Goal: Task Accomplishment & Management: Use online tool/utility

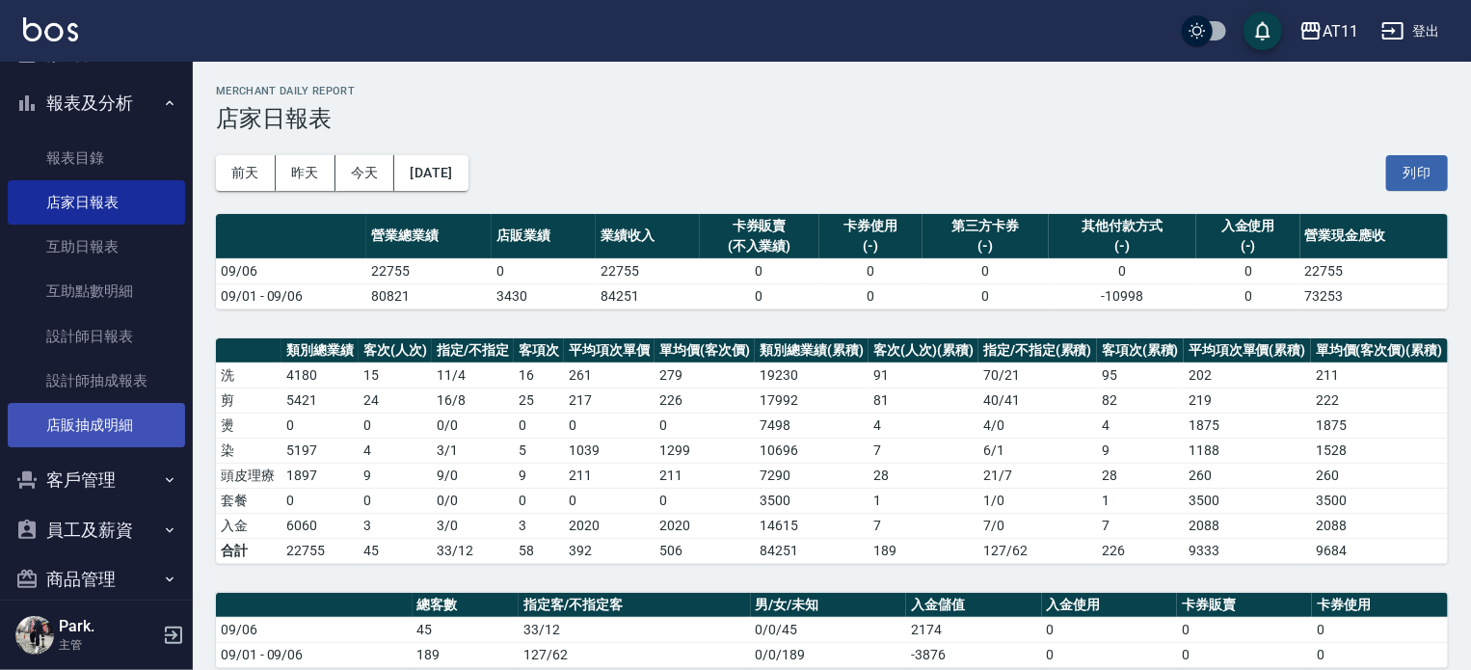
scroll to position [167, 0]
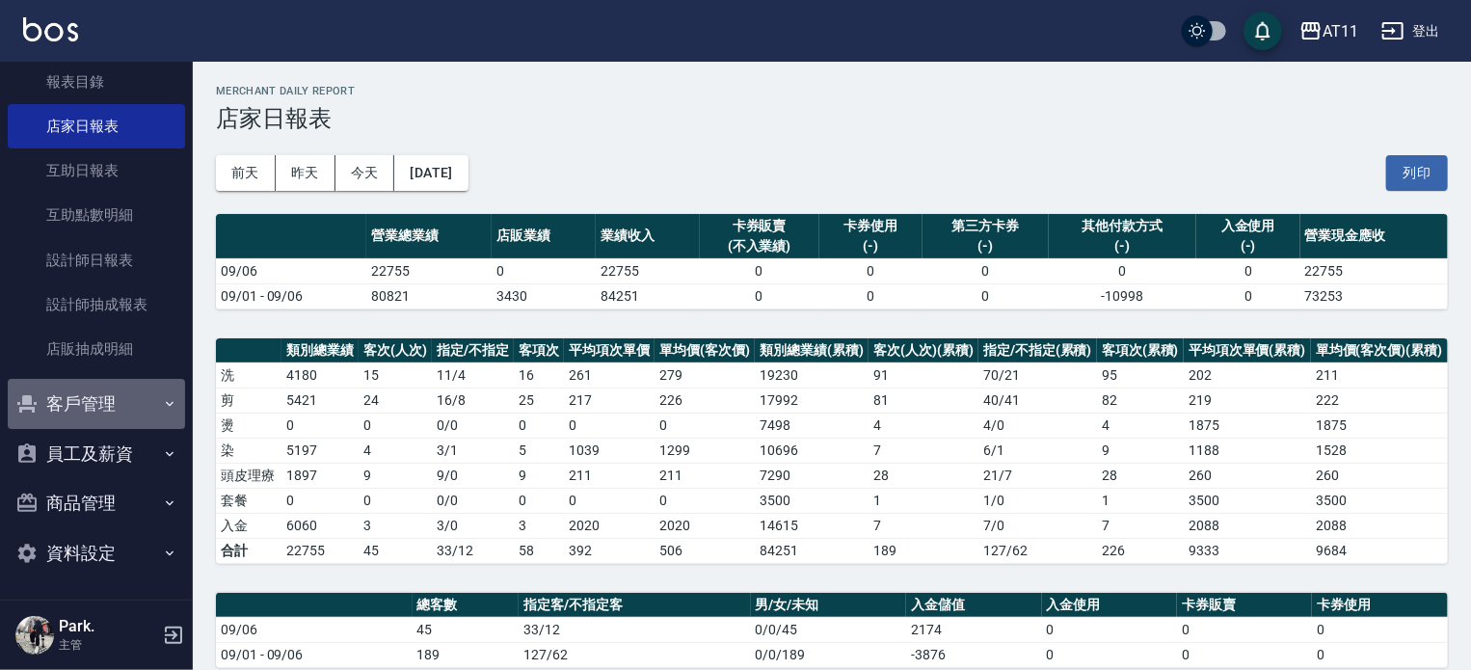
click at [114, 403] on button "客戶管理" at bounding box center [96, 404] width 177 height 50
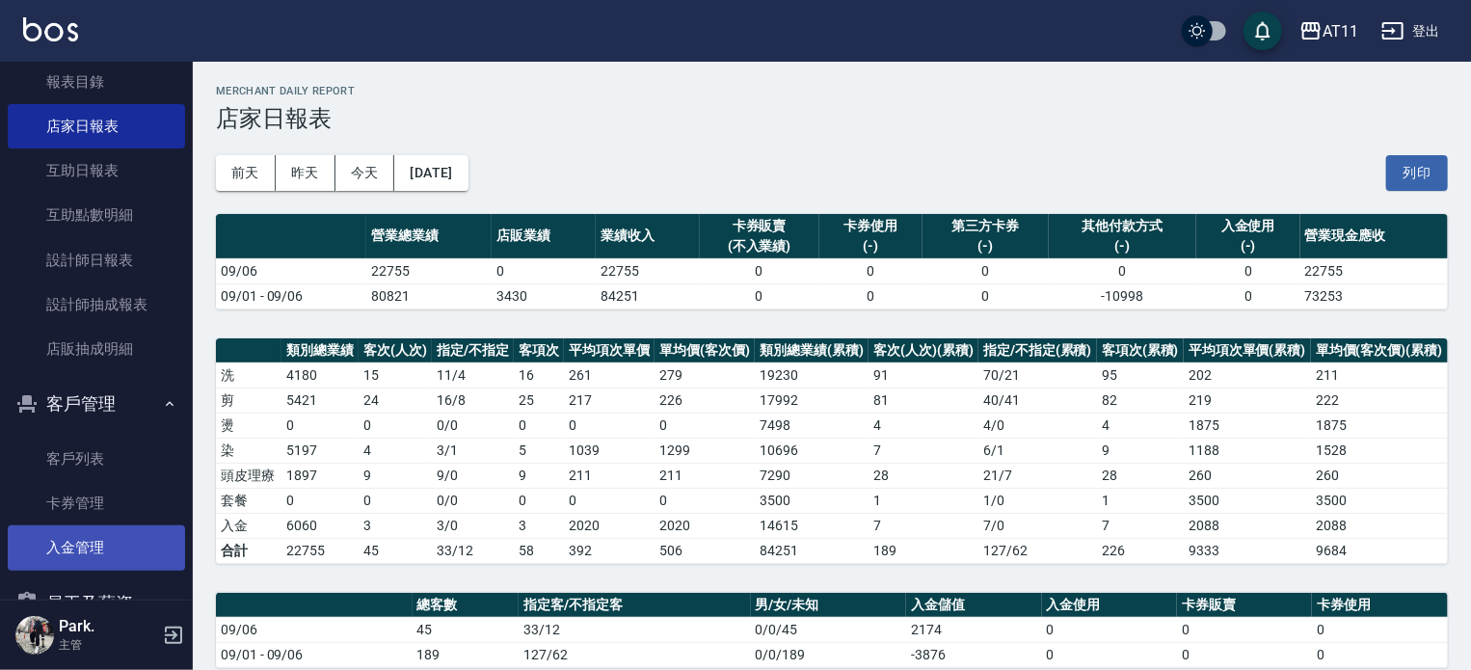
click at [96, 539] on link "入金管理" at bounding box center [96, 547] width 177 height 44
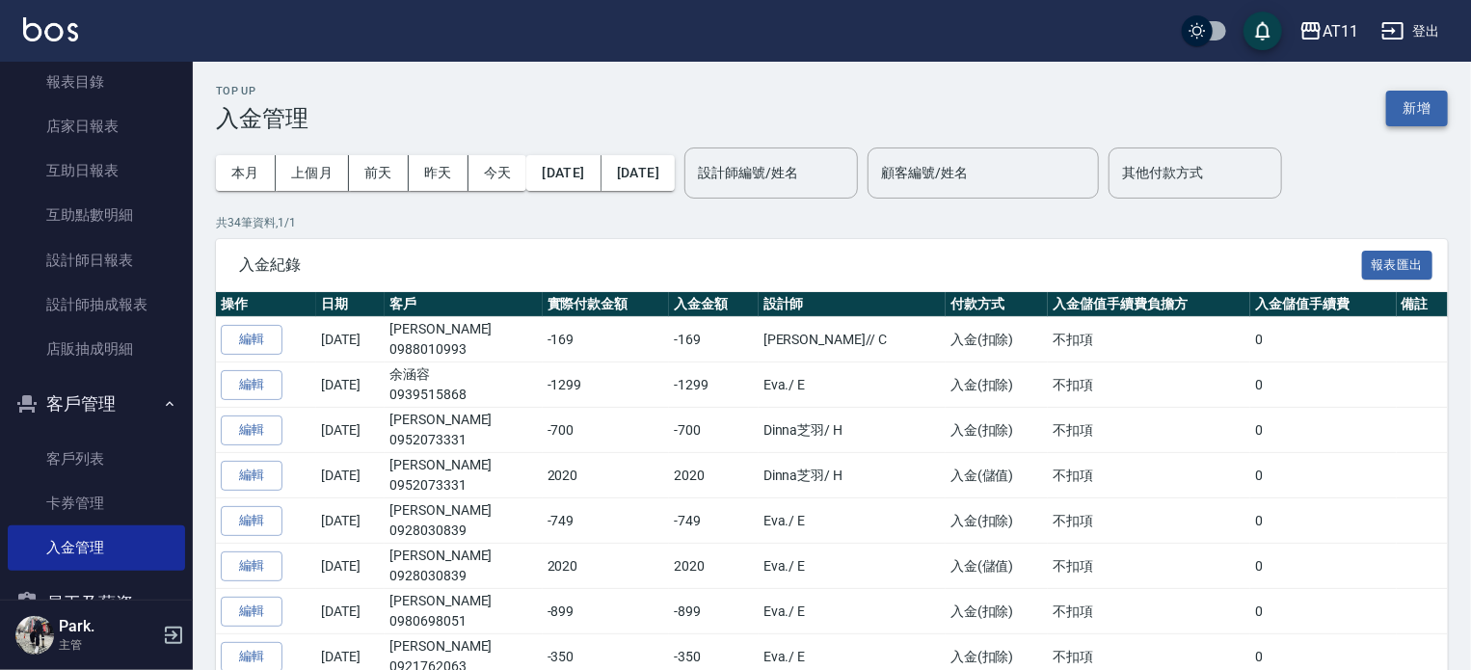
click at [1394, 104] on button "新增" at bounding box center [1417, 109] width 62 height 36
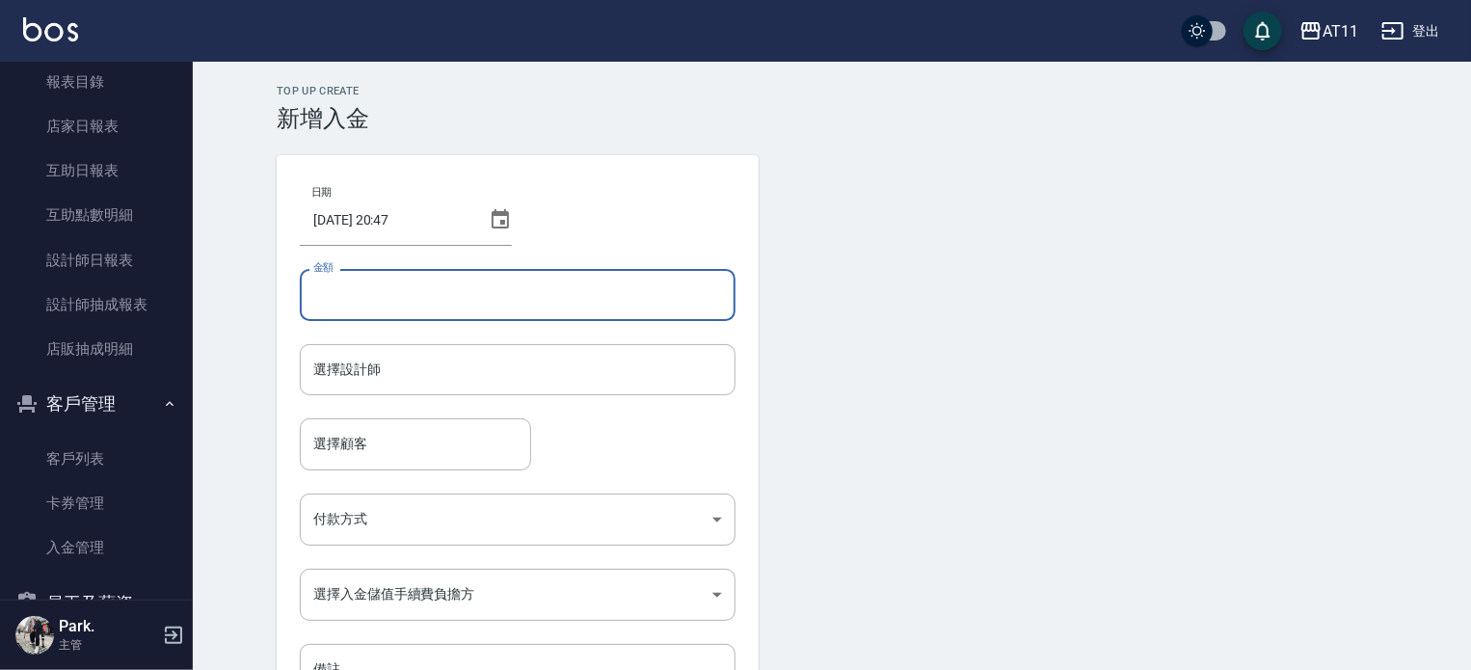
click at [520, 294] on input "金額" at bounding box center [518, 295] width 436 height 52
type input "-250"
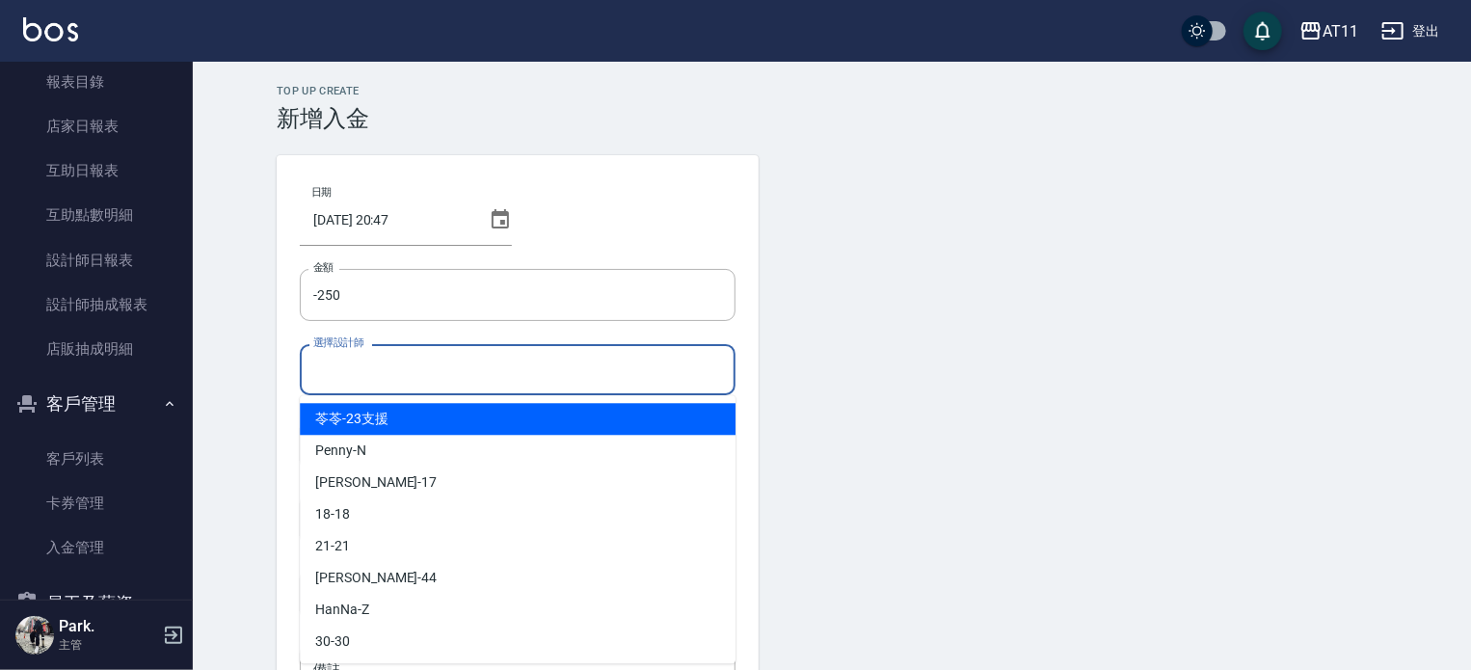
click at [481, 380] on input "選擇設計師" at bounding box center [517, 370] width 418 height 34
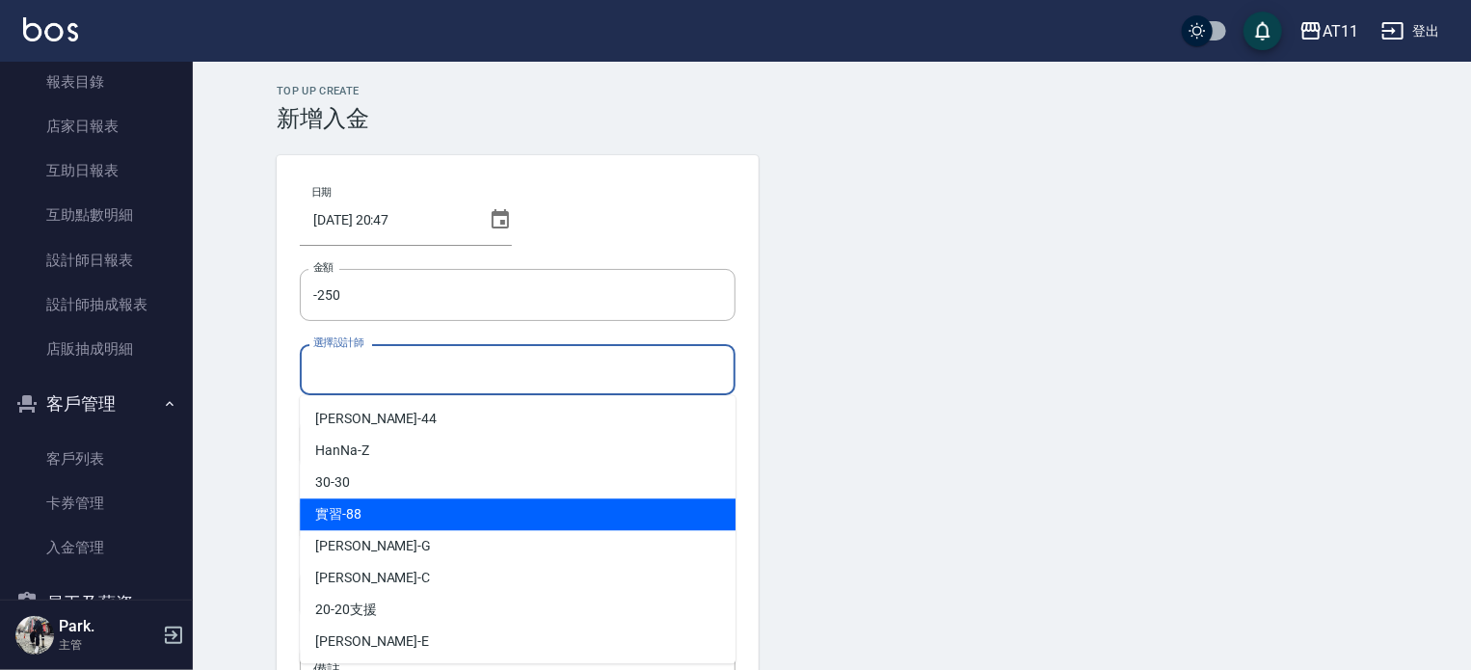
scroll to position [193, 0]
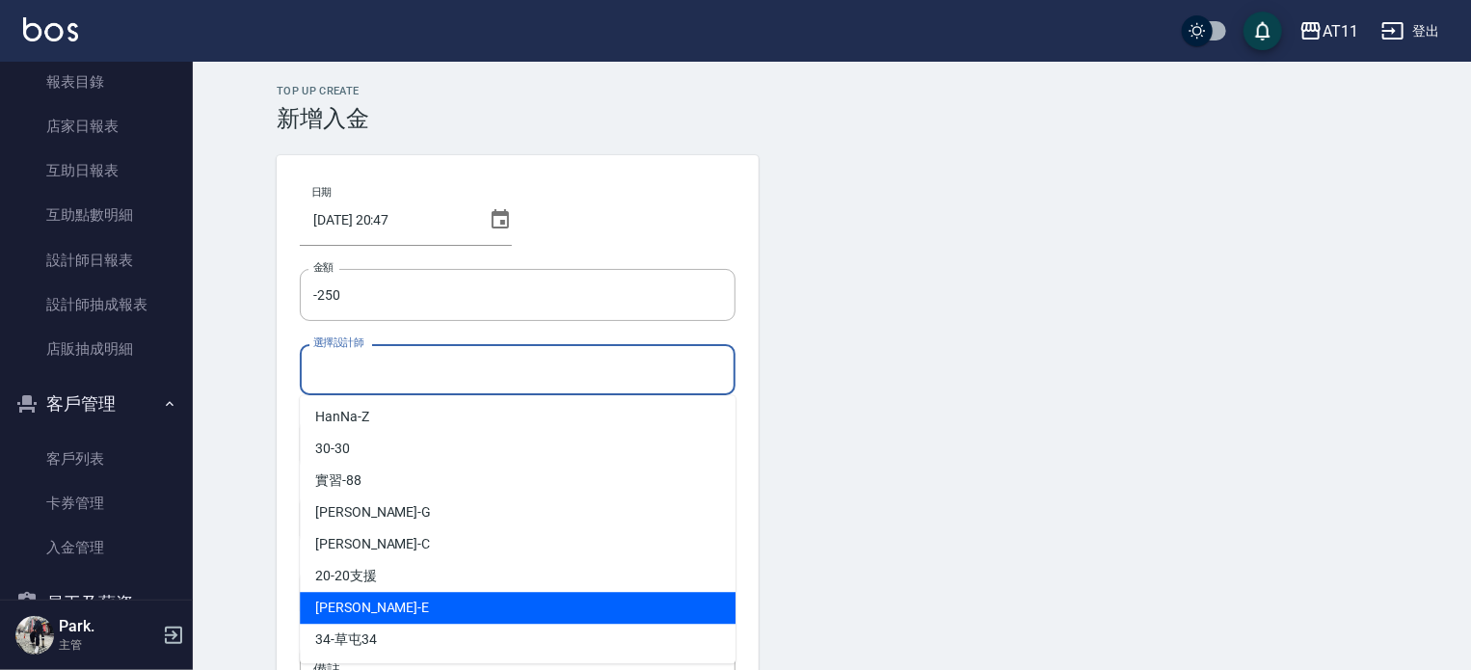
click at [416, 598] on div "EVA -E" at bounding box center [518, 608] width 436 height 32
type input "EVA-E"
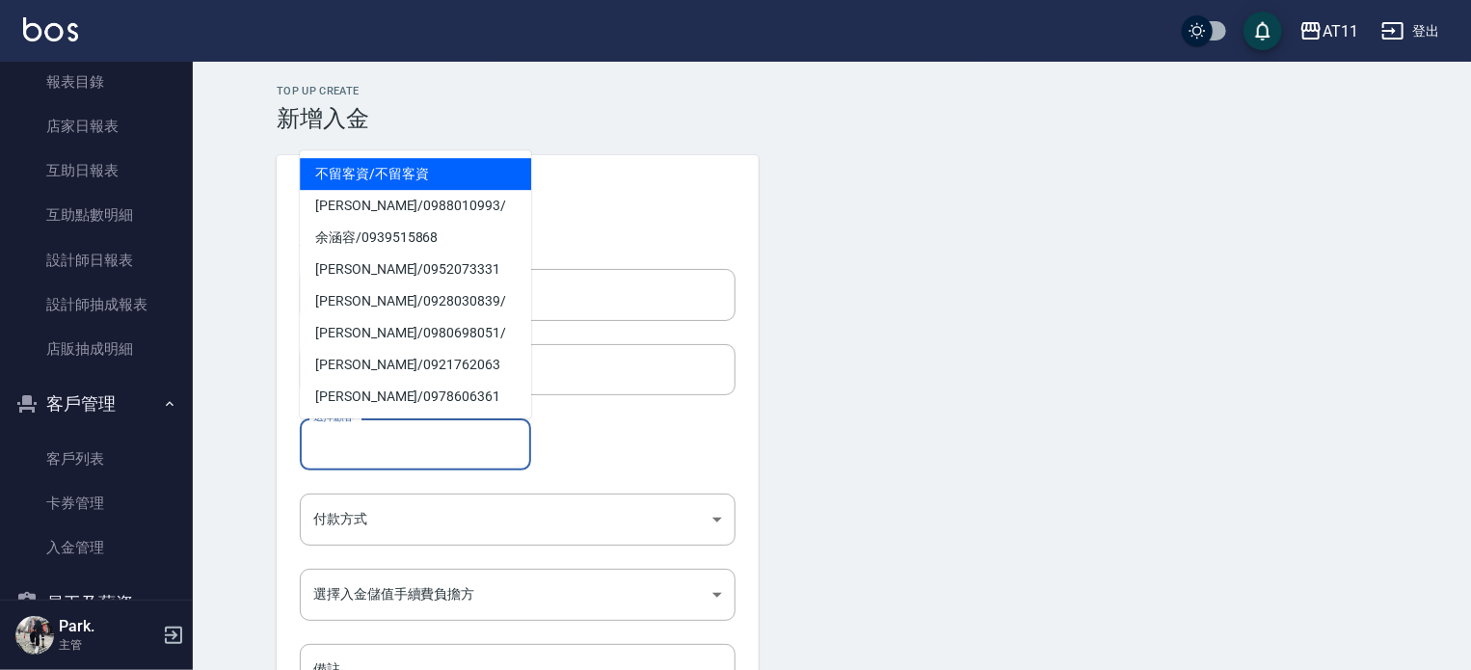
click at [374, 450] on input "選擇顧客" at bounding box center [415, 444] width 214 height 34
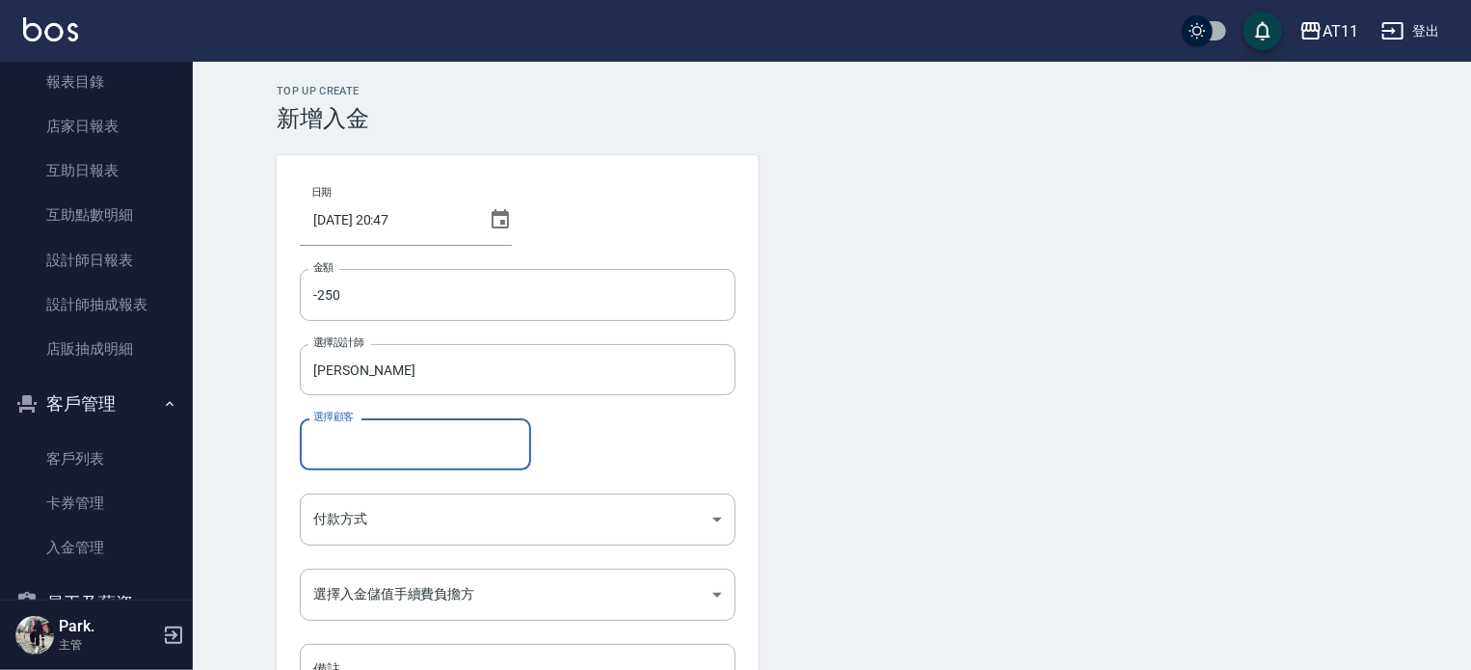
click at [374, 450] on input "選擇顧客" at bounding box center [415, 444] width 214 height 34
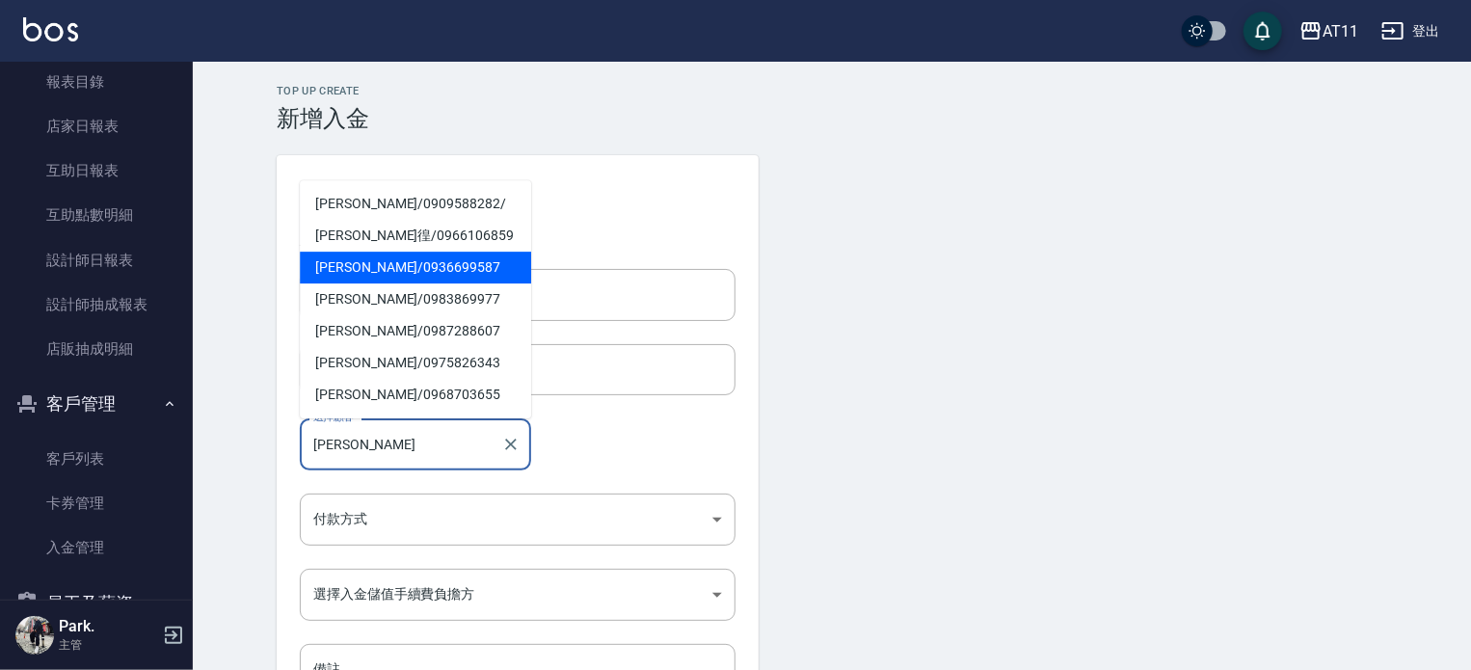
click at [374, 262] on span "詹明山 / 0936699587" at bounding box center [415, 268] width 231 height 32
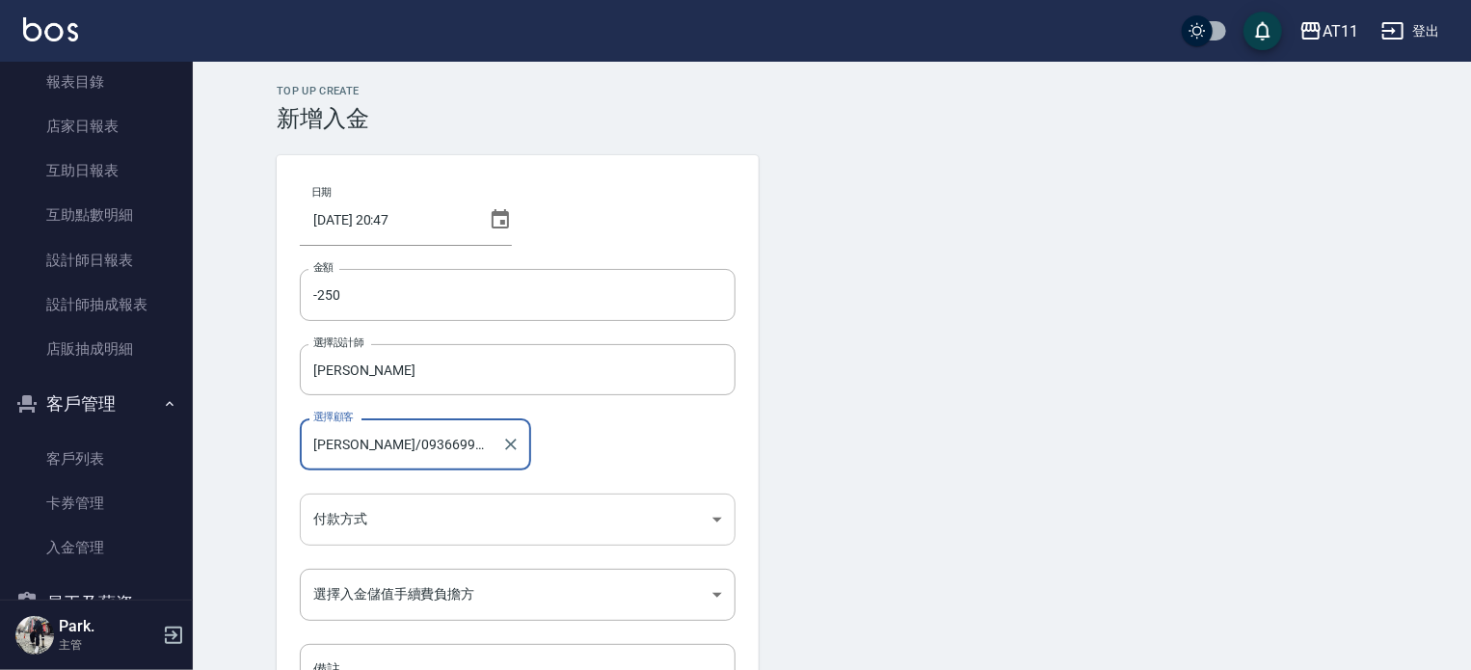
type input "詹明山/0936699587"
click at [362, 517] on body "AT11 登出 櫃檯作業 打帳單 帳單列表 現金收支登錄 材料自購登錄 每日結帳 排班表 現場電腦打卡 掃碼打卡 預約管理 預約管理 單日預約紀錄 單週預約紀…" at bounding box center [735, 400] width 1471 height 800
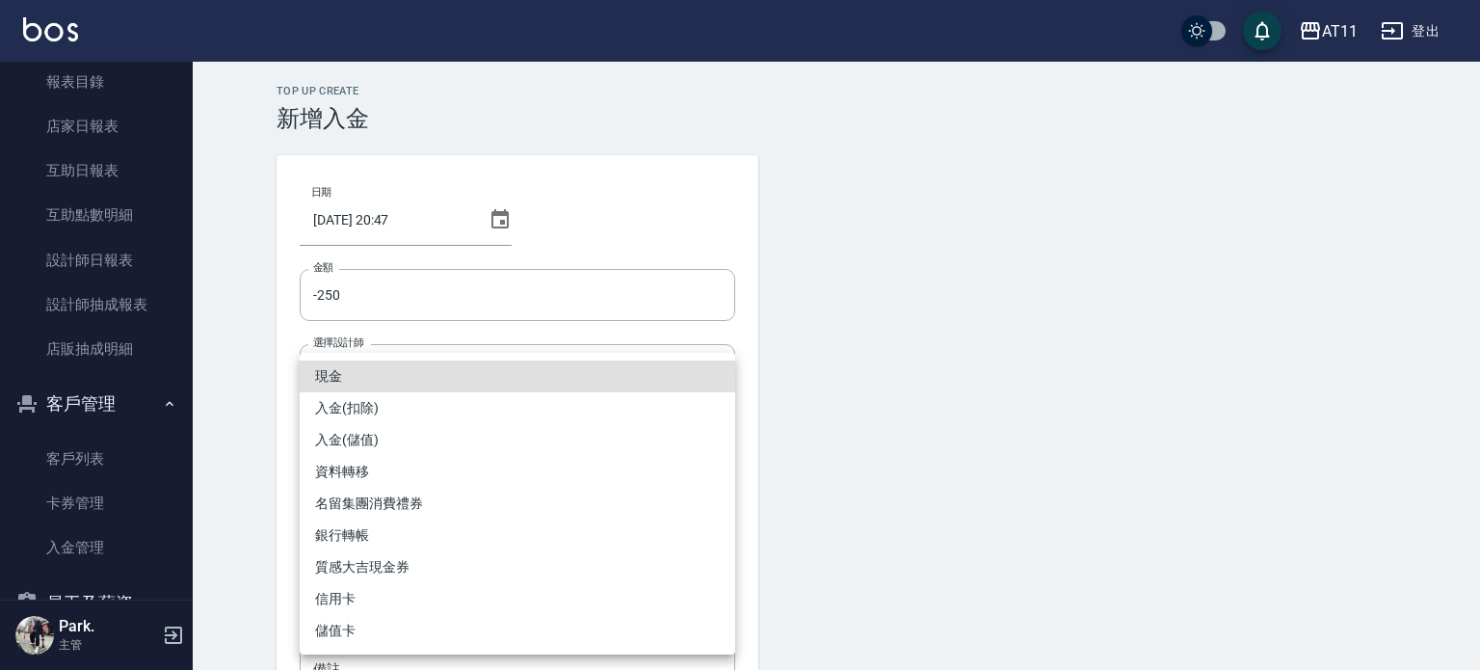
click at [391, 404] on li "入金(扣除)" at bounding box center [518, 408] width 436 height 32
type input "入金(扣除)"
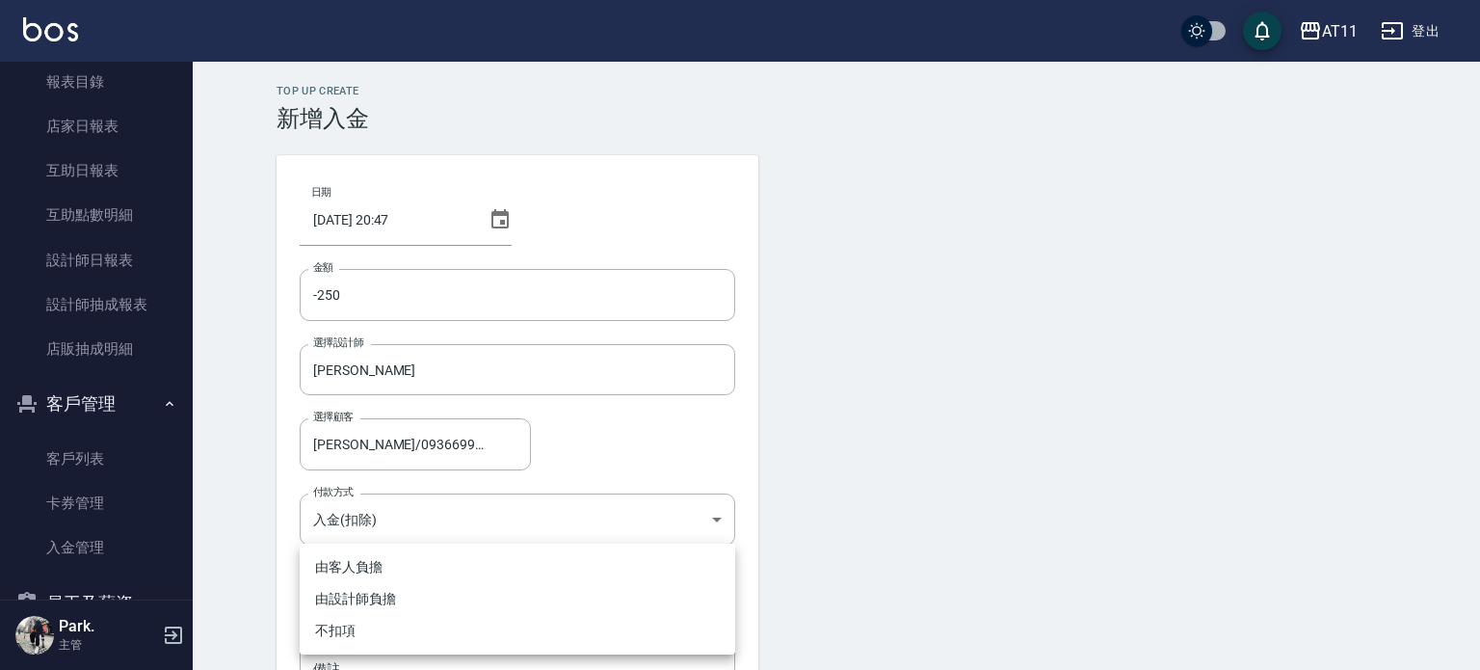
click at [355, 596] on body "AT11 登出 櫃檯作業 打帳單 帳單列表 現金收支登錄 材料自購登錄 每日結帳 排班表 現場電腦打卡 掃碼打卡 預約管理 預約管理 單日預約紀錄 單週預約紀…" at bounding box center [740, 400] width 1480 height 800
click at [369, 628] on li "不扣項" at bounding box center [518, 631] width 436 height 32
type input "WITHOUTHANDLINGFEE"
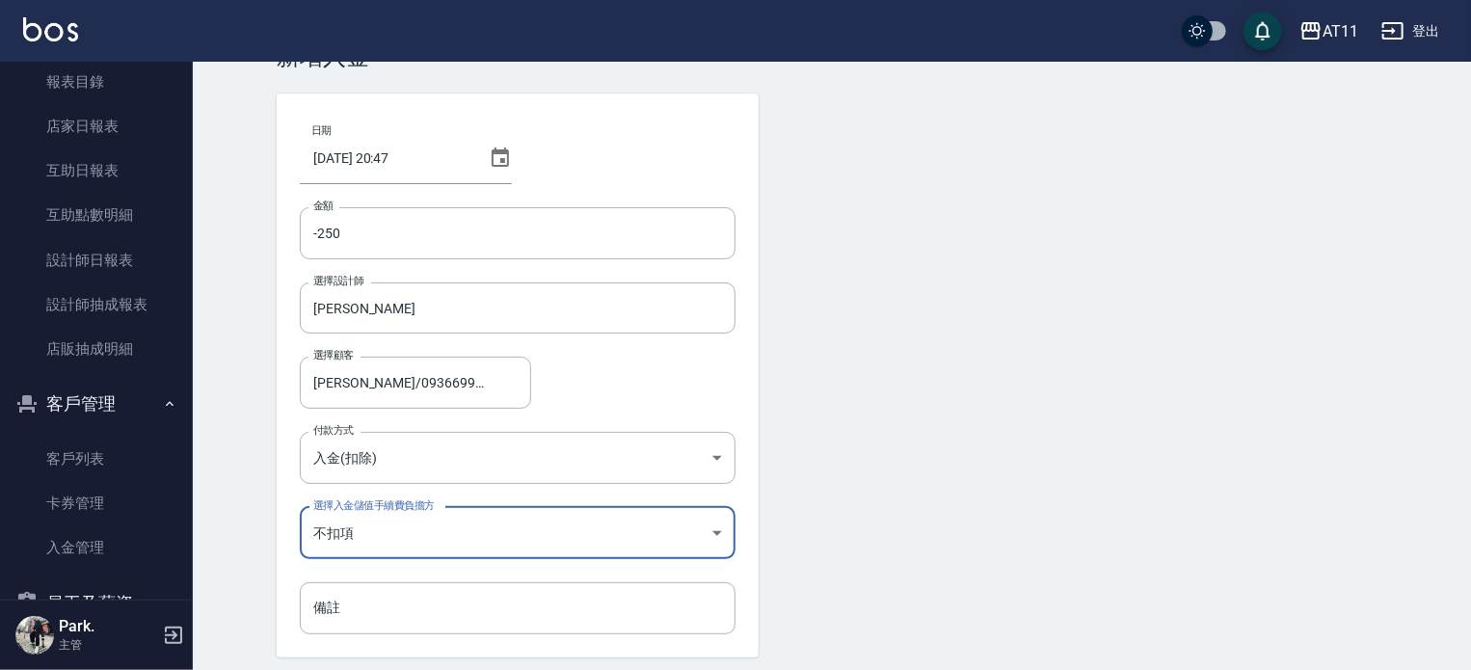
scroll to position [130, 0]
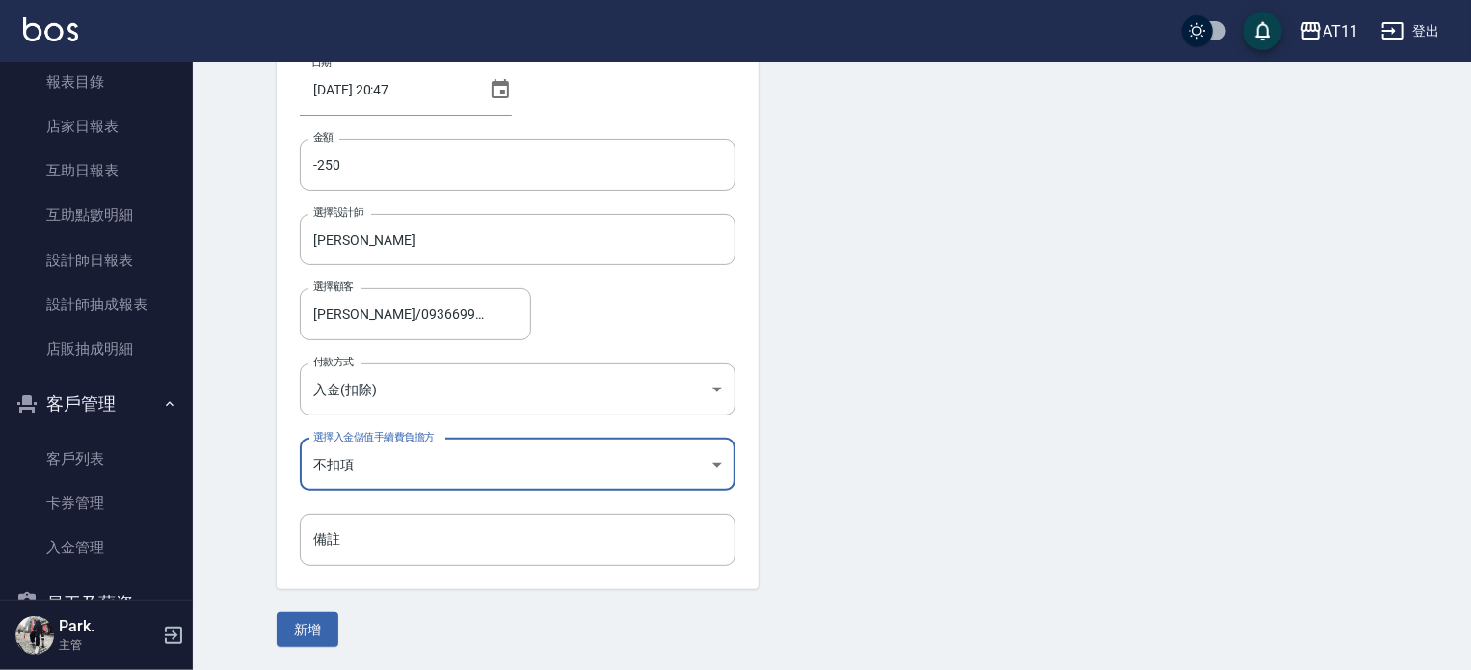
click at [320, 631] on button "新增" at bounding box center [308, 630] width 62 height 36
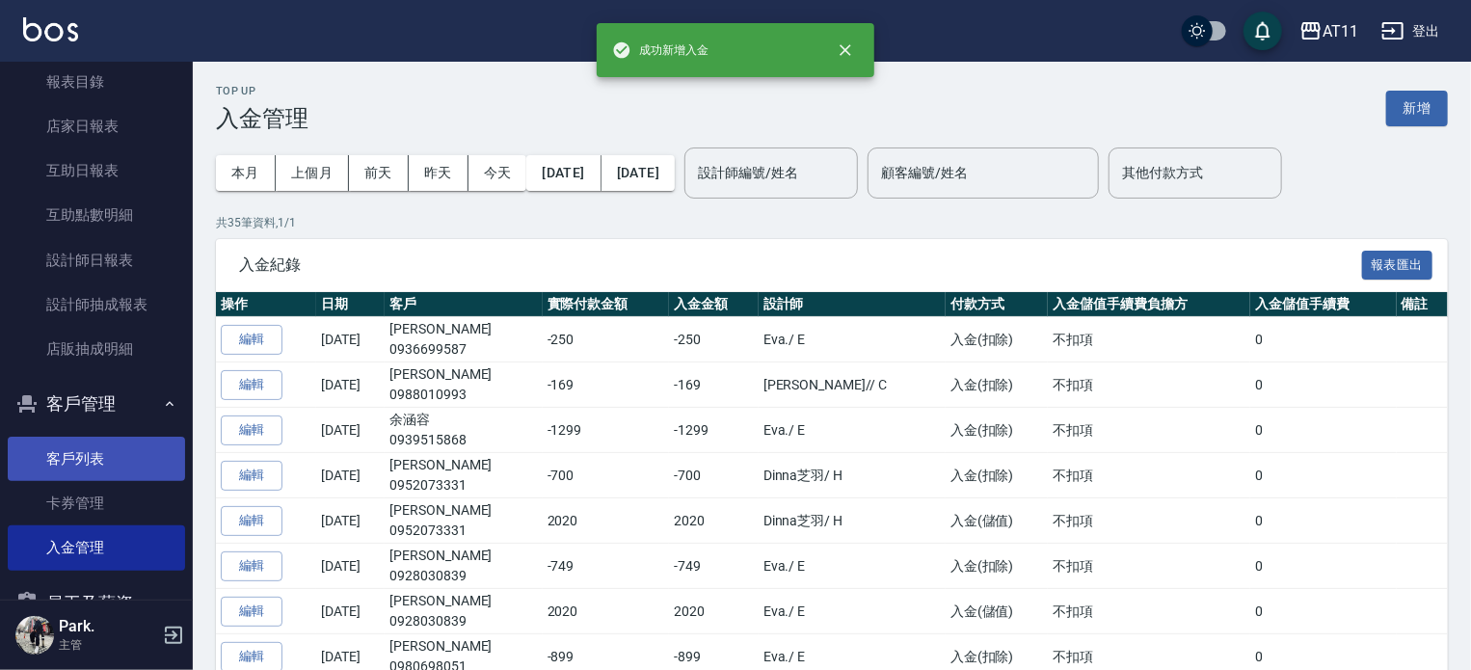
click at [73, 454] on link "客戶列表" at bounding box center [96, 459] width 177 height 44
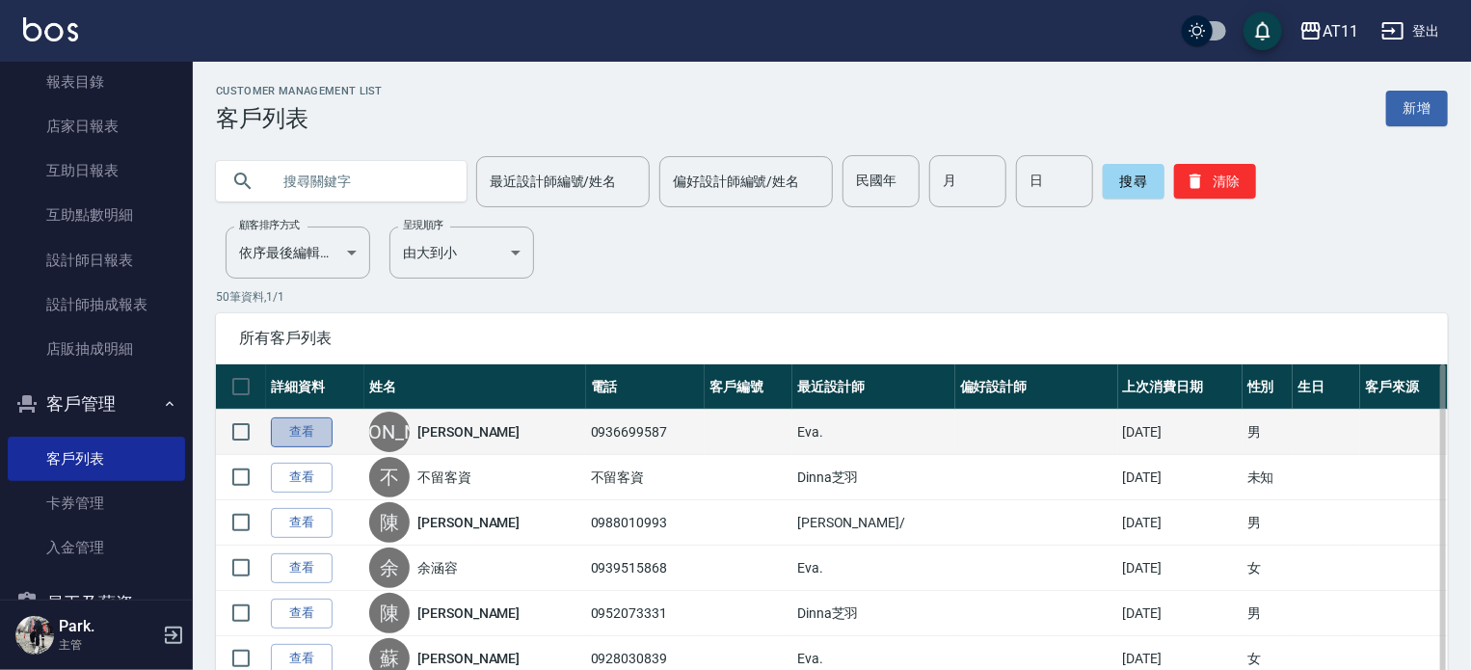
click at [328, 435] on link "查看" at bounding box center [302, 432] width 62 height 30
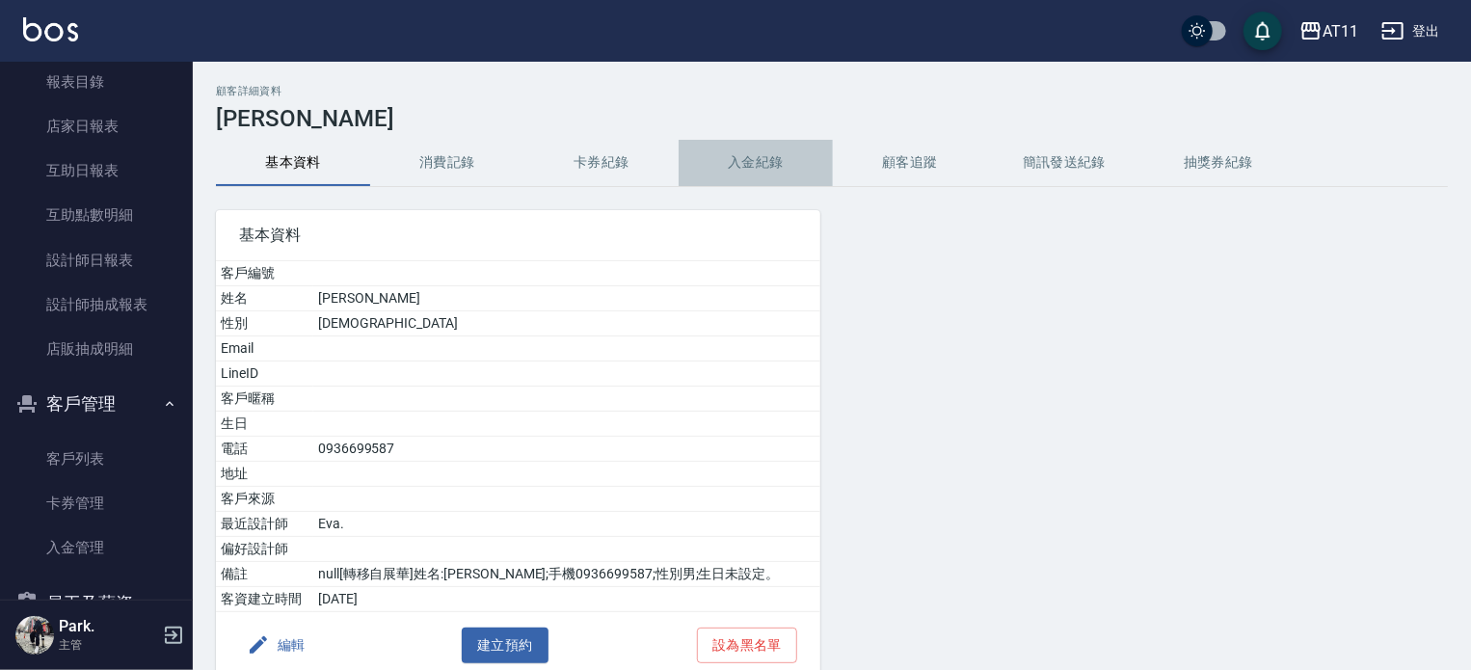
click at [740, 173] on button "入金紀錄" at bounding box center [755, 163] width 154 height 46
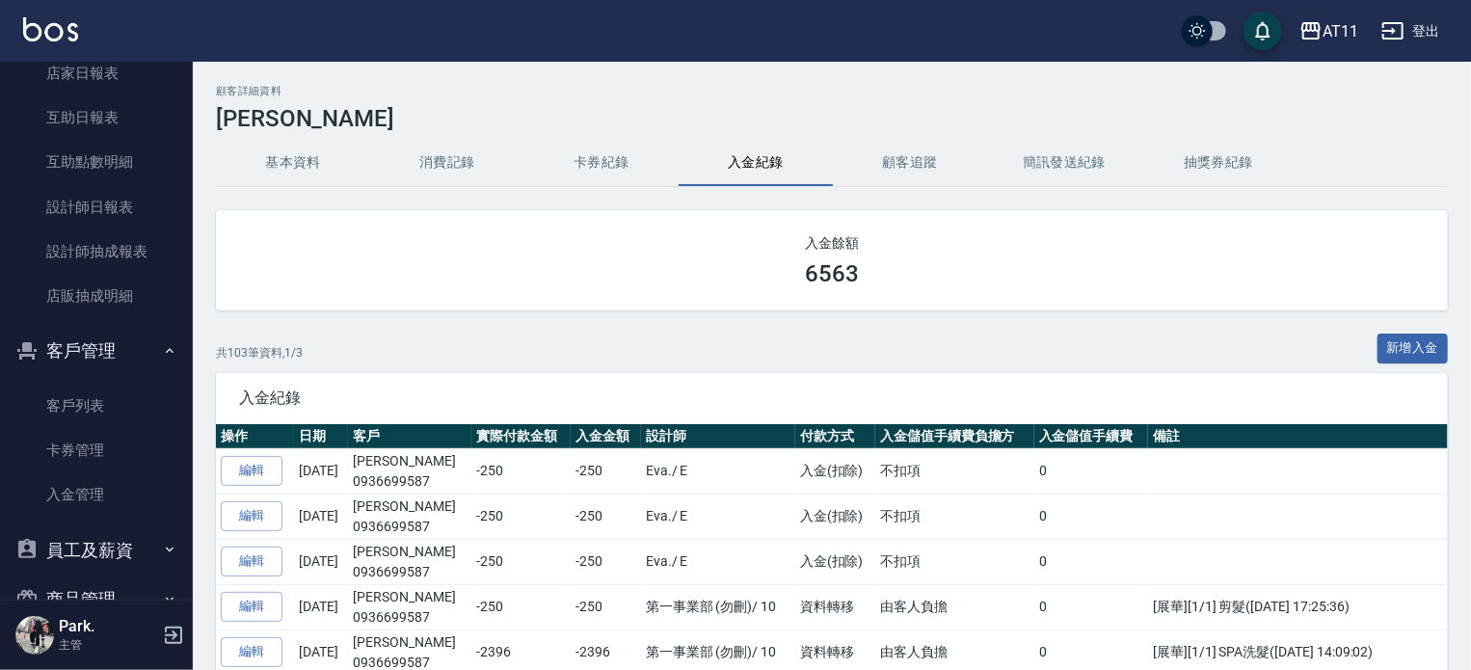
scroll to position [316, 0]
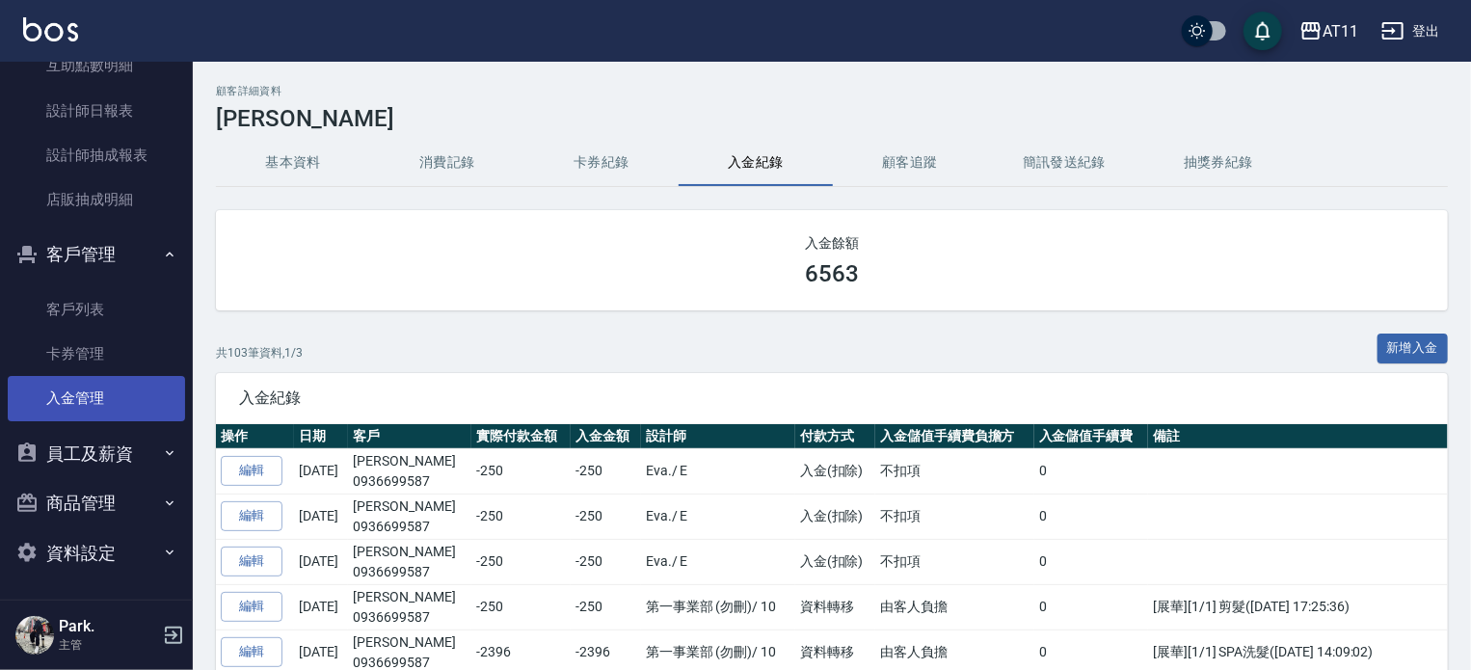
click at [96, 393] on link "入金管理" at bounding box center [96, 398] width 177 height 44
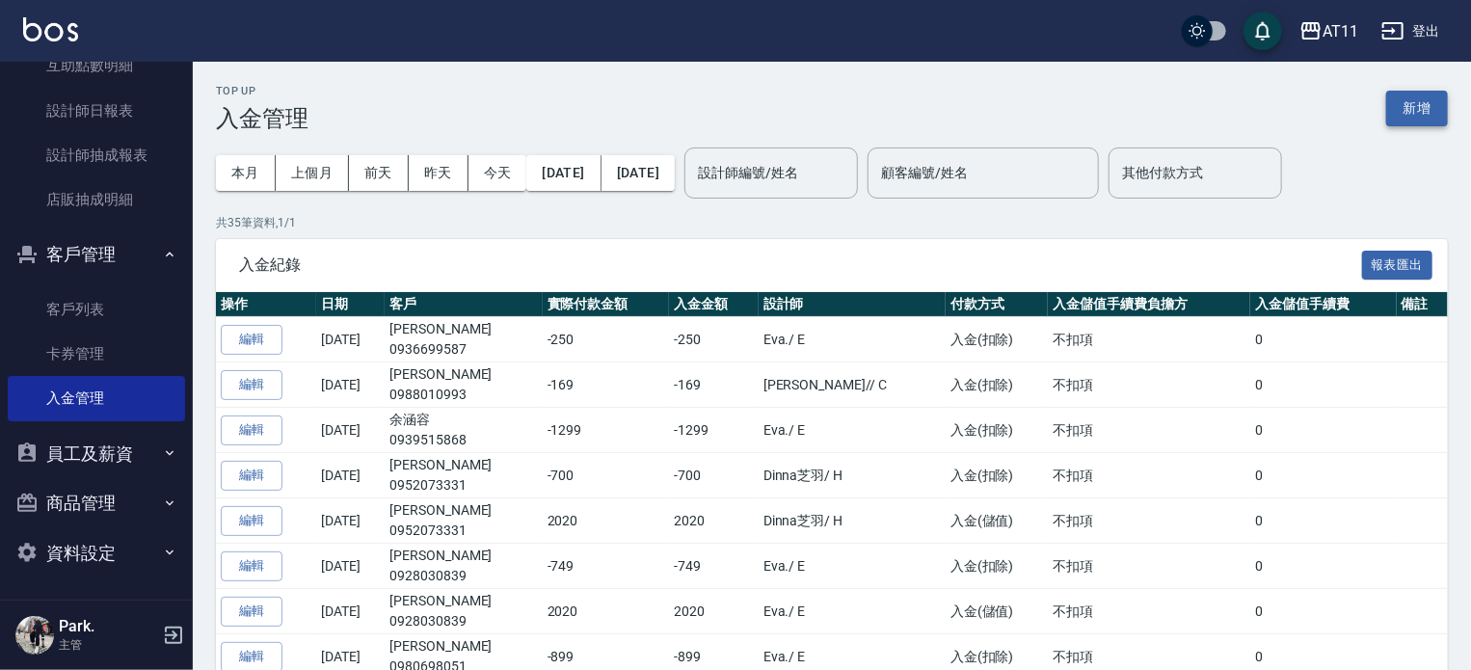
click at [1428, 108] on button "新增" at bounding box center [1417, 109] width 62 height 36
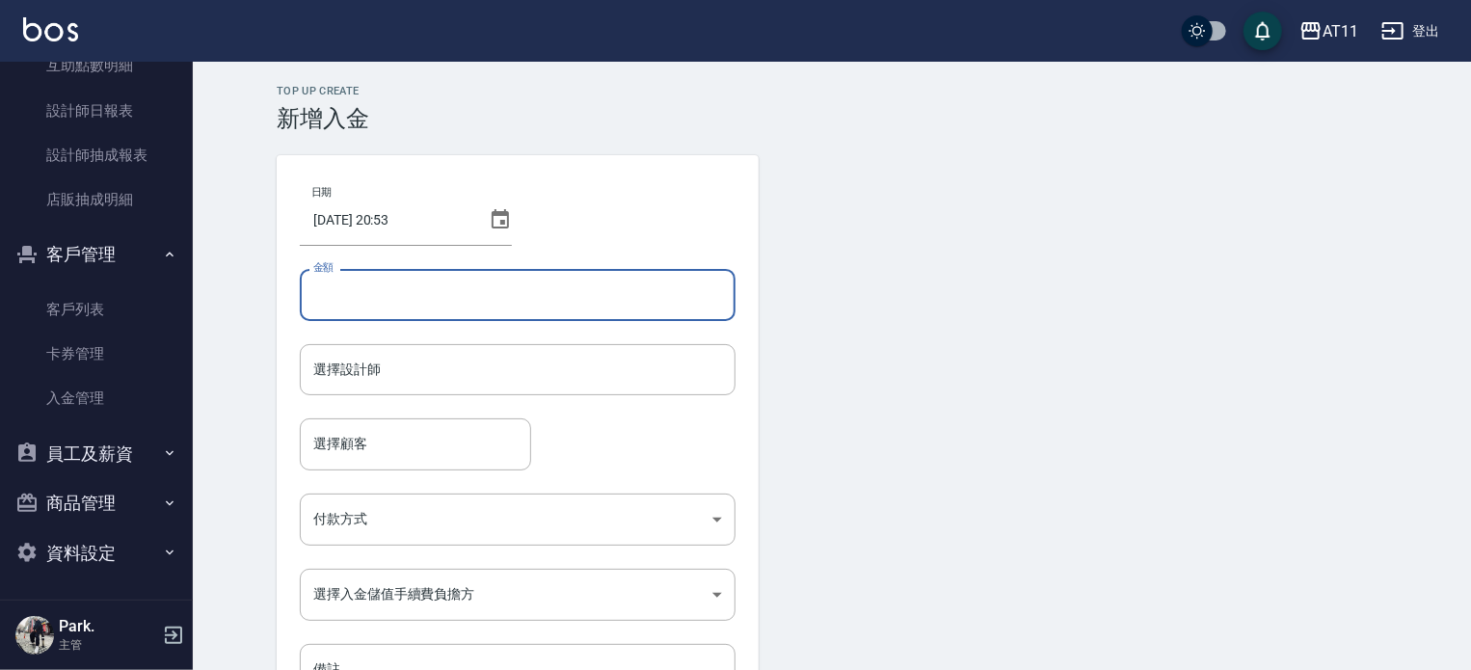
click at [571, 296] on input "金額" at bounding box center [518, 295] width 436 height 52
type input "-500"
click at [518, 371] on input "選擇設計師" at bounding box center [517, 370] width 418 height 34
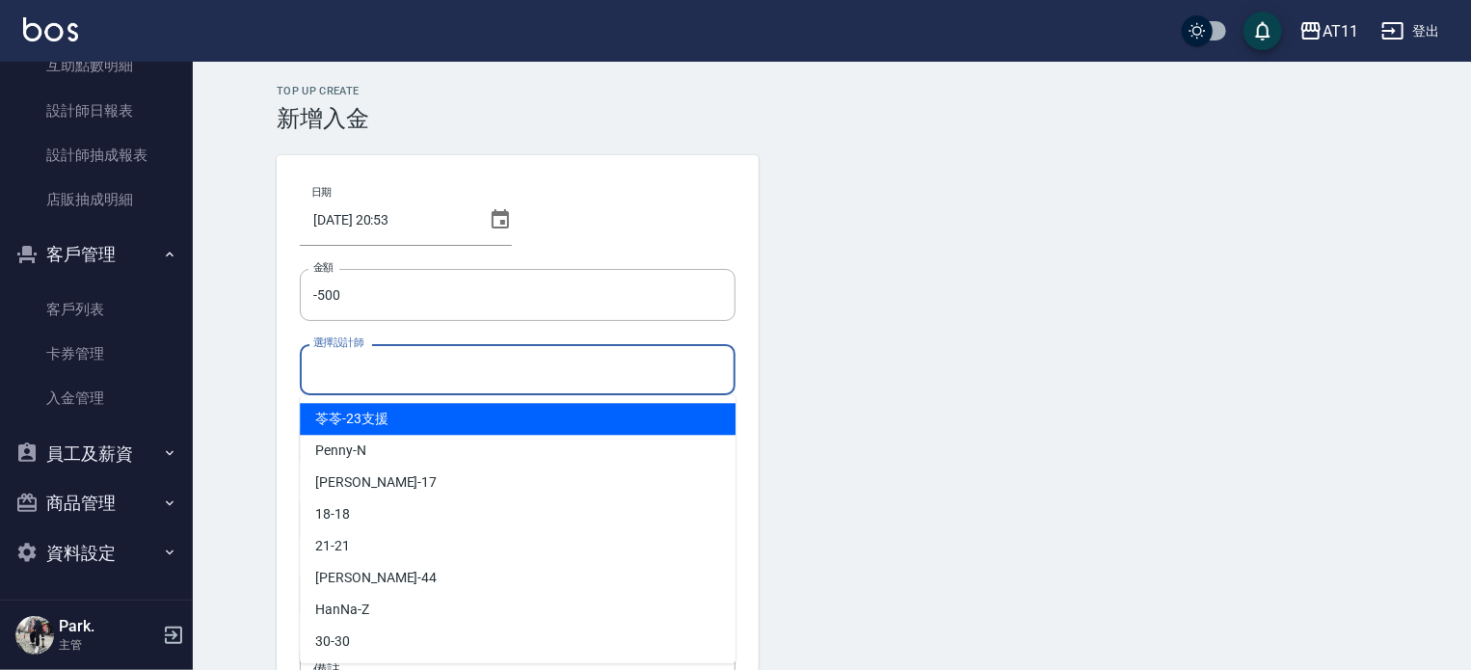
type input "ㄍ"
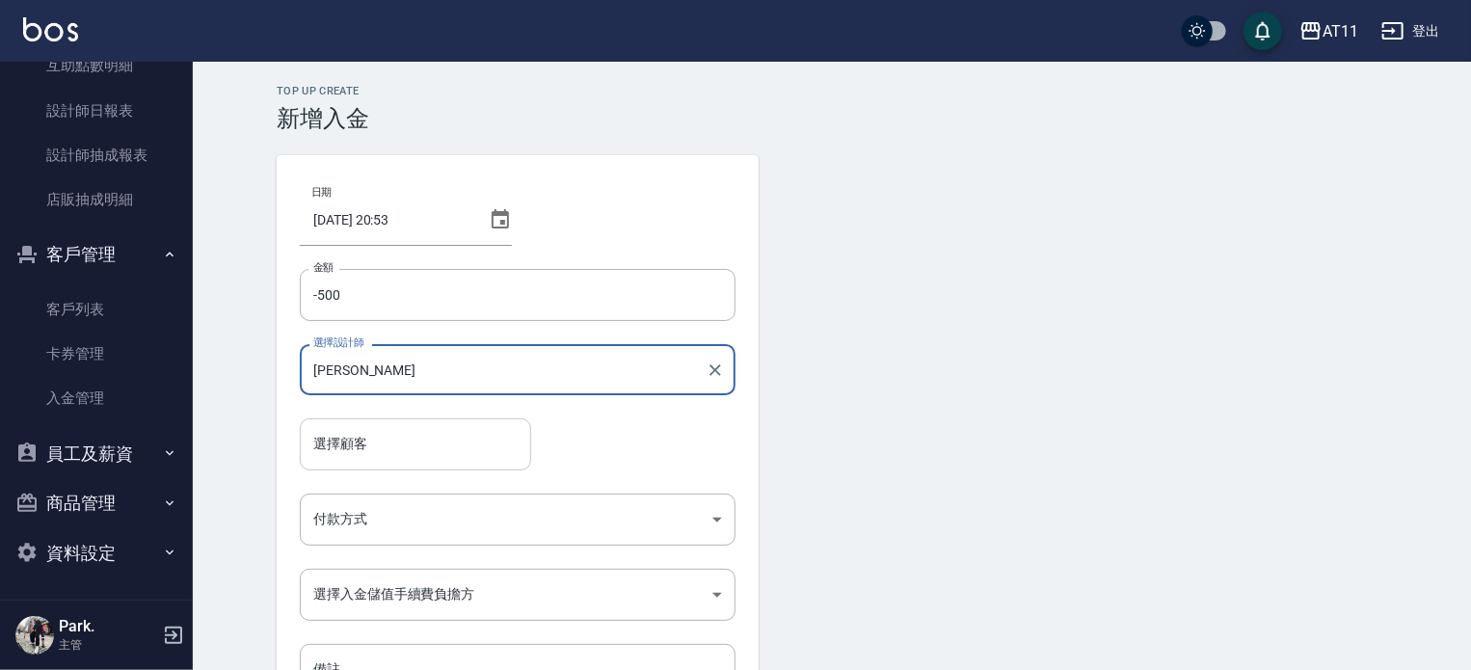
type input "EVA-E"
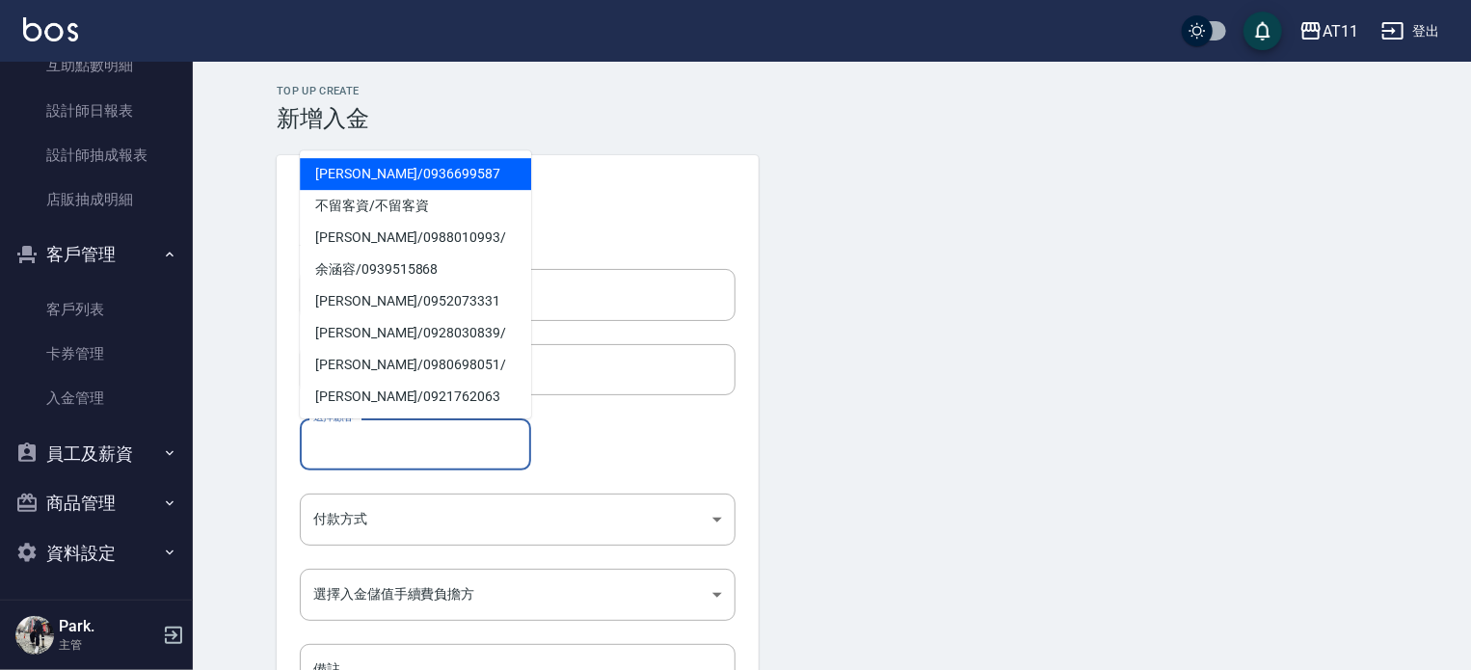
click at [478, 431] on input "選擇顧客" at bounding box center [415, 444] width 214 height 34
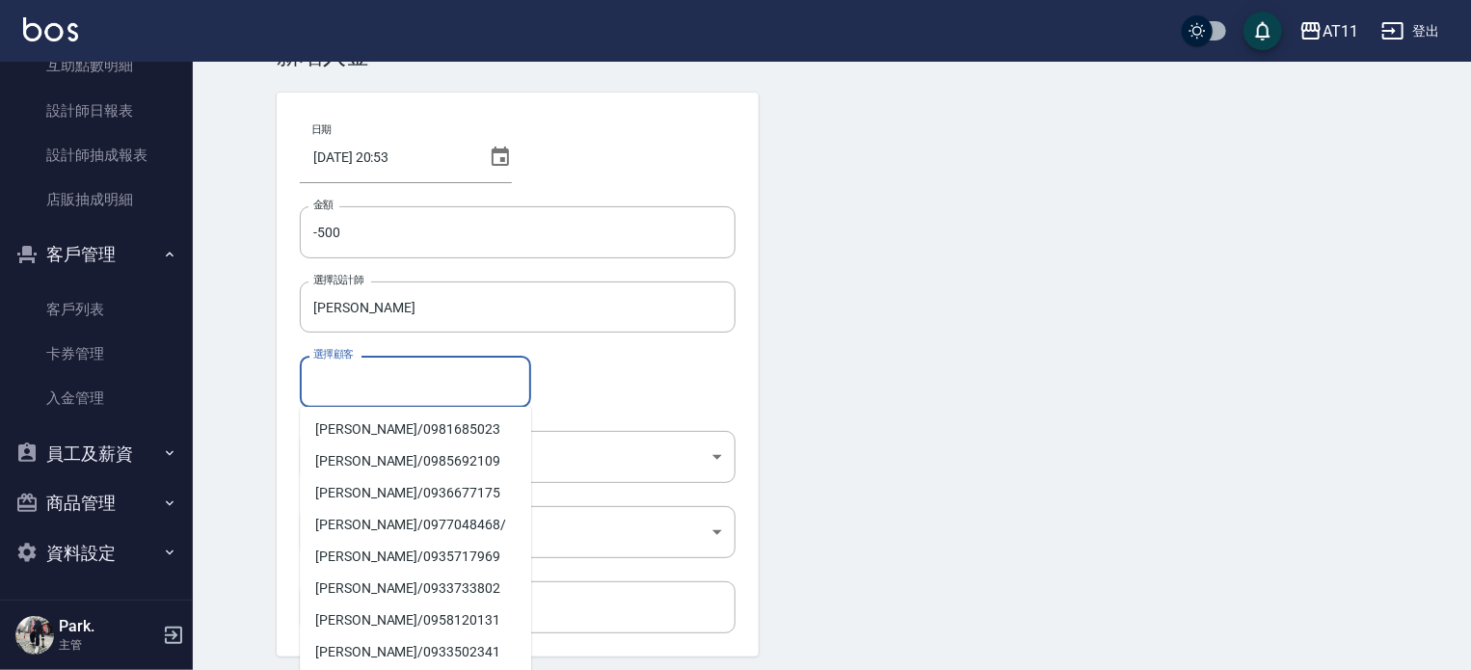
scroll to position [96, 0]
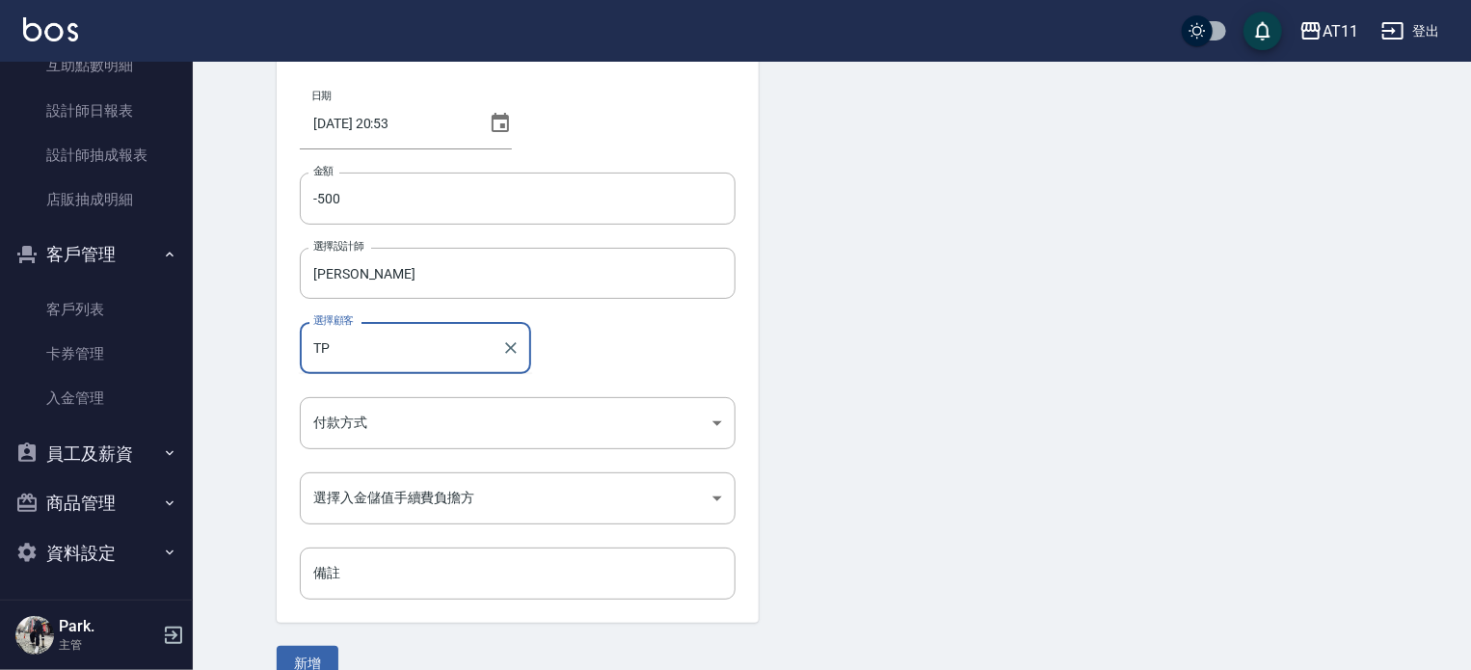
type input "T"
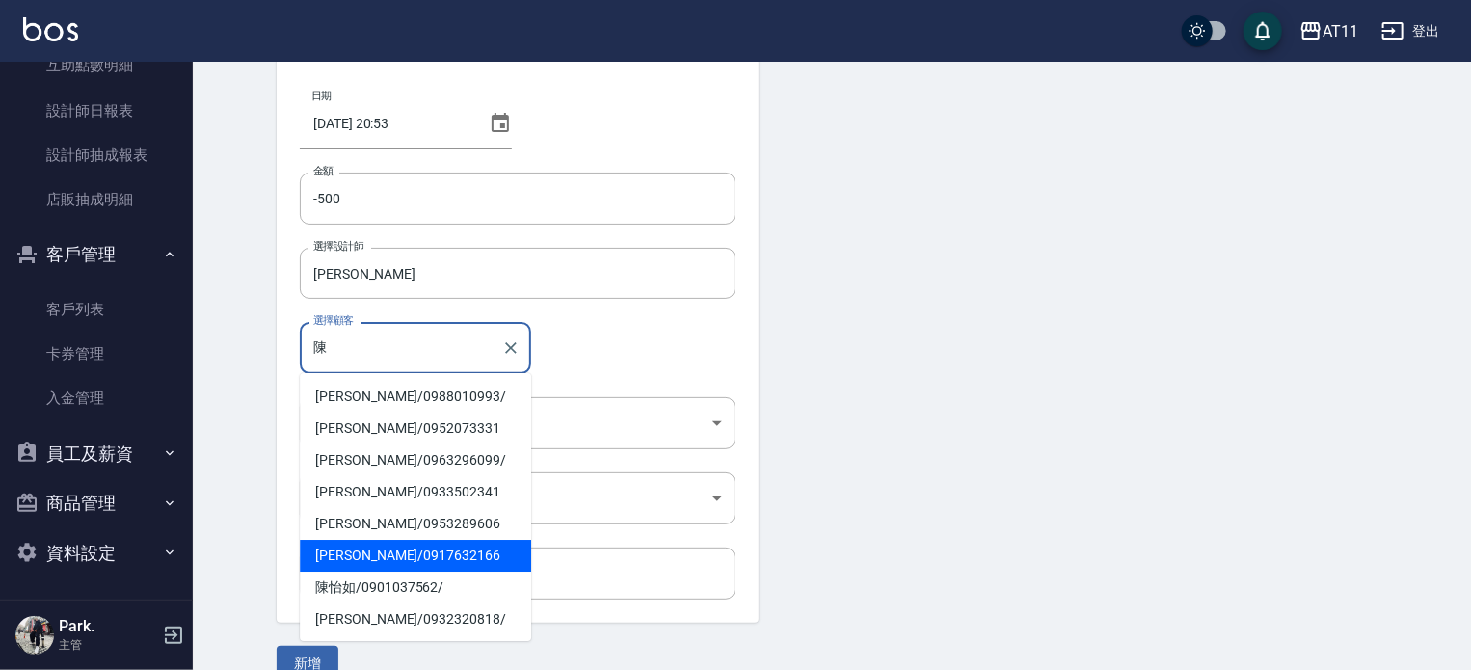
click at [374, 558] on span "陳軍樺 / 0917632166" at bounding box center [415, 556] width 231 height 32
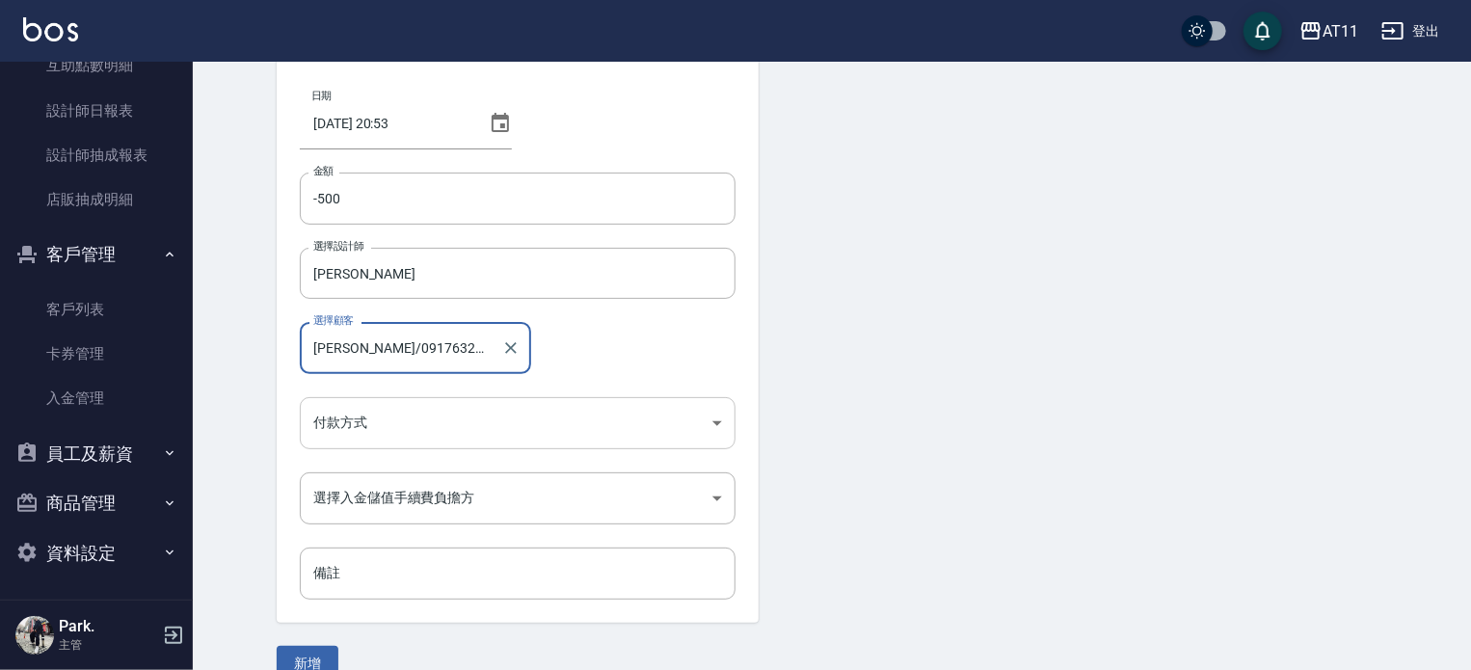
type input "陳軍樺/0917632166"
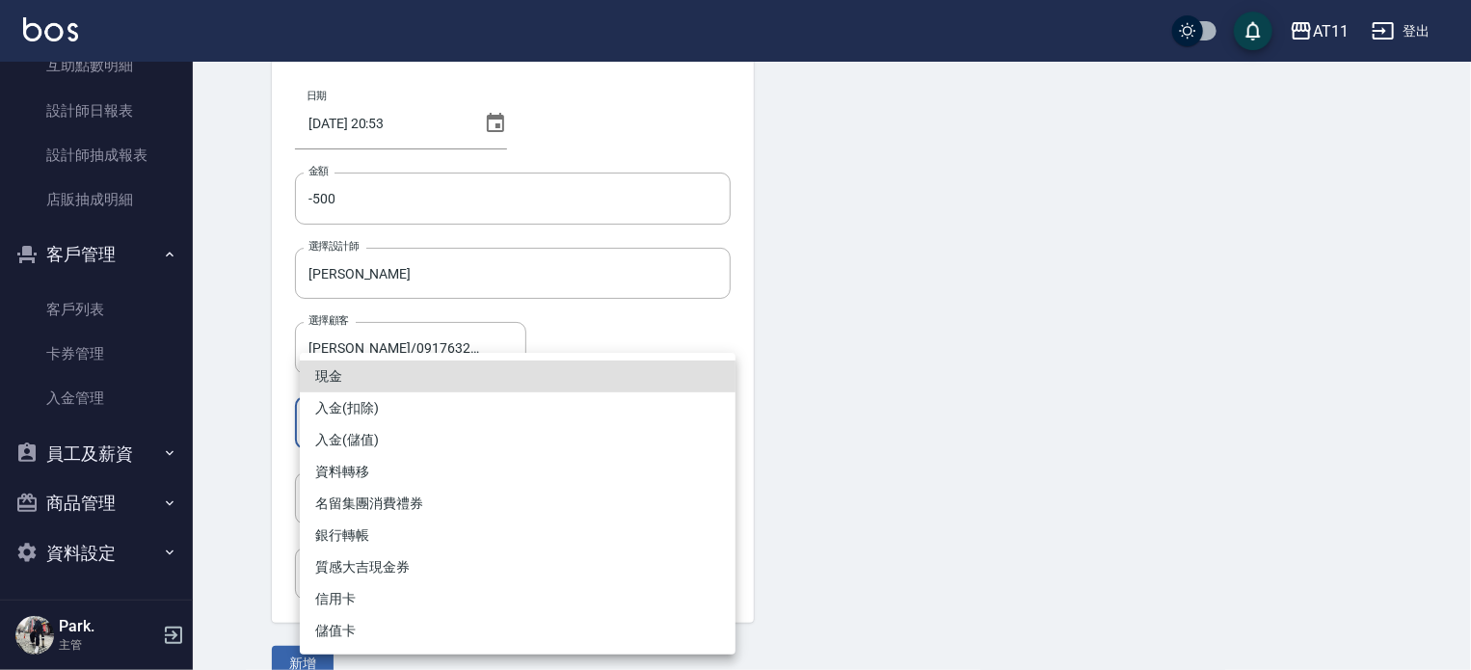
click at [400, 433] on body "AT11 登出 櫃檯作業 打帳單 帳單列表 現金收支登錄 材料自購登錄 每日結帳 排班表 現場電腦打卡 掃碼打卡 預約管理 預約管理 單日預約紀錄 單週預約紀…" at bounding box center [735, 304] width 1471 height 800
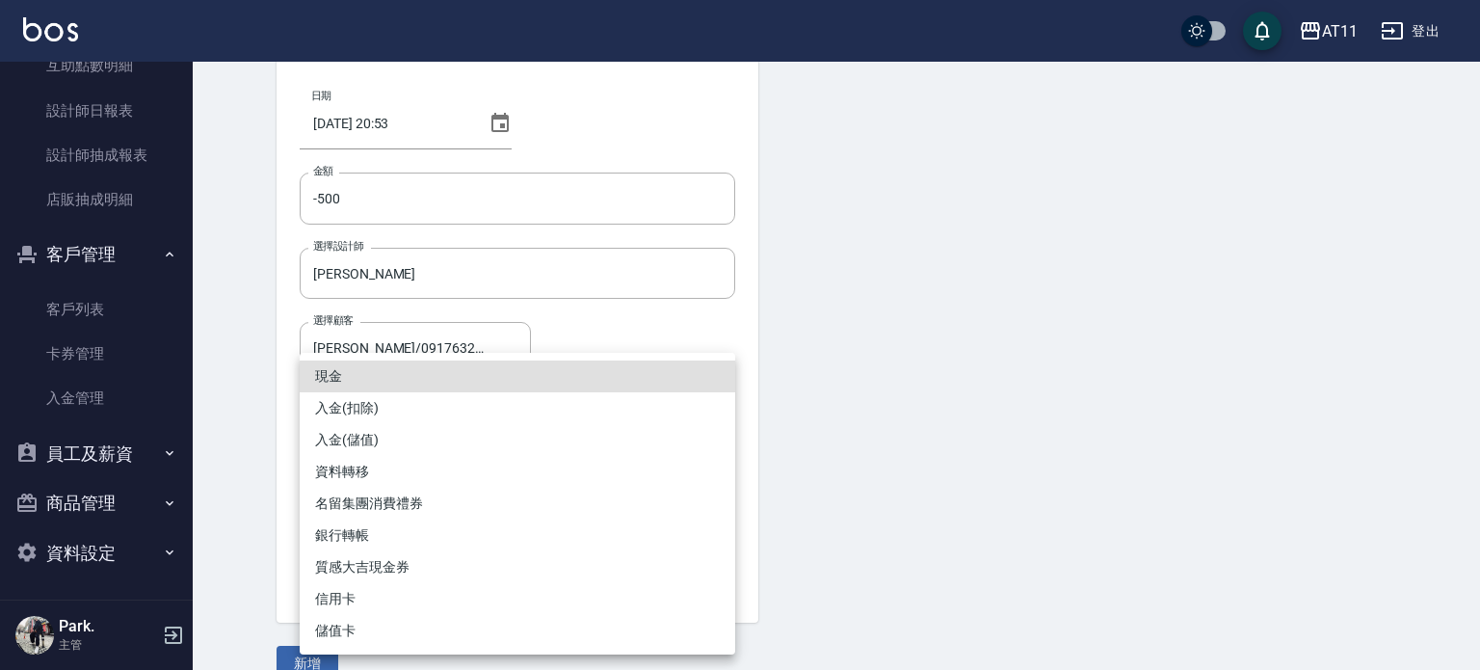
click at [400, 411] on li "入金(扣除)" at bounding box center [518, 408] width 436 height 32
type input "入金(扣除)"
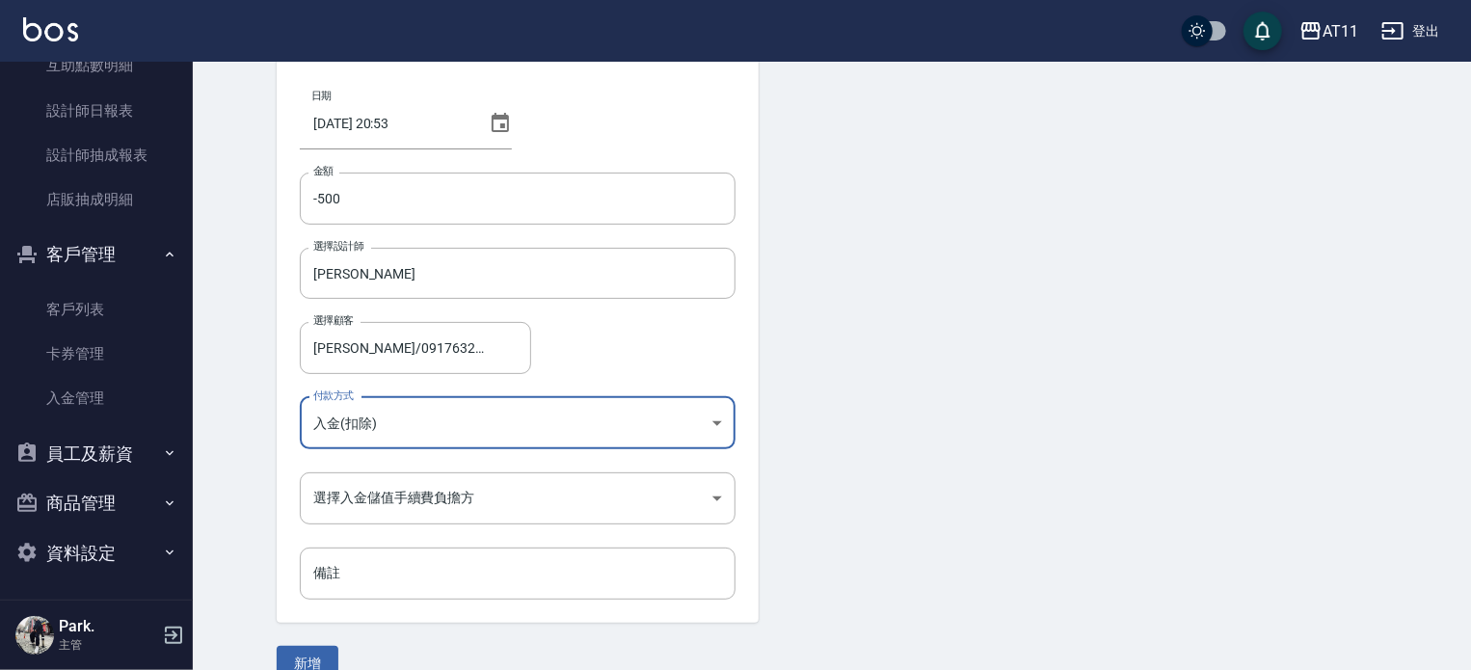
click at [411, 496] on body "AT11 登出 櫃檯作業 打帳單 帳單列表 現金收支登錄 材料自購登錄 每日結帳 排班表 現場電腦打卡 掃碼打卡 預約管理 預約管理 單日預約紀錄 單週預約紀…" at bounding box center [735, 304] width 1471 height 800
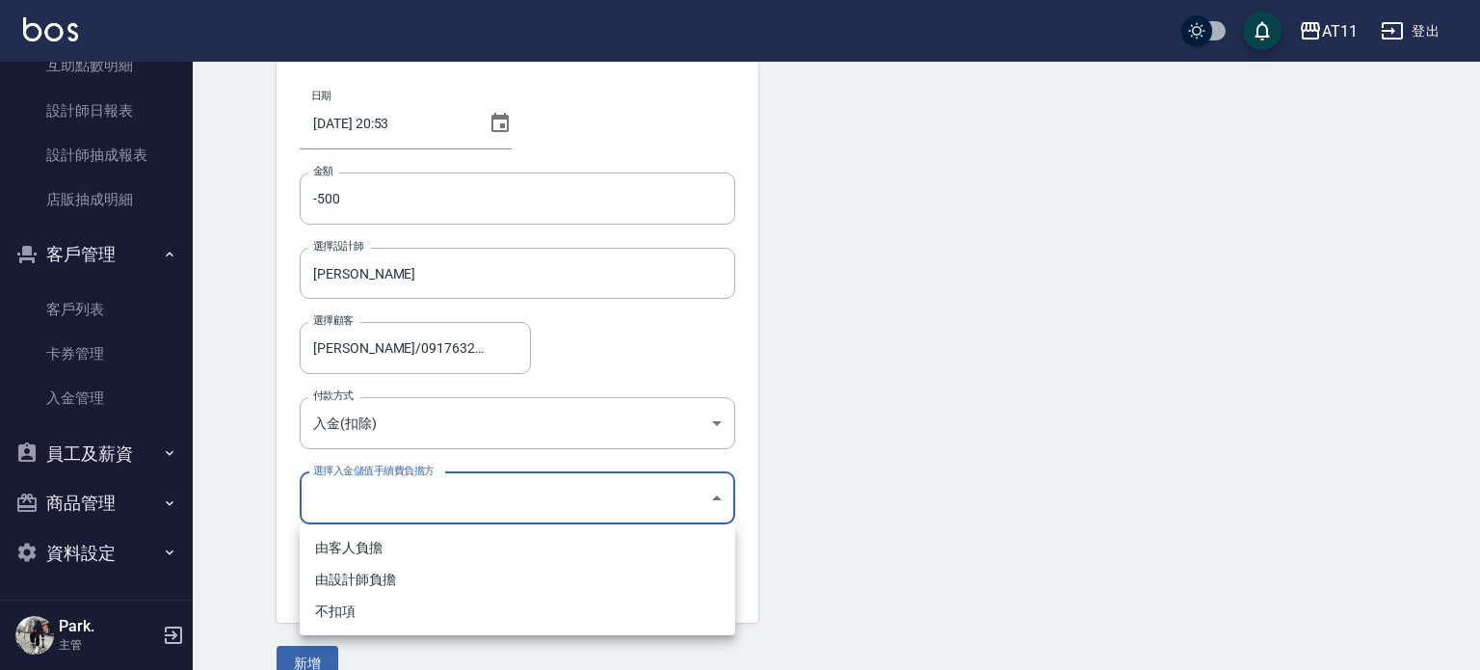
click at [412, 621] on li "不扣項" at bounding box center [518, 612] width 436 height 32
type input "WITHOUTHANDLINGFEE"
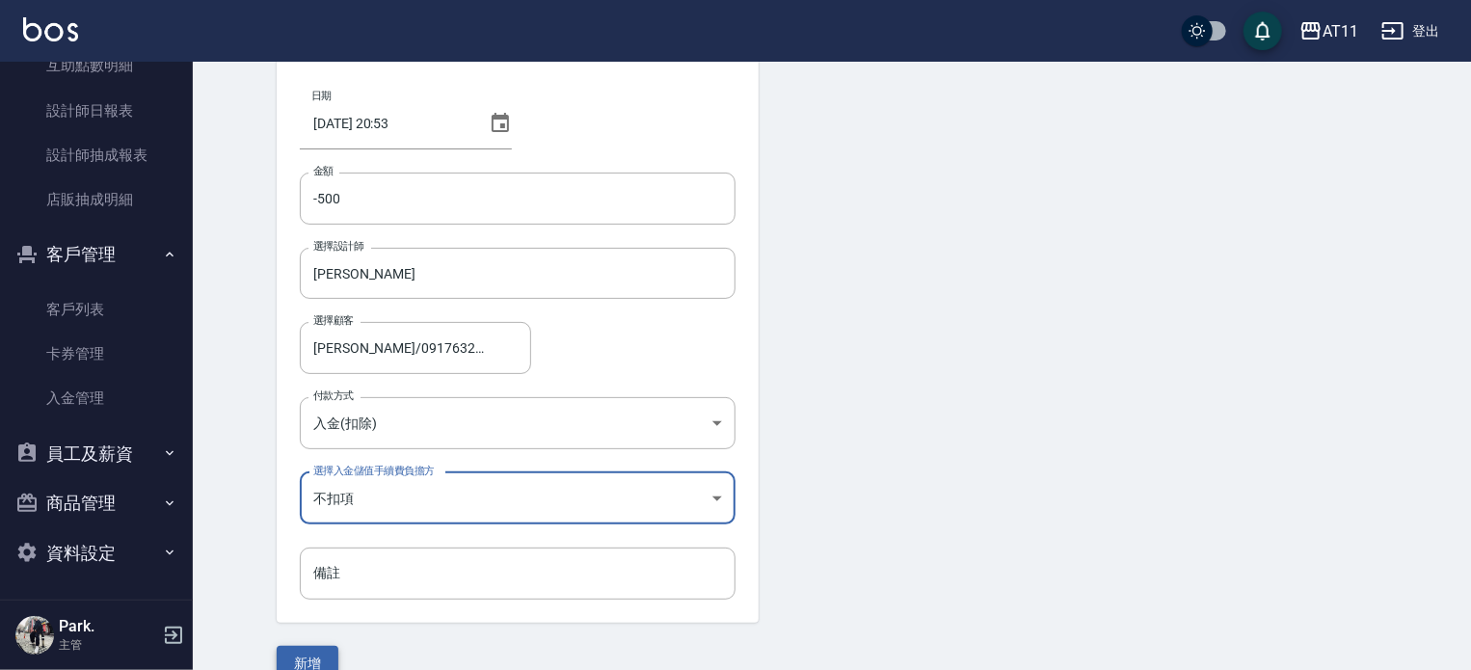
click at [313, 655] on button "新增" at bounding box center [308, 664] width 62 height 36
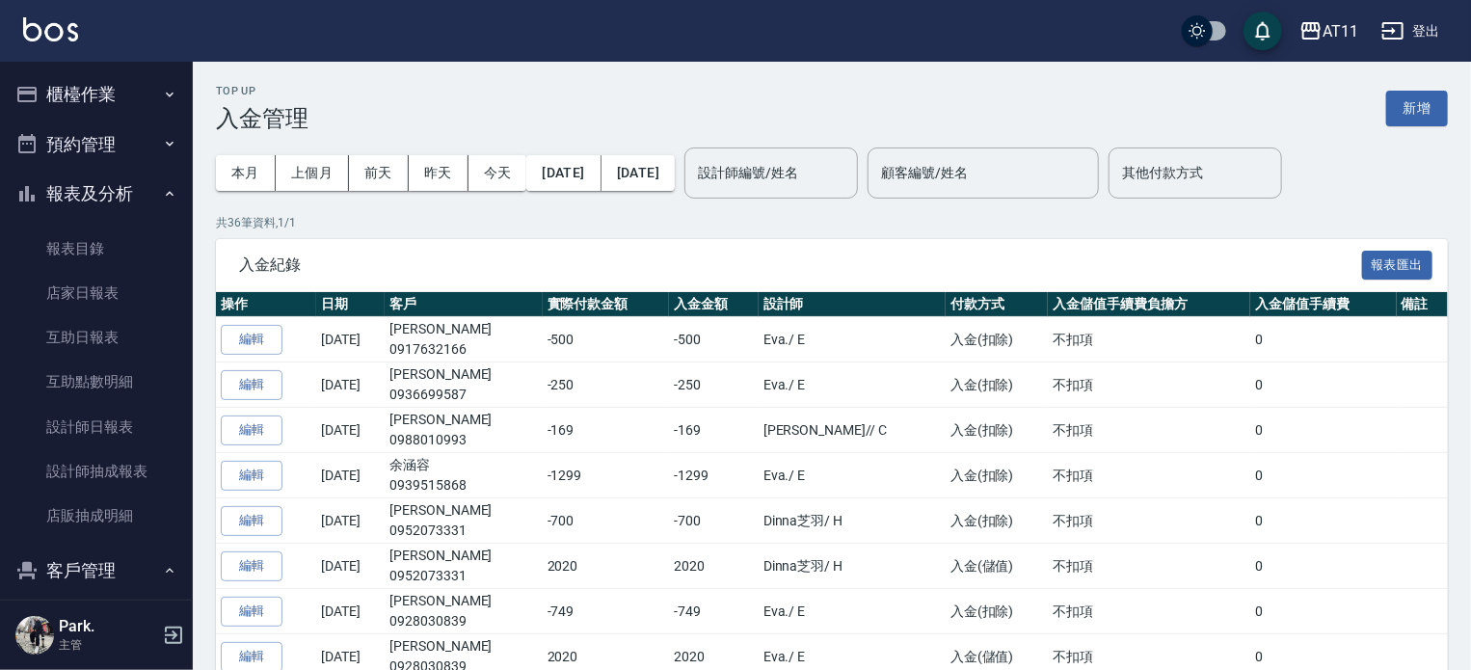
click at [109, 88] on button "櫃檯作業" at bounding box center [96, 94] width 177 height 50
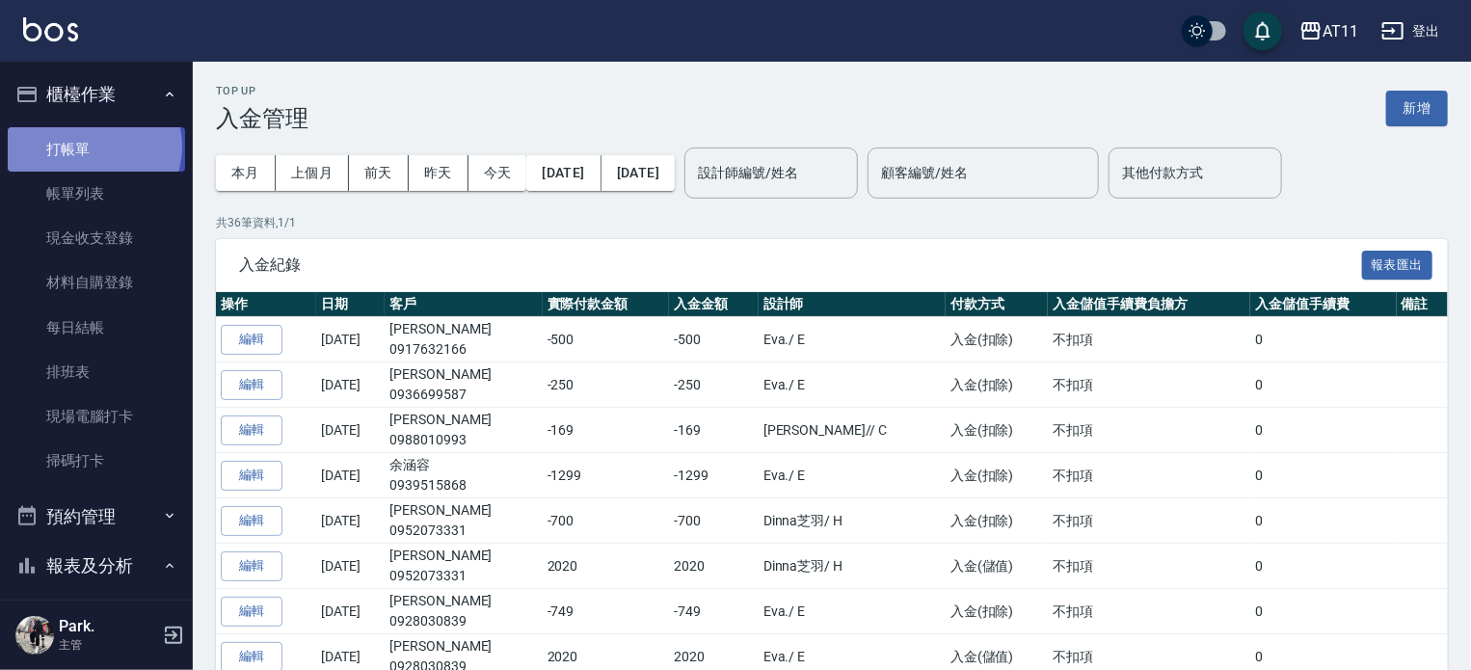
click at [93, 146] on link "打帳單" at bounding box center [96, 149] width 177 height 44
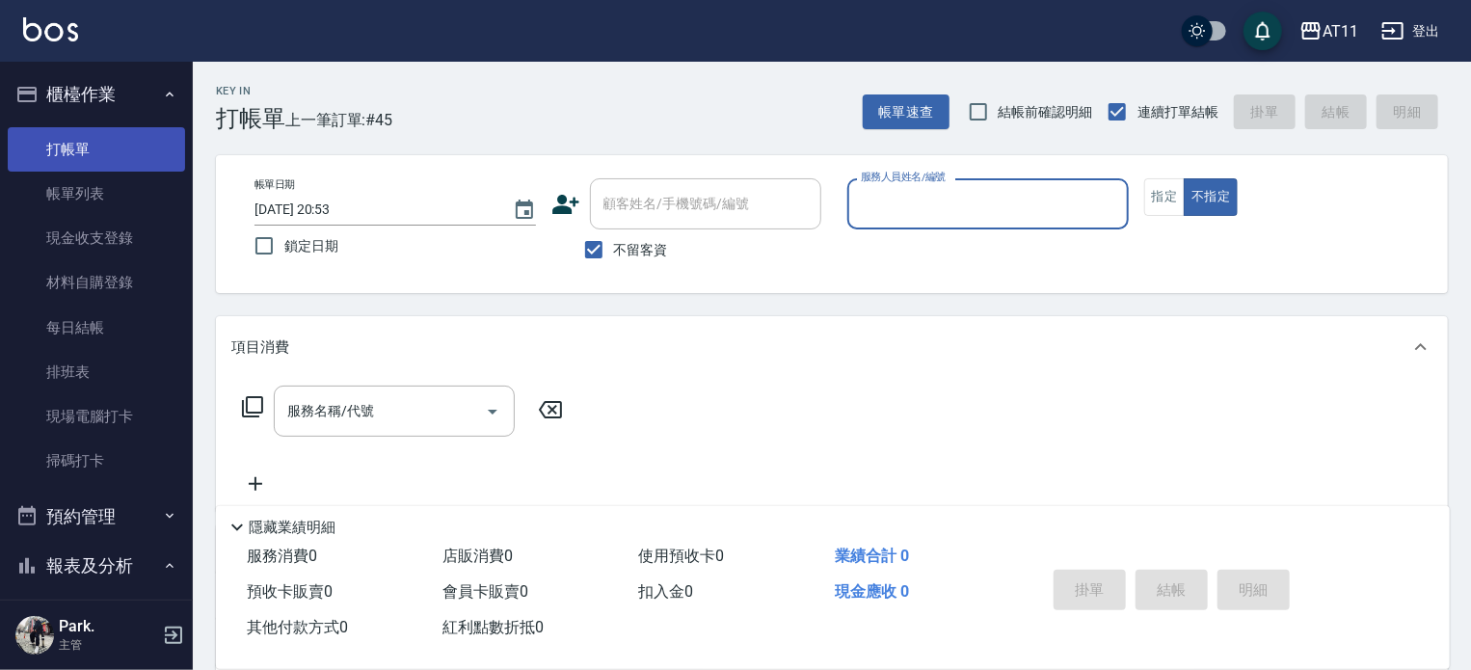
type input "ㄣ"
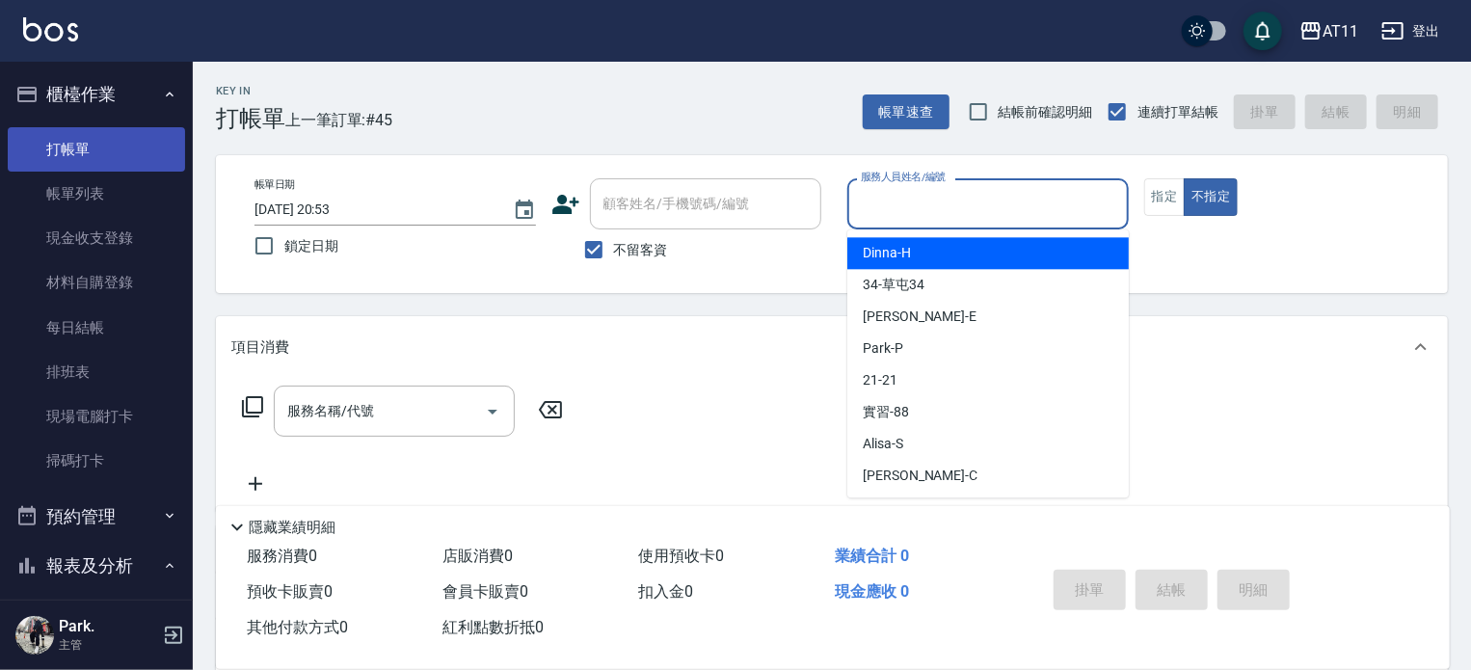
type input "ㄣ"
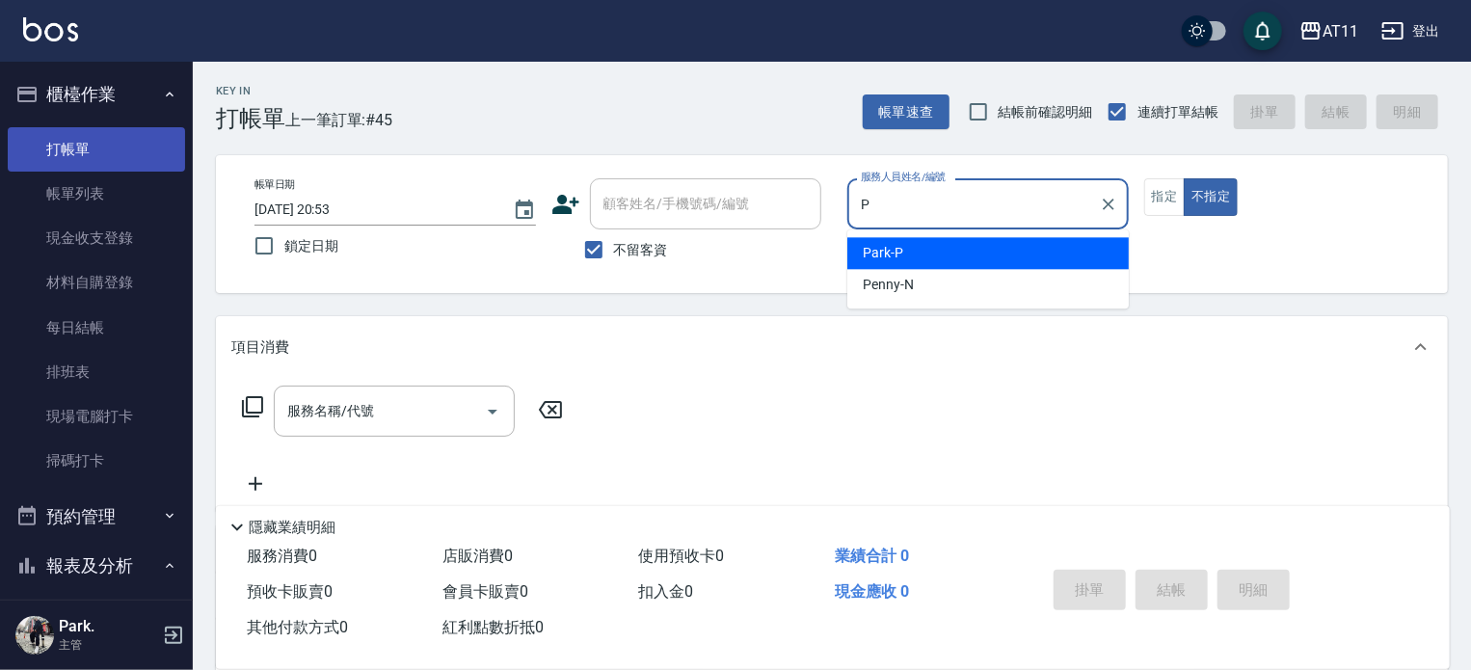
type input "Park-P"
type button "false"
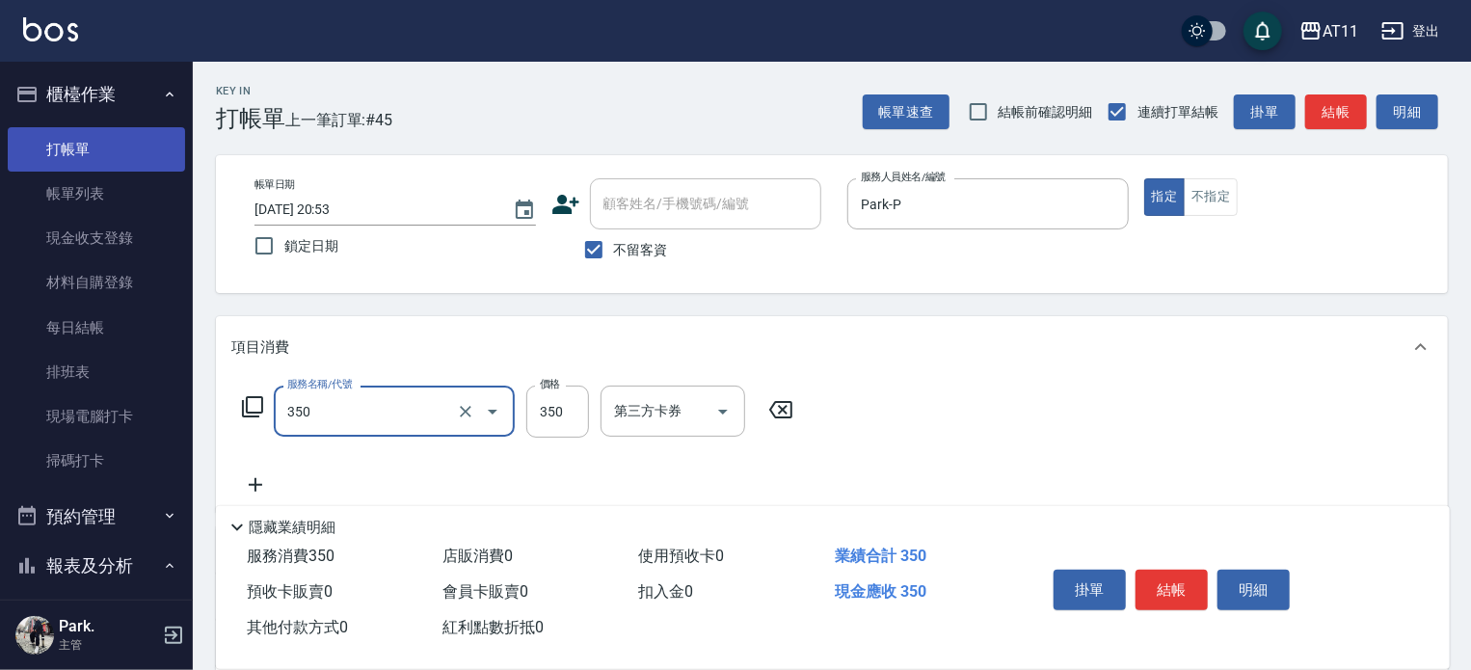
type input "洗髮(350)"
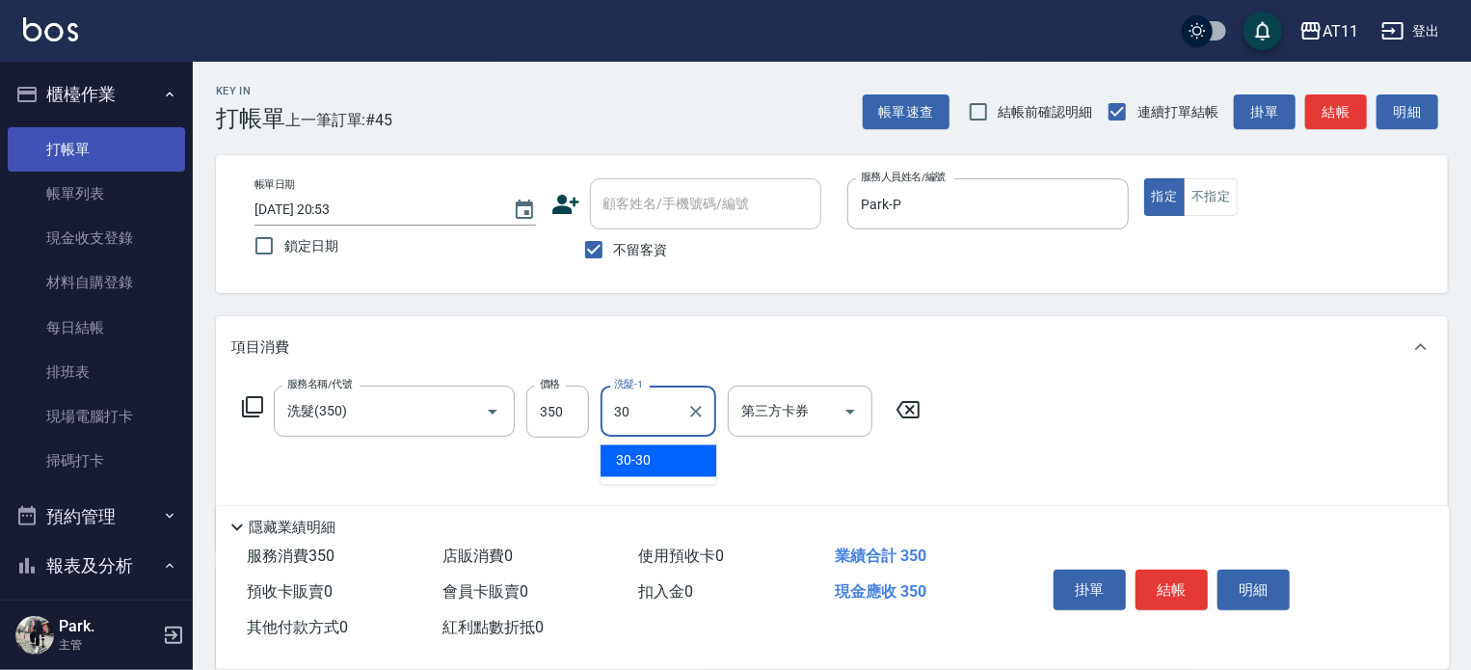
type input "30-30"
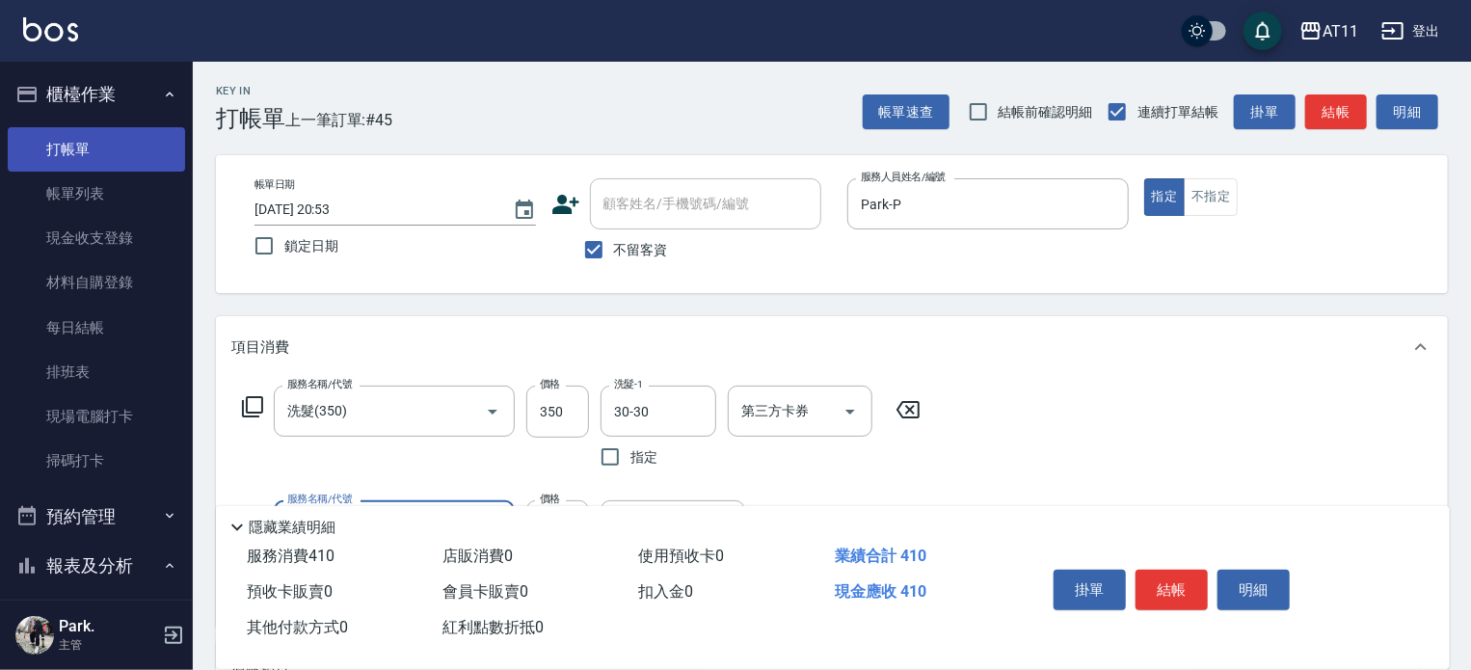
type input "精油(60)"
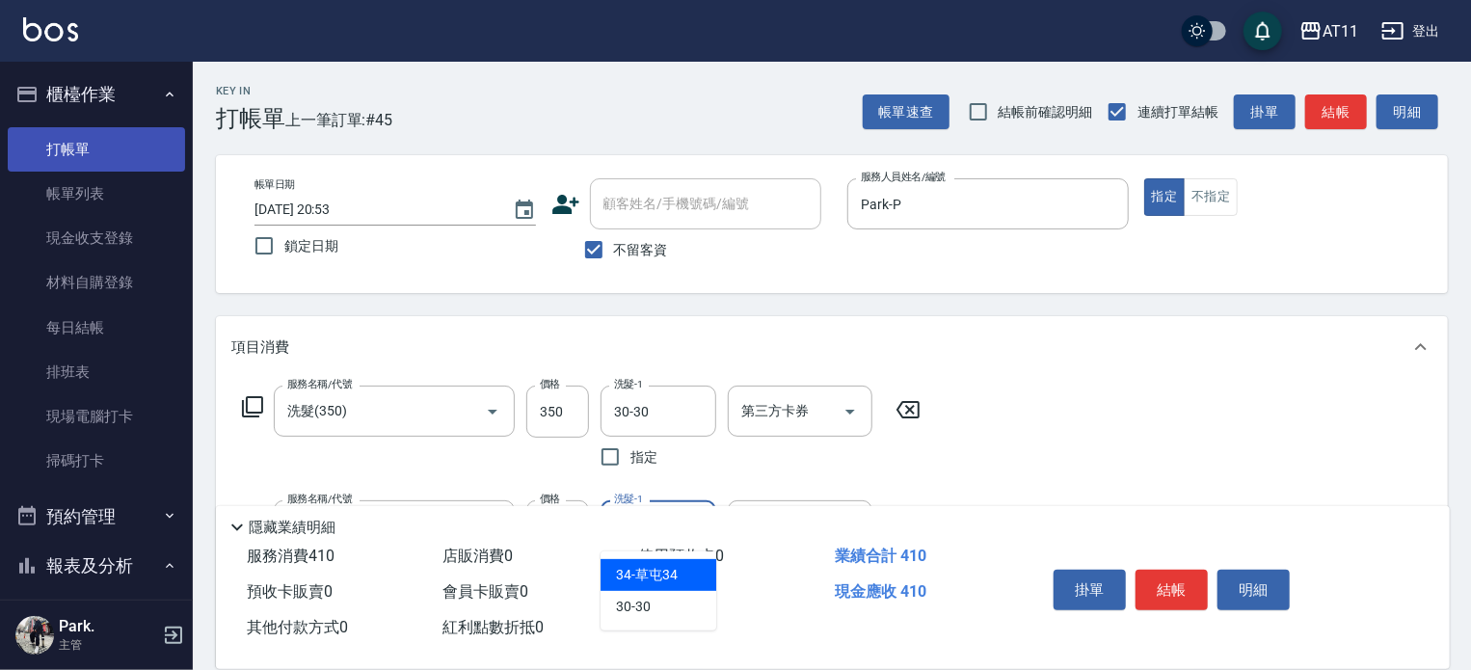
type input "30-30"
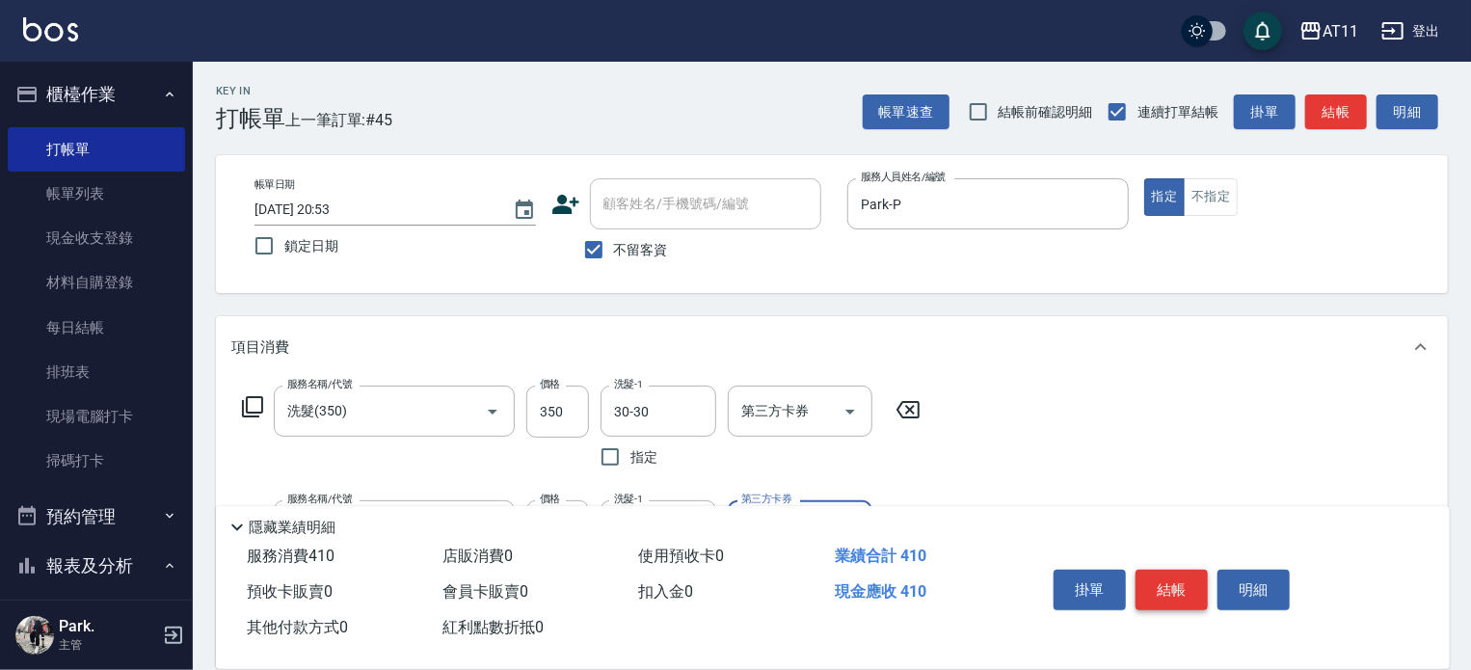
click at [1166, 590] on button "結帳" at bounding box center [1171, 590] width 72 height 40
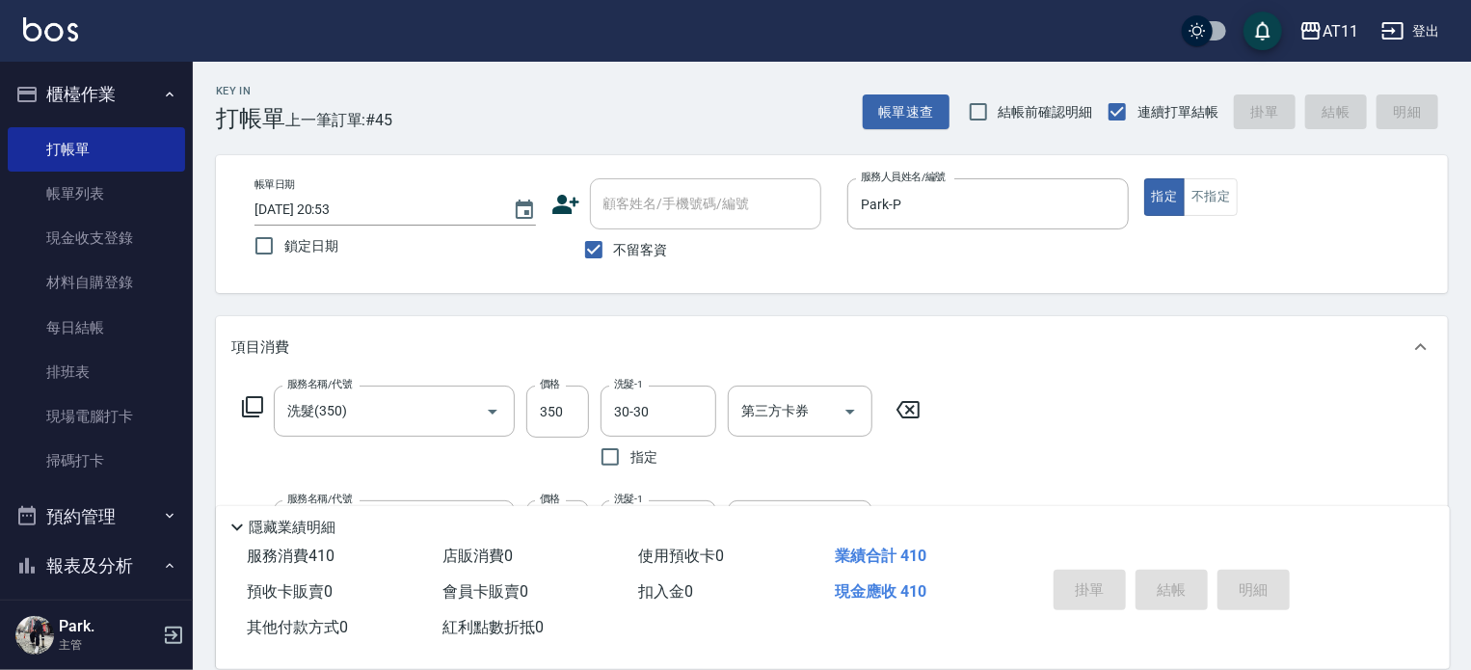
type input "2025/09/06 20:54"
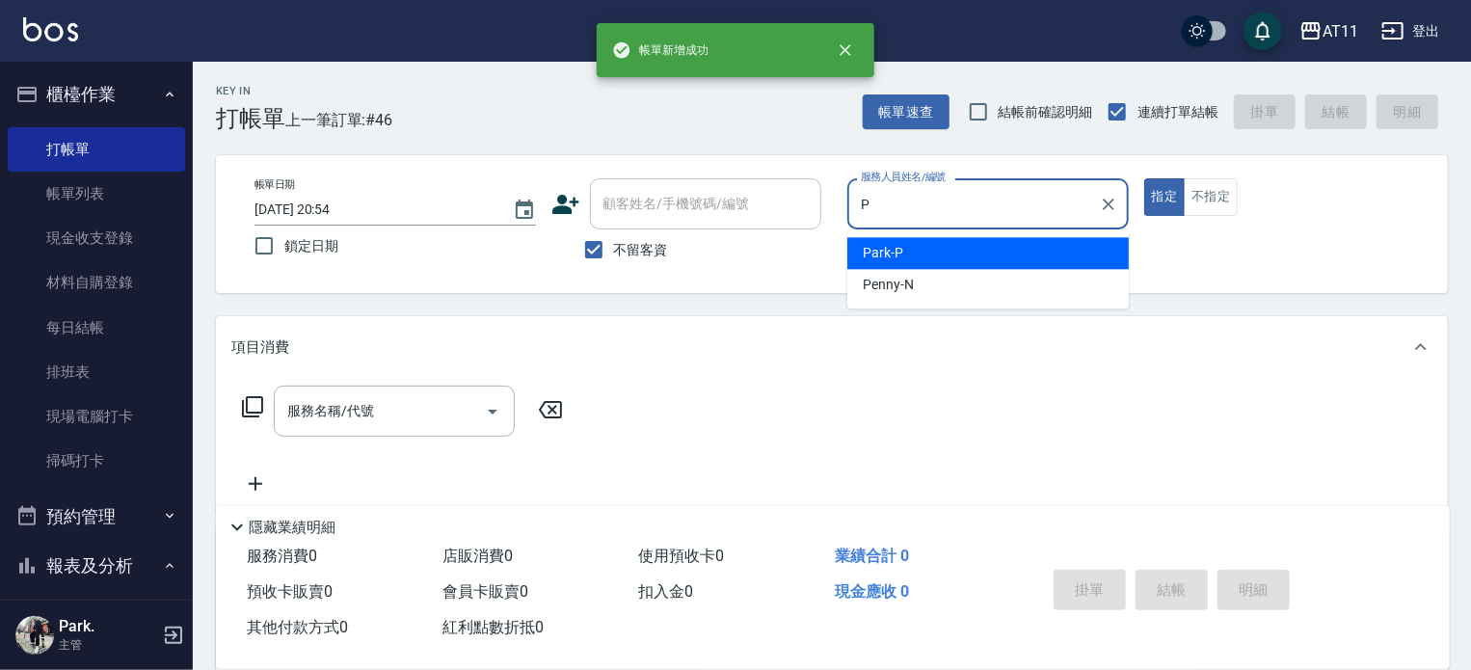
type input "Park-P"
type button "true"
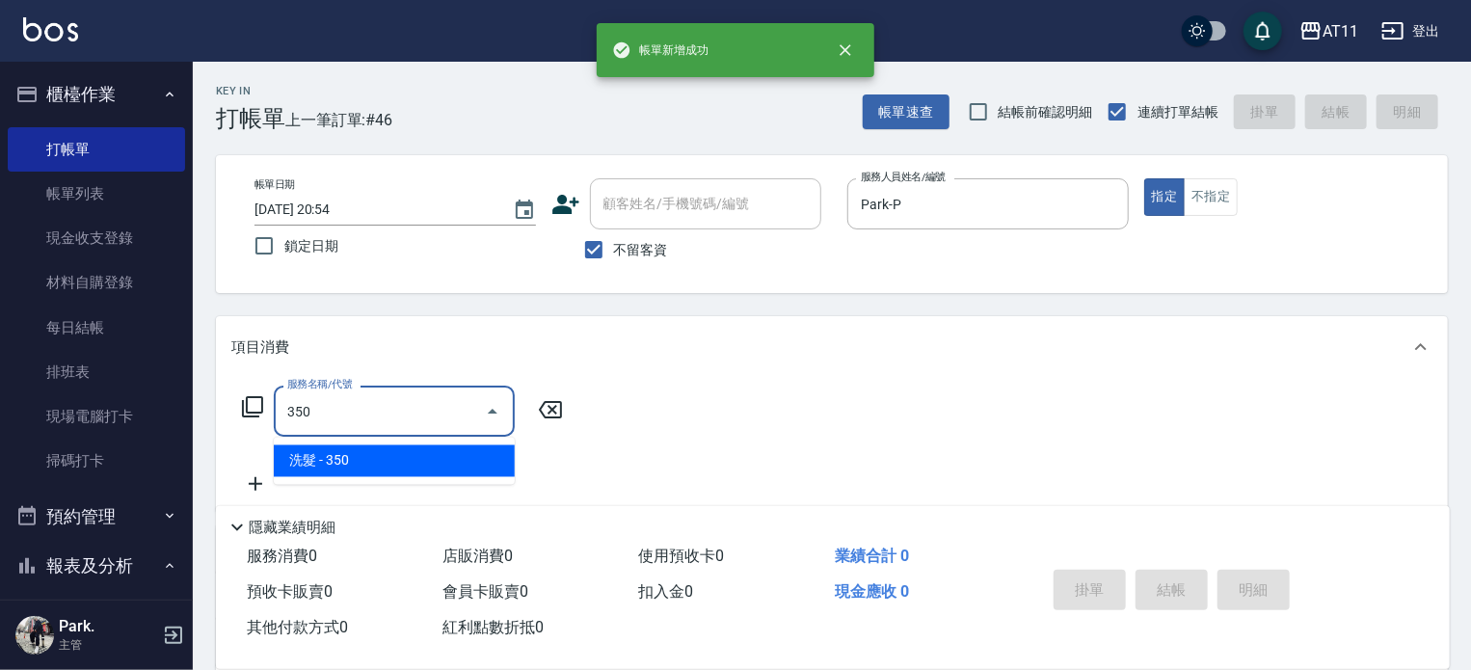
type input "洗髮(350)"
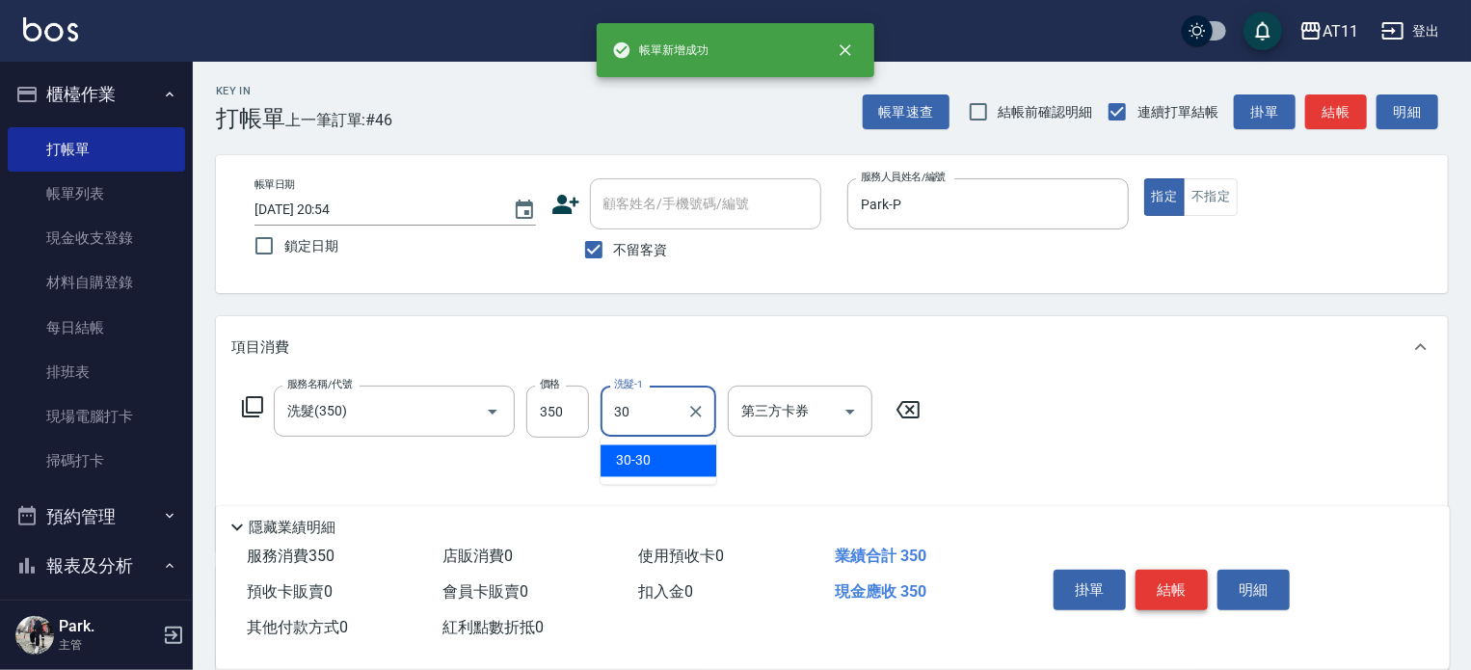
type input "30-30"
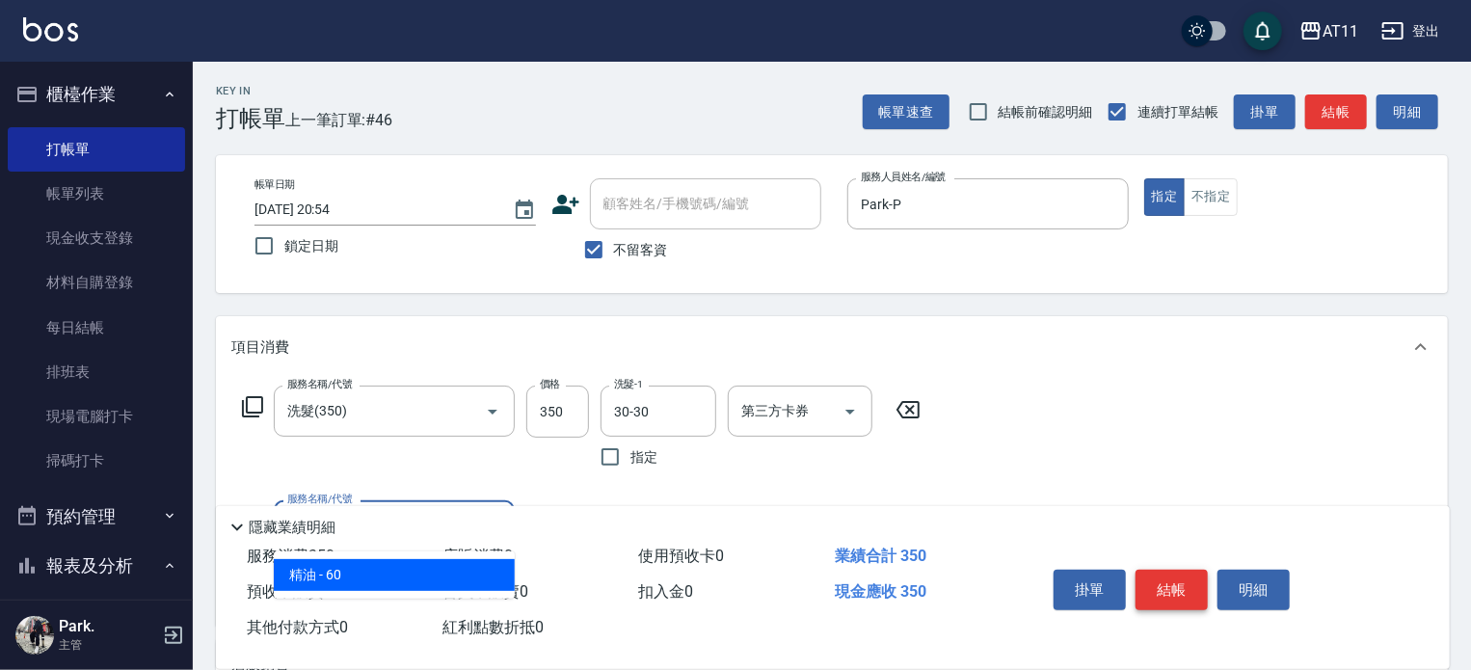
type input "精油(60)"
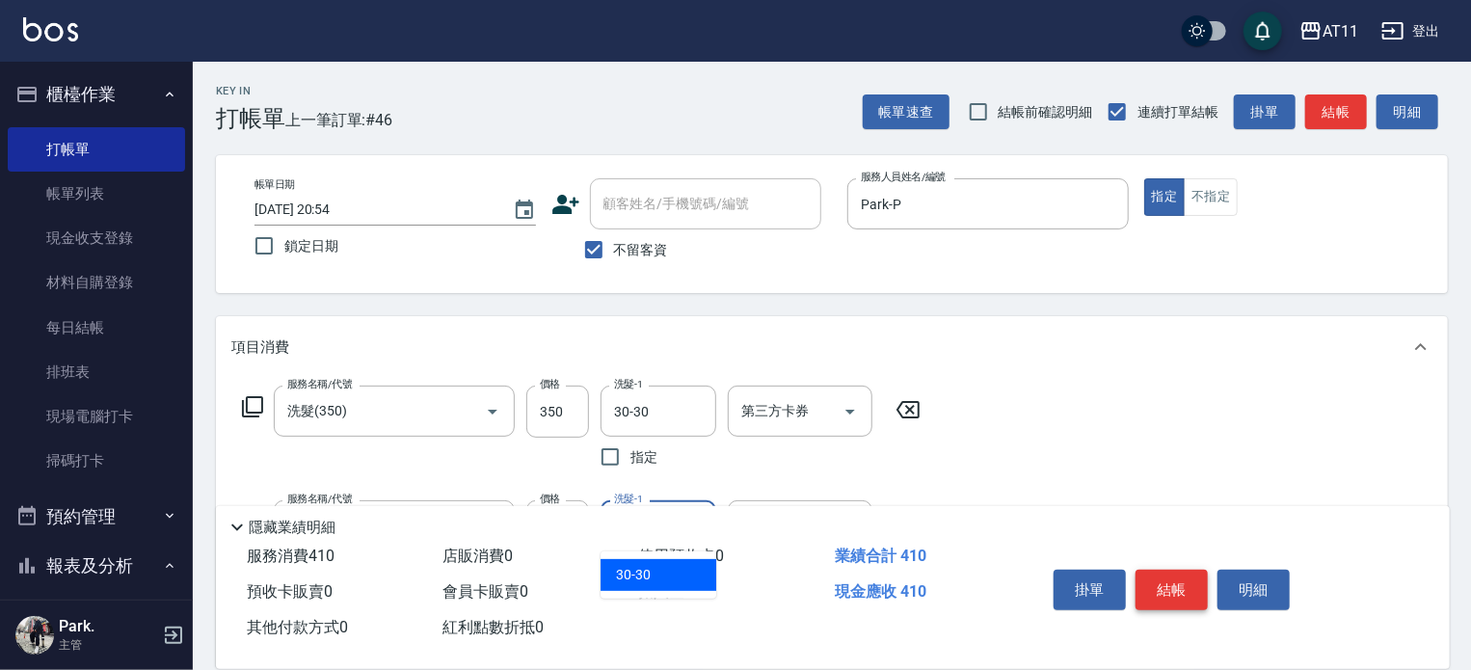
type input "30-30"
click at [1166, 590] on button "結帳" at bounding box center [1171, 590] width 72 height 40
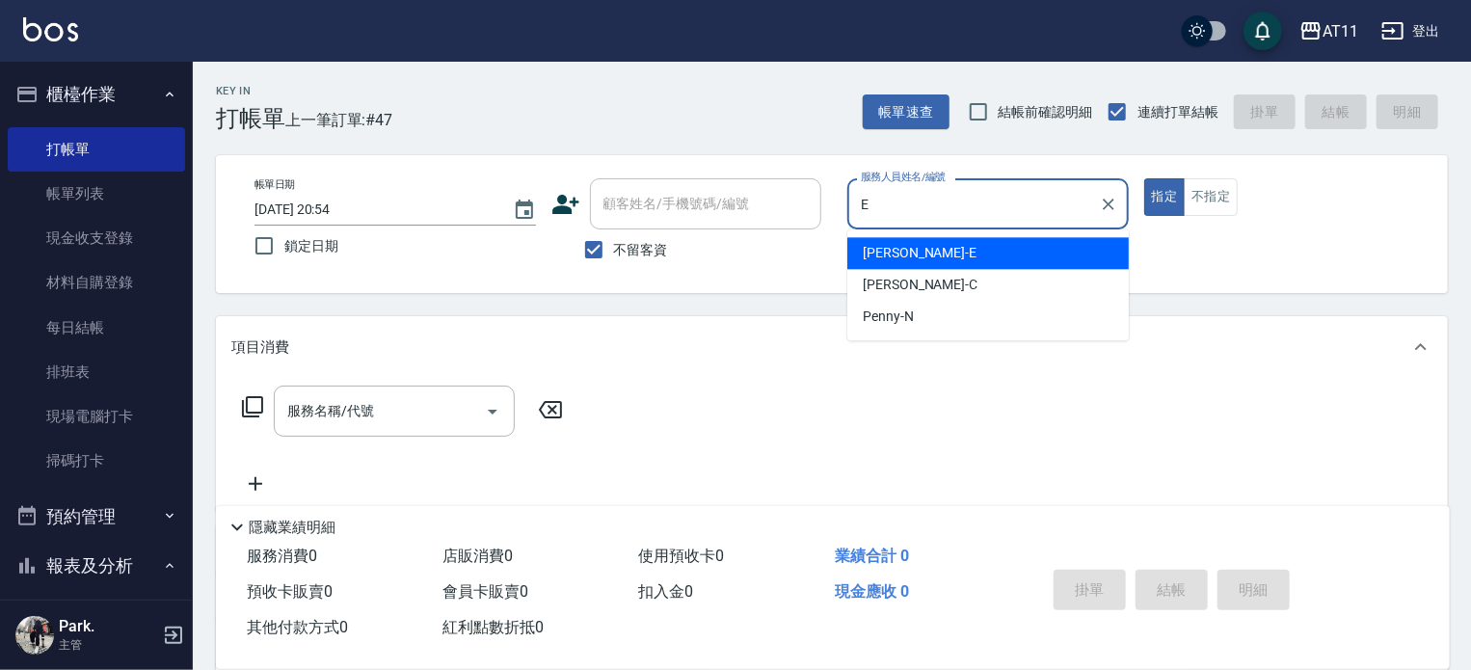
type input "EVA-E"
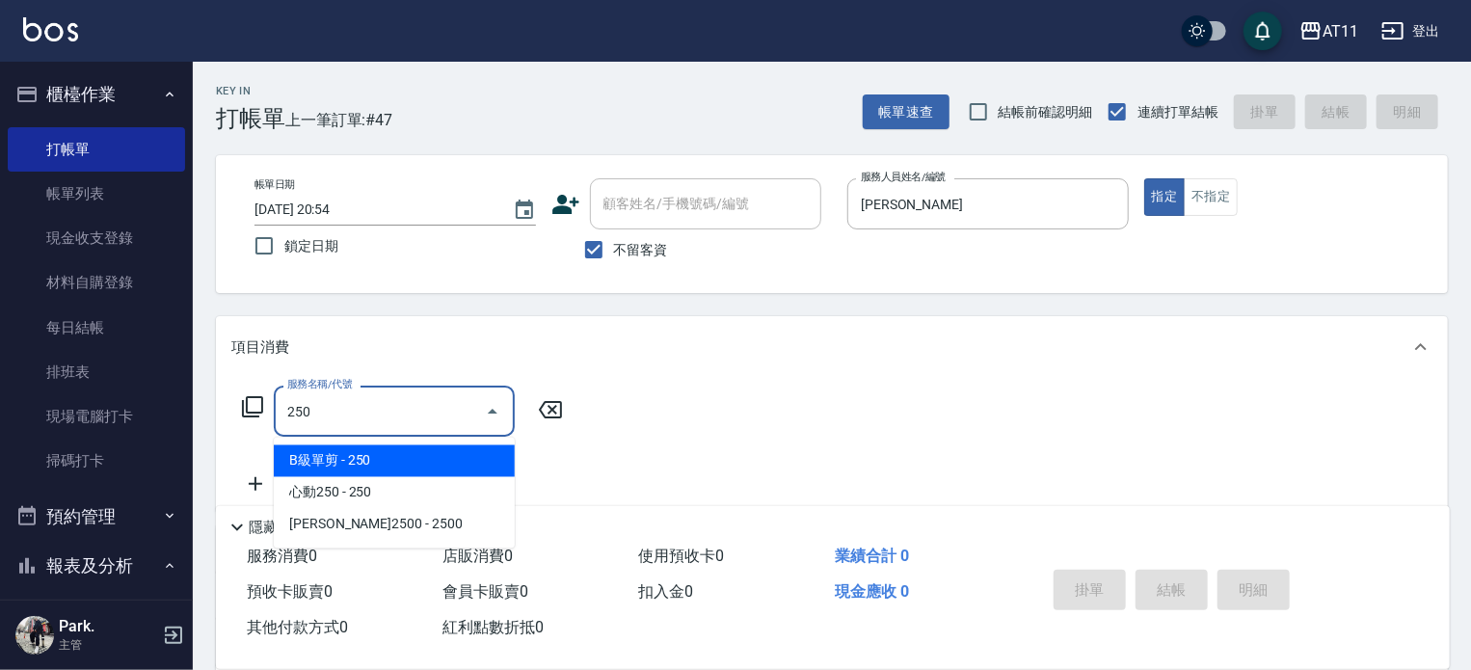
type input "B級單剪(250)"
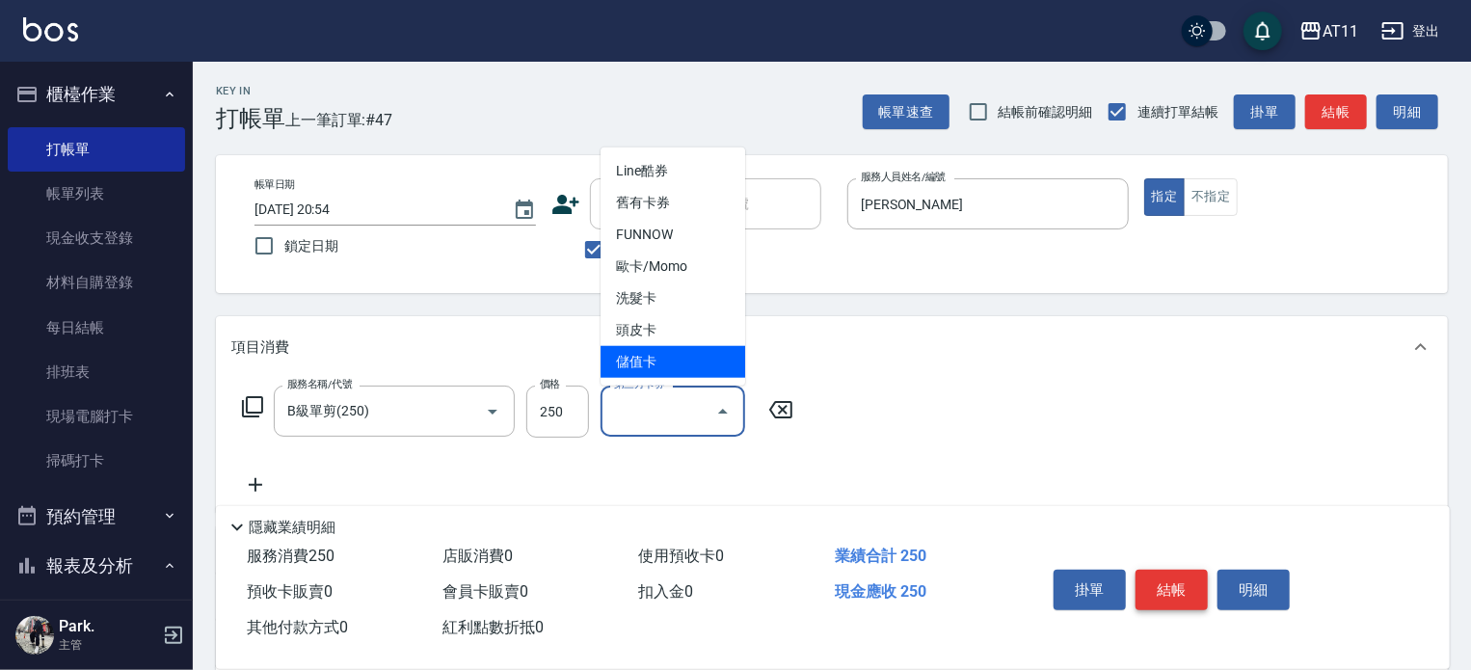
type input "儲值卡"
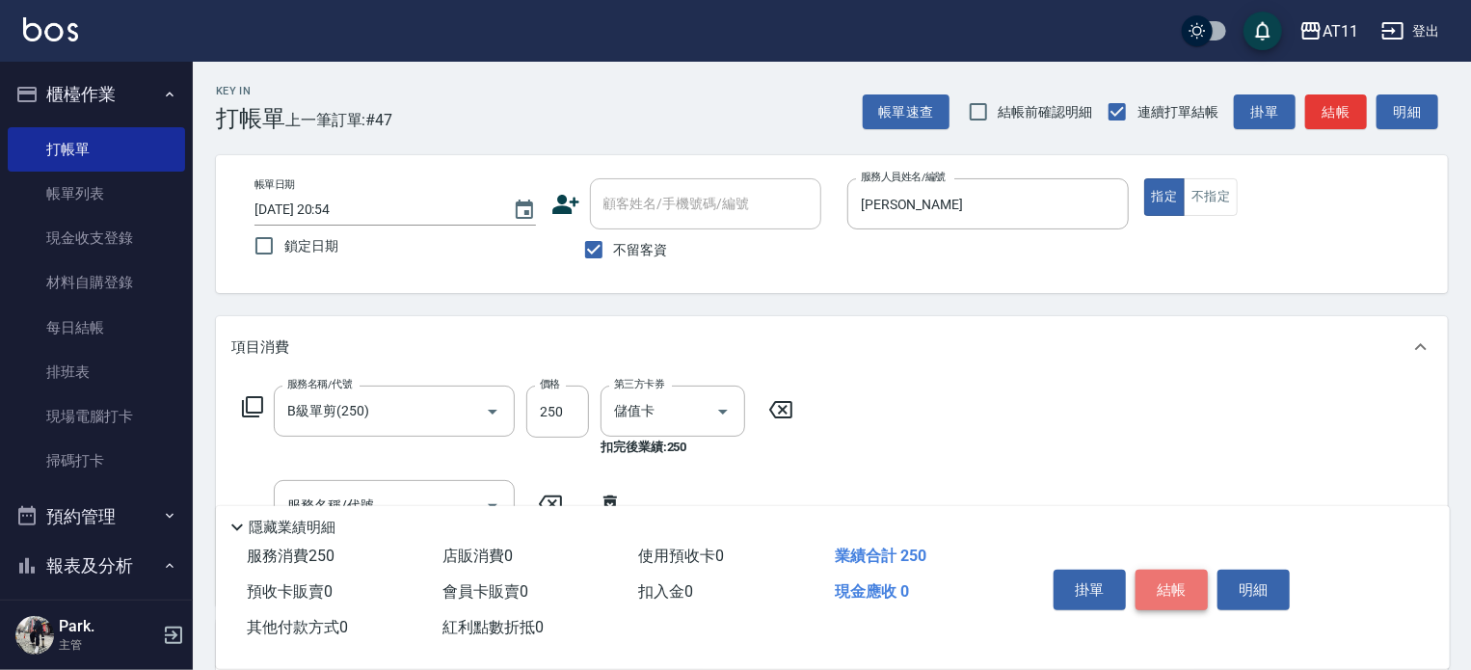
click at [1166, 590] on button "結帳" at bounding box center [1171, 590] width 72 height 40
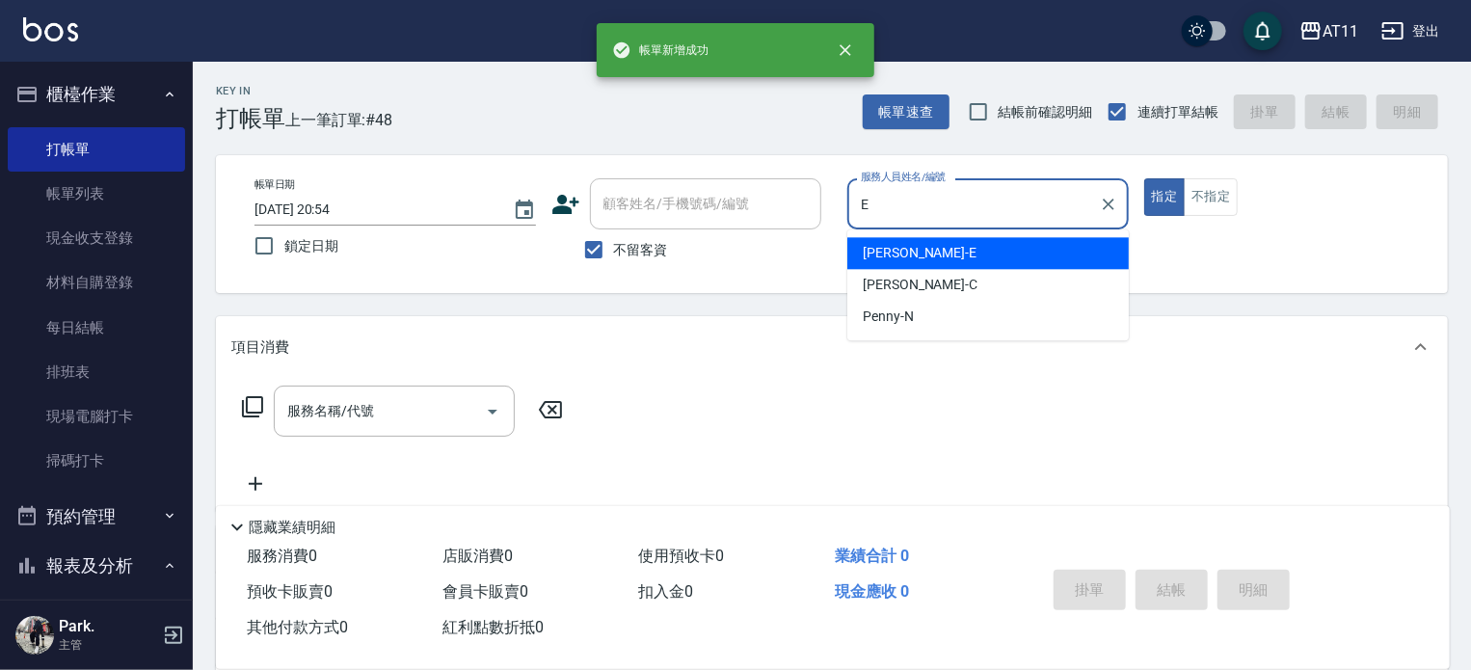
type input "EVA-E"
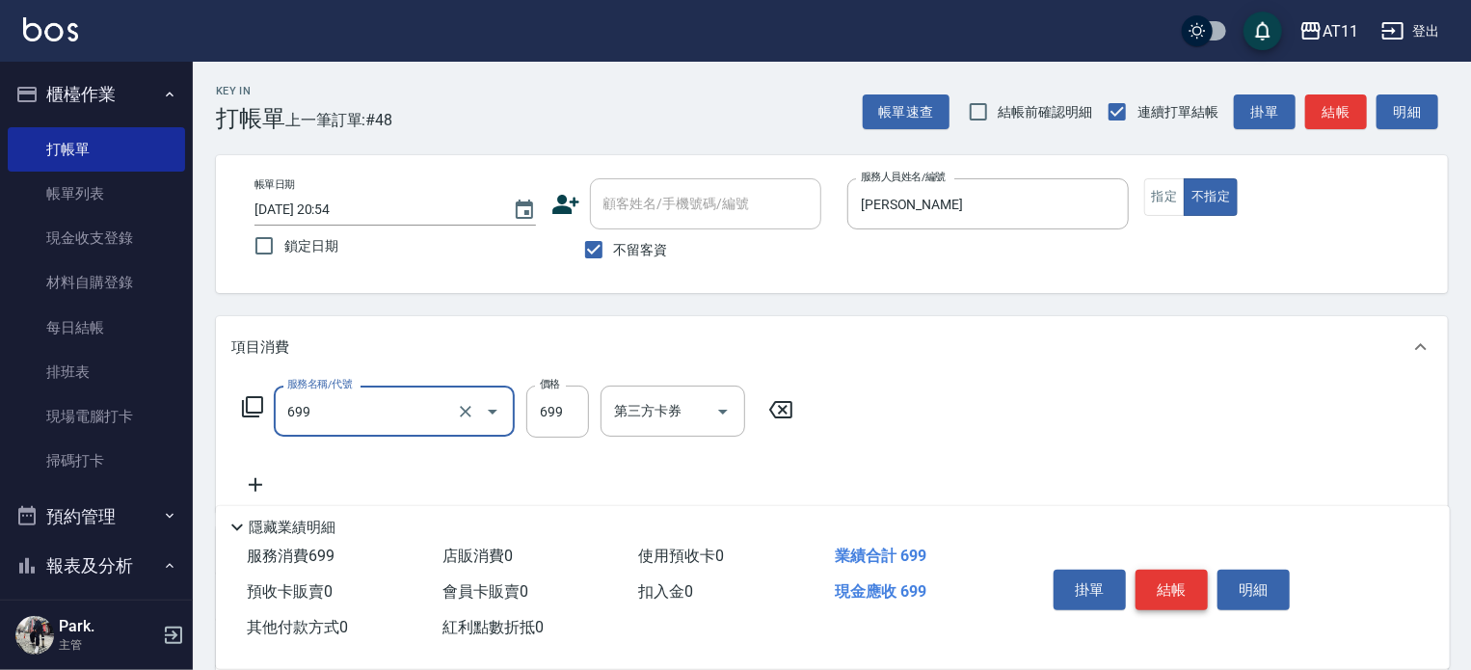
type input "SPA699(699)"
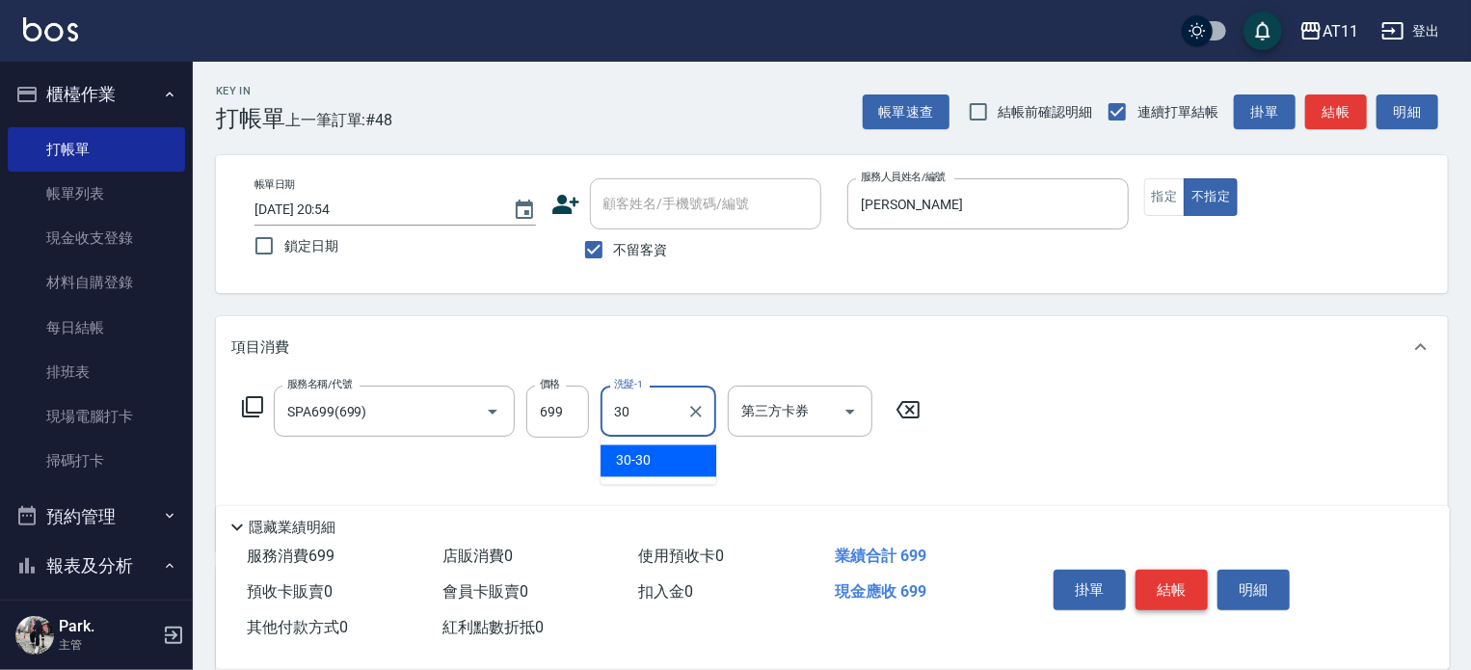
type input "30-30"
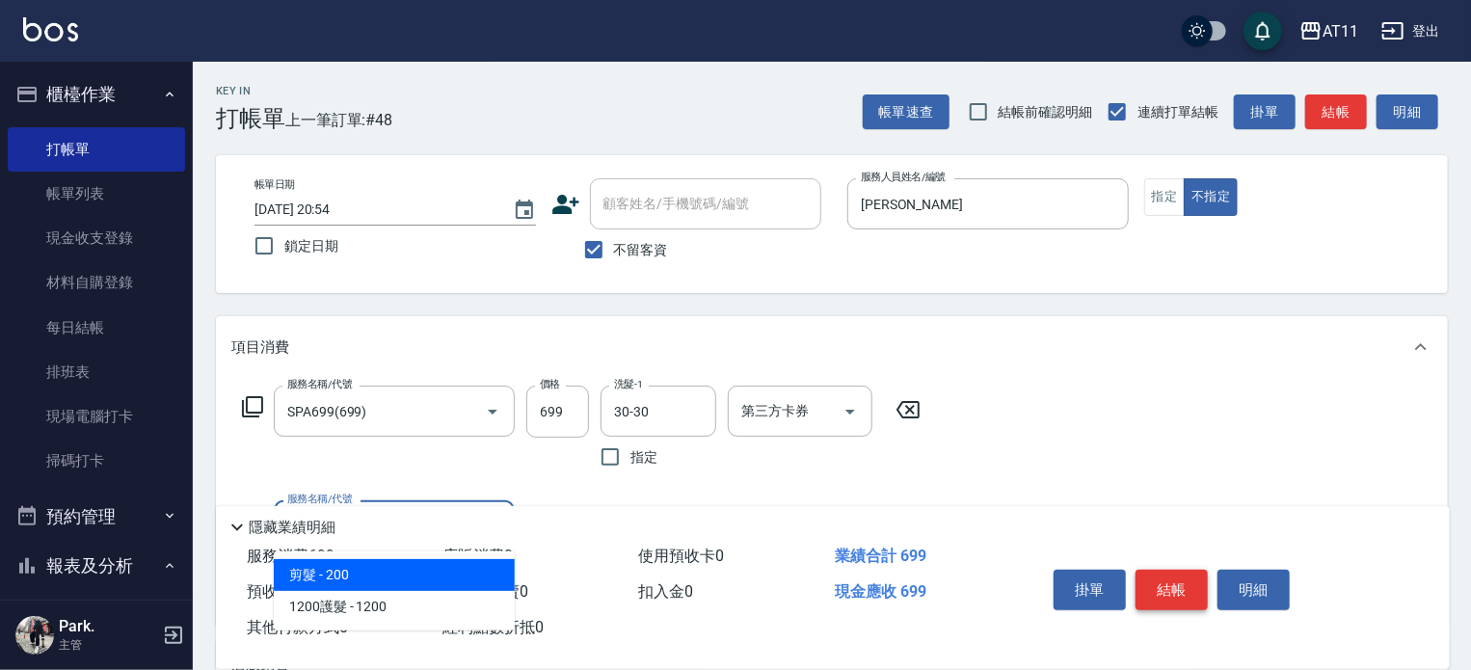
type input "剪髮(200)"
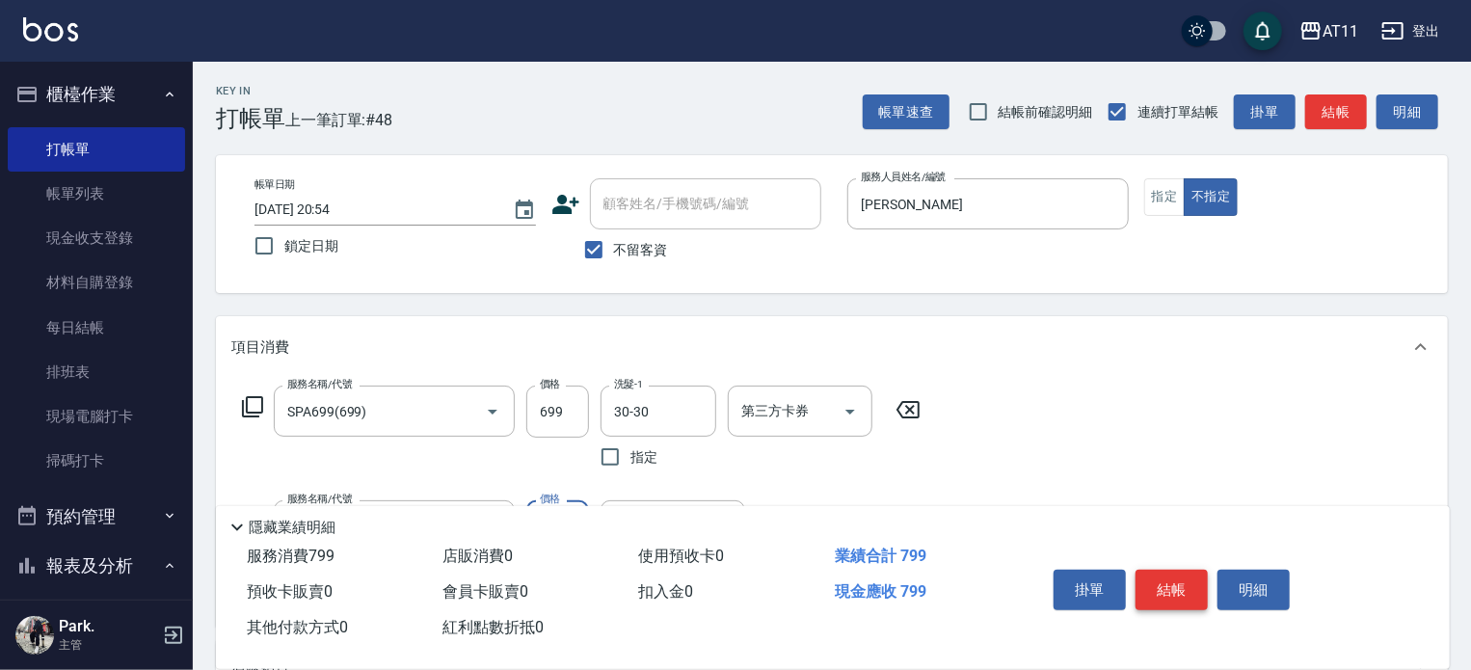
type input "100"
click at [1166, 590] on button "結帳" at bounding box center [1171, 590] width 72 height 40
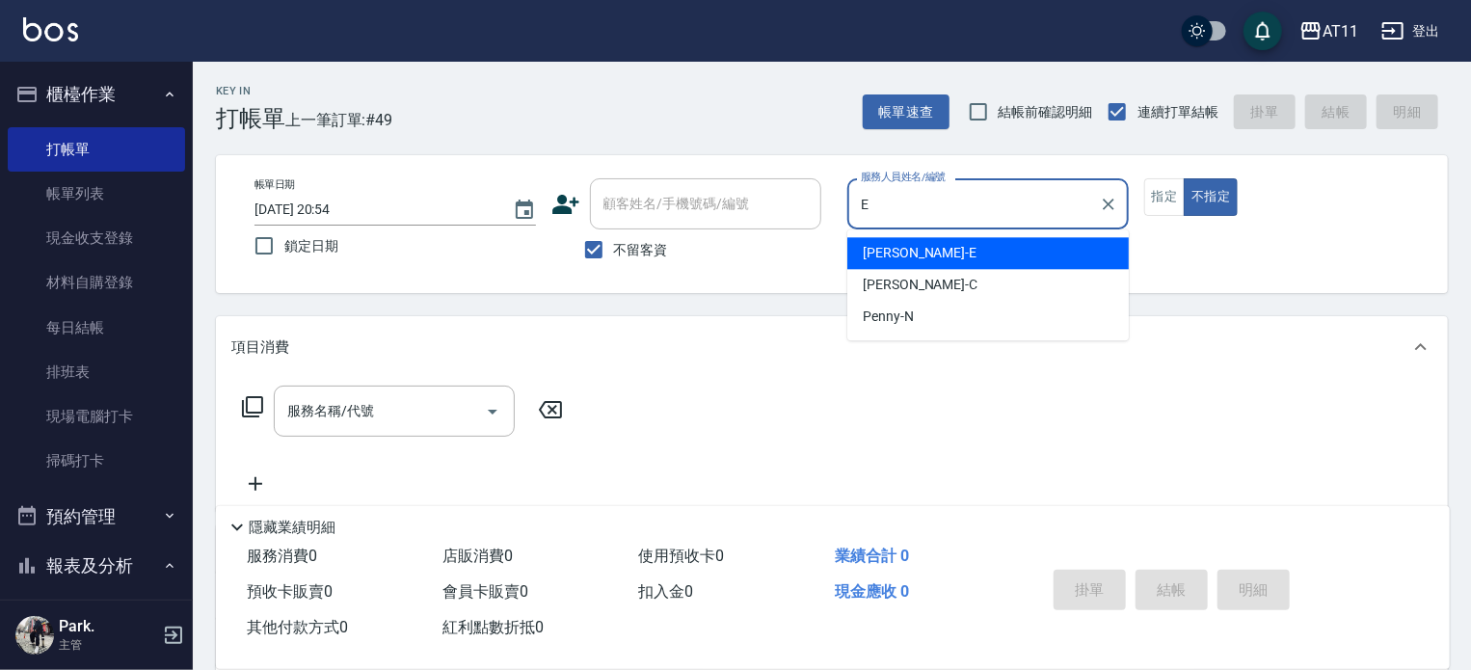
type input "EVA-E"
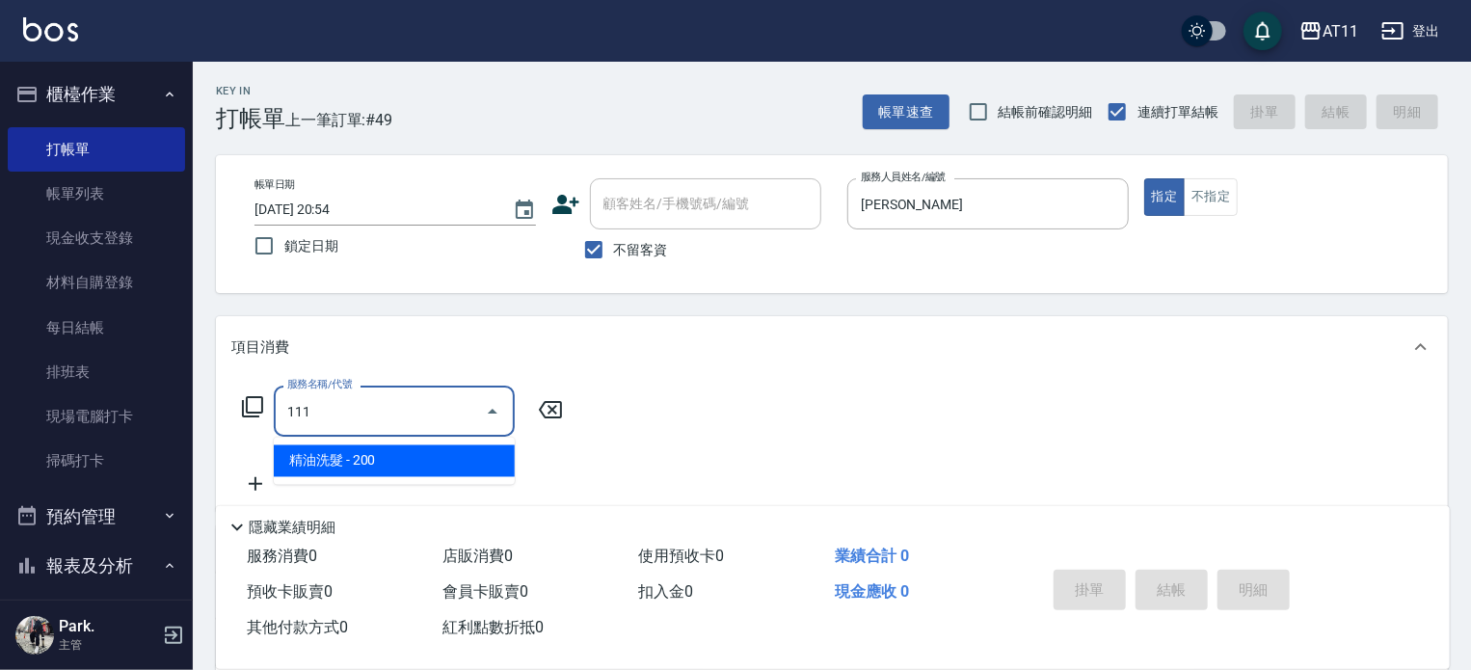
type input "精油洗髮(111)"
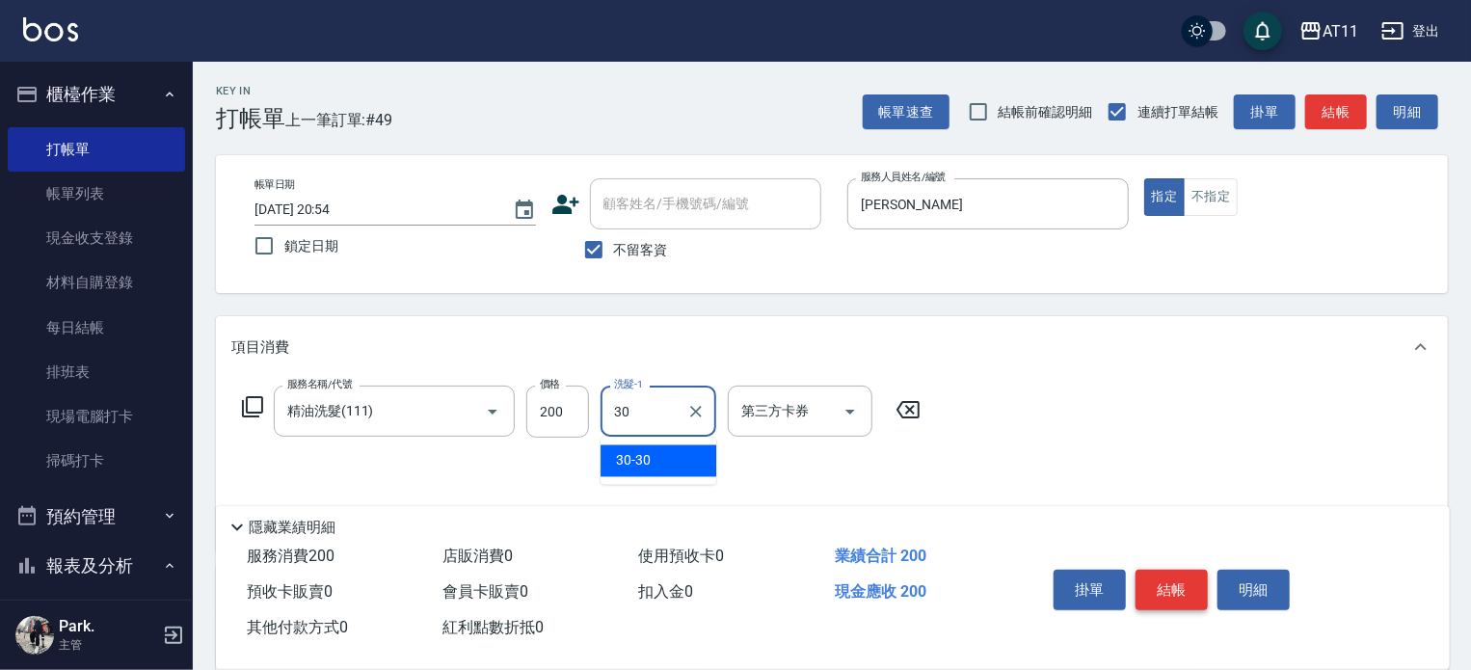
type input "30-30"
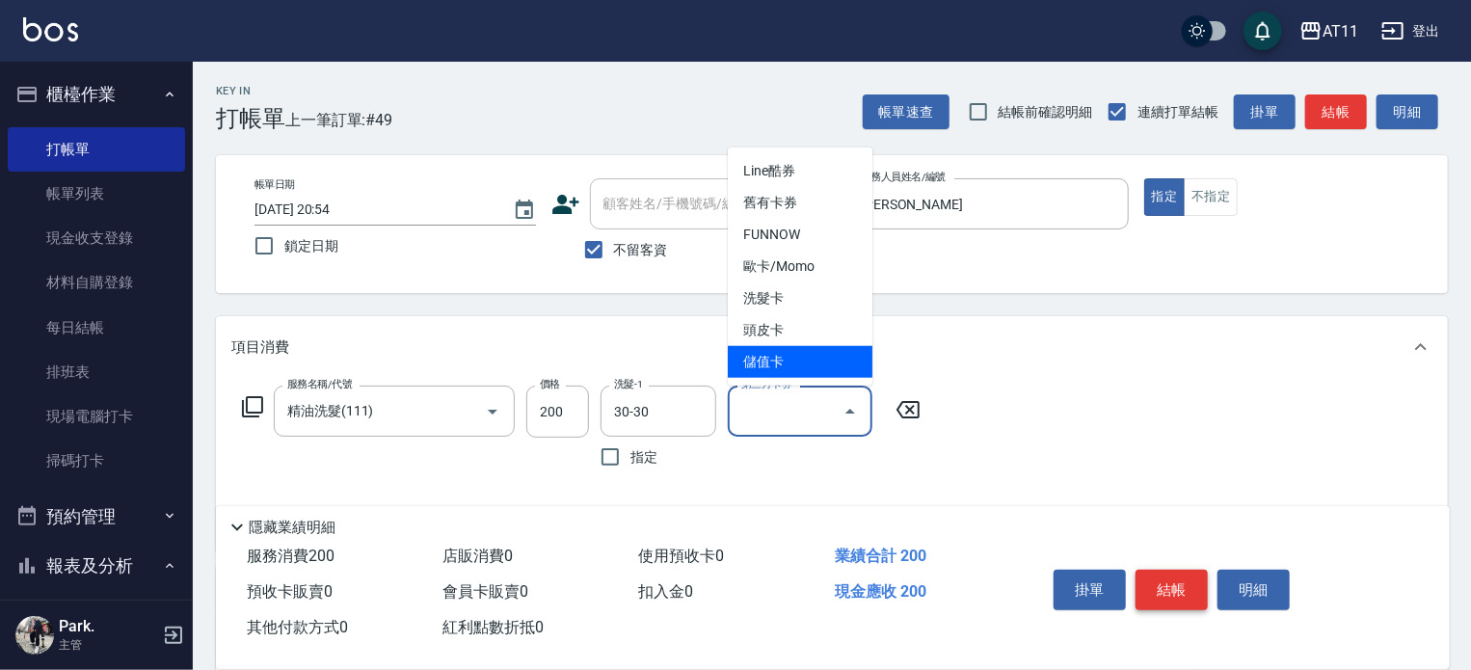
type input "儲值卡"
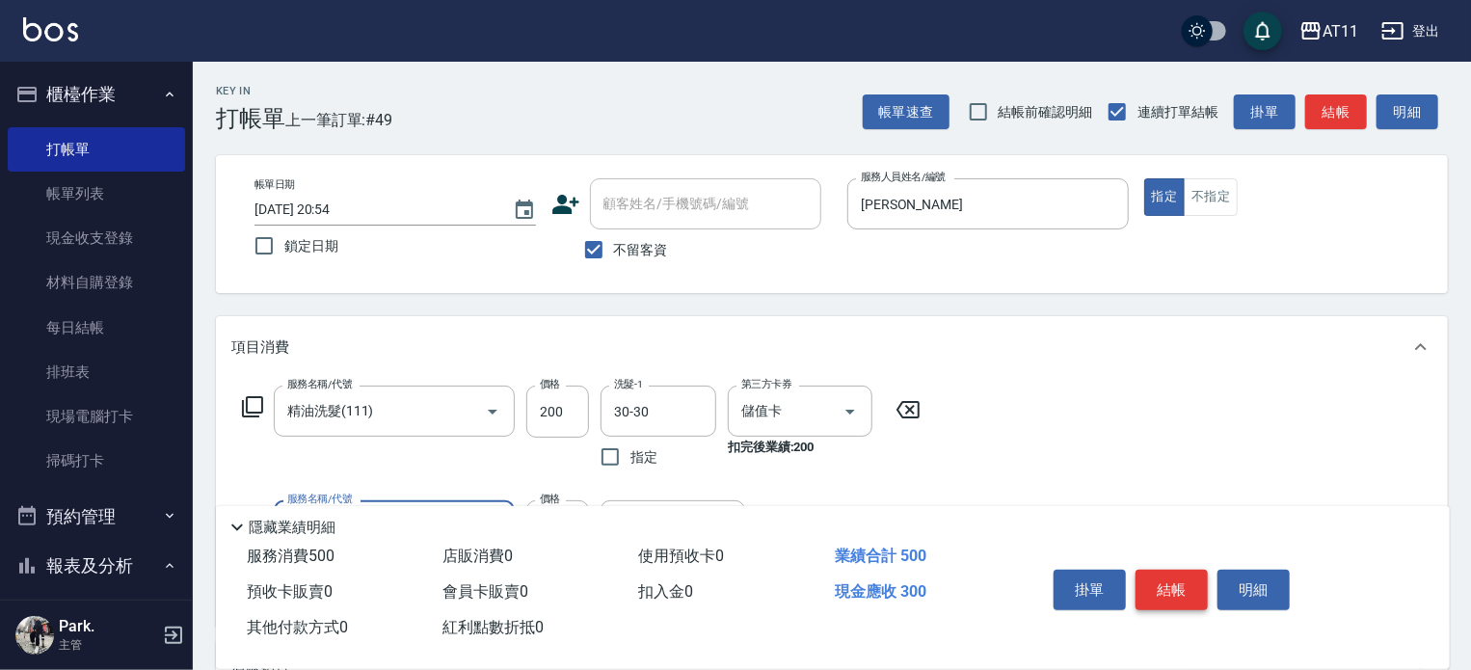
type input "A級剪髮(300)"
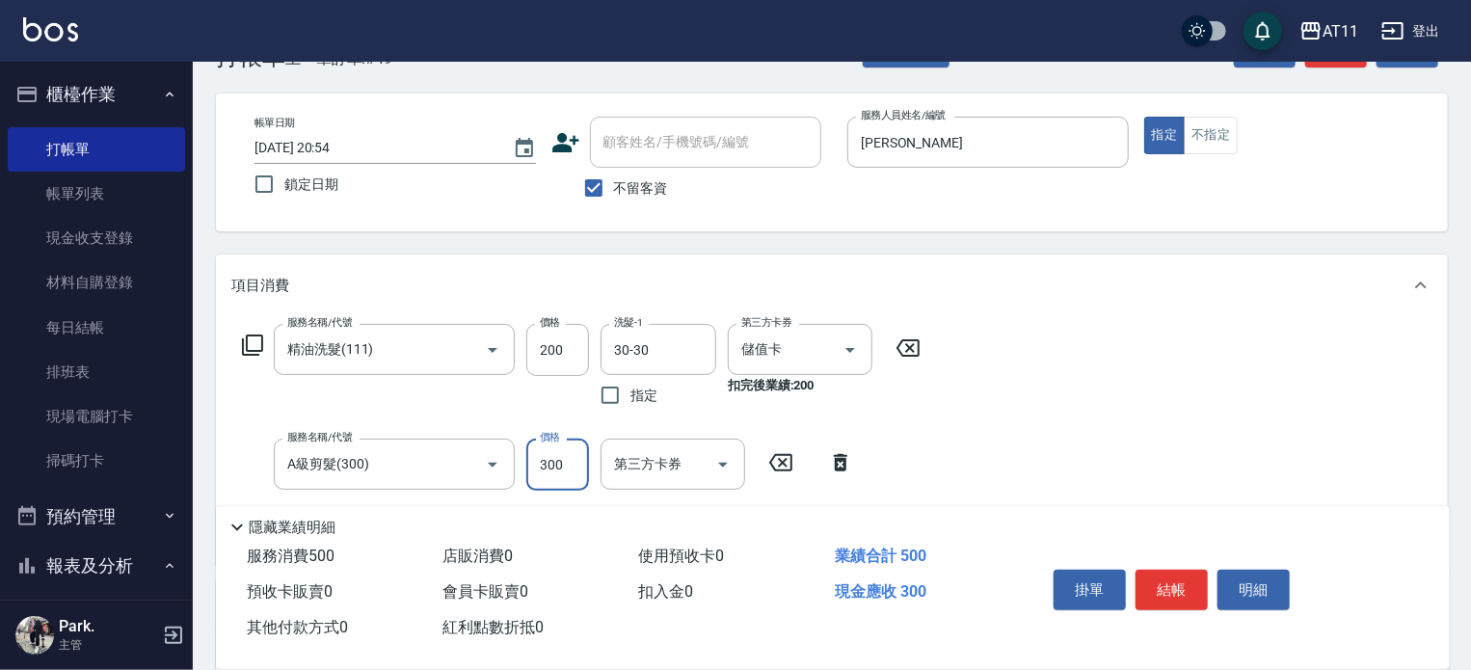
scroll to position [96, 0]
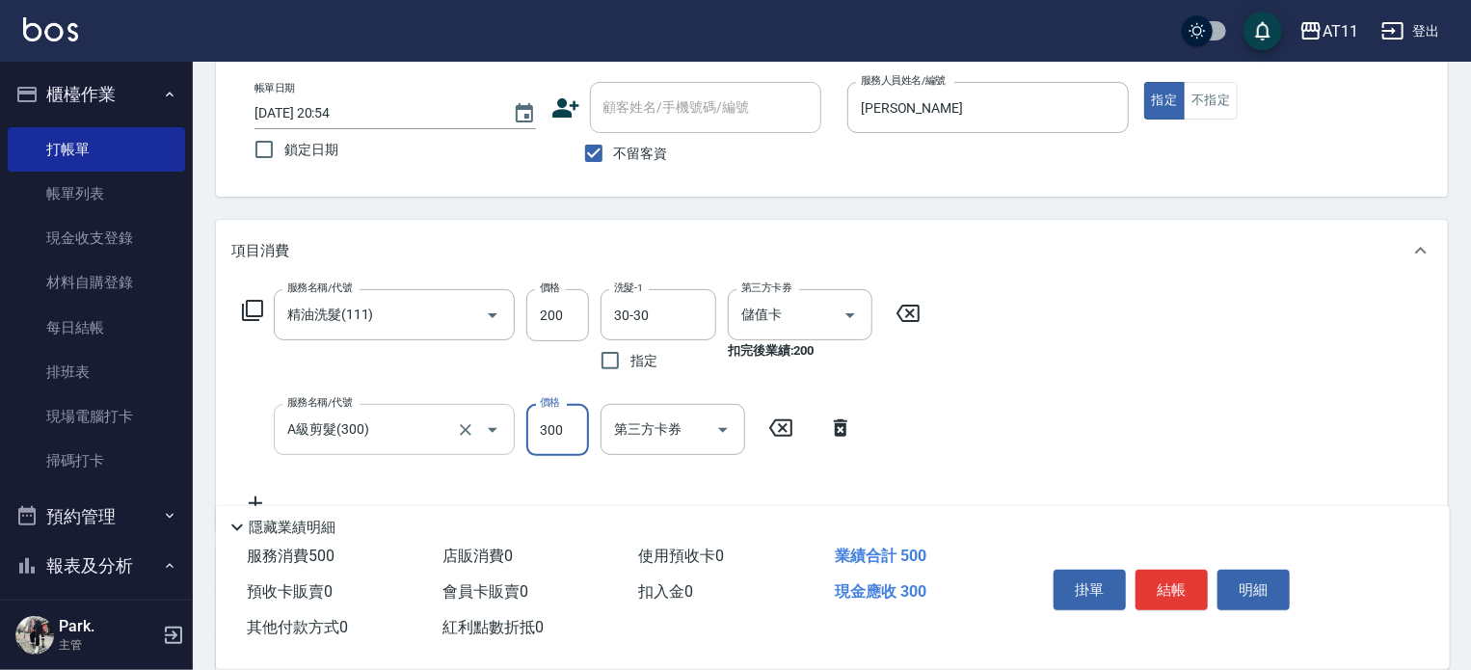
click at [274, 426] on div "A級剪髮(300) 服務名稱/代號" at bounding box center [394, 429] width 241 height 51
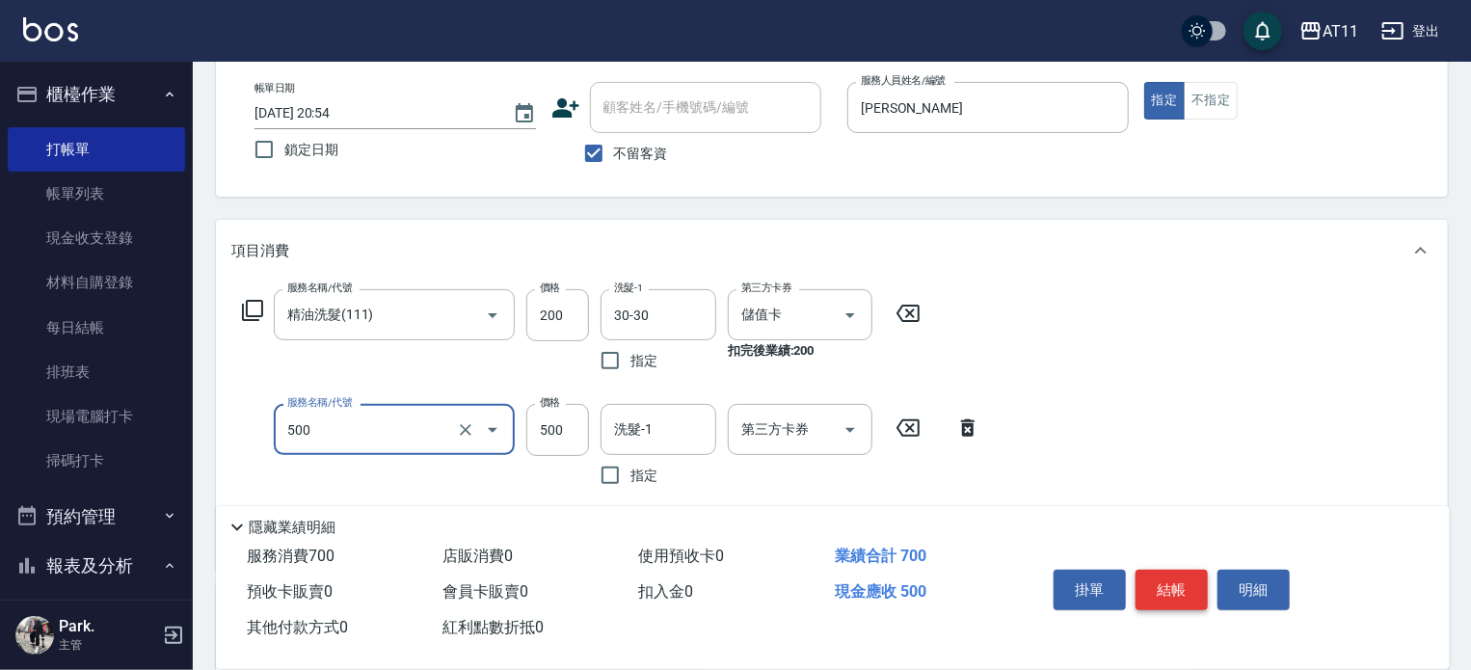
type input "片染(500)"
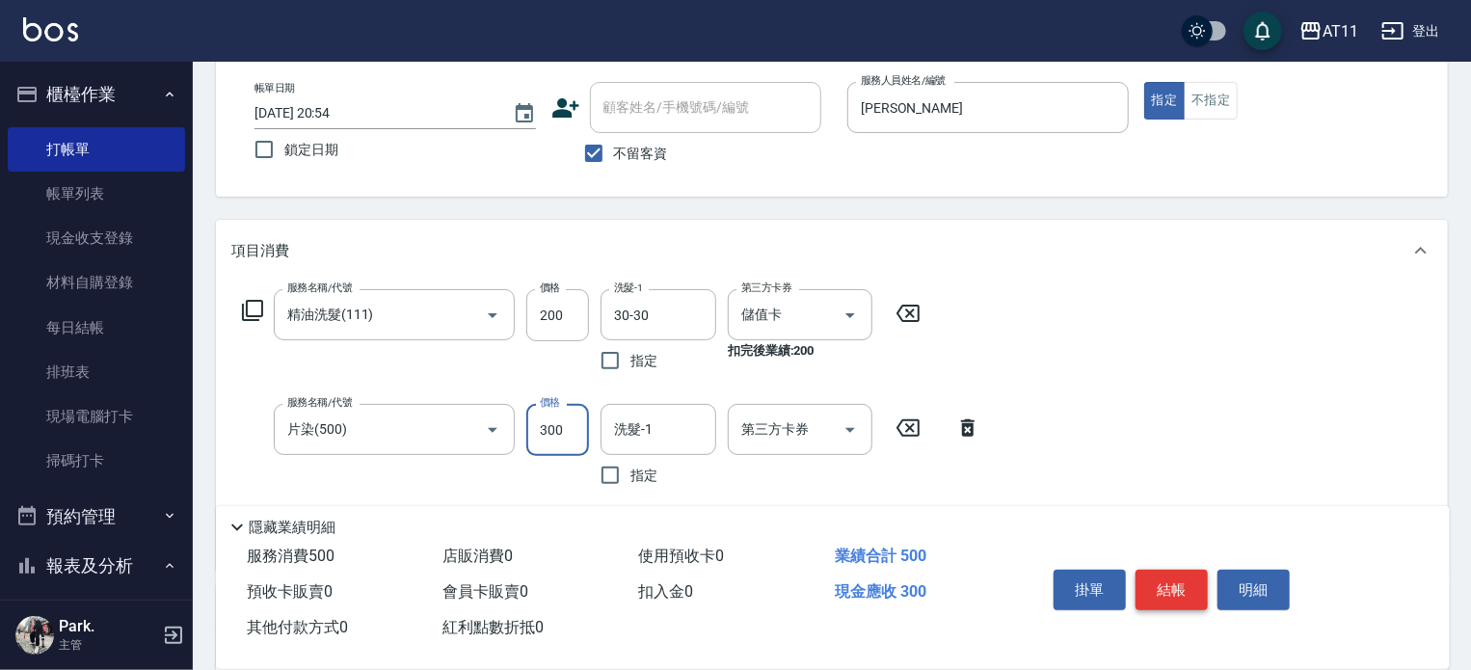
type input "300"
type input "30-30"
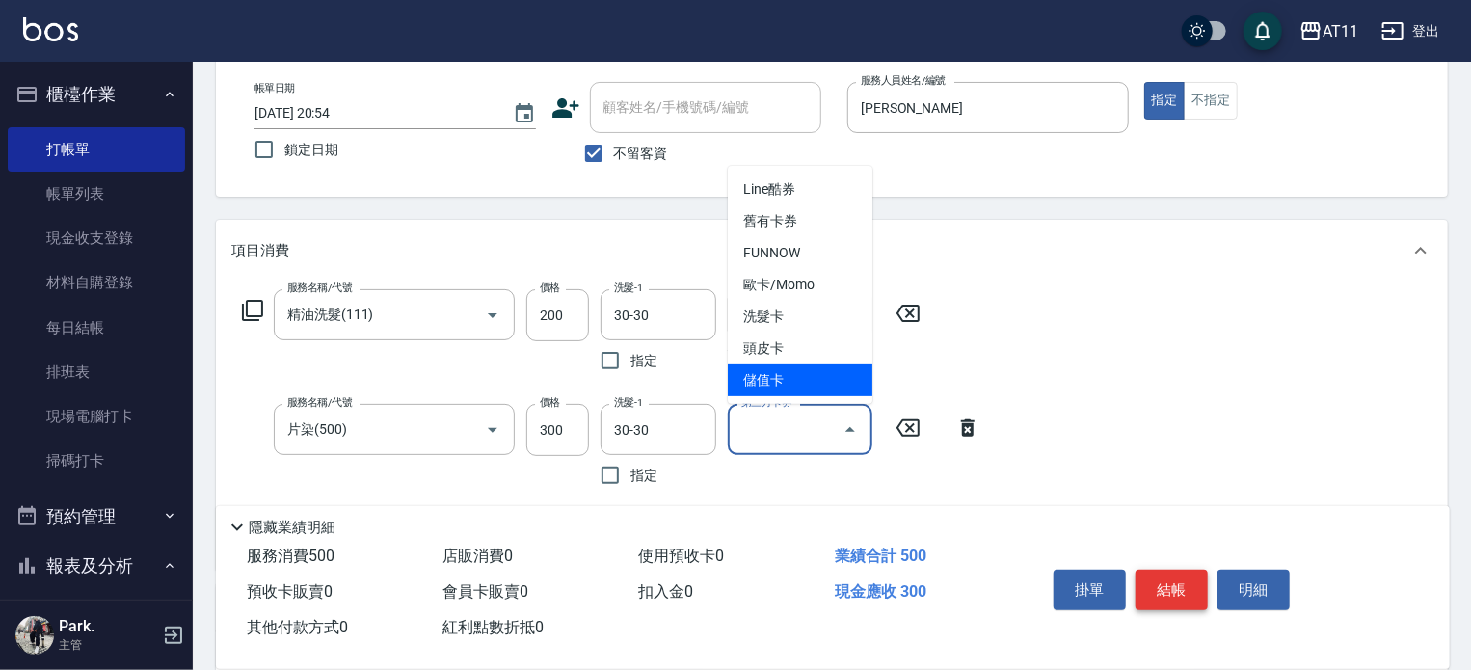
type input "儲值卡"
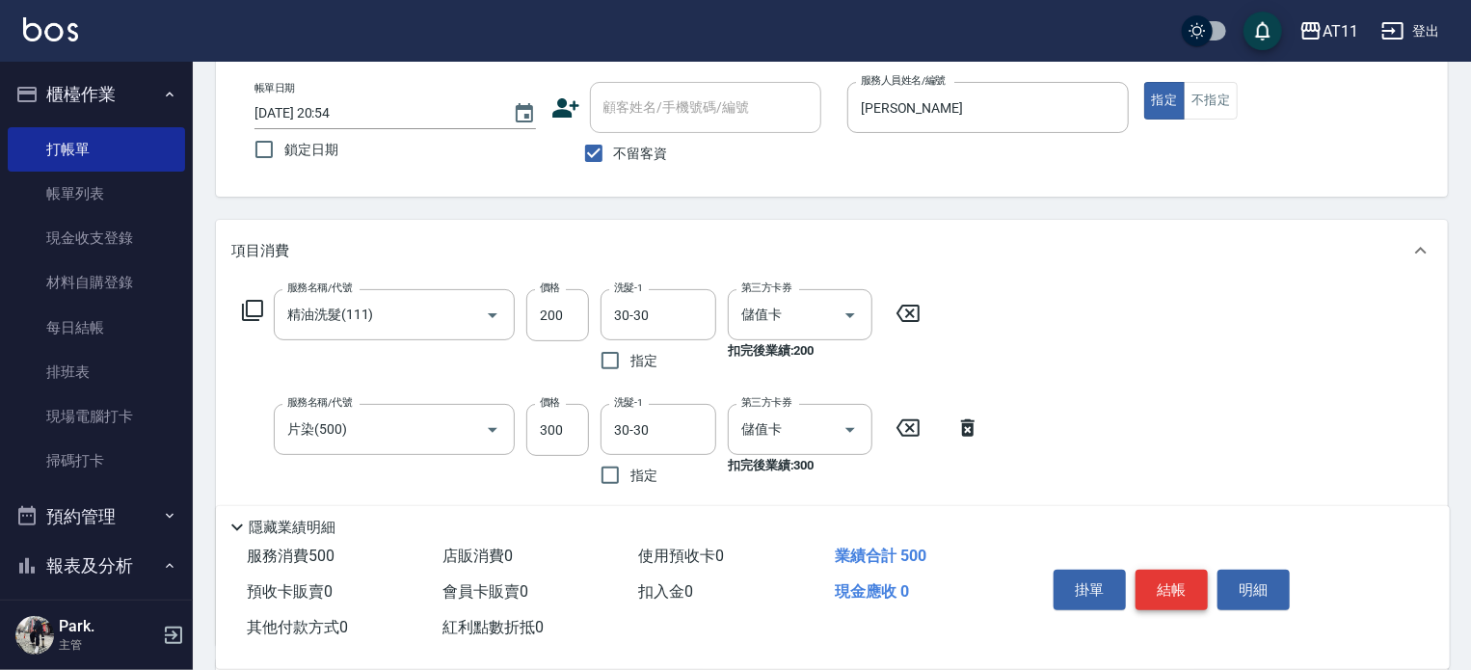
click at [1152, 582] on button "結帳" at bounding box center [1171, 590] width 72 height 40
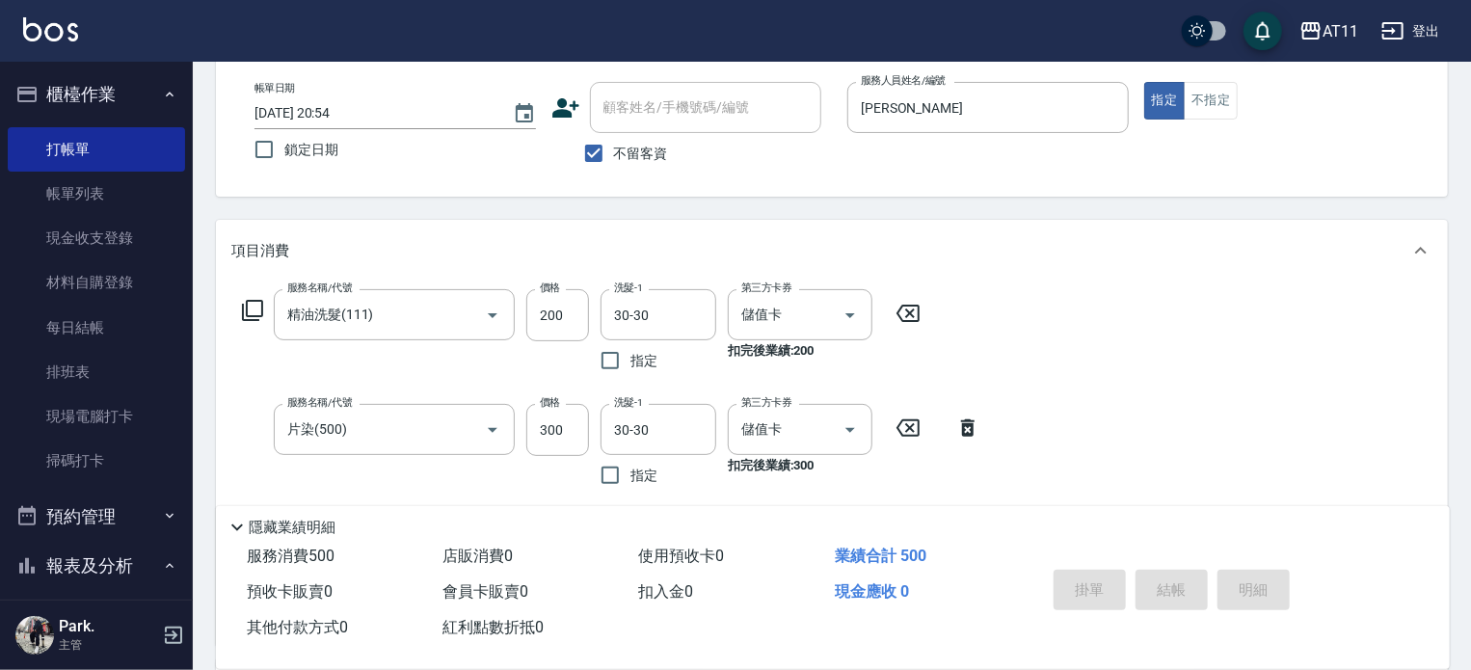
type input "2025/09/06 20:55"
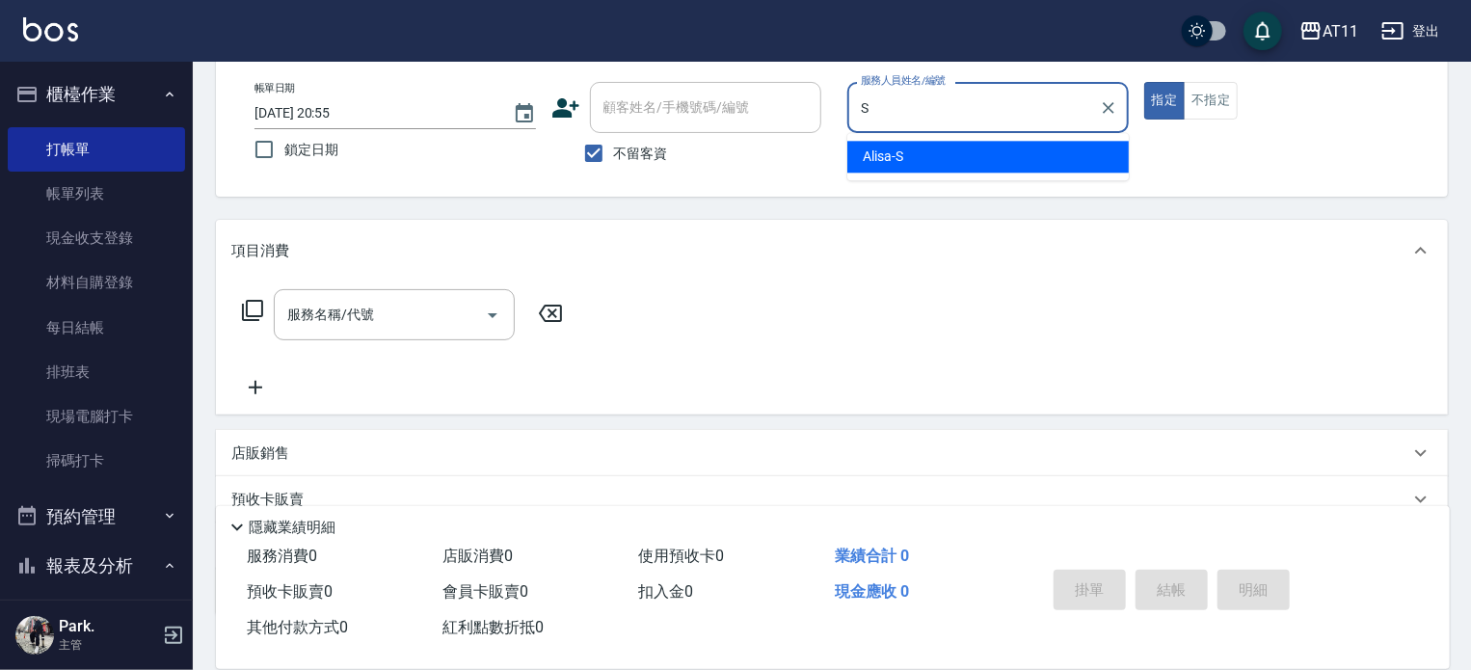
type input "Alisa-S"
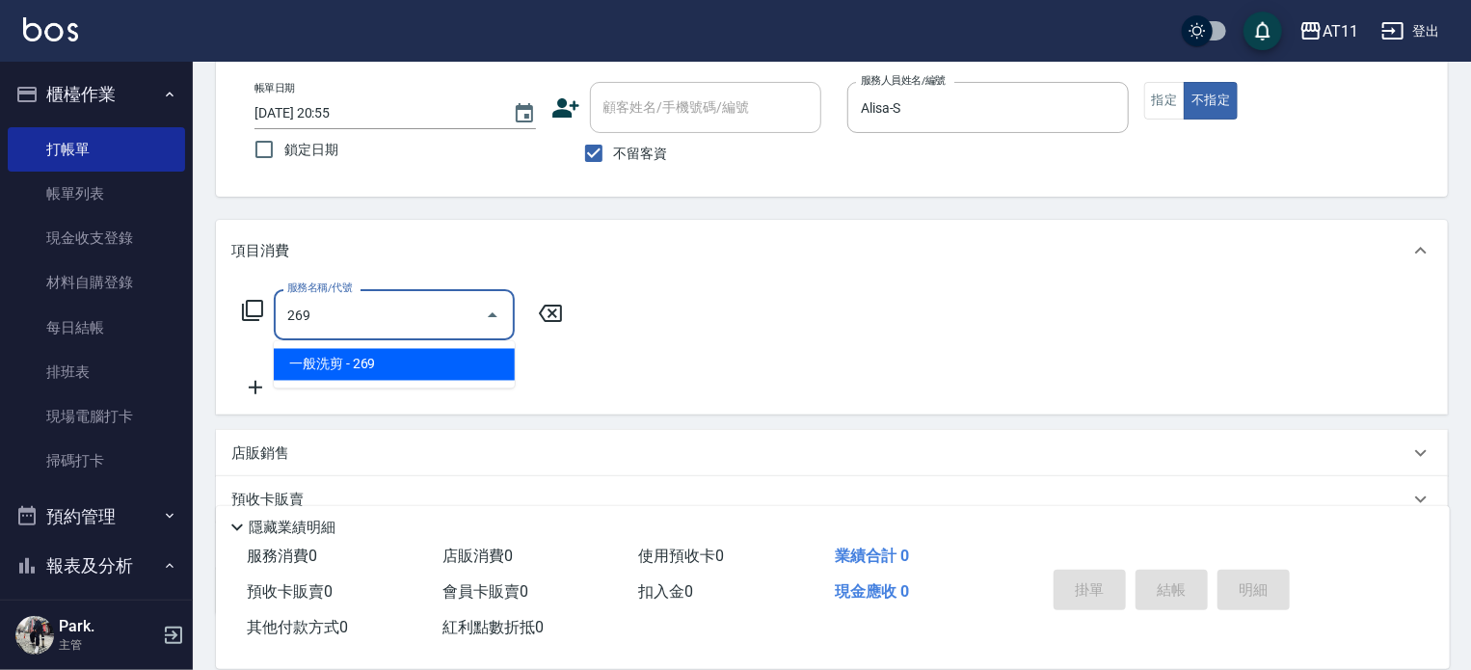
type input "一般洗剪(269)"
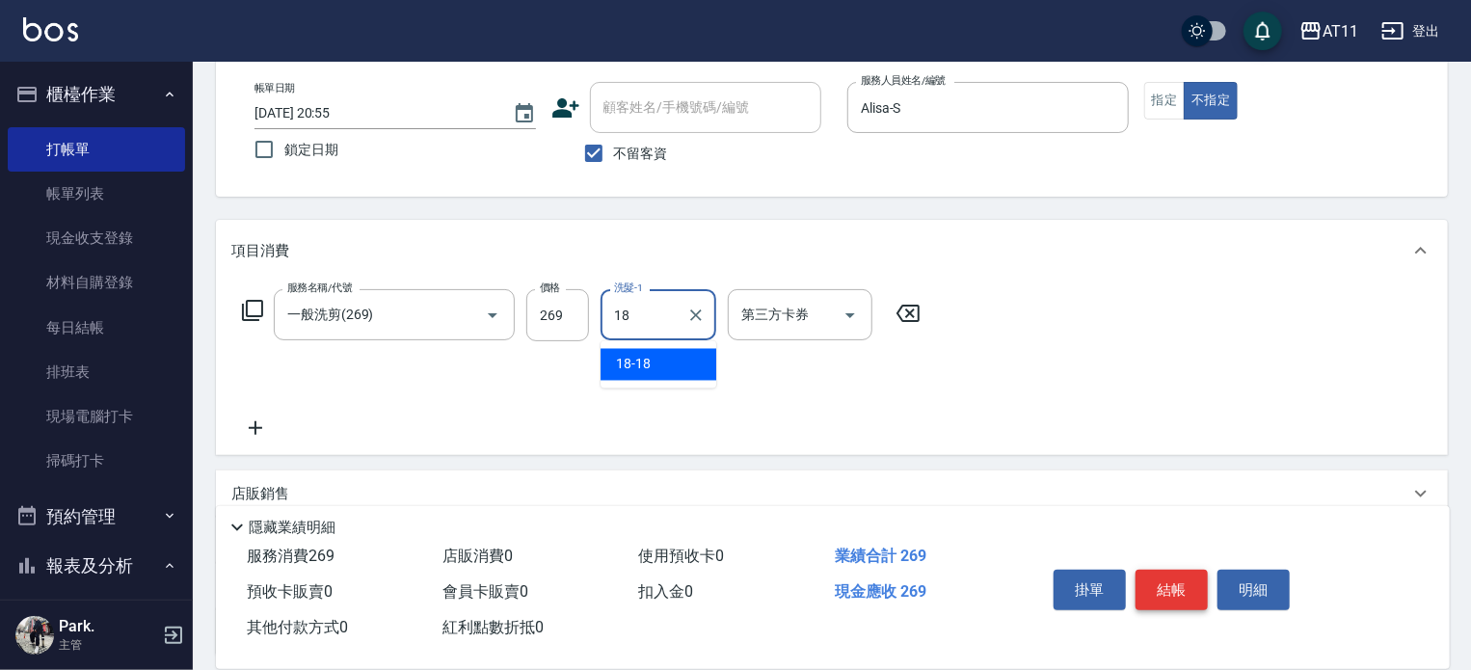
type input "18-18"
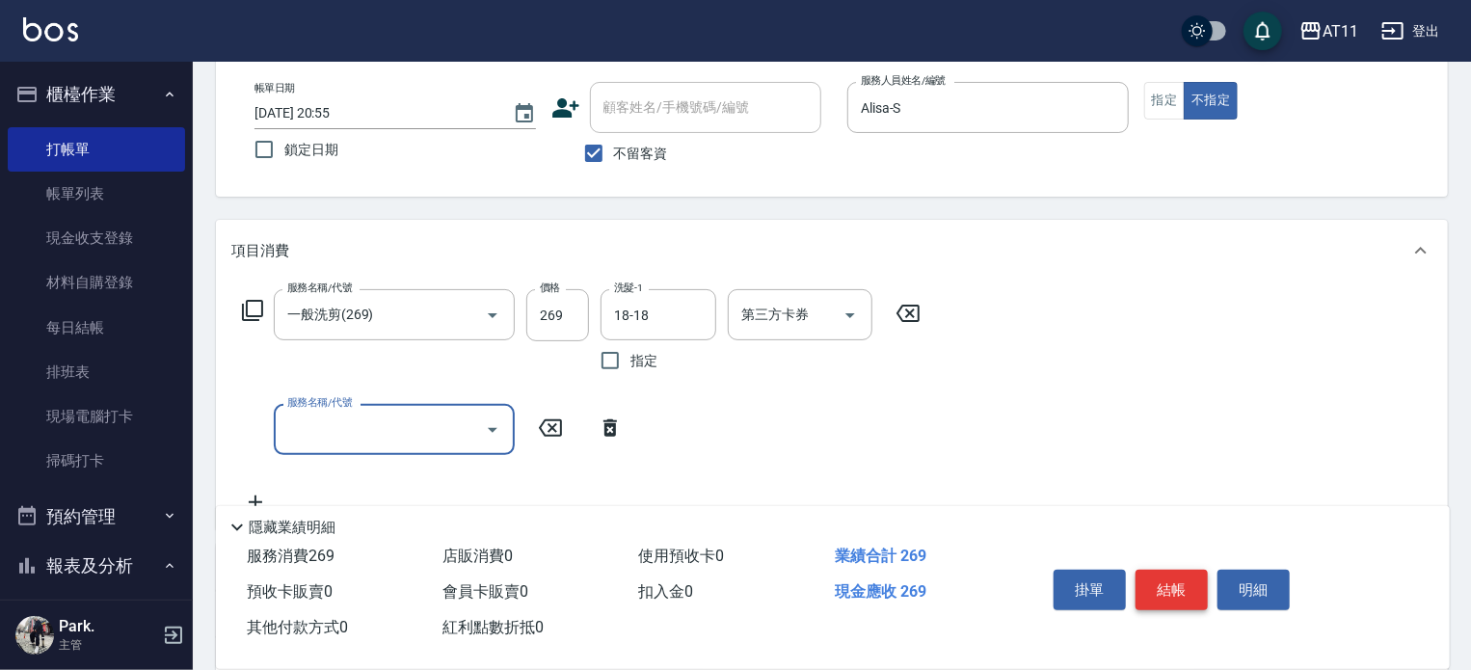
click at [1152, 582] on button "結帳" at bounding box center [1171, 590] width 72 height 40
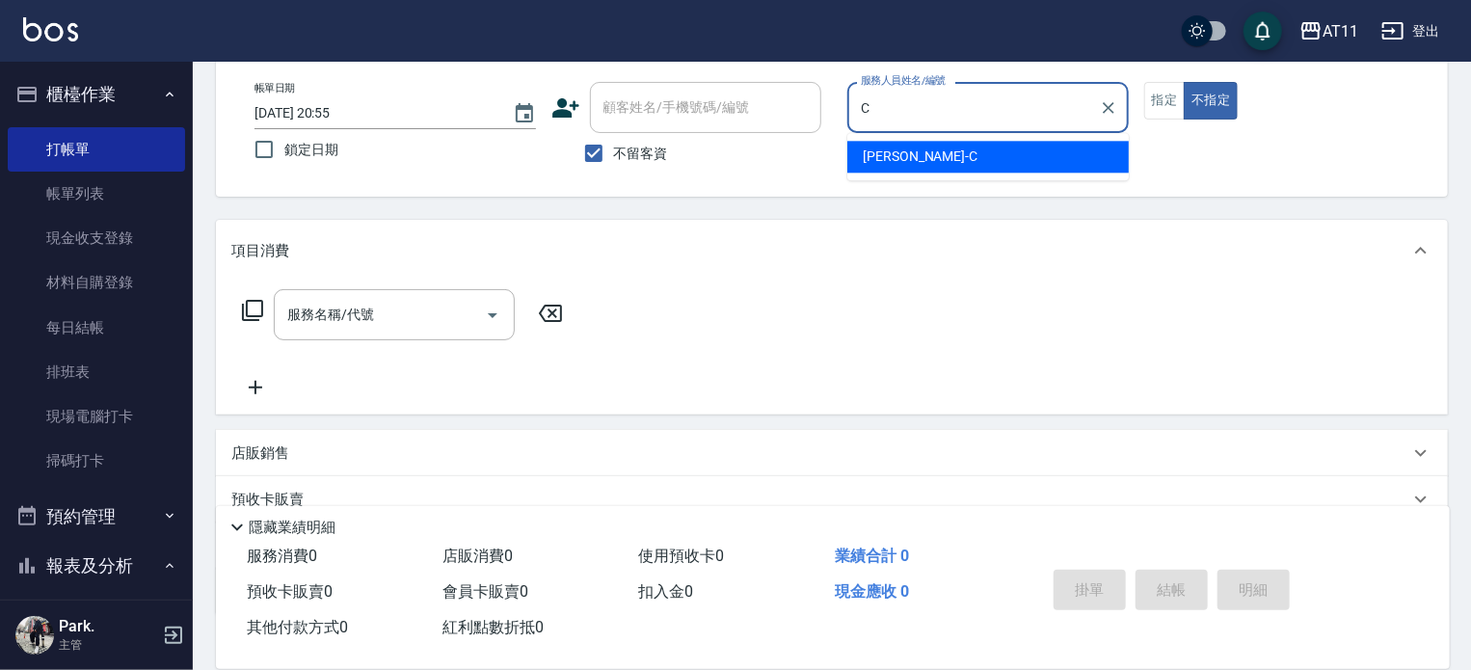
type input "Connie-C"
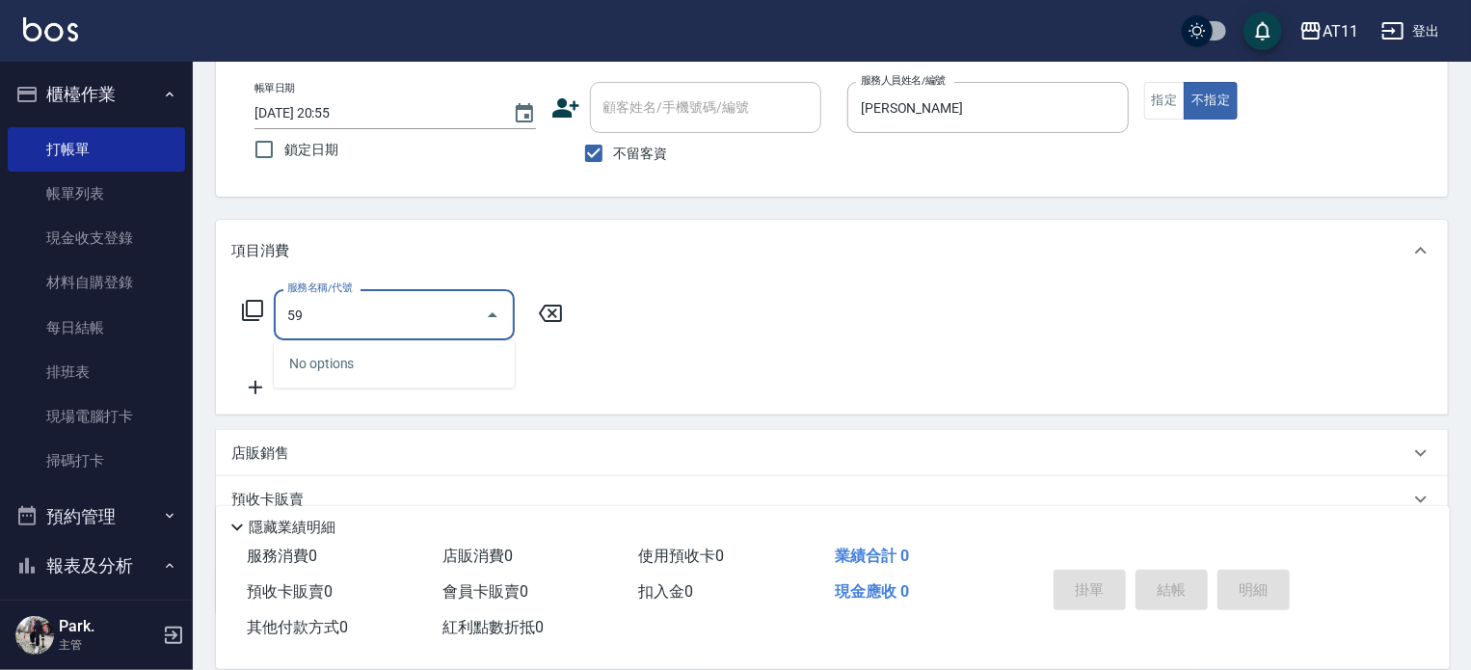
type input "5"
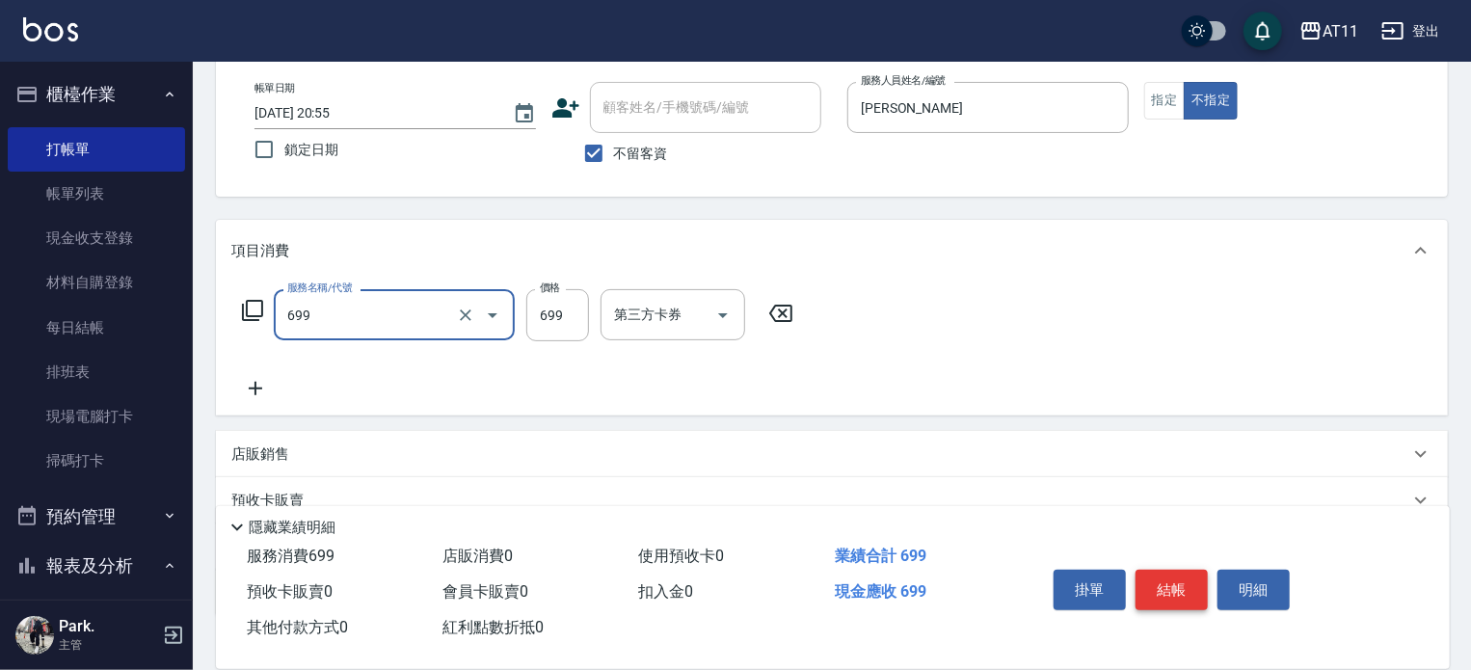
type input "SPA699(699)"
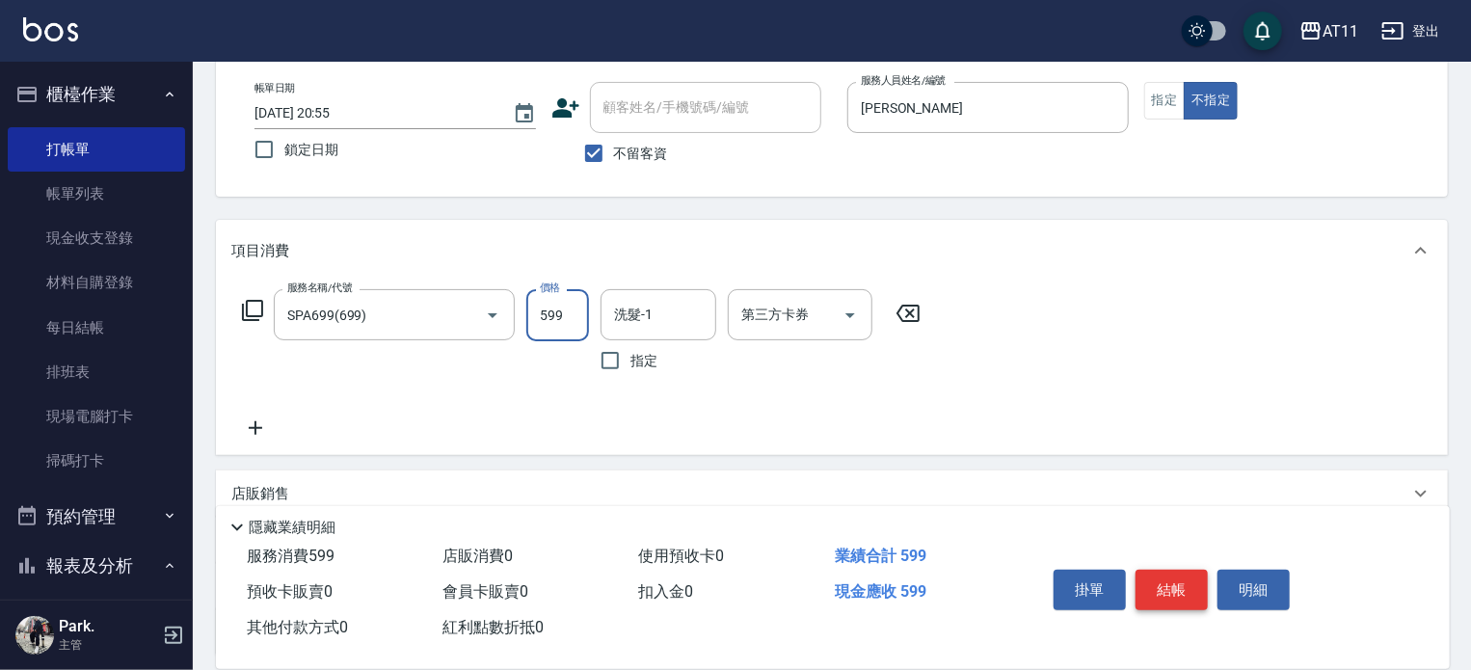
type input "599"
type input "18-18"
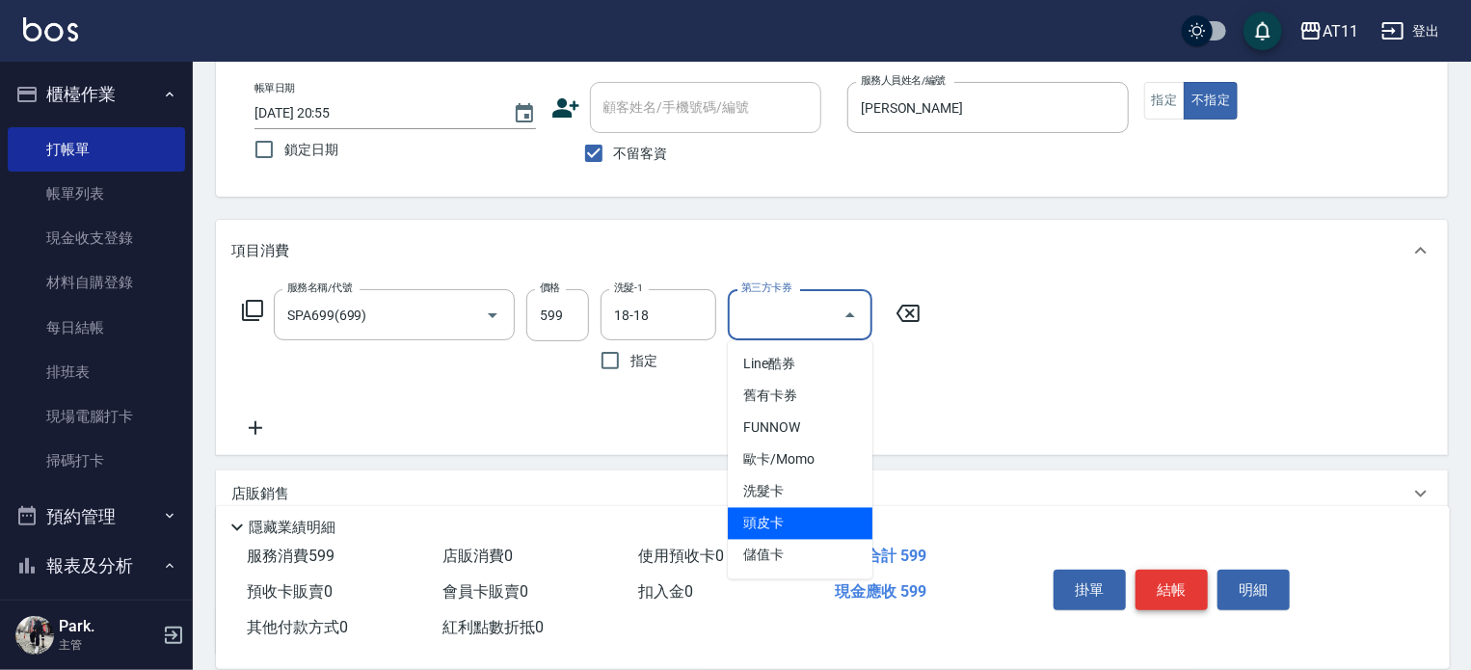
type input "頭皮卡"
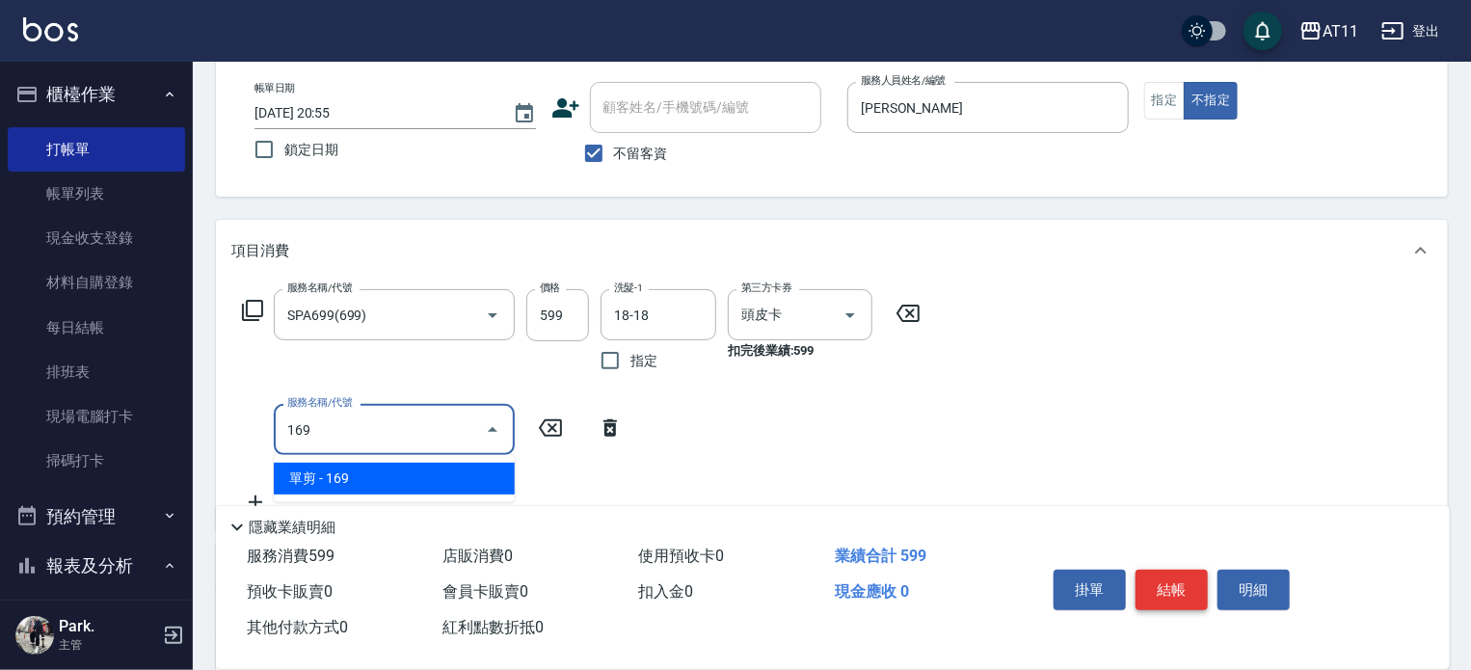
type input "單剪(169)"
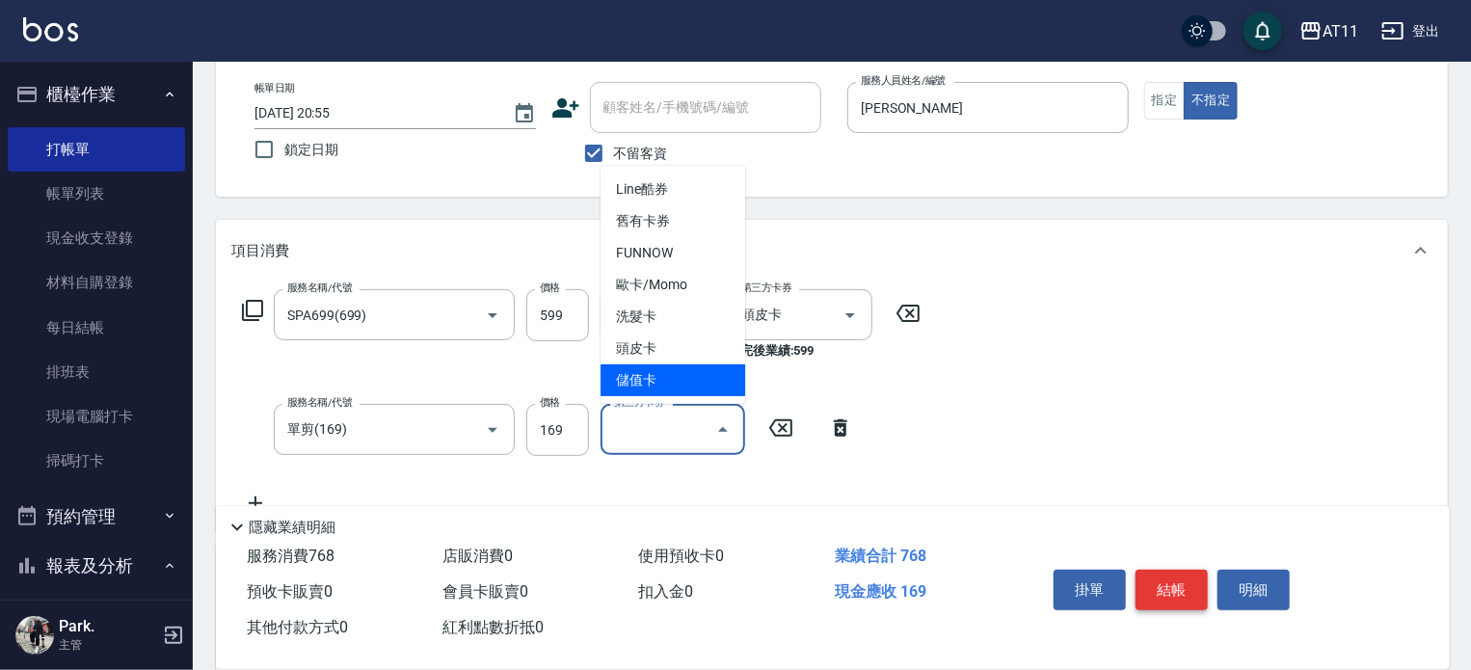
type input "儲值卡"
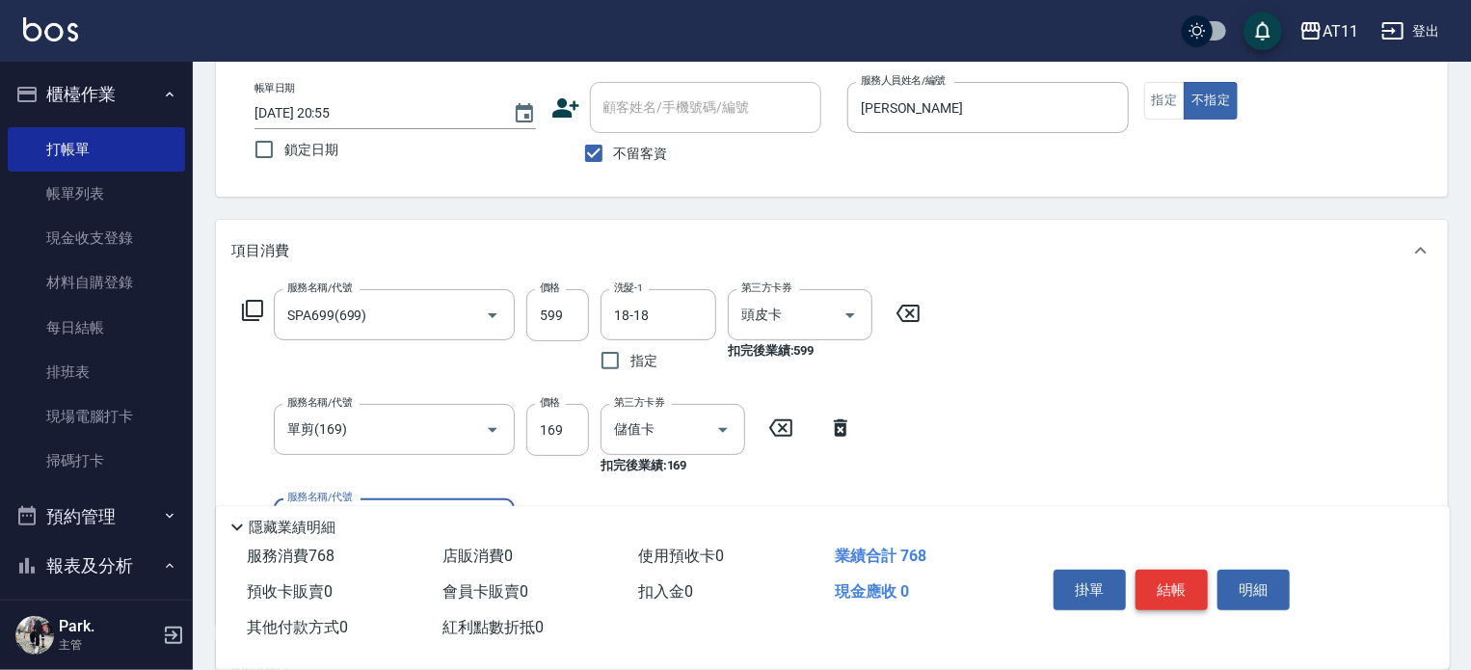
click at [1169, 584] on button "結帳" at bounding box center [1171, 590] width 72 height 40
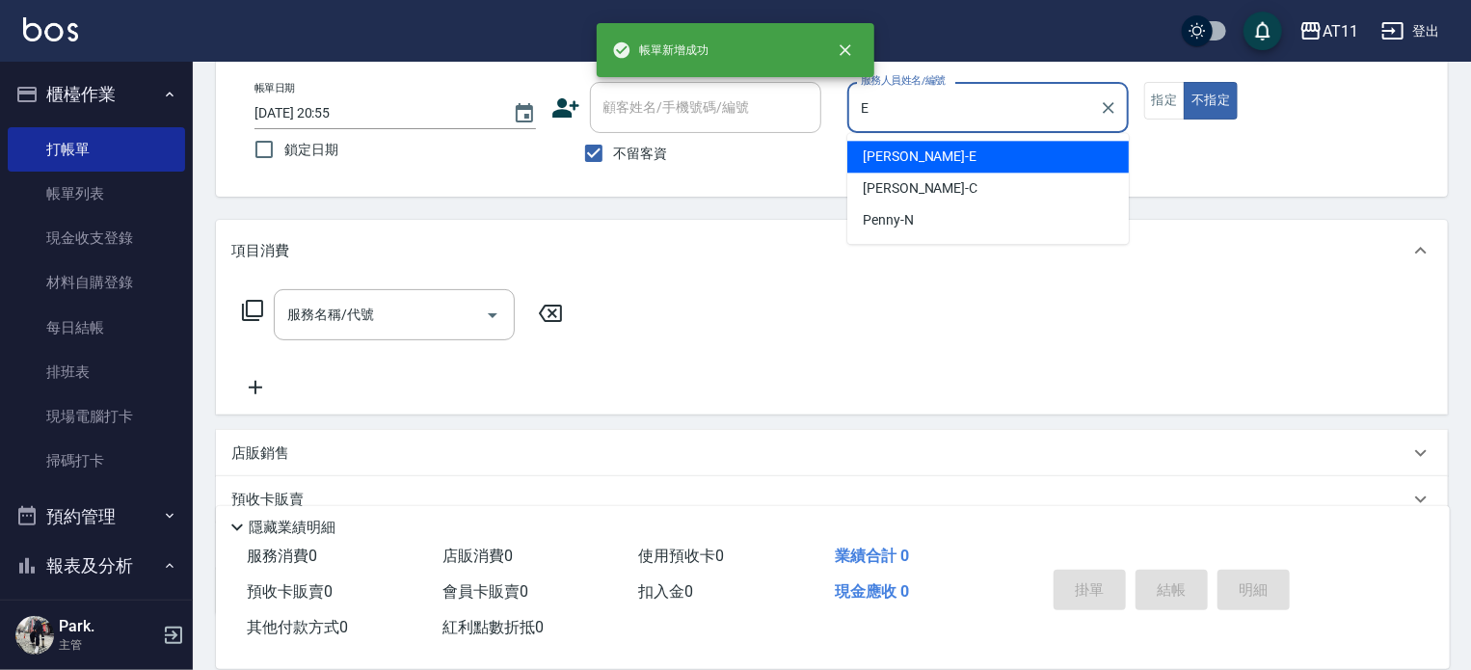
type input "EVA-E"
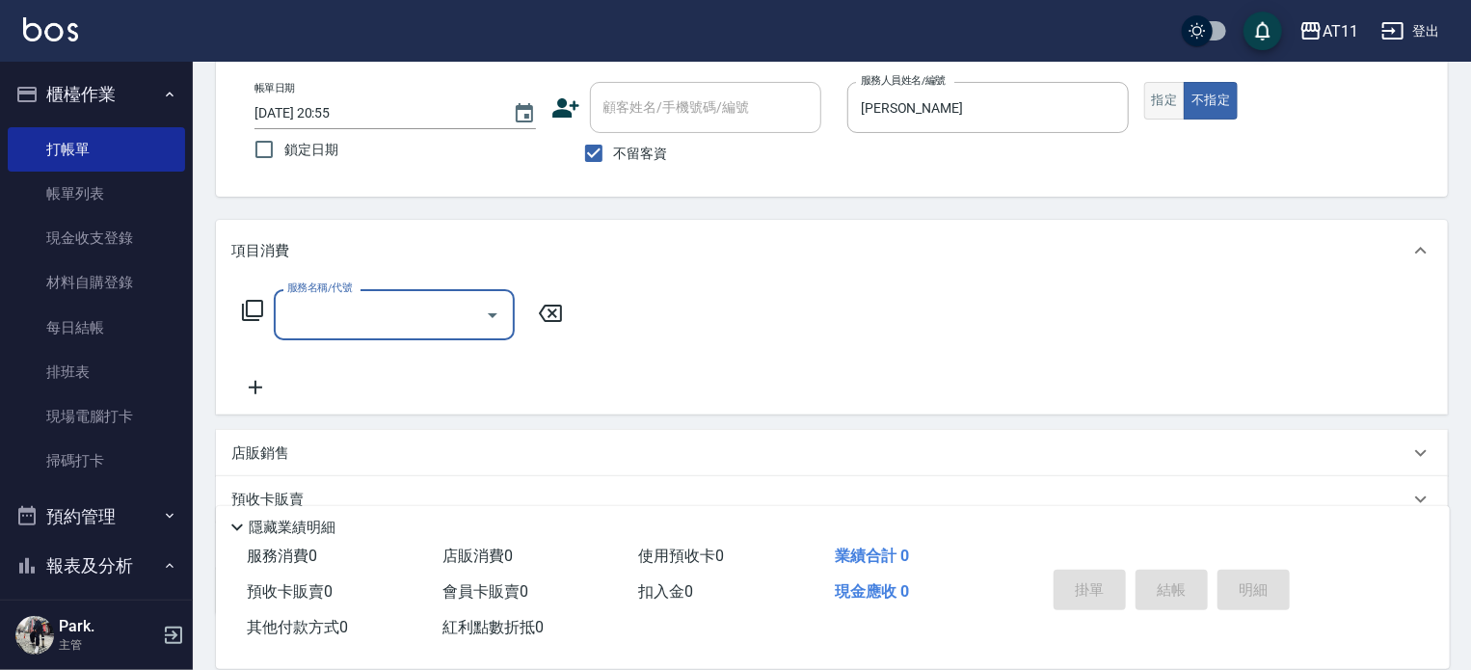
click at [1162, 95] on button "指定" at bounding box center [1164, 101] width 41 height 38
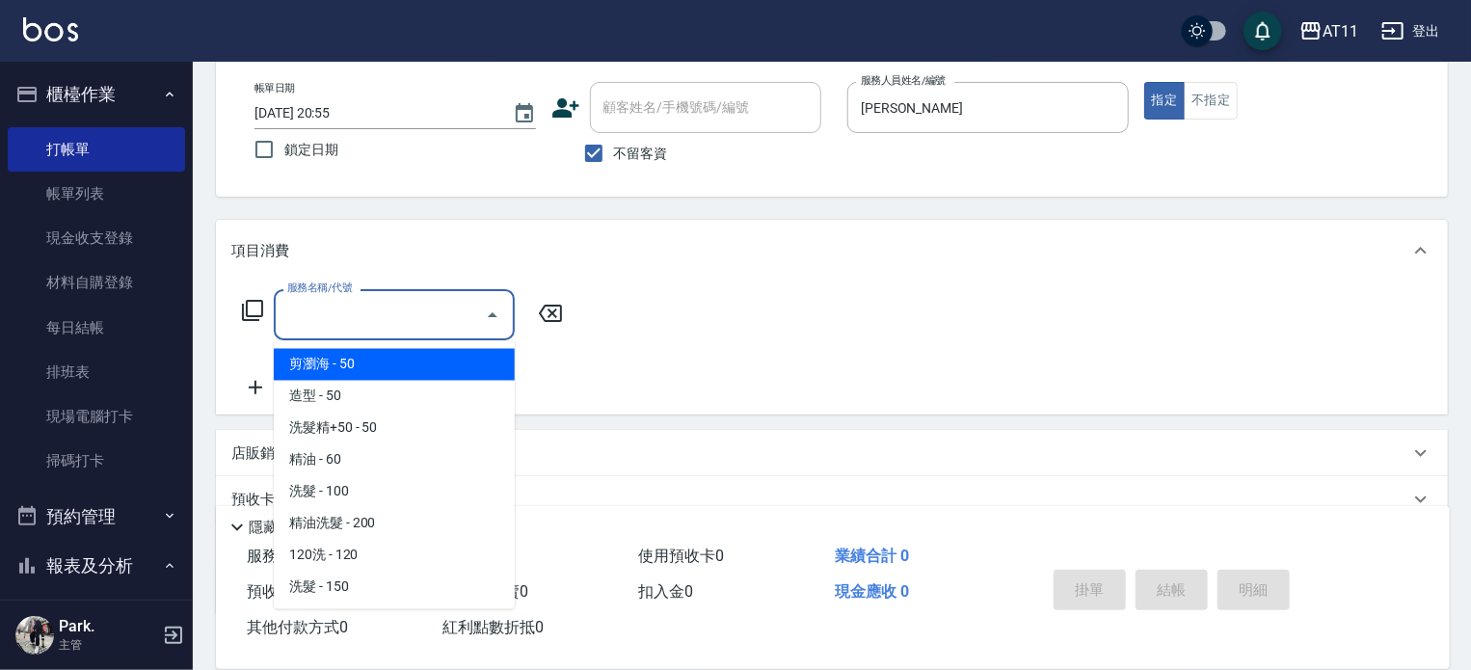
click at [404, 309] on input "服務名稱/代號" at bounding box center [379, 315] width 195 height 34
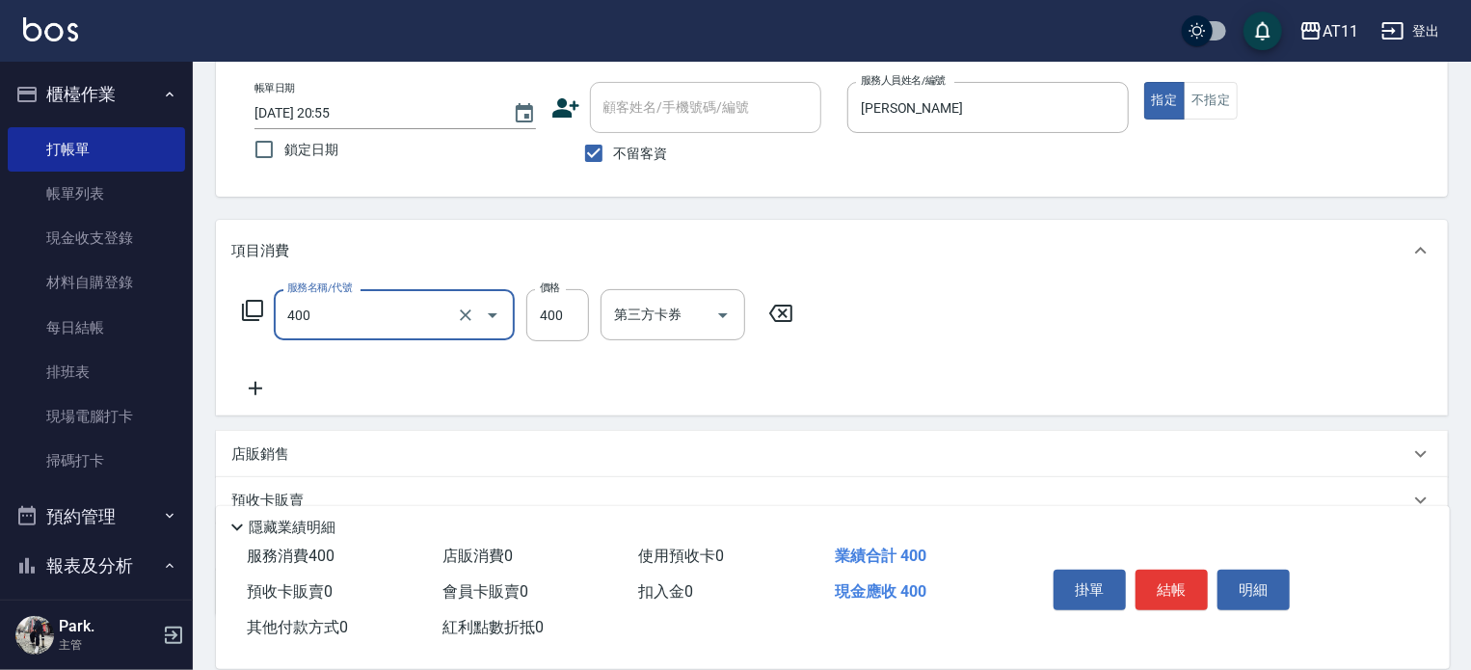
type input "洗剪(400)"
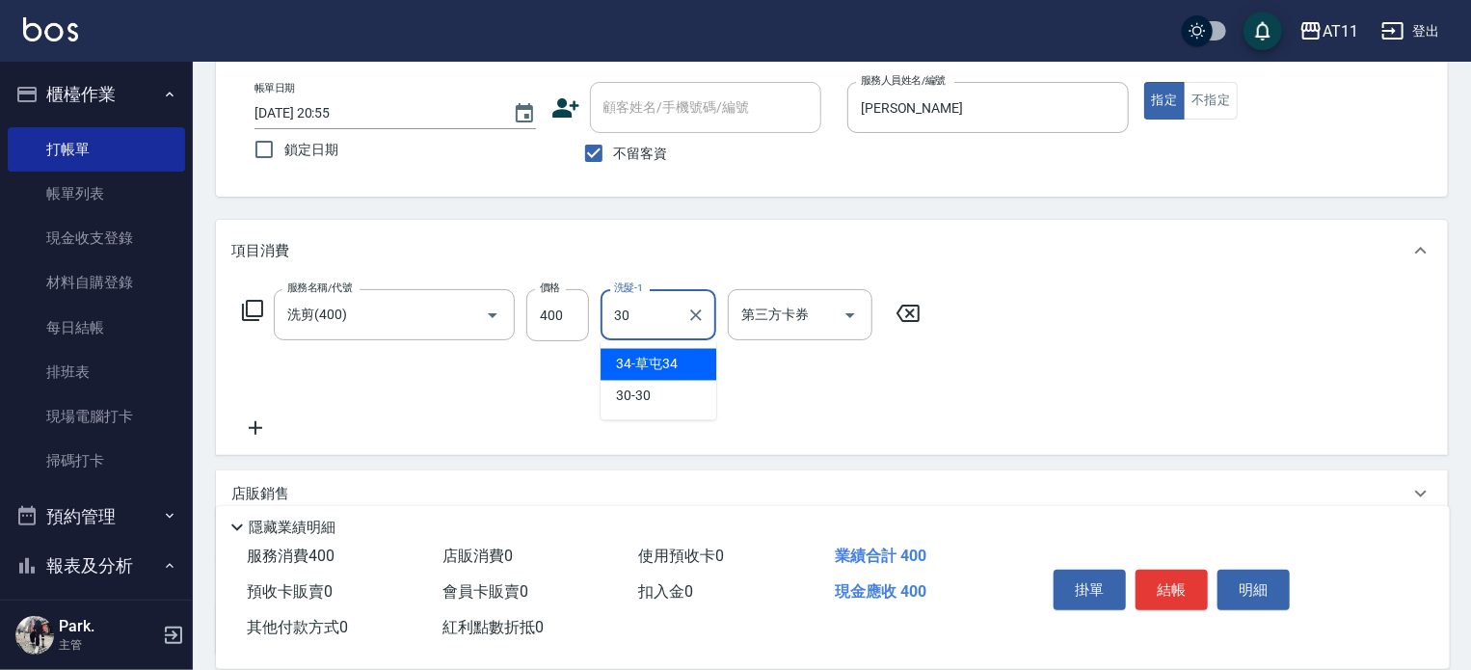
type input "30-30"
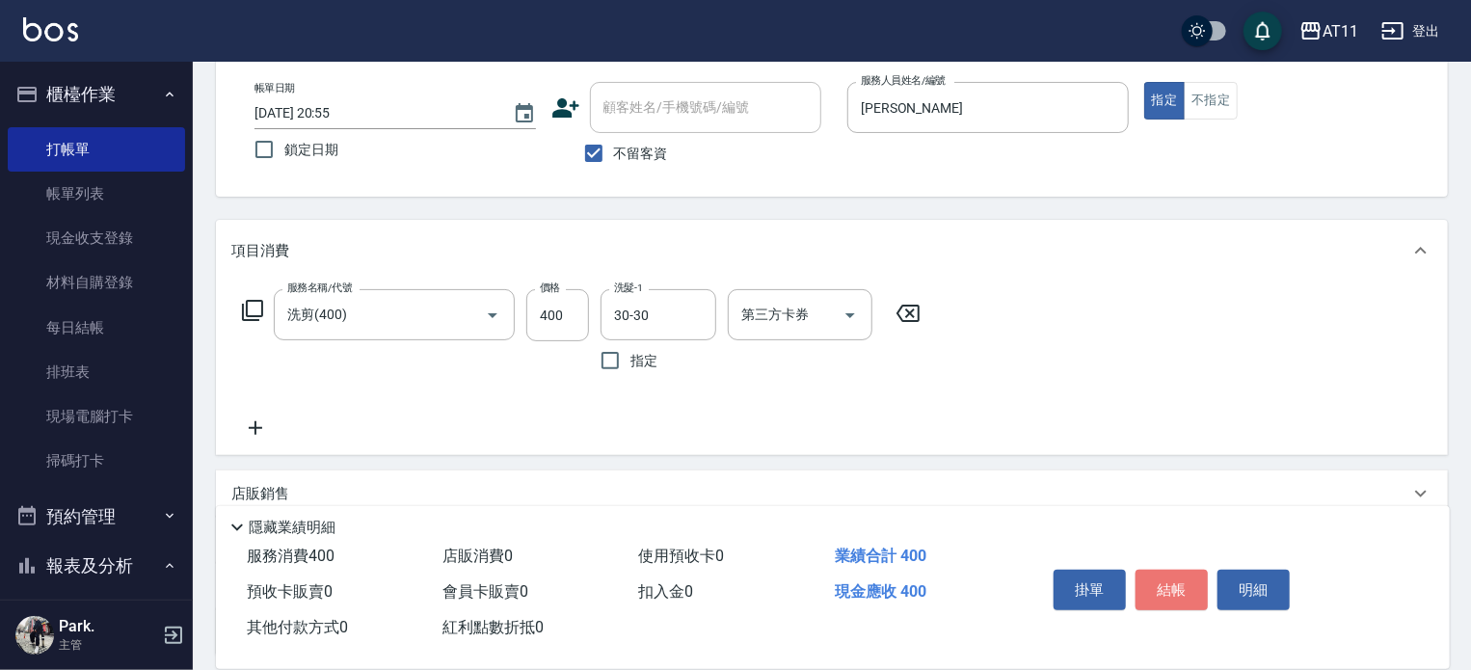
click at [1153, 577] on button "結帳" at bounding box center [1171, 590] width 72 height 40
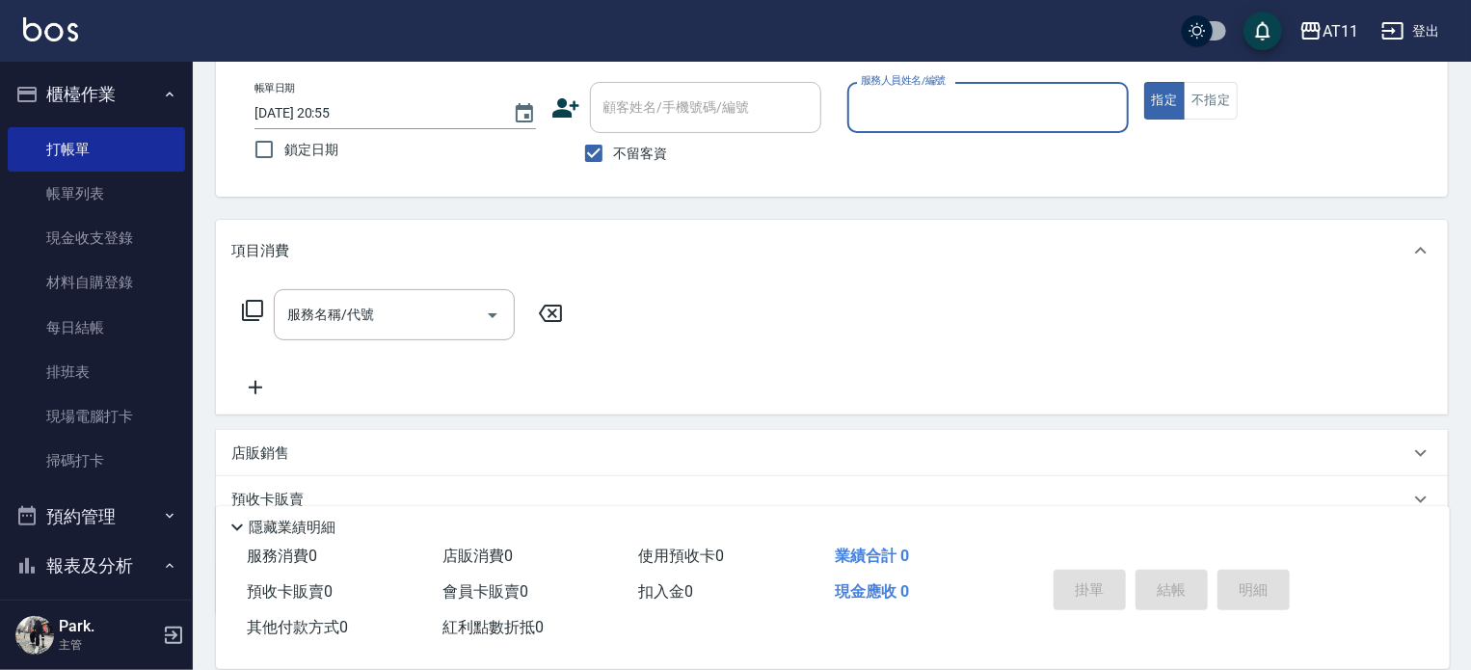
click at [119, 80] on button "櫃檯作業" at bounding box center [96, 94] width 177 height 50
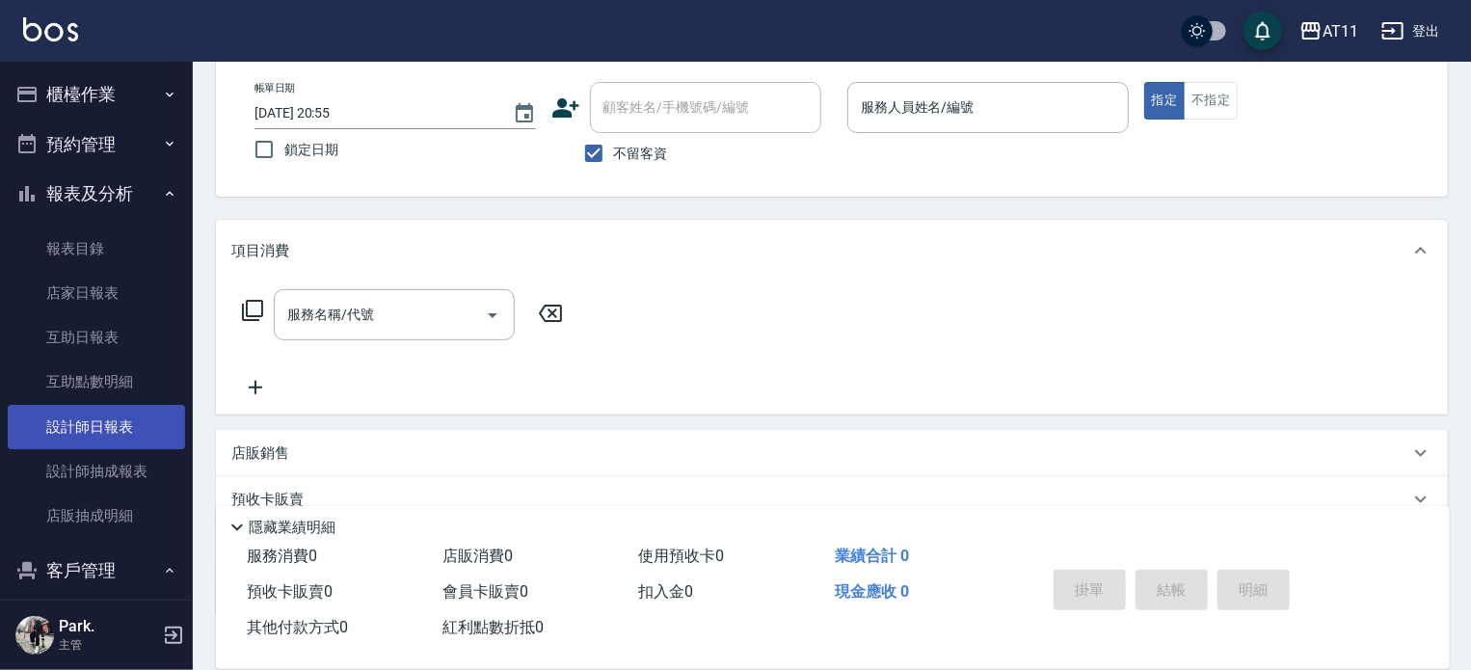
click at [115, 427] on link "設計師日報表" at bounding box center [96, 427] width 177 height 44
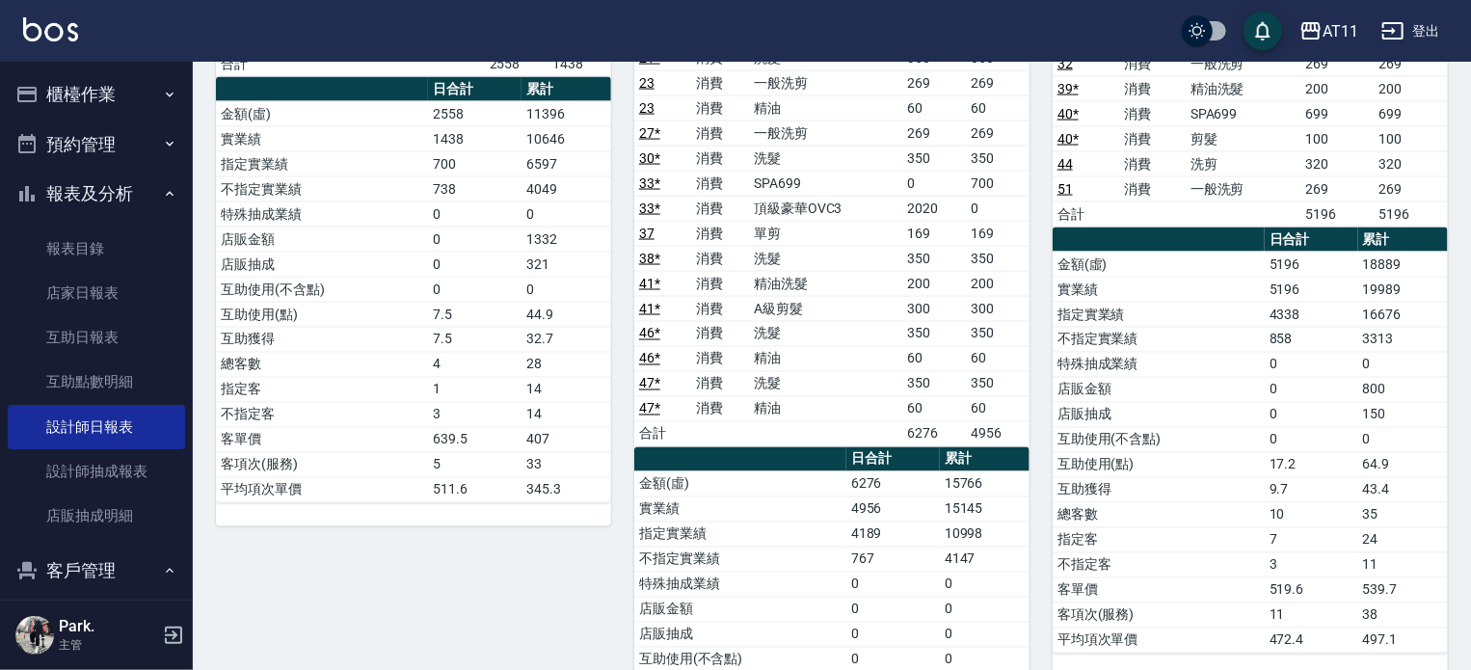
scroll to position [1253, 0]
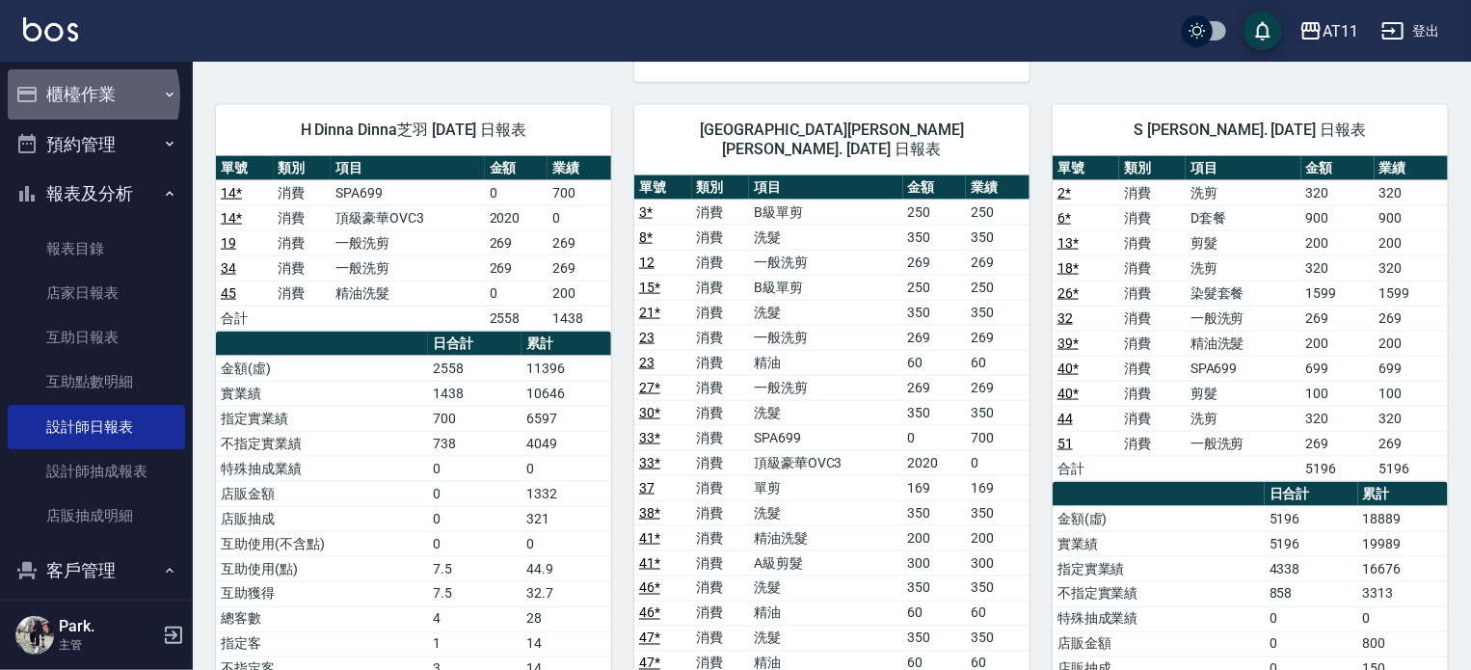
click at [75, 96] on button "櫃檯作業" at bounding box center [96, 94] width 177 height 50
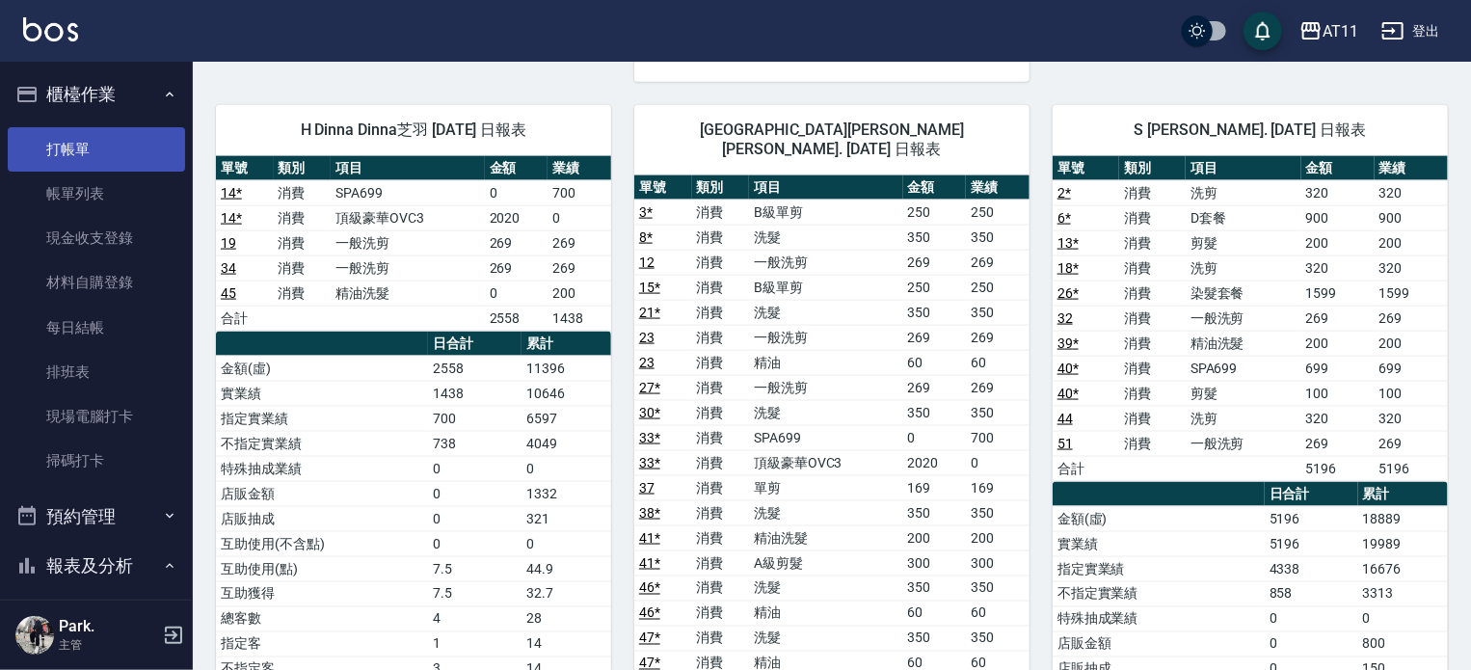
click at [93, 153] on link "打帳單" at bounding box center [96, 149] width 177 height 44
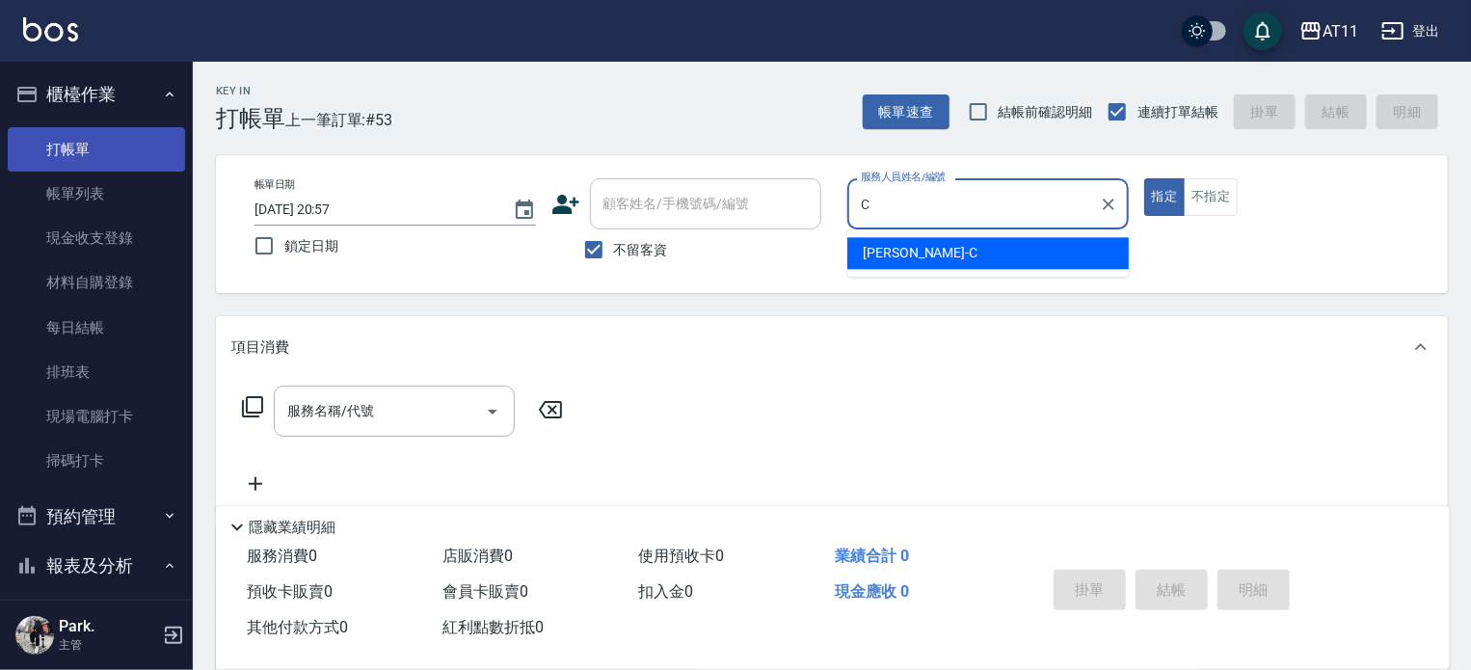
type input "Connie-C"
type button "true"
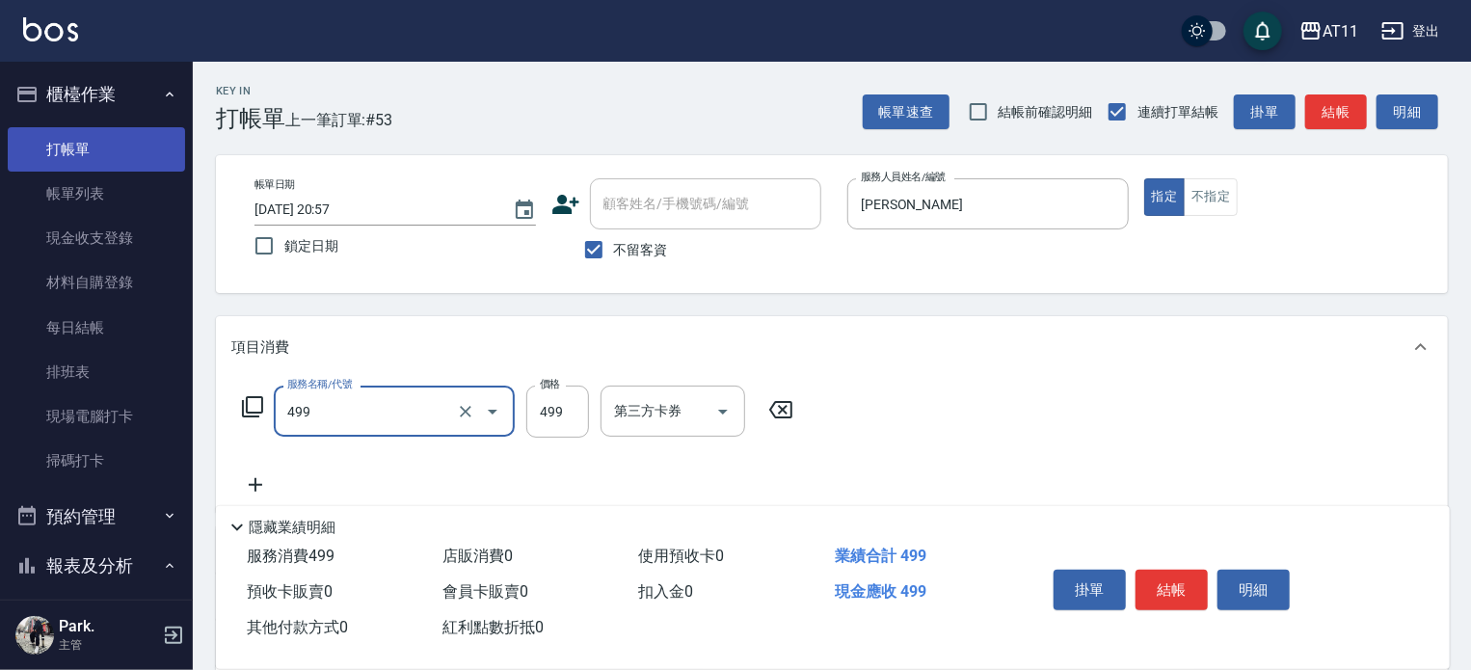
type input "SPA499(499)"
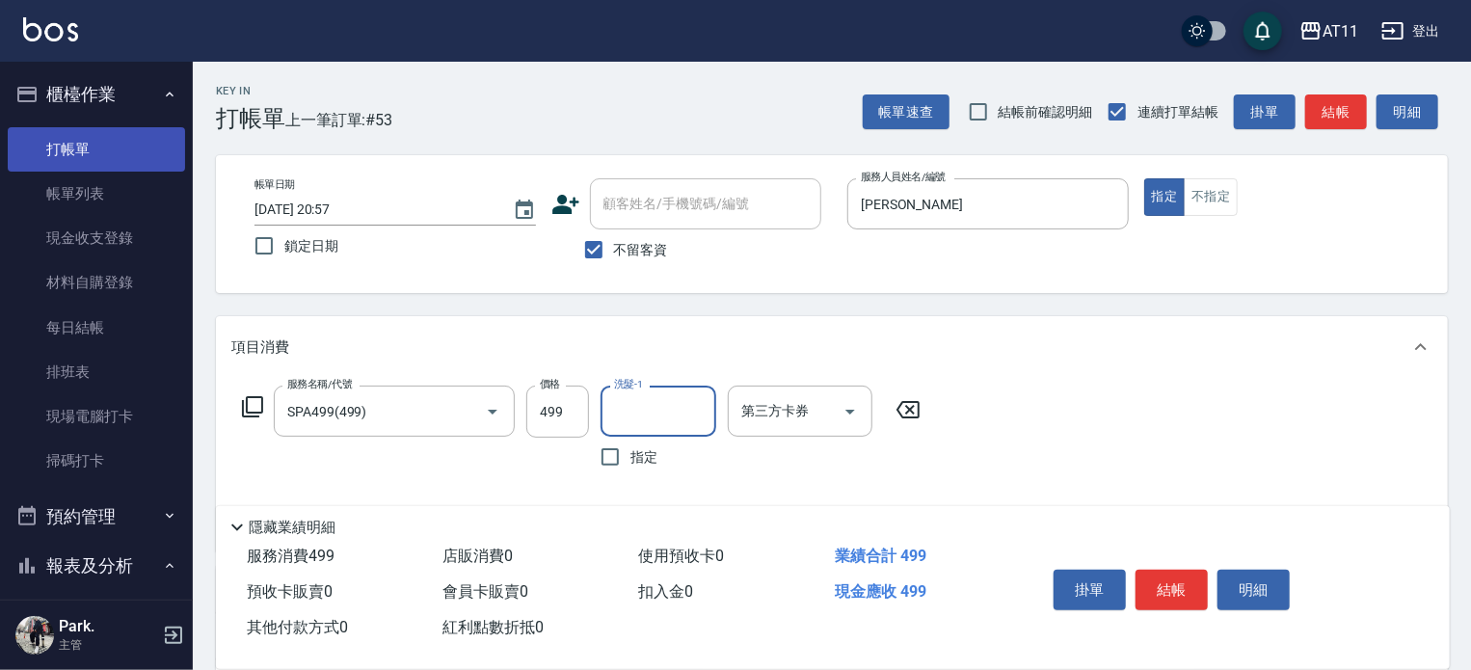
type input "2"
type input "18-18"
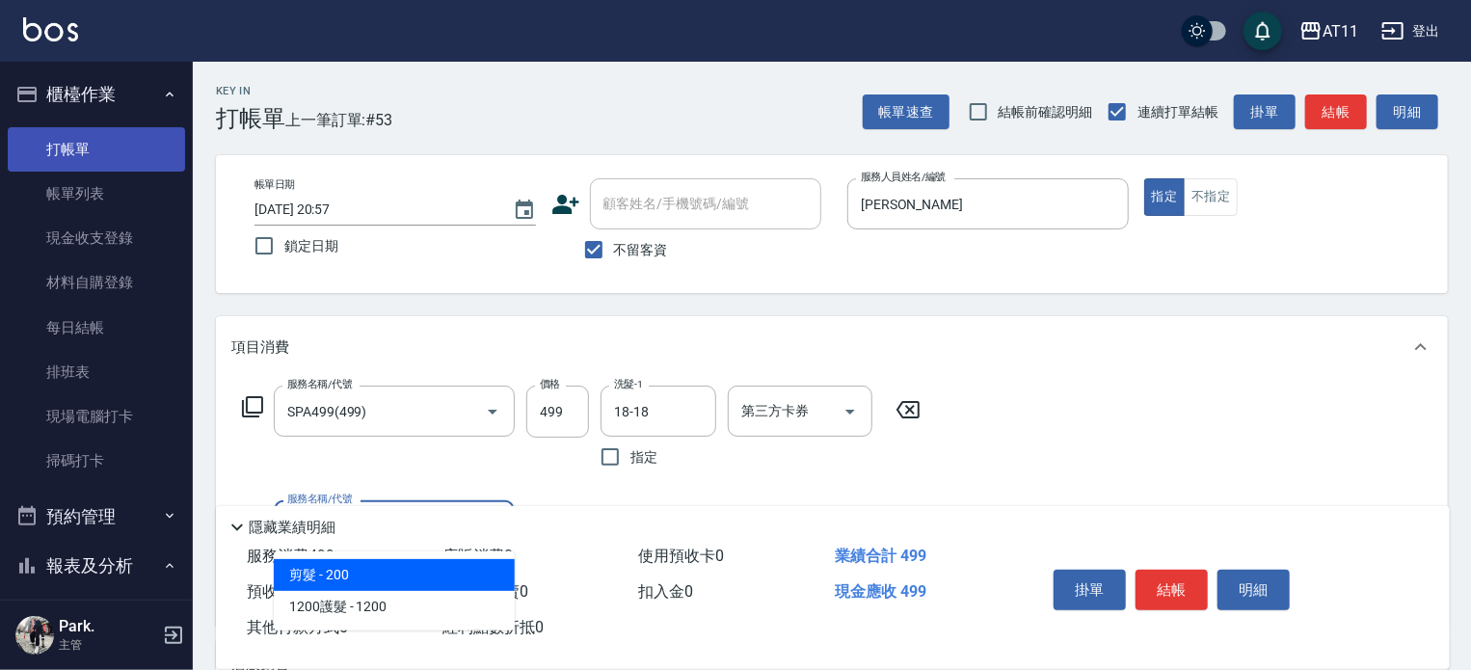
type input "剪髮(200)"
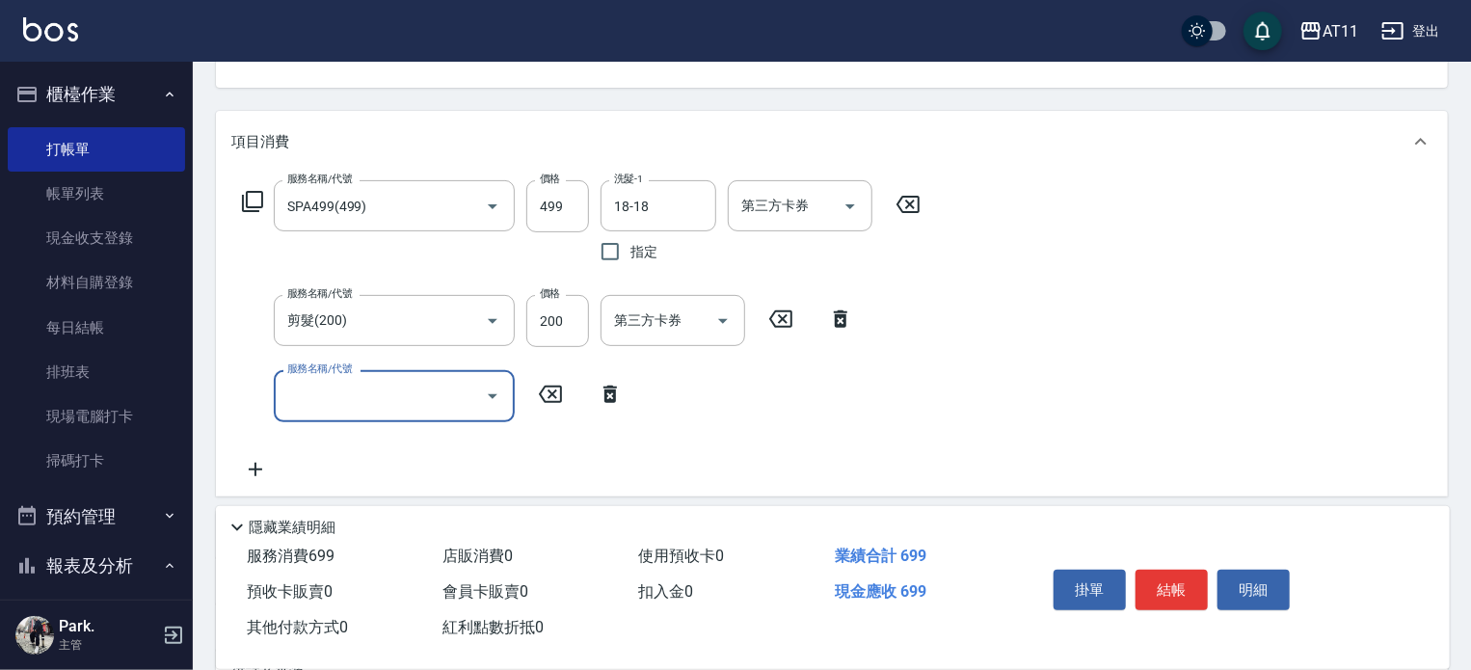
scroll to position [414, 0]
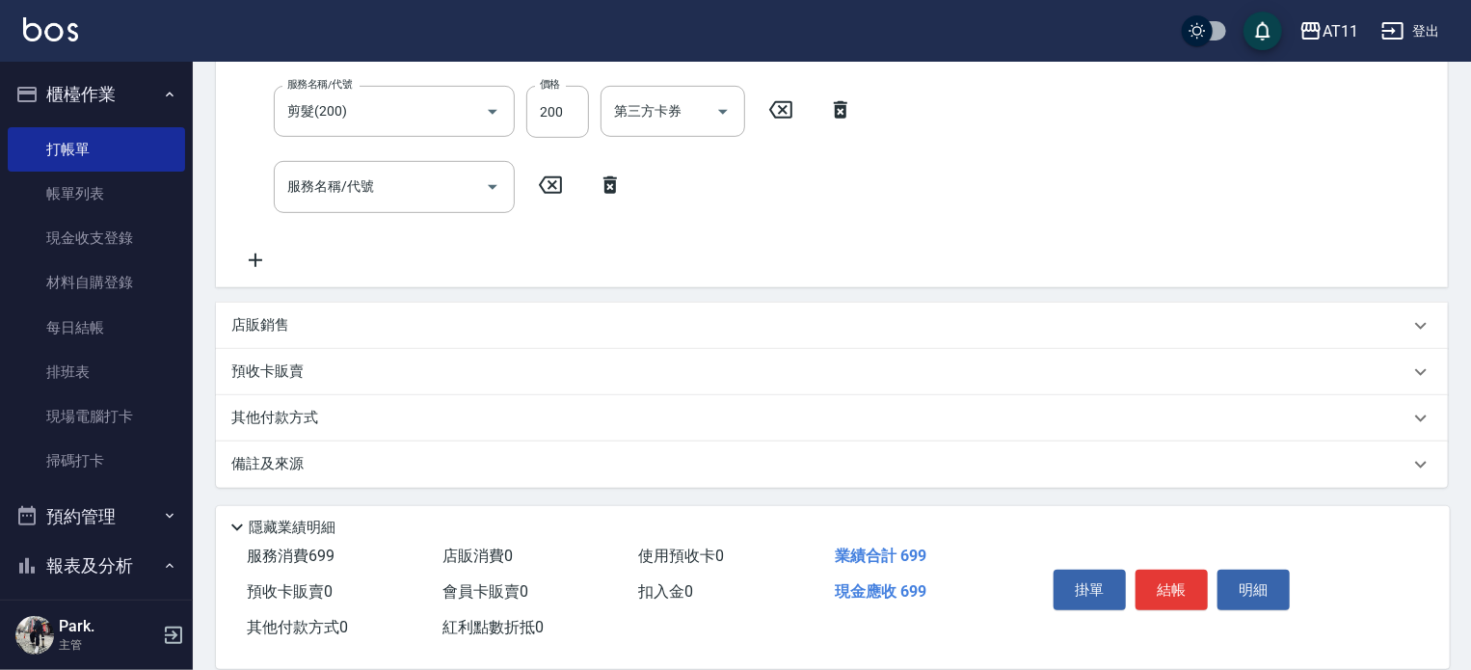
drag, startPoint x: 404, startPoint y: 401, endPoint x: 392, endPoint y: 415, distance: 18.5
click at [405, 401] on div "其他付款方式" at bounding box center [832, 418] width 1232 height 46
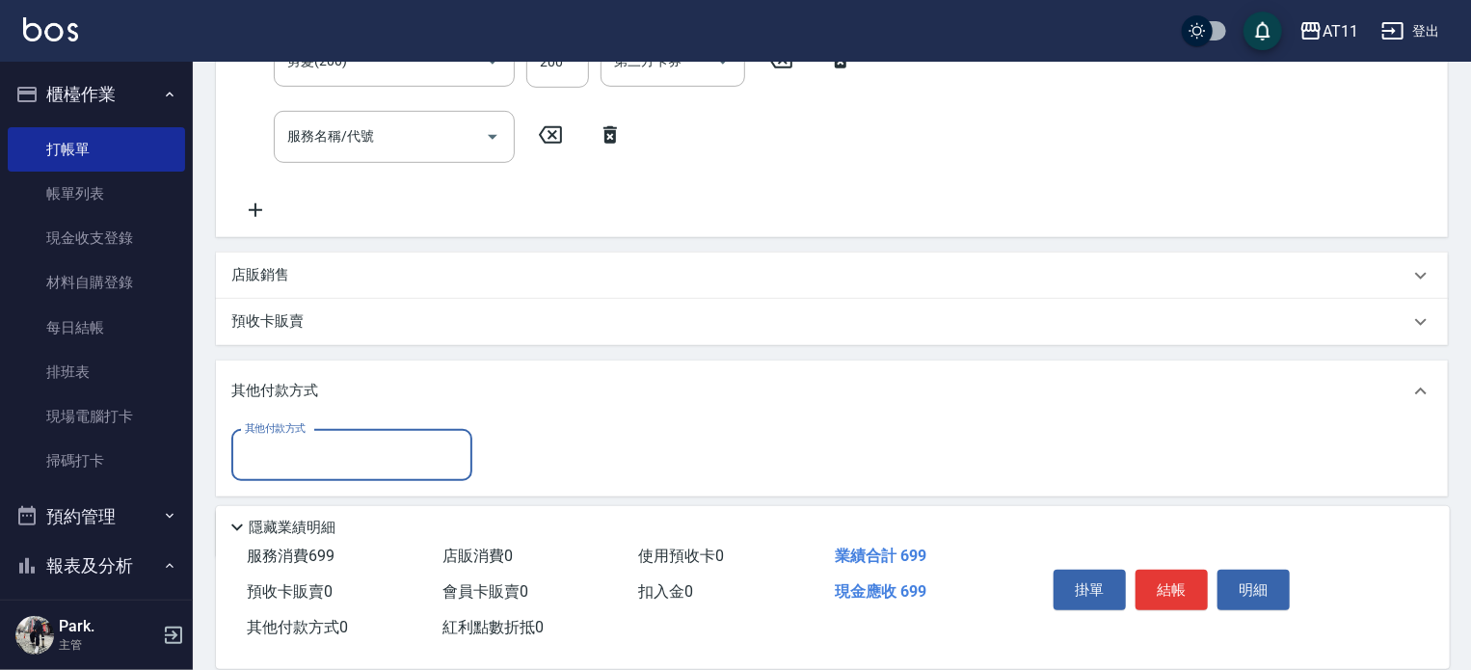
scroll to position [535, 0]
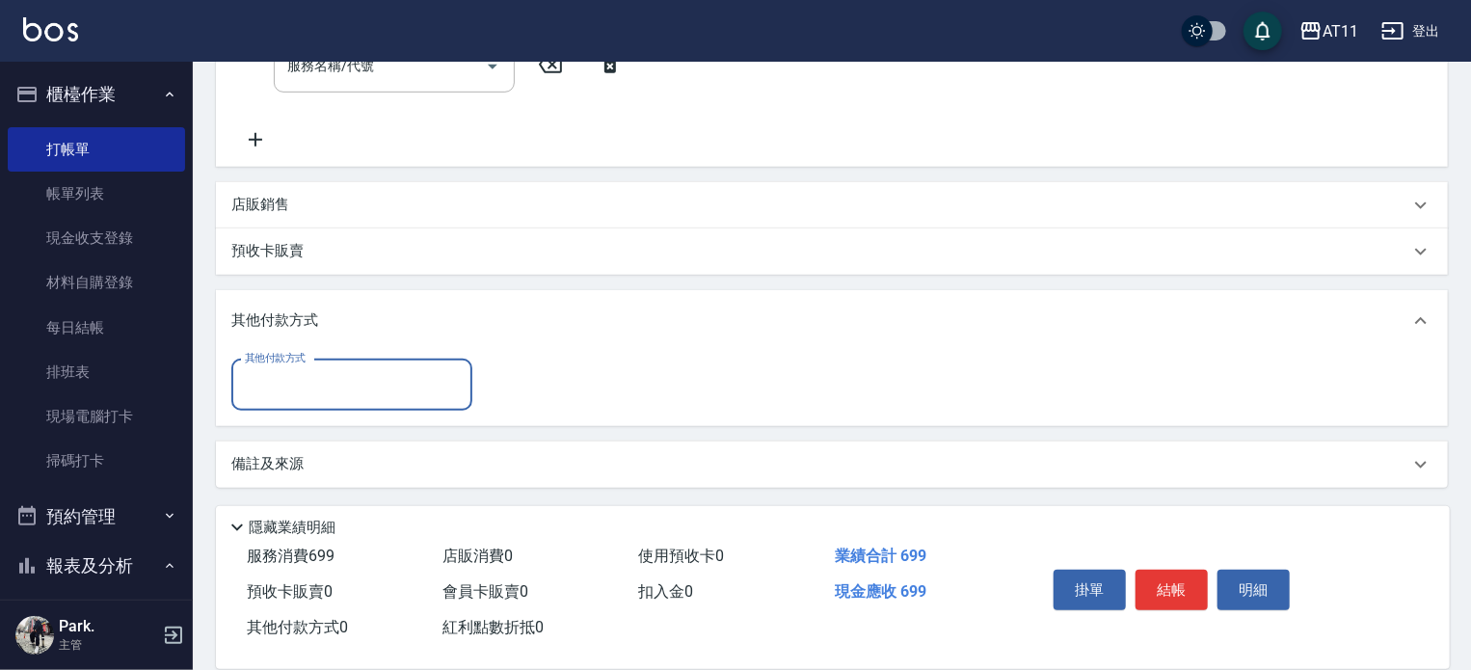
click at [364, 381] on input "其他付款方式" at bounding box center [352, 385] width 224 height 34
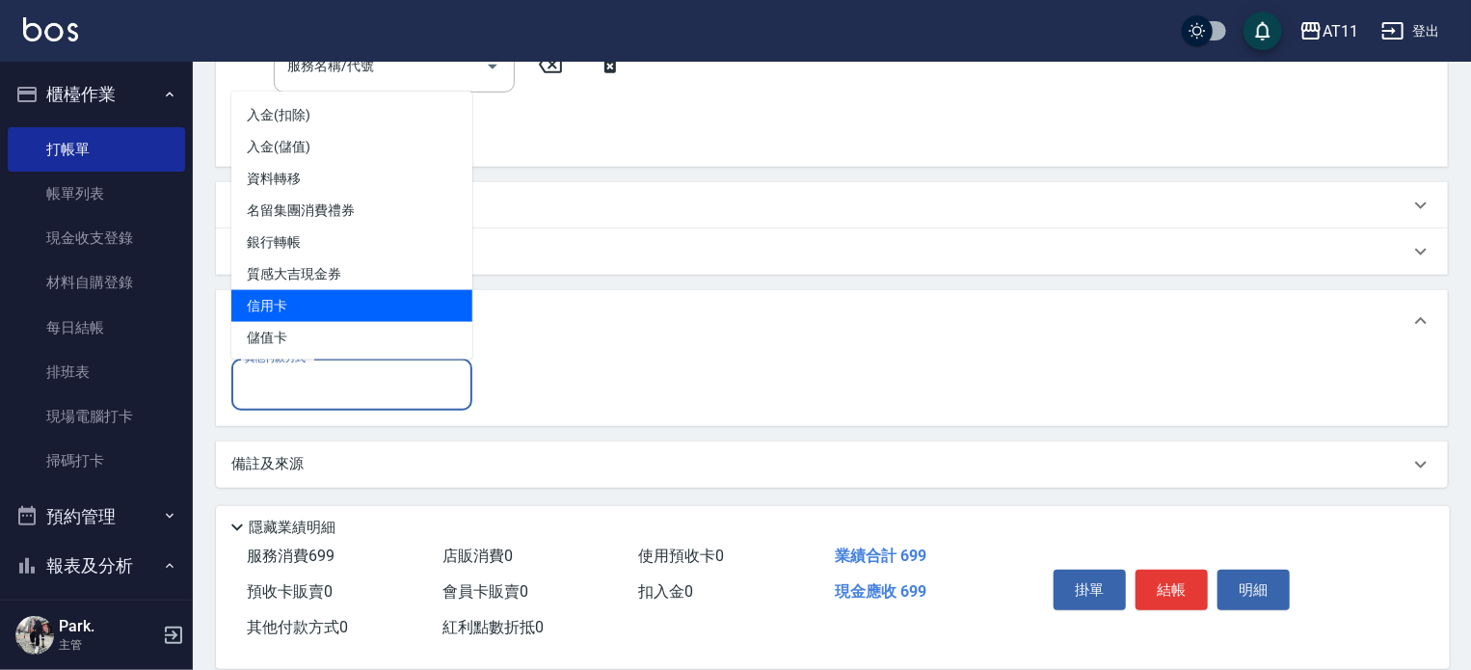
click at [379, 296] on span "信用卡" at bounding box center [351, 306] width 241 height 32
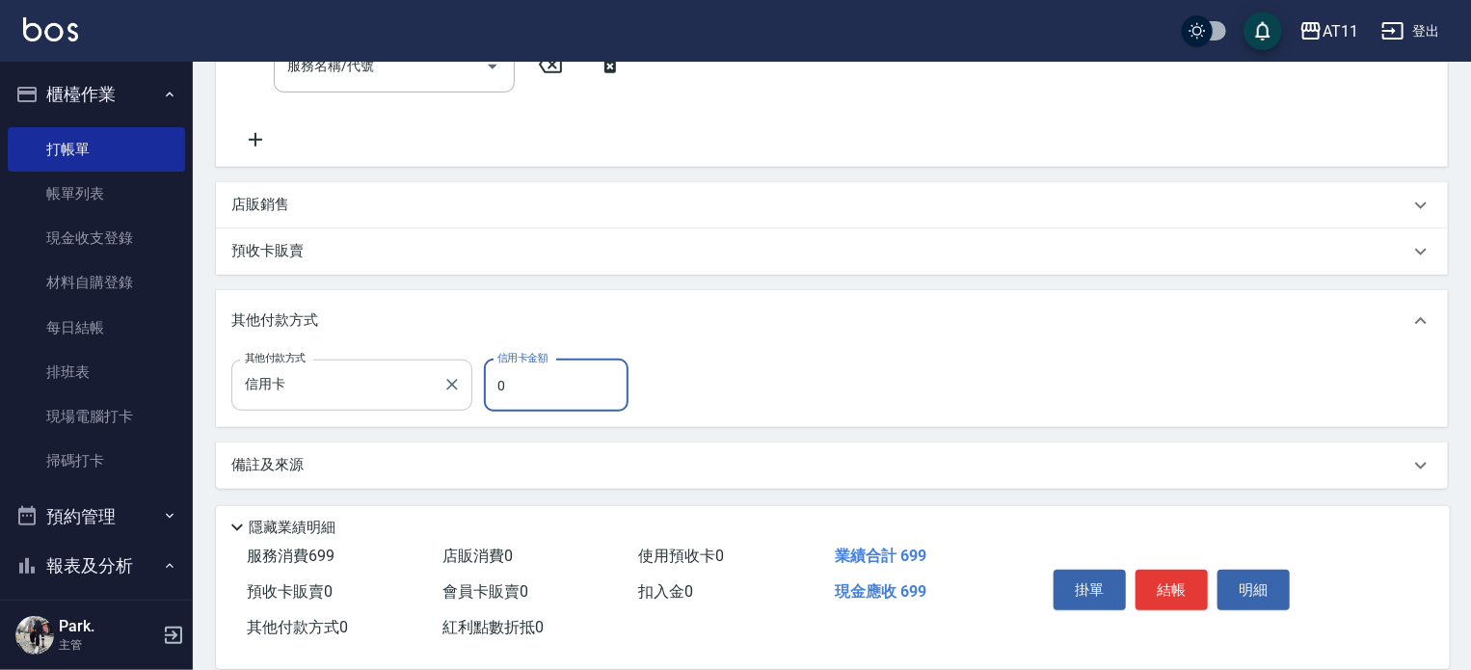
click at [351, 392] on input "信用卡" at bounding box center [337, 385] width 195 height 34
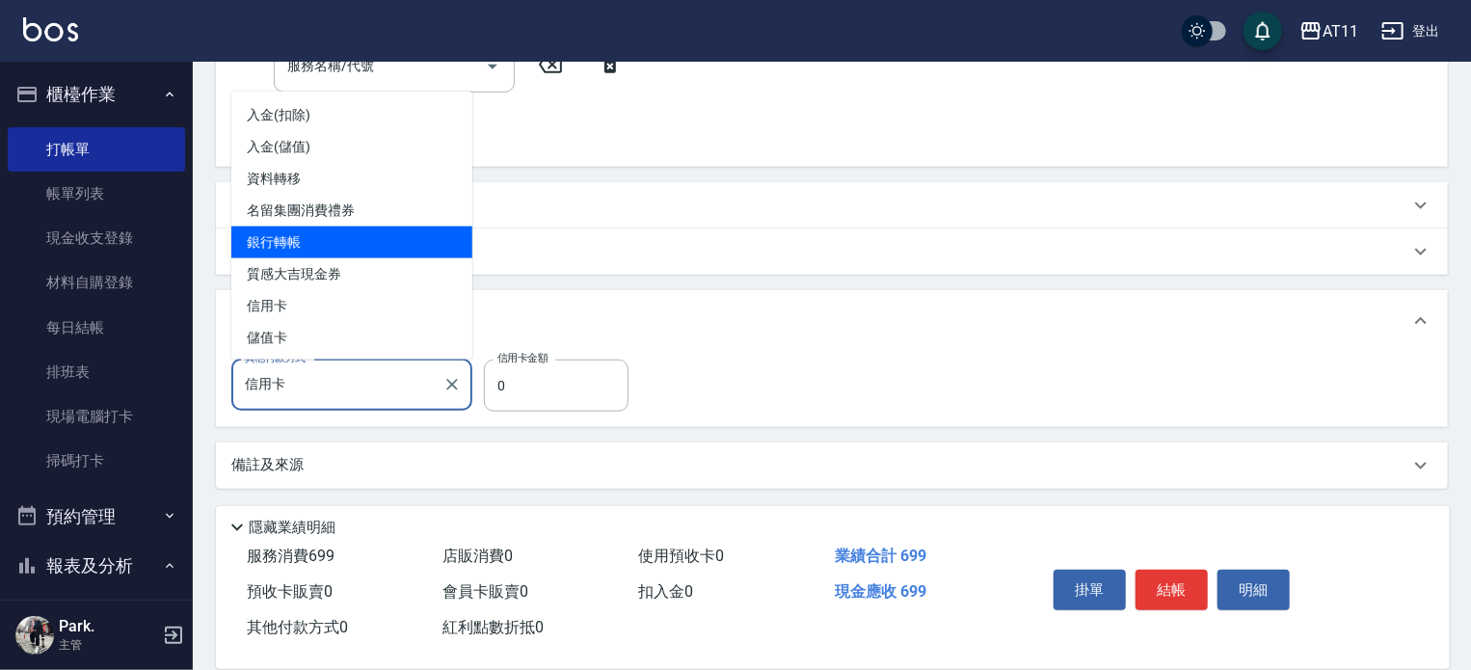
click at [349, 230] on span "銀行轉帳" at bounding box center [351, 242] width 241 height 32
type input "銀行轉帳"
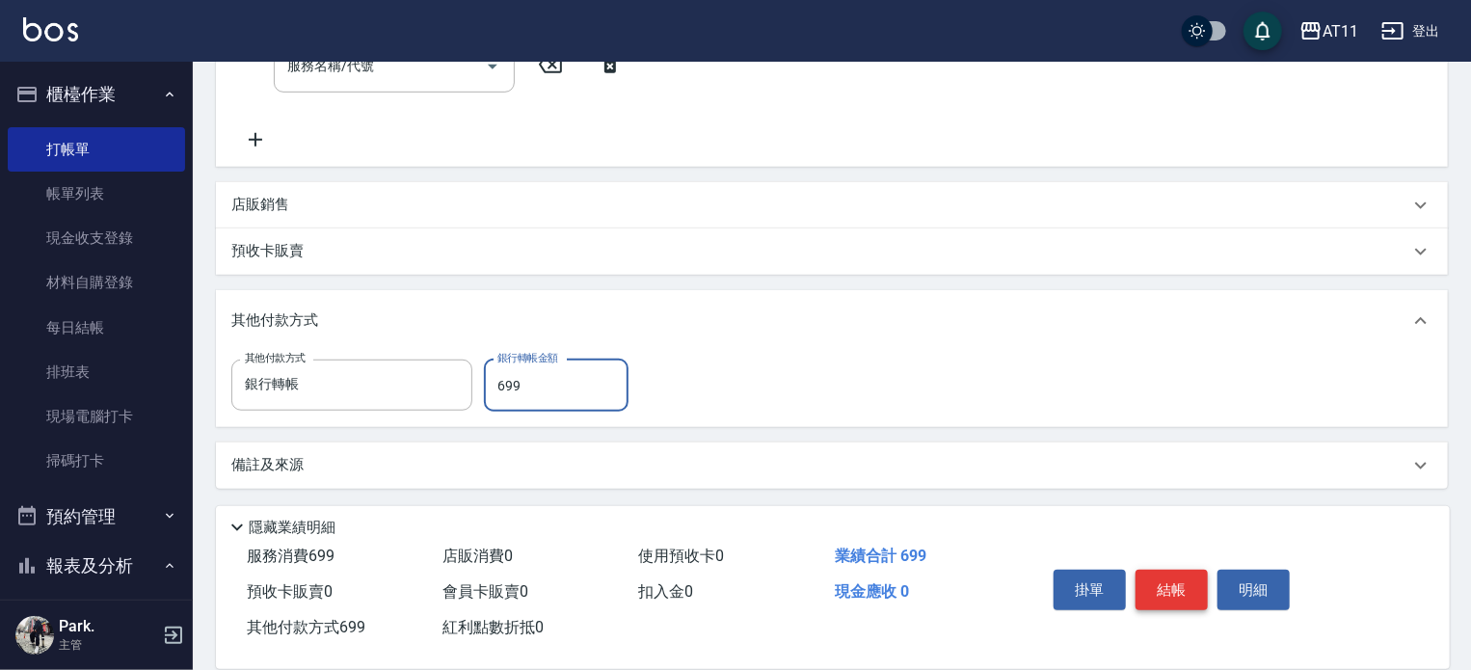
type input "699"
click at [1177, 585] on button "結帳" at bounding box center [1171, 590] width 72 height 40
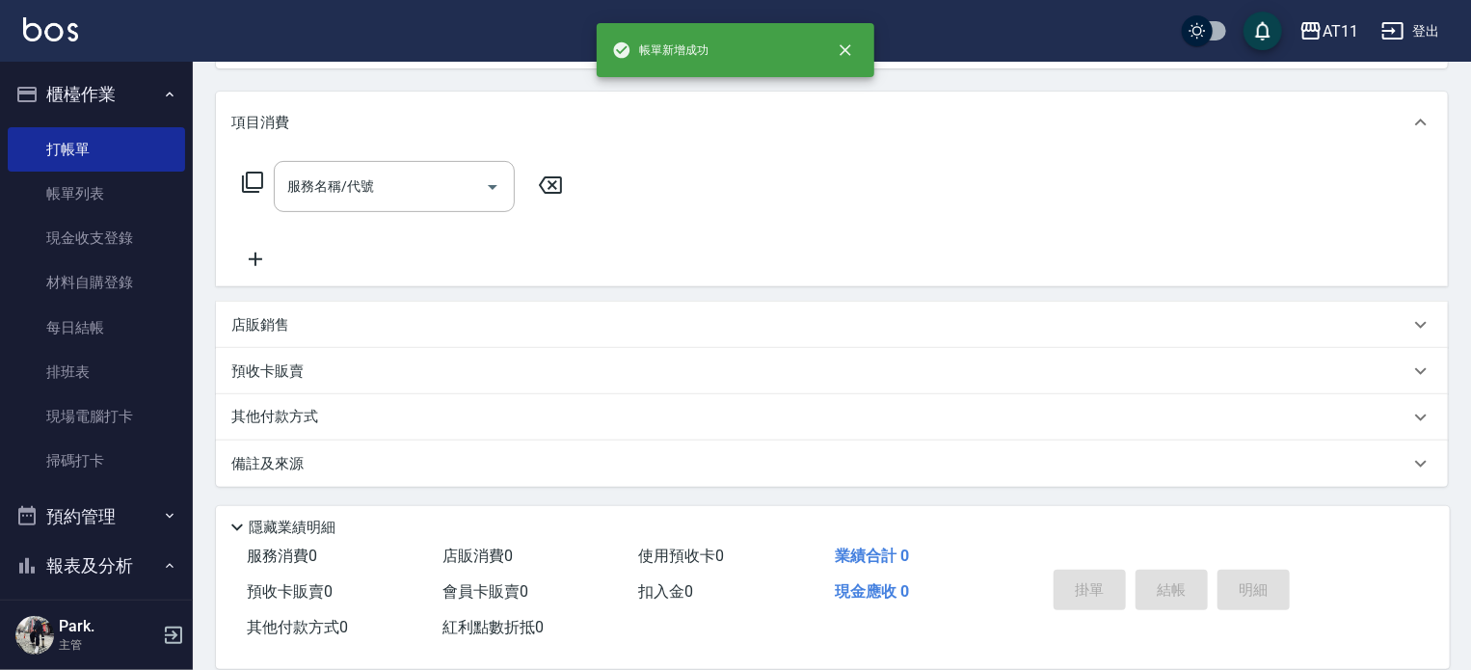
scroll to position [0, 0]
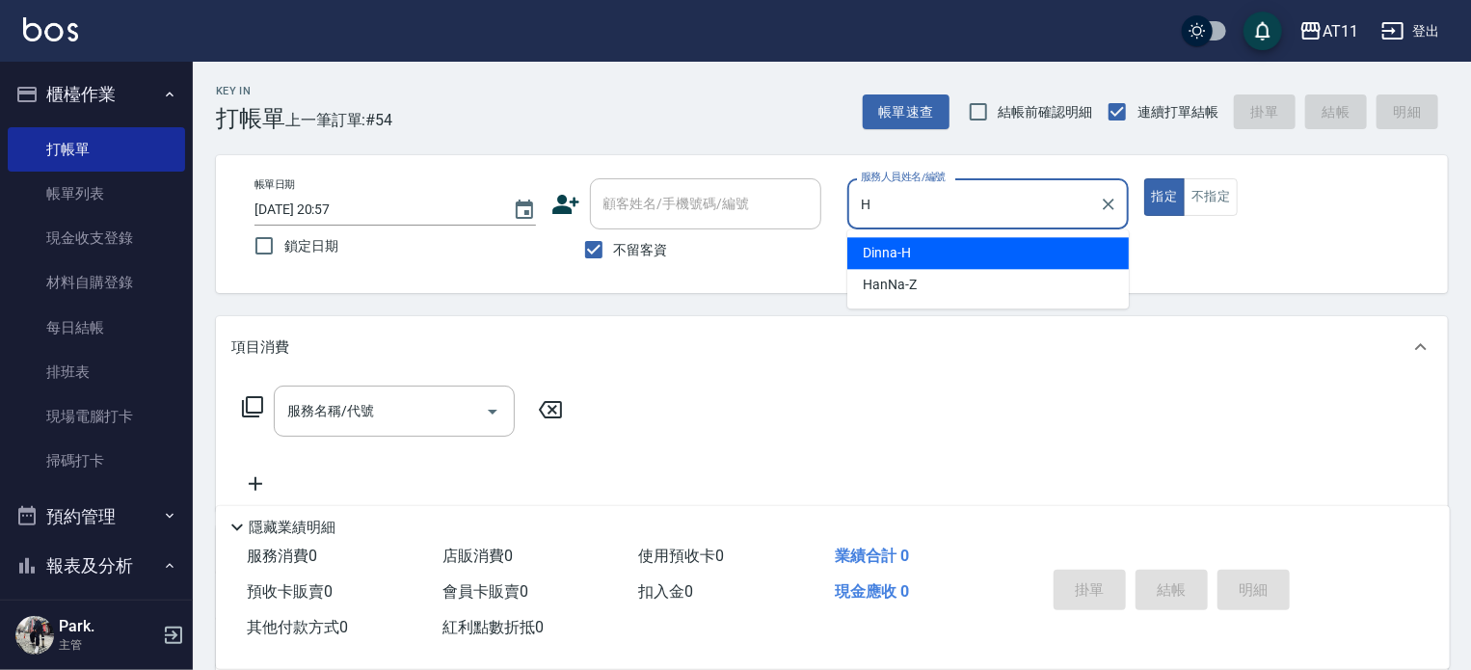
type input "Dinna-H"
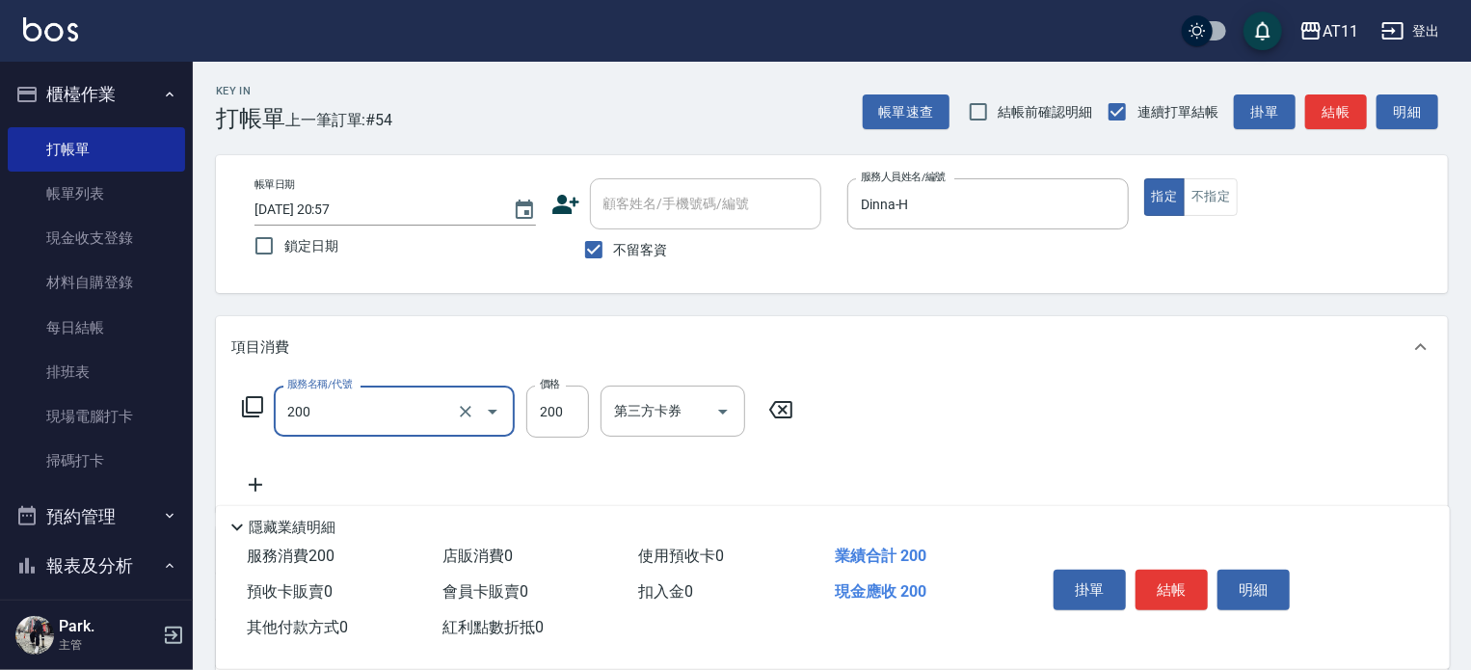
type input "剪髮(200)"
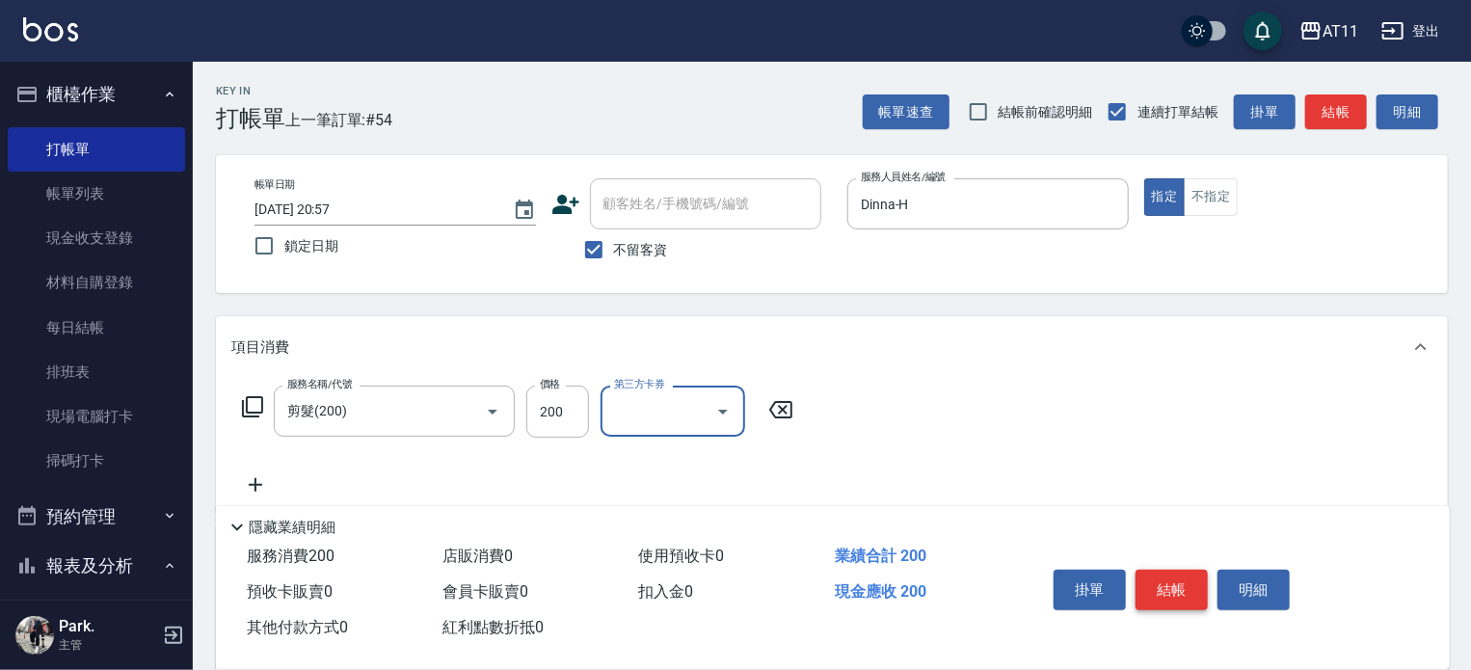
click at [1164, 570] on button "結帳" at bounding box center [1171, 590] width 72 height 40
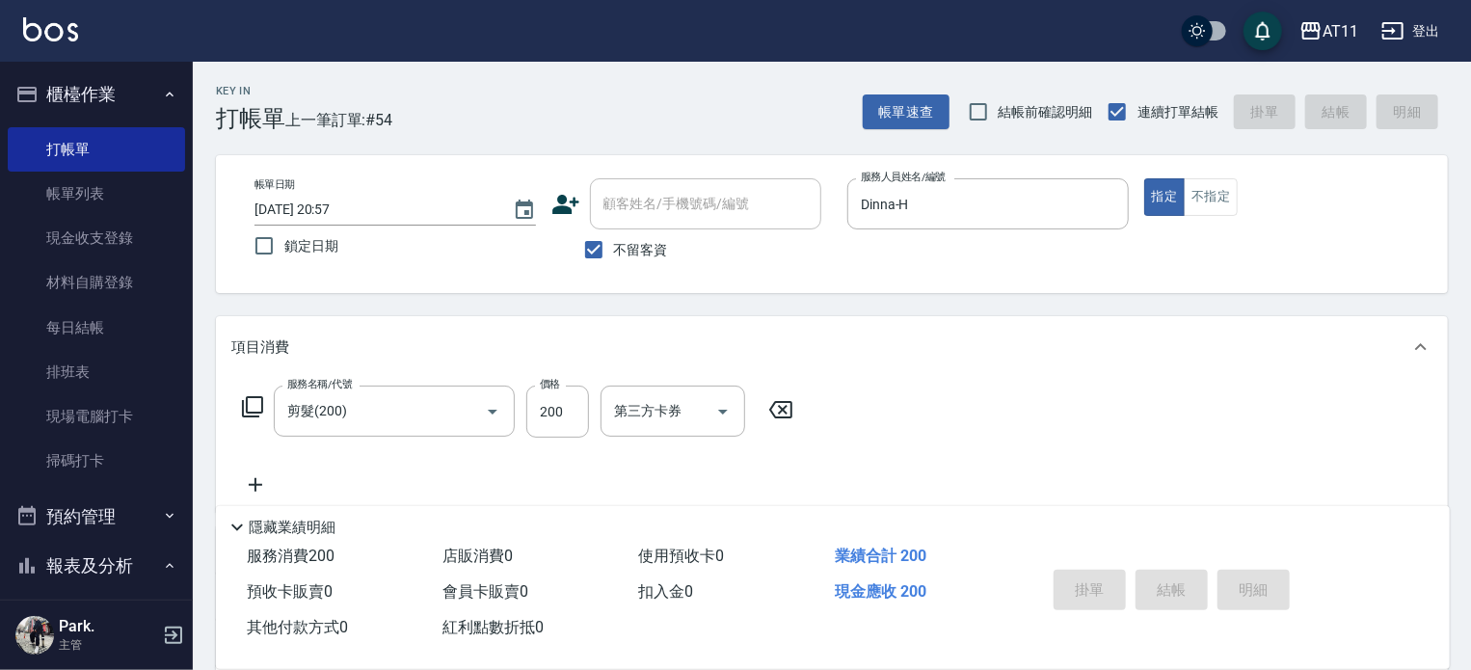
type input "2025/09/06 21:00"
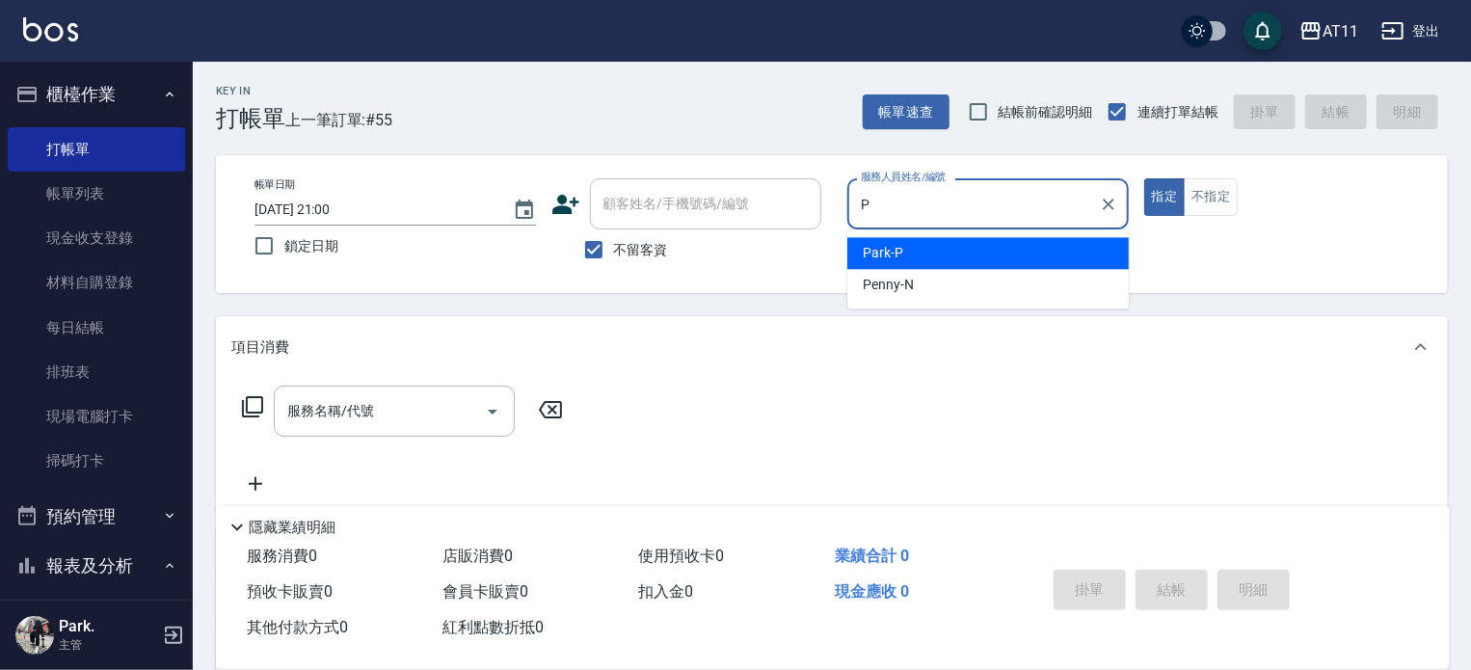
type input "Park-P"
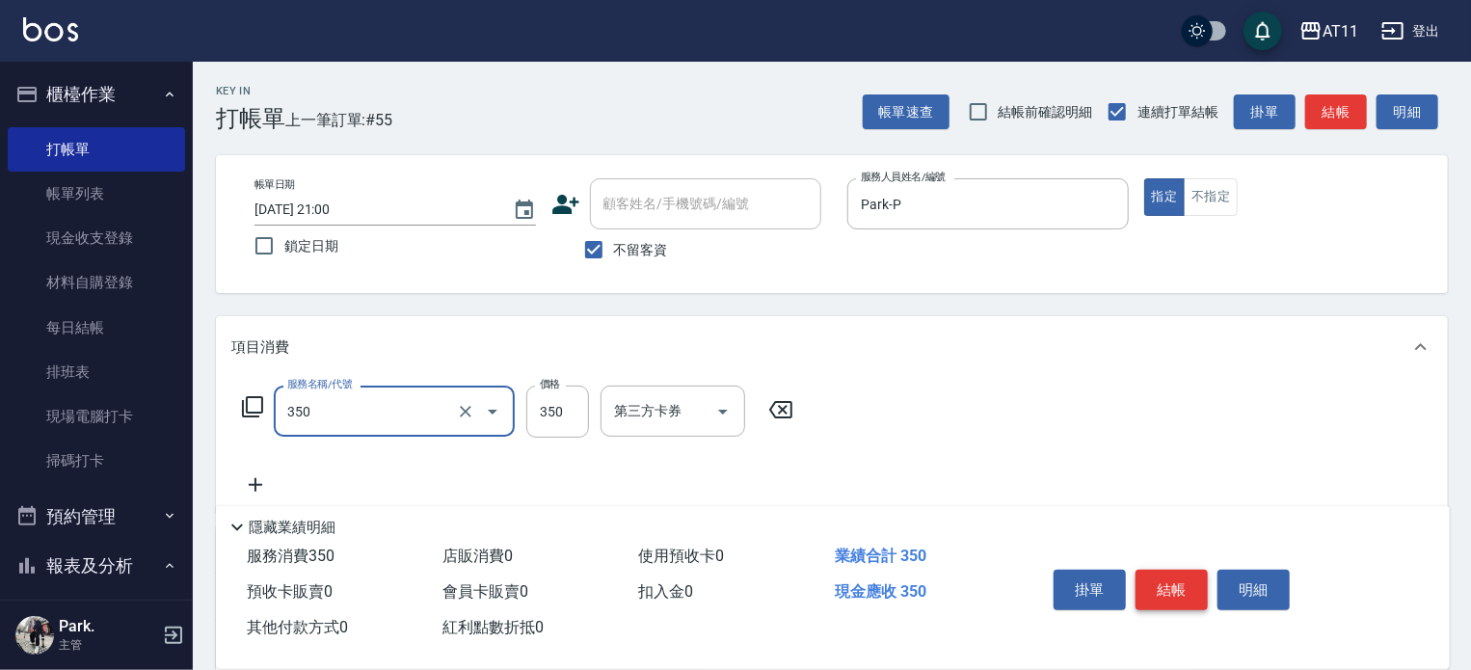
type input "洗髮(350)"
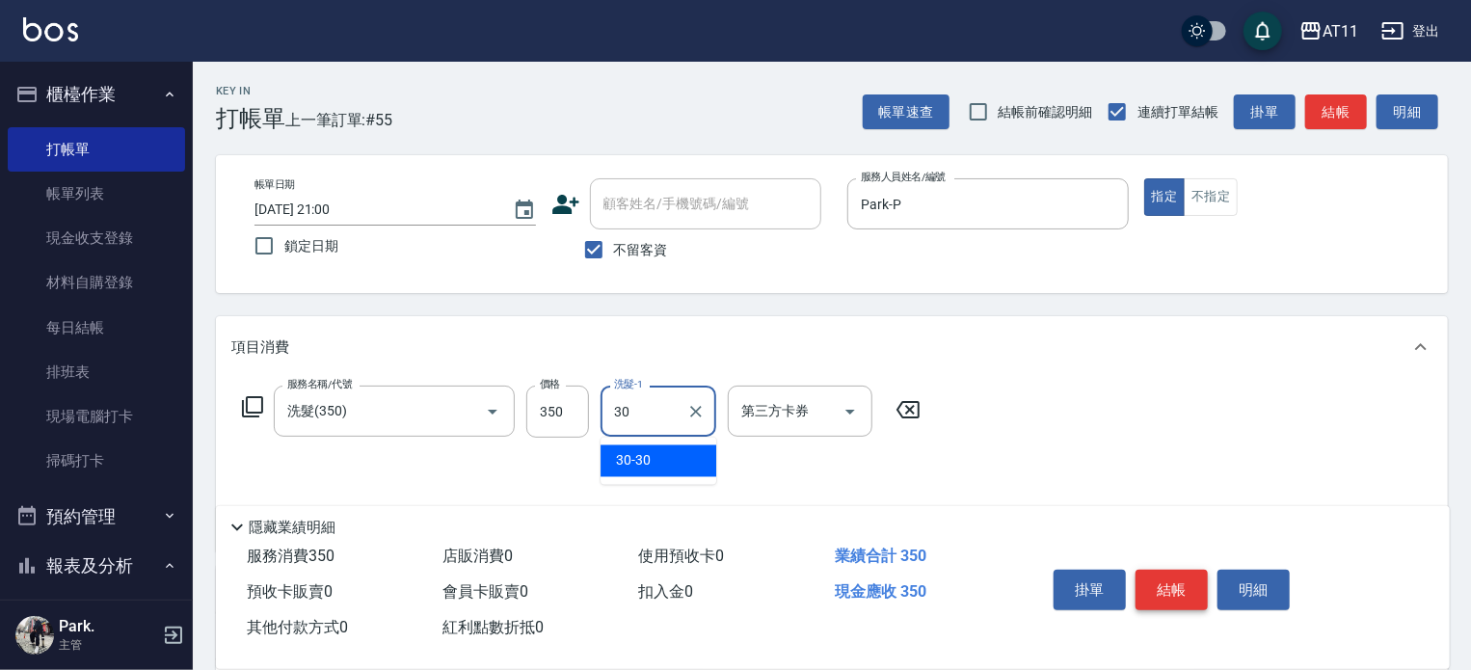
type input "30-30"
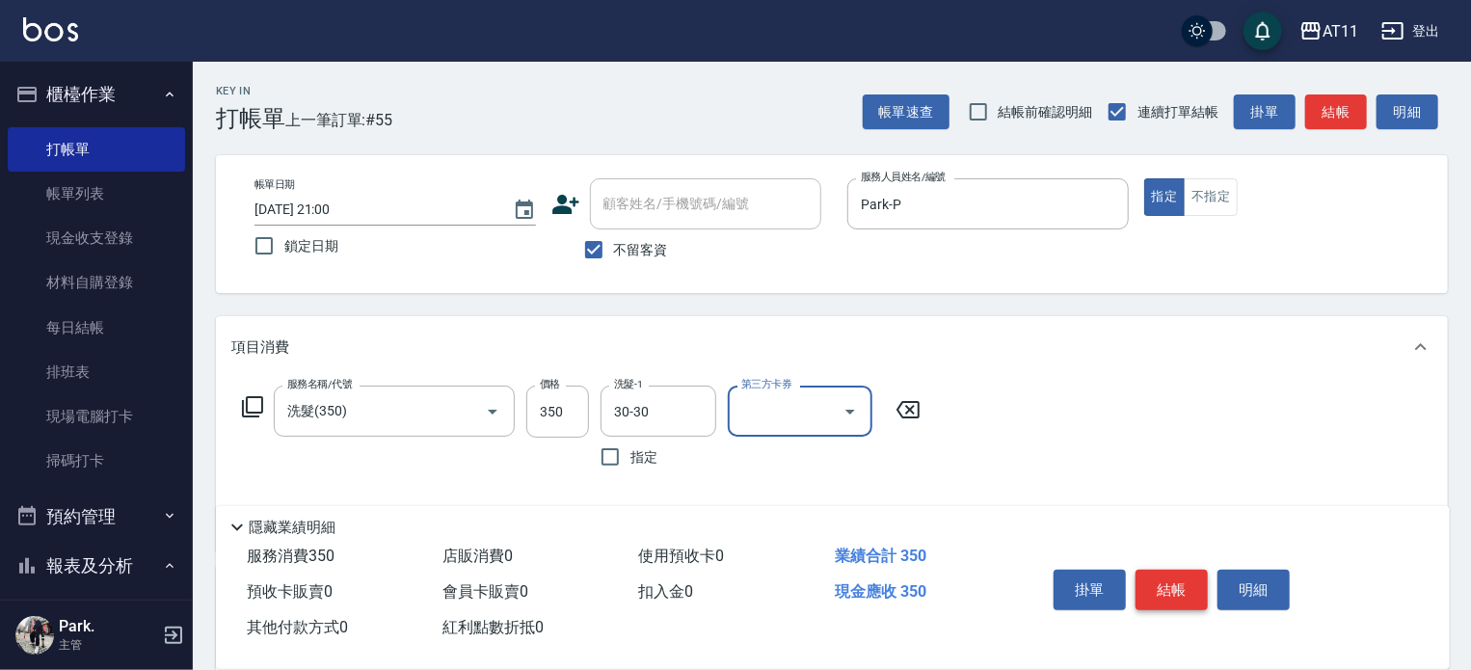
click at [1164, 570] on button "結帳" at bounding box center [1171, 590] width 72 height 40
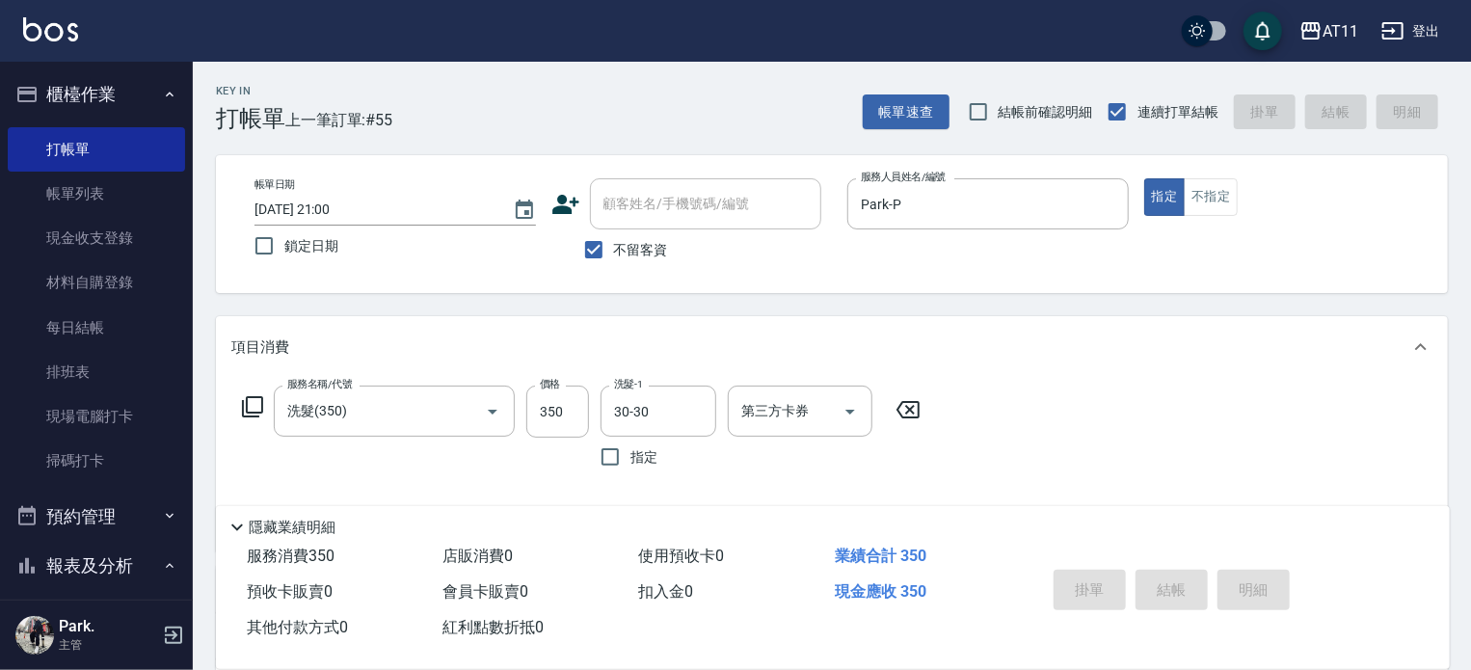
type input "2025/09/06 21:01"
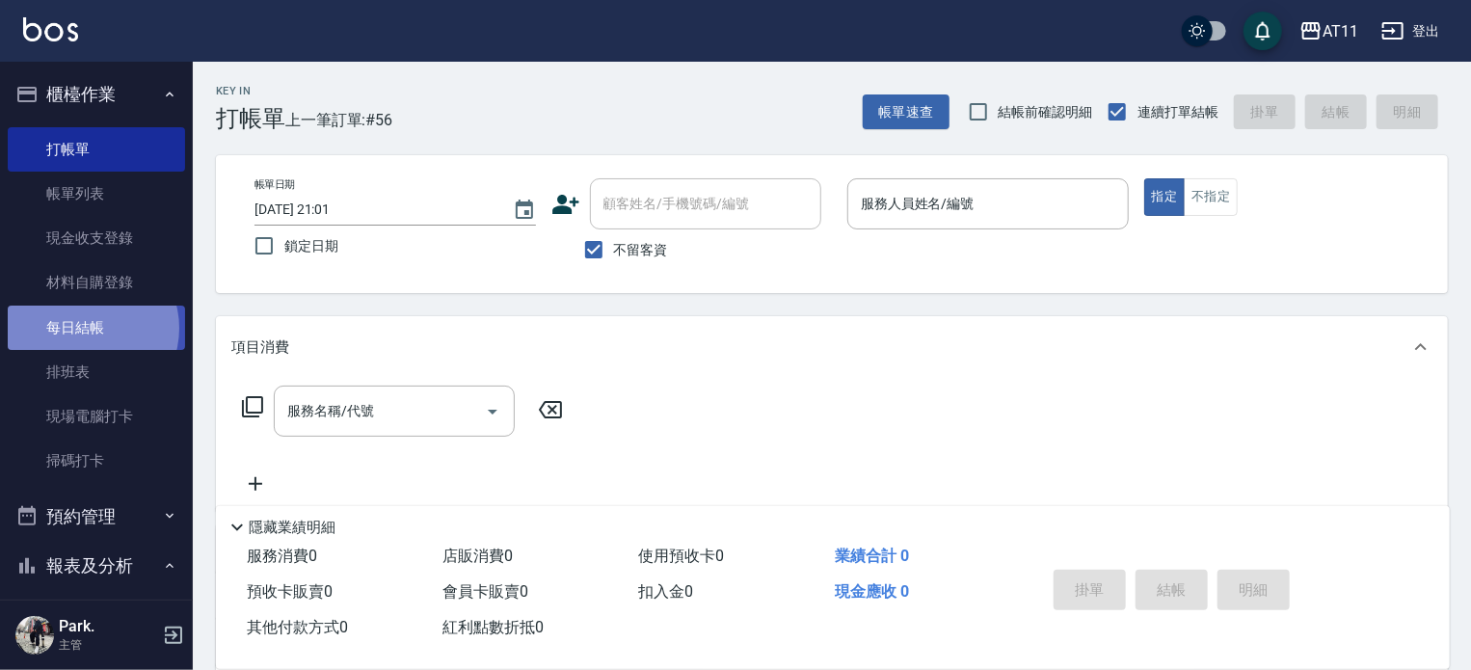
click at [89, 328] on link "每日結帳" at bounding box center [96, 327] width 177 height 44
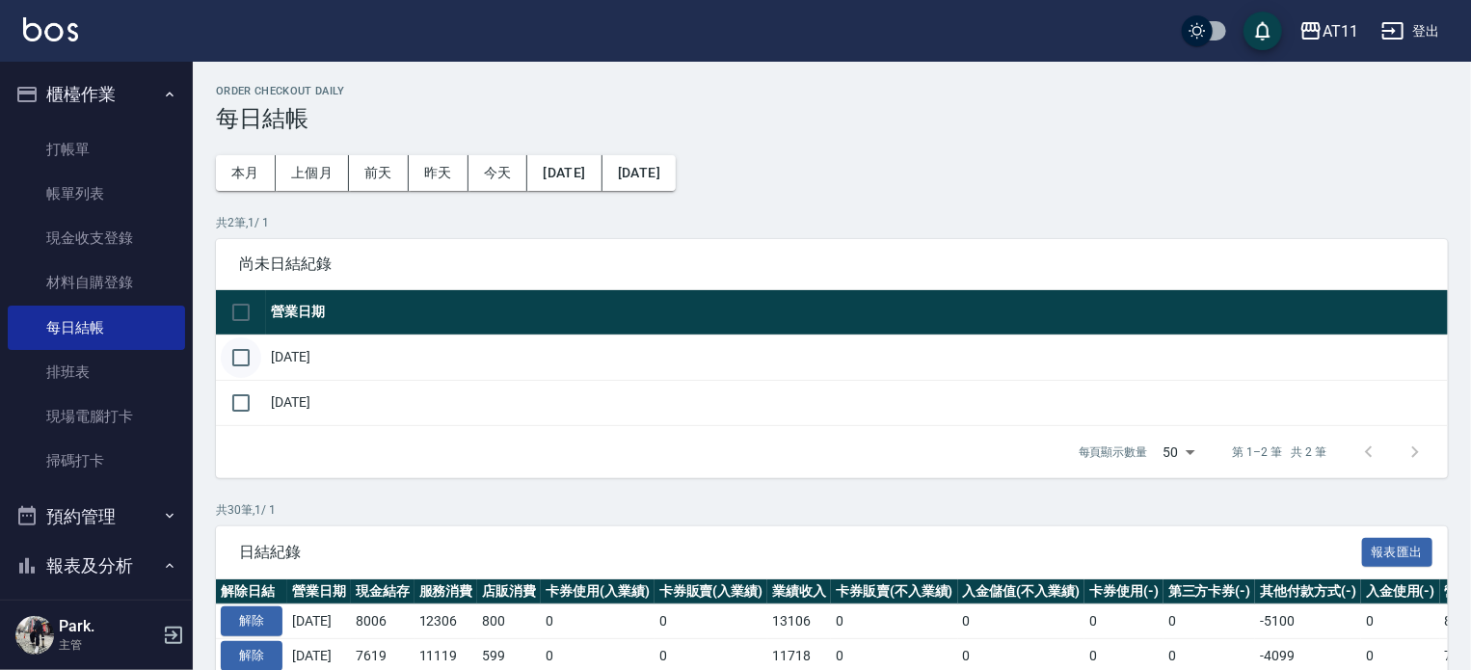
click at [231, 363] on input "checkbox" at bounding box center [241, 357] width 40 height 40
checkbox input "true"
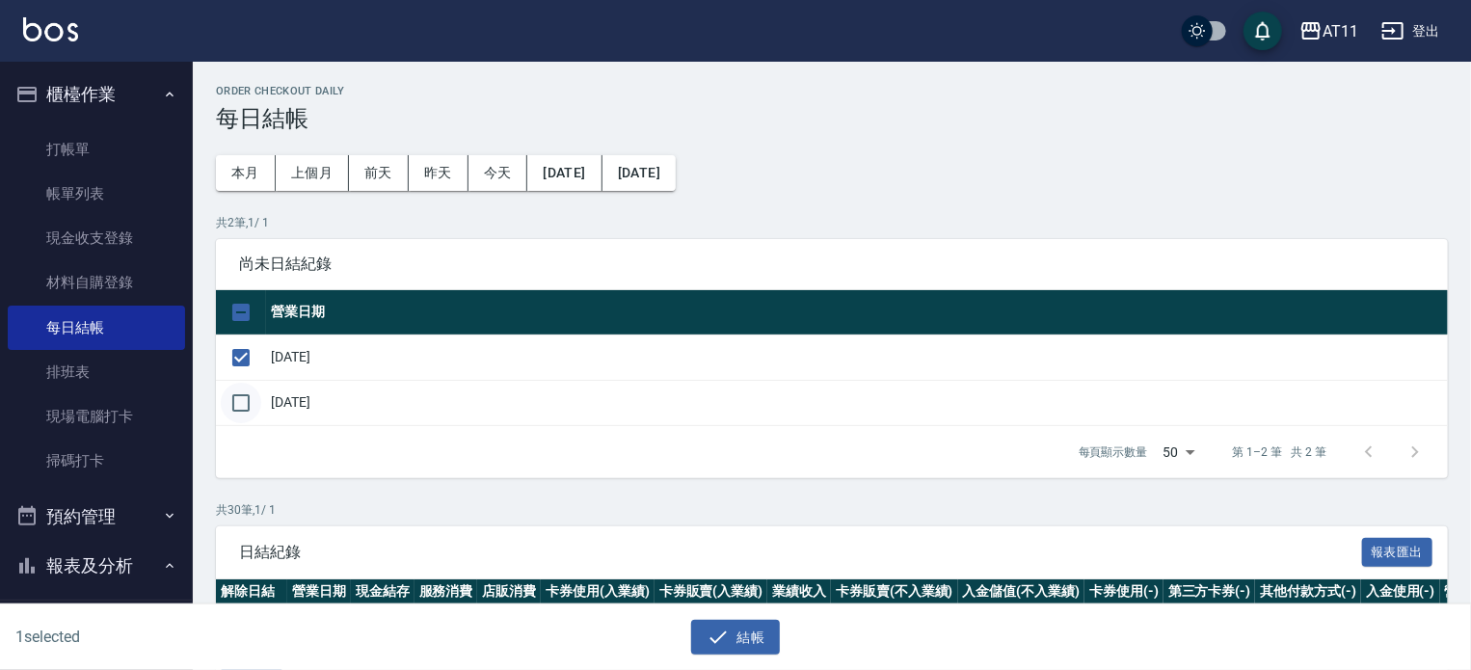
click at [242, 413] on input "checkbox" at bounding box center [241, 403] width 40 height 40
checkbox input "true"
click at [725, 639] on icon "button" at bounding box center [717, 636] width 23 height 23
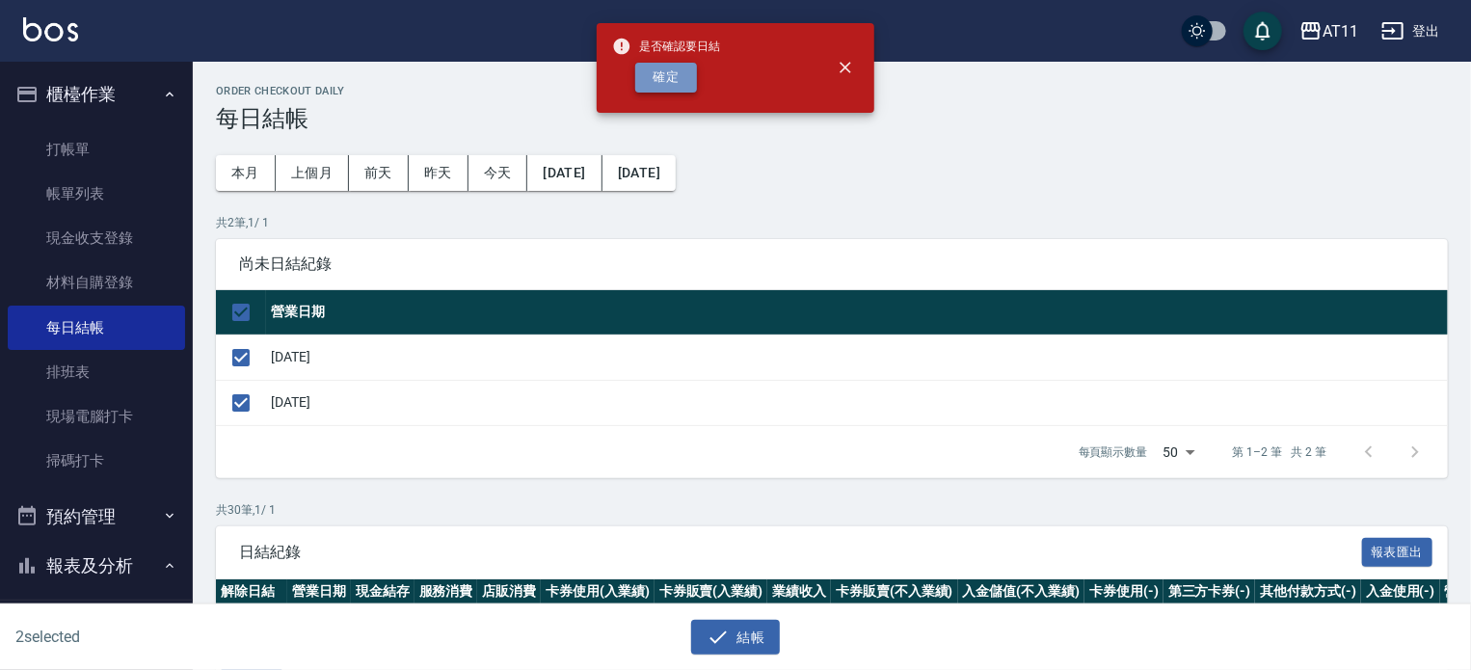
click at [670, 77] on button "確定" at bounding box center [666, 78] width 62 height 30
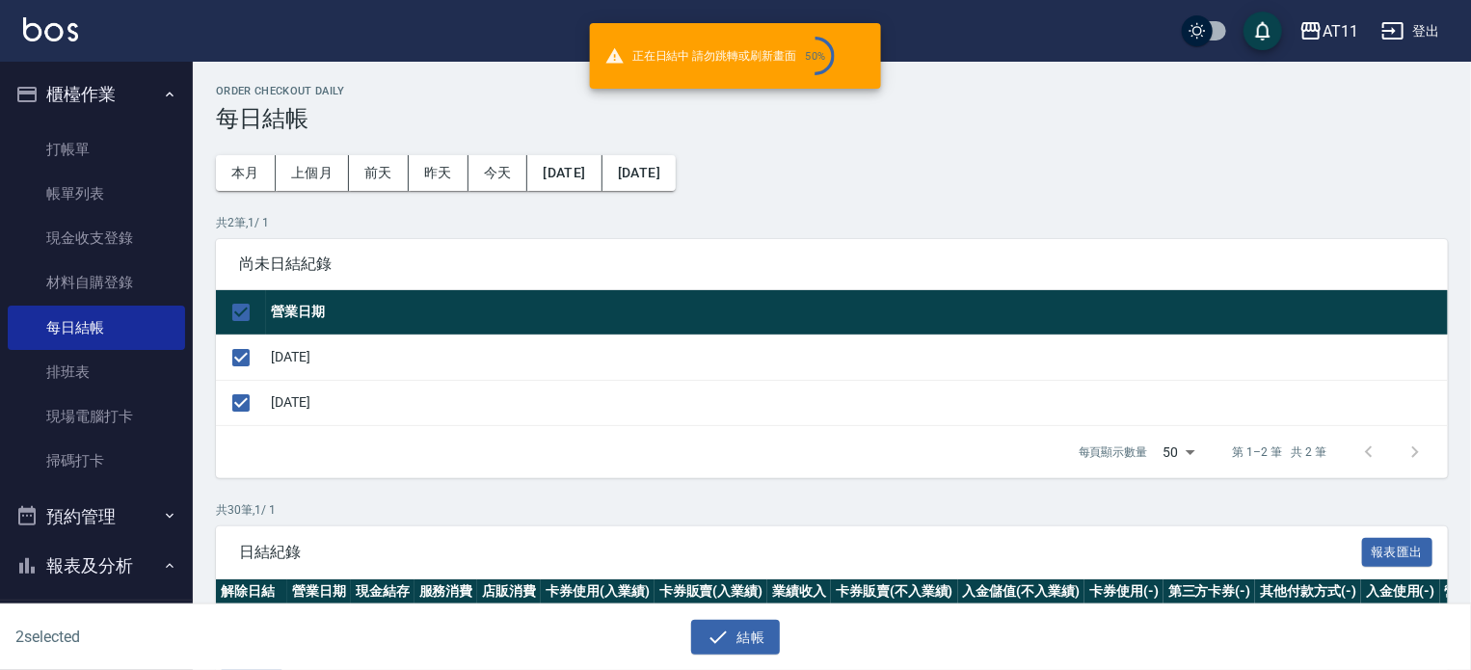
checkbox input "false"
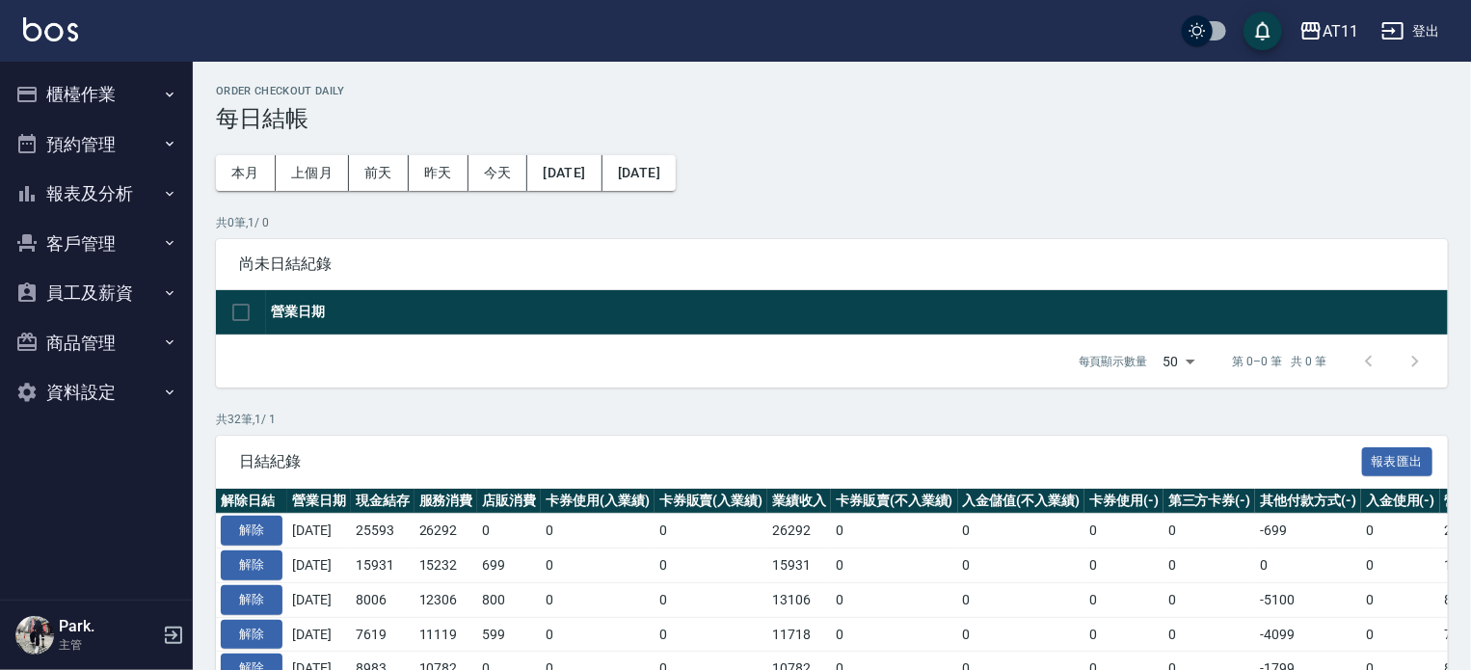
drag, startPoint x: 104, startPoint y: 188, endPoint x: 100, endPoint y: 207, distance: 19.7
click at [104, 190] on button "報表及分析" at bounding box center [96, 194] width 177 height 50
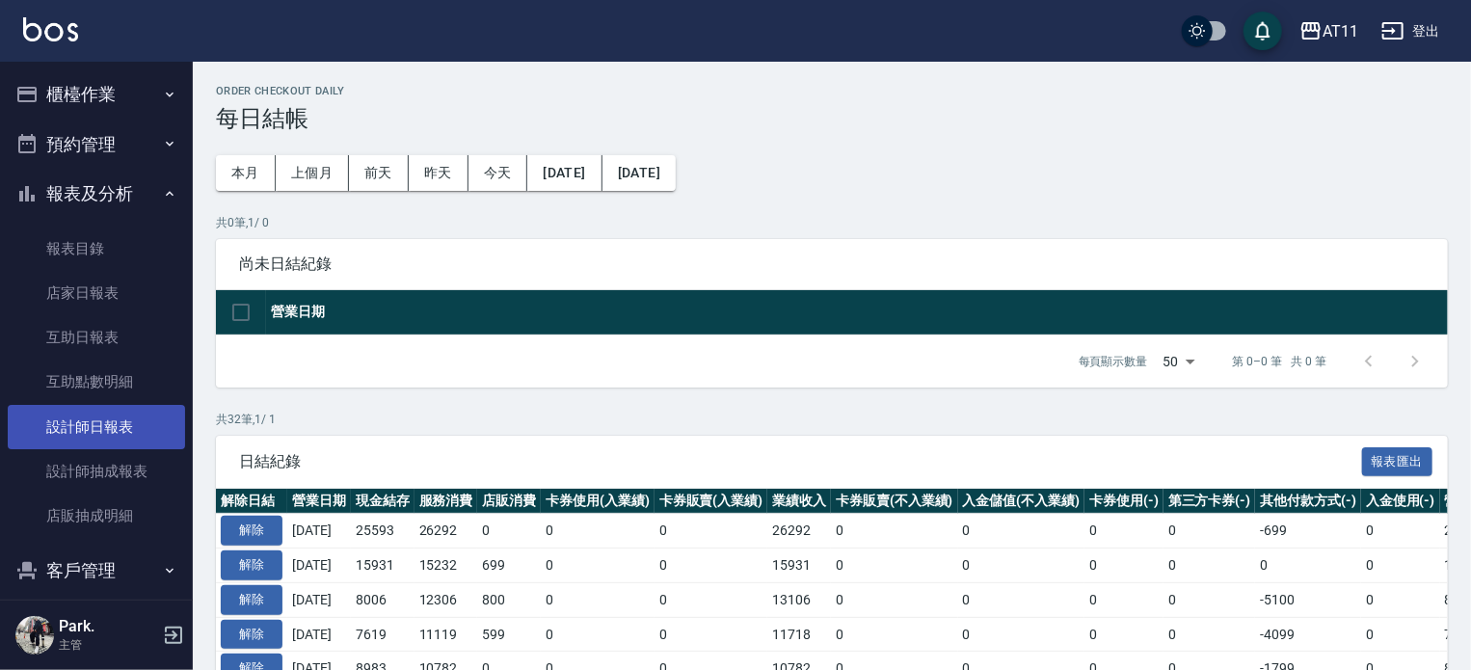
click at [104, 423] on link "設計師日報表" at bounding box center [96, 427] width 177 height 44
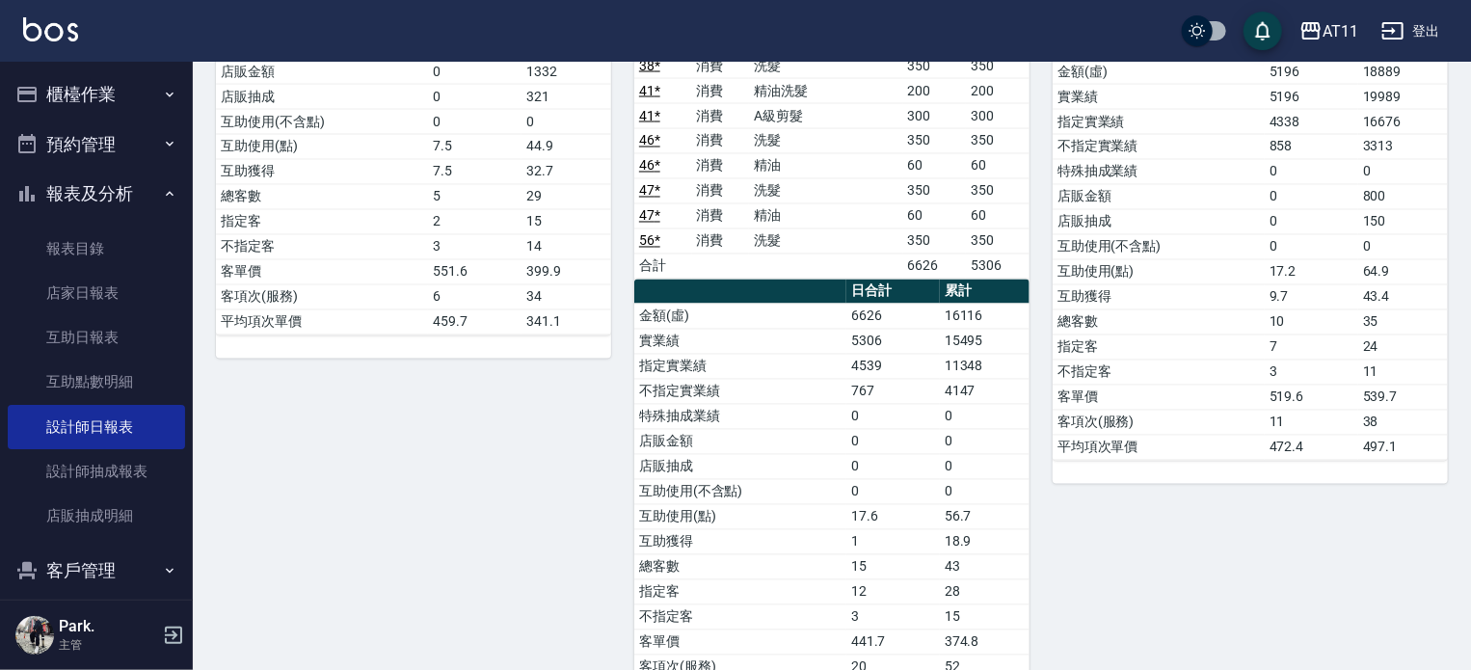
scroll to position [1727, 0]
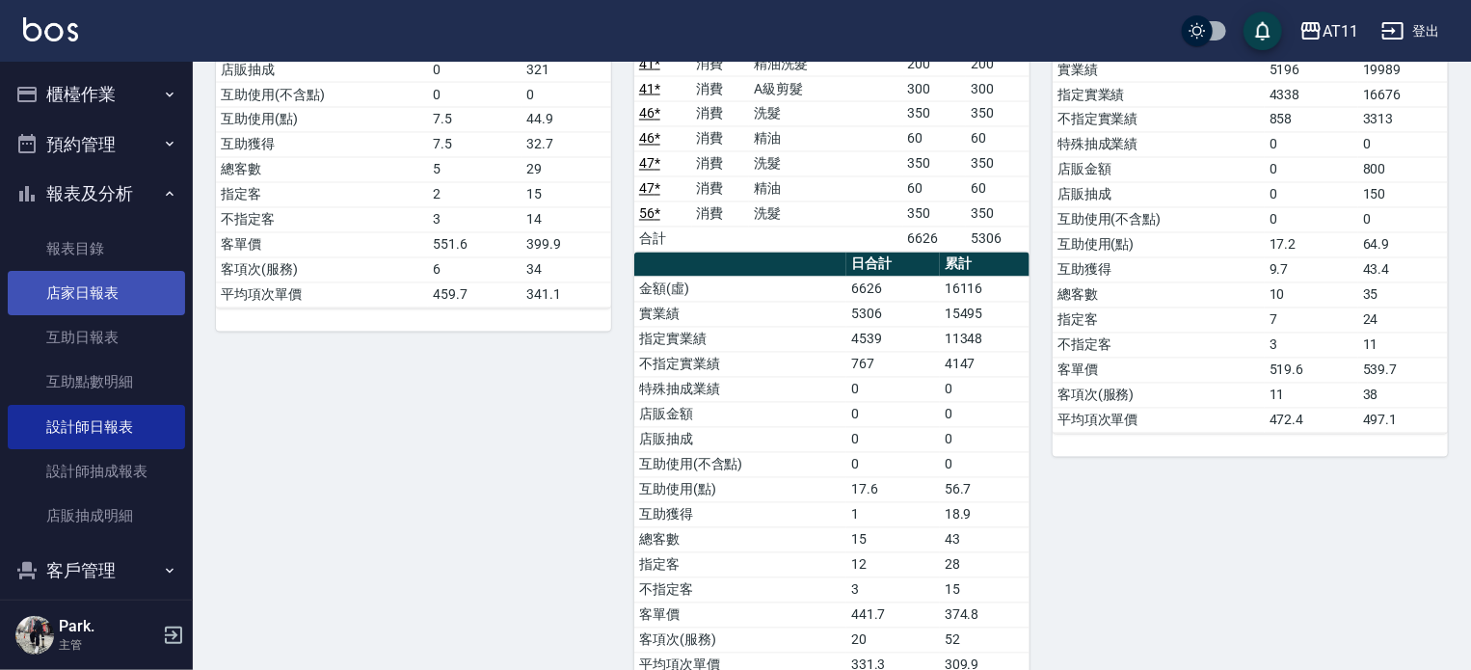
click at [74, 293] on link "店家日報表" at bounding box center [96, 293] width 177 height 44
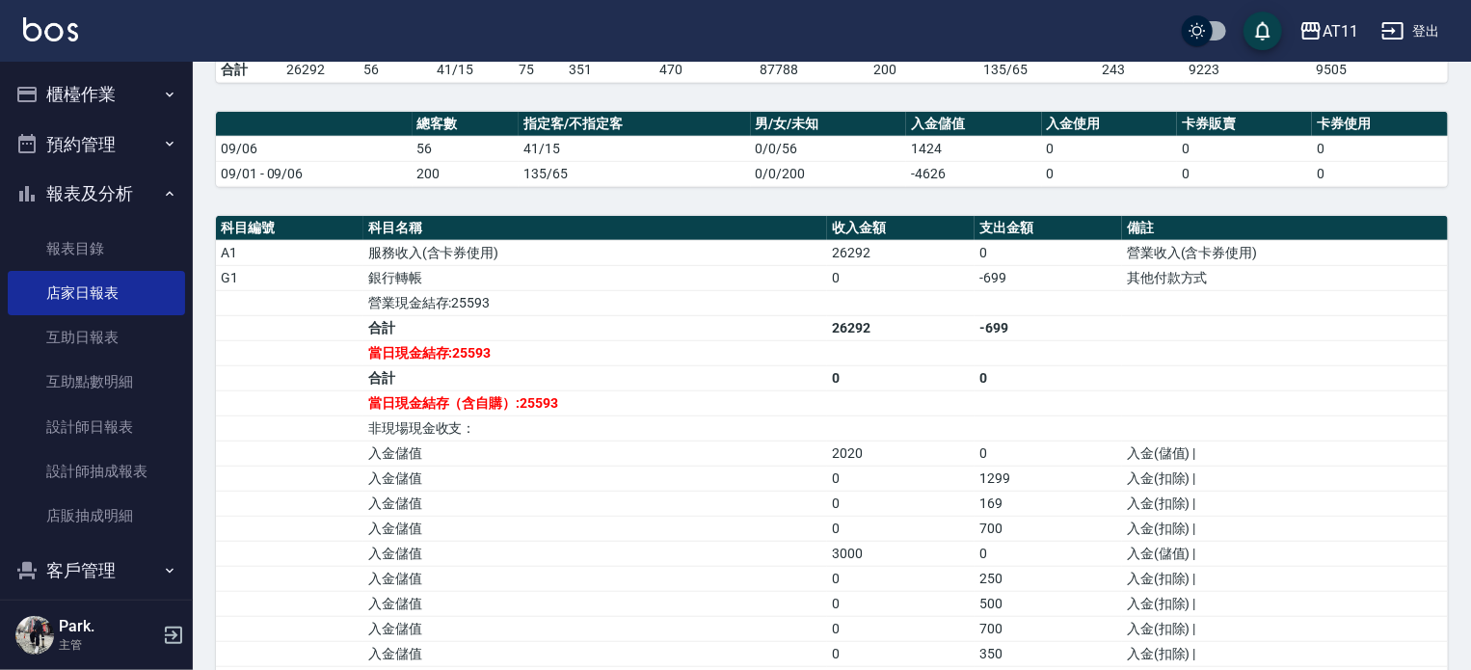
scroll to position [482, 0]
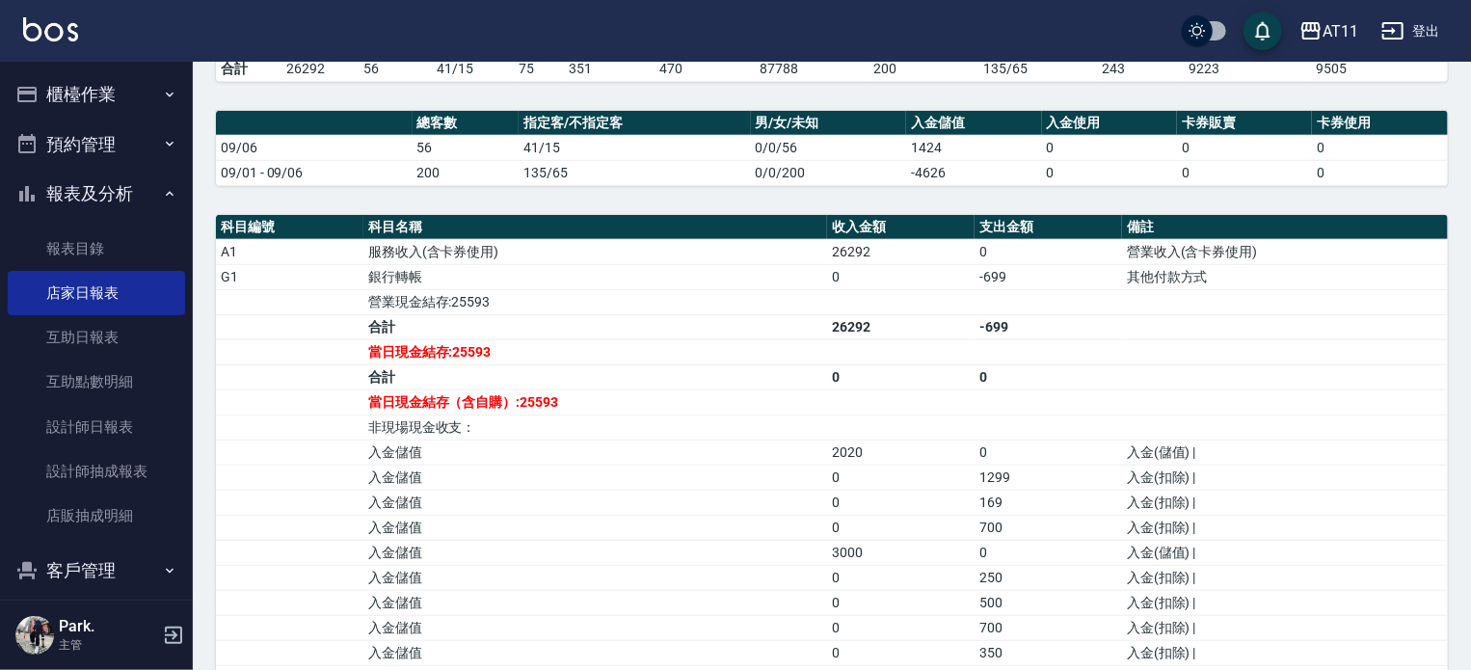
drag, startPoint x: 146, startPoint y: 69, endPoint x: 131, endPoint y: 72, distance: 15.7
click at [136, 70] on button "櫃檯作業" at bounding box center [96, 94] width 177 height 50
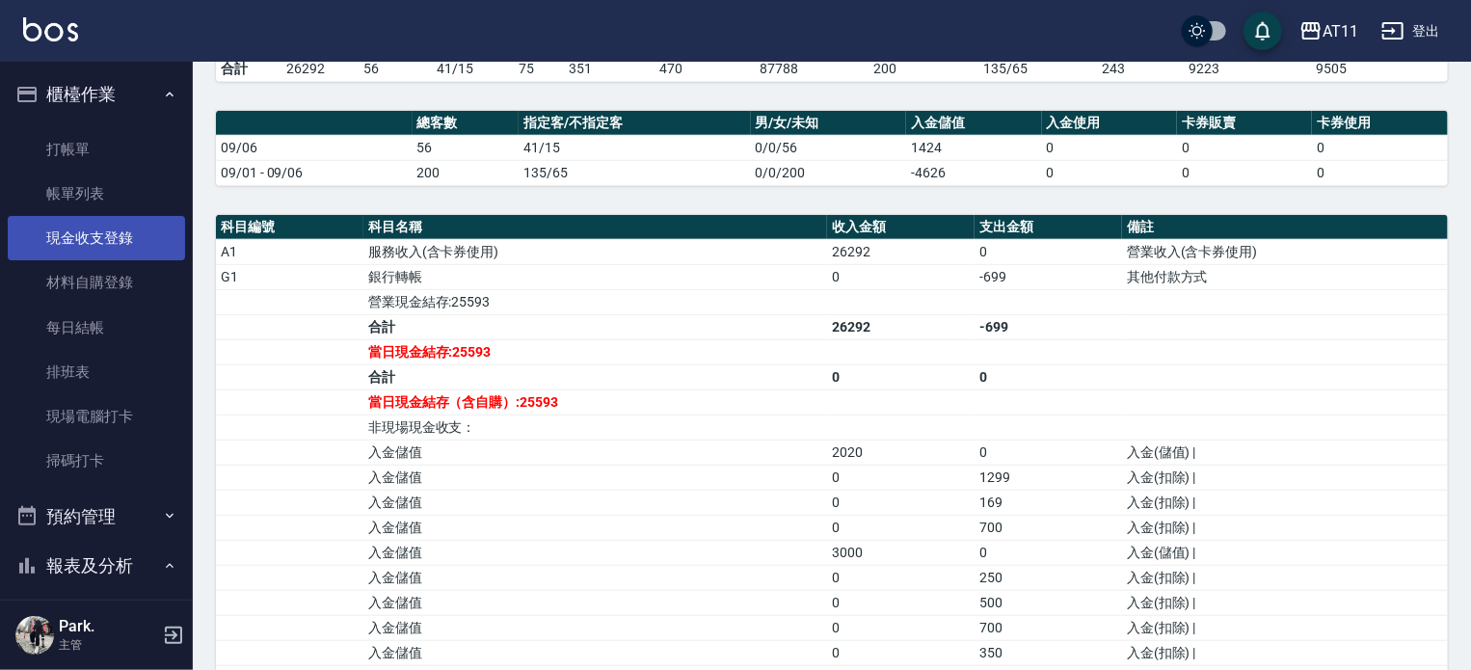
click at [113, 237] on link "現金收支登錄" at bounding box center [96, 238] width 177 height 44
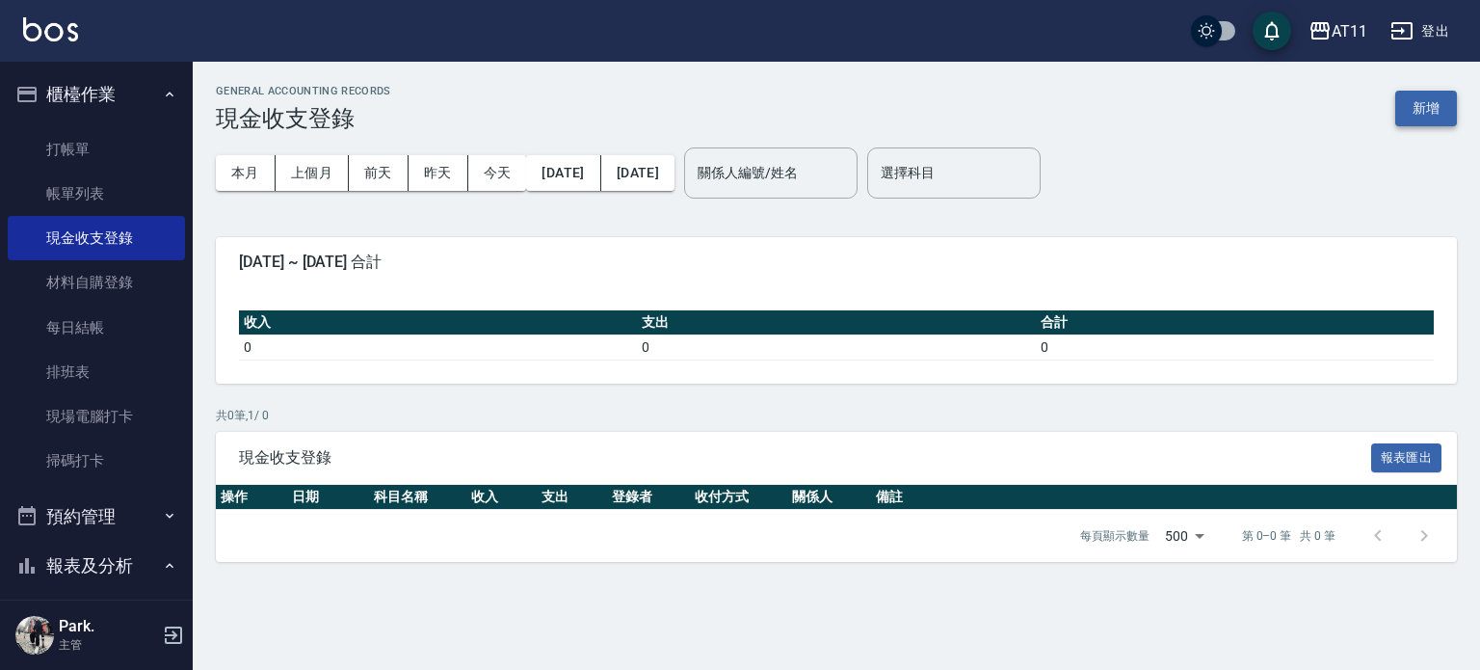
click at [1424, 107] on button "新增" at bounding box center [1426, 109] width 62 height 36
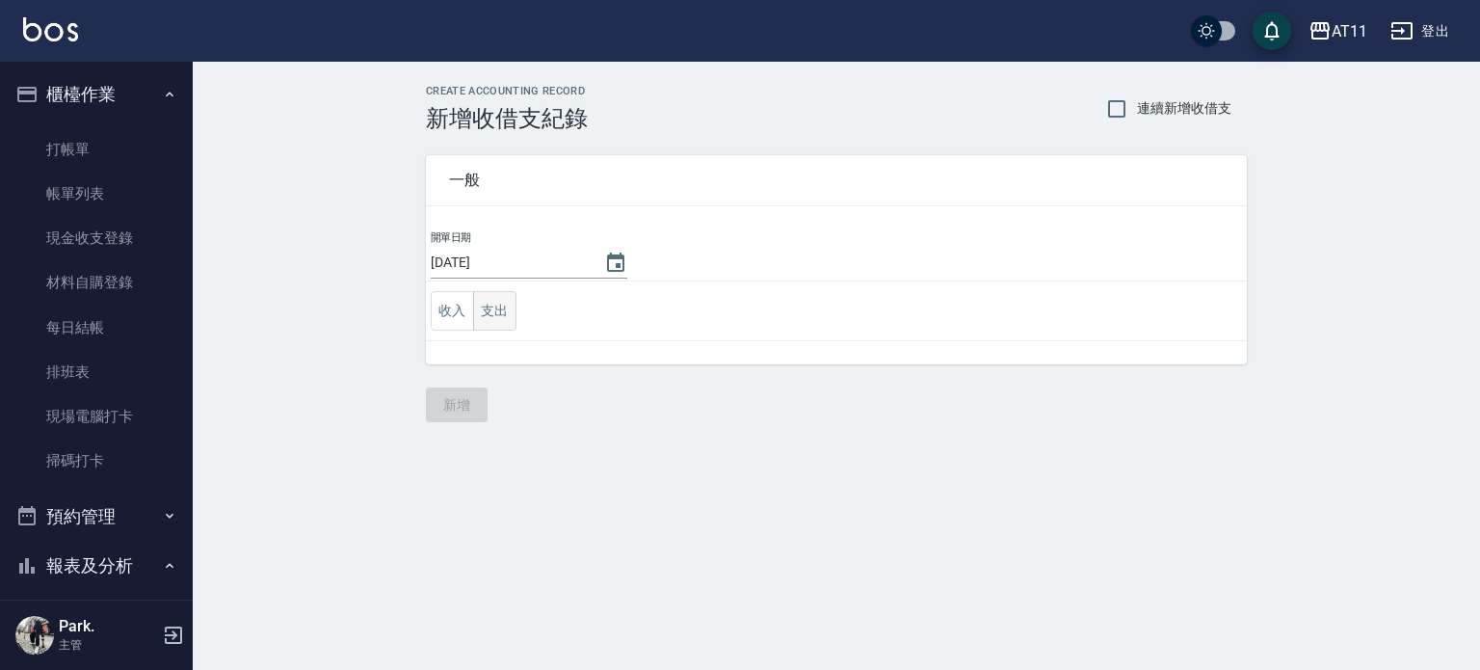
click at [482, 310] on button "支出" at bounding box center [494, 311] width 43 height 40
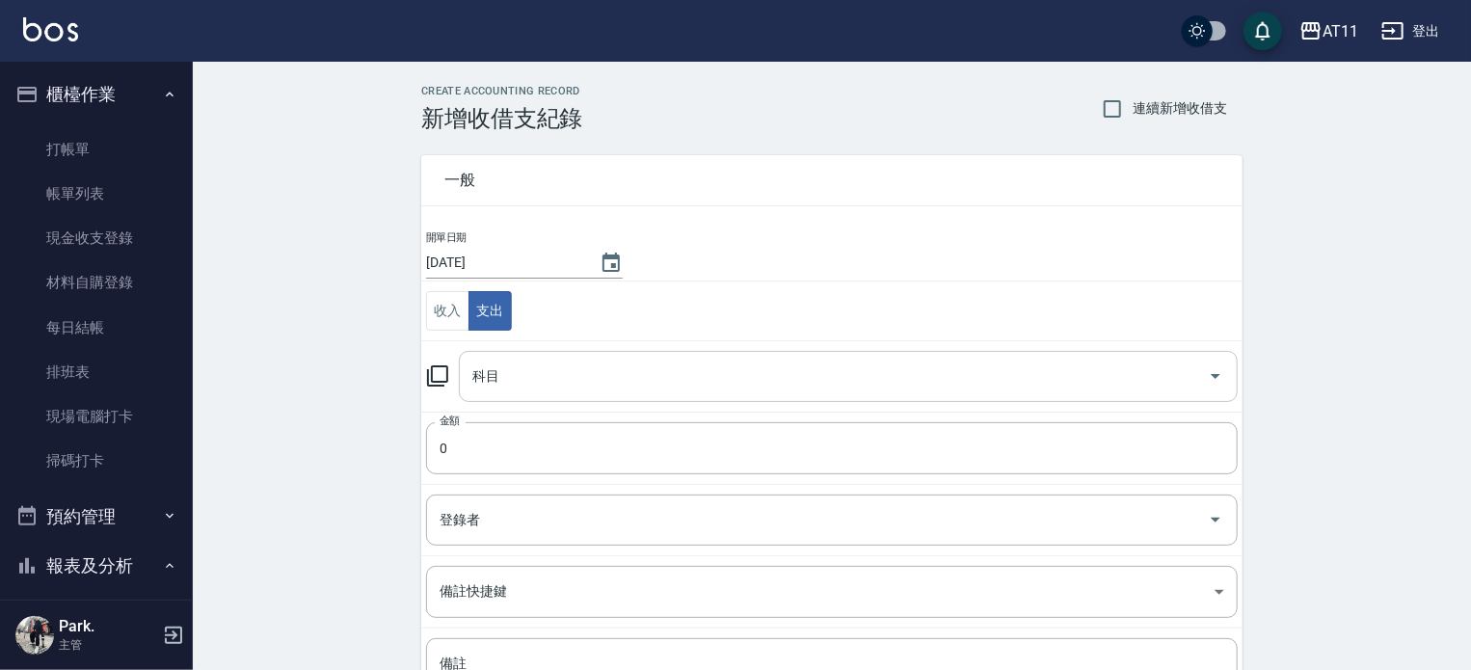
click at [711, 381] on input "科目" at bounding box center [833, 376] width 732 height 34
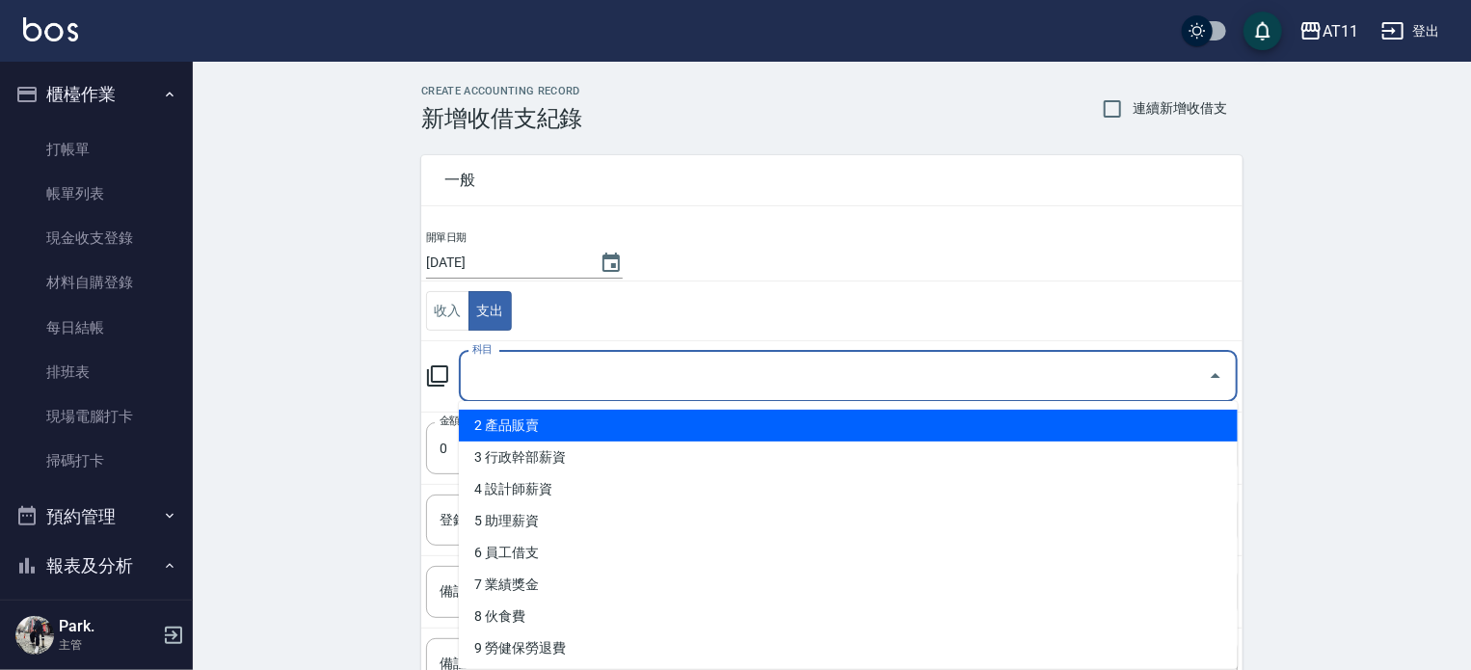
scroll to position [96, 0]
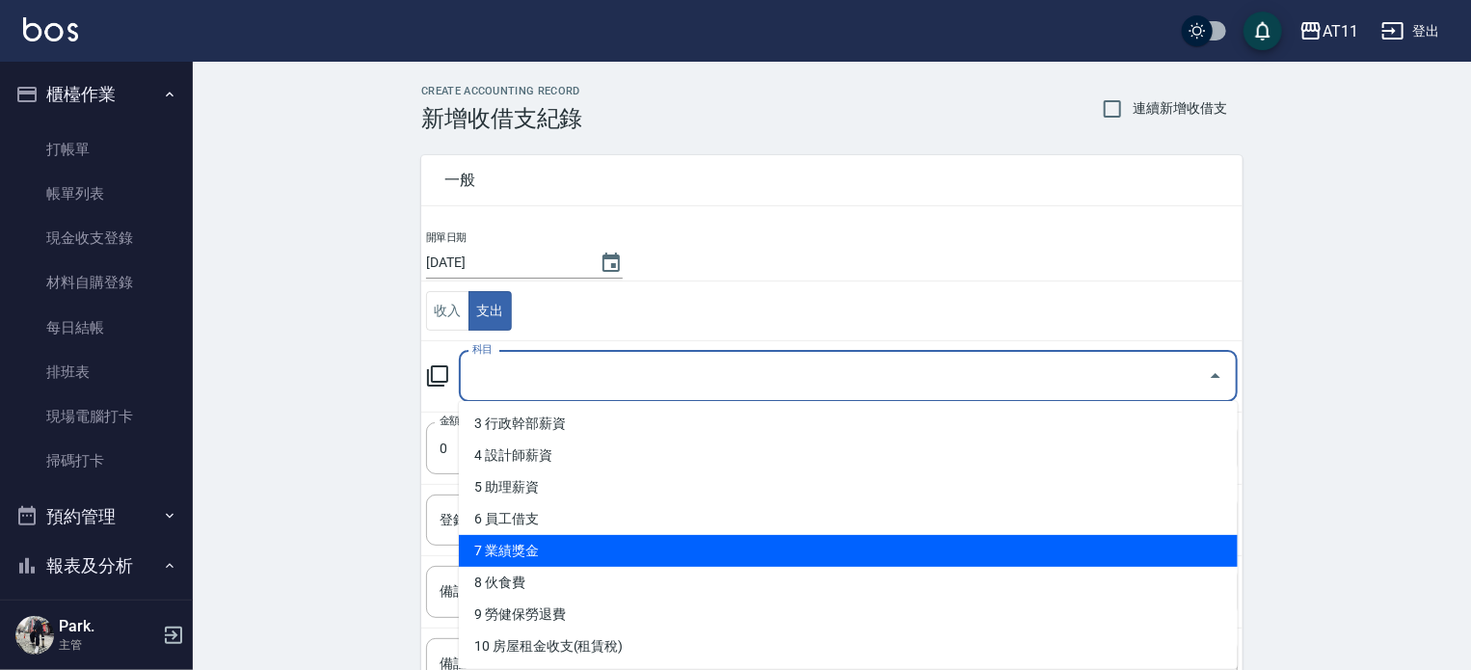
click at [725, 547] on li "7 業績獎金" at bounding box center [848, 551] width 779 height 32
type input "7 業績獎金"
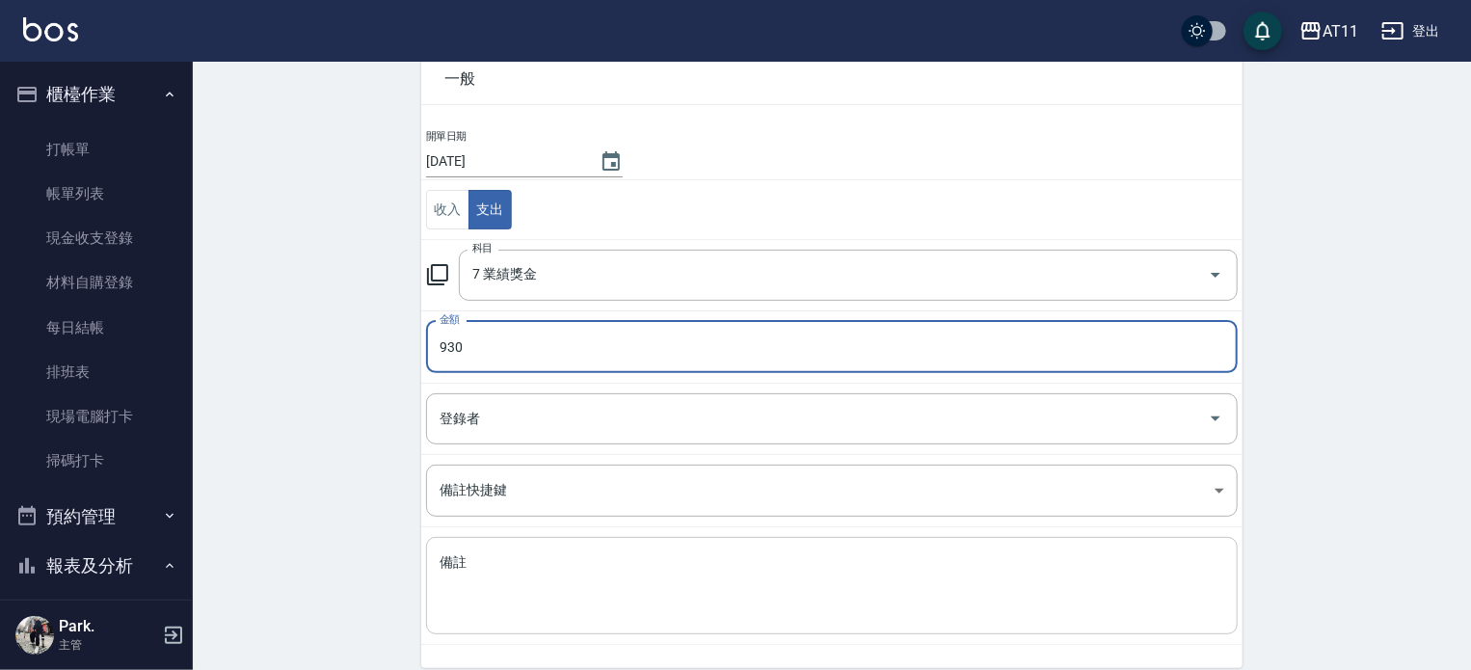
scroll to position [178, 0]
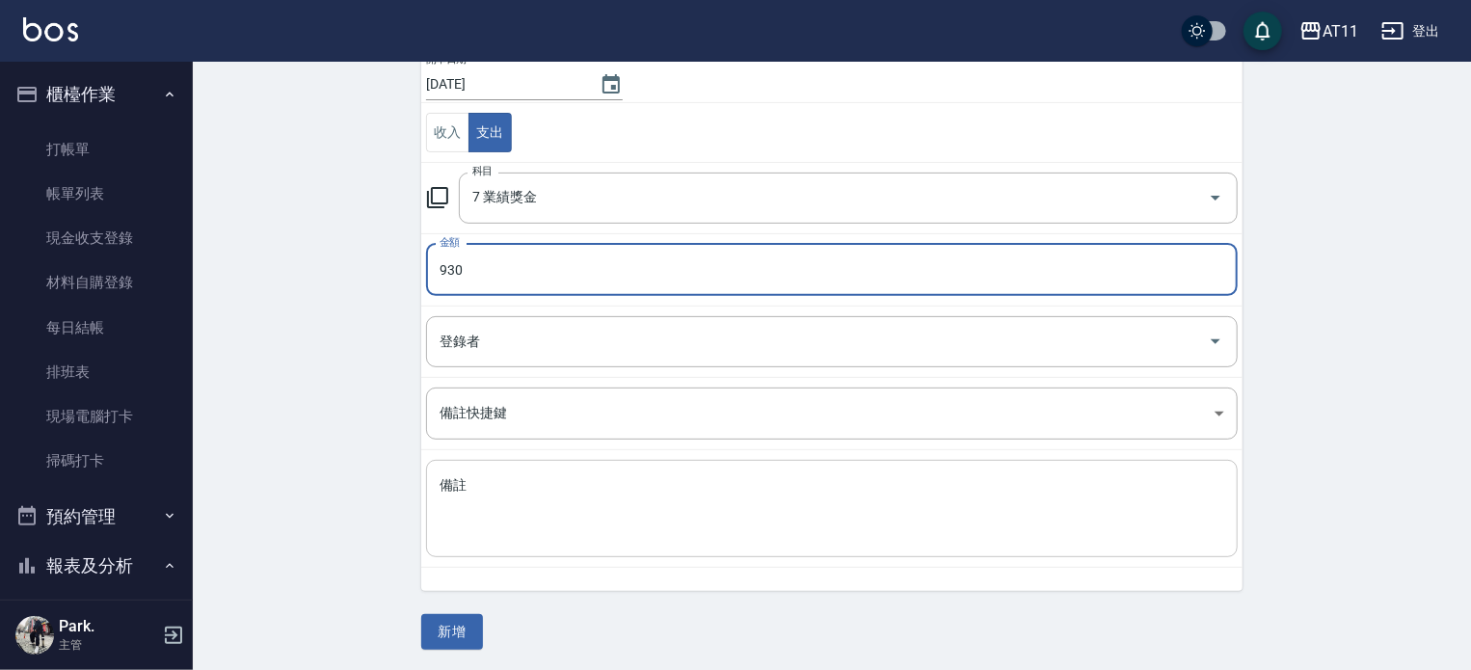
type input "930"
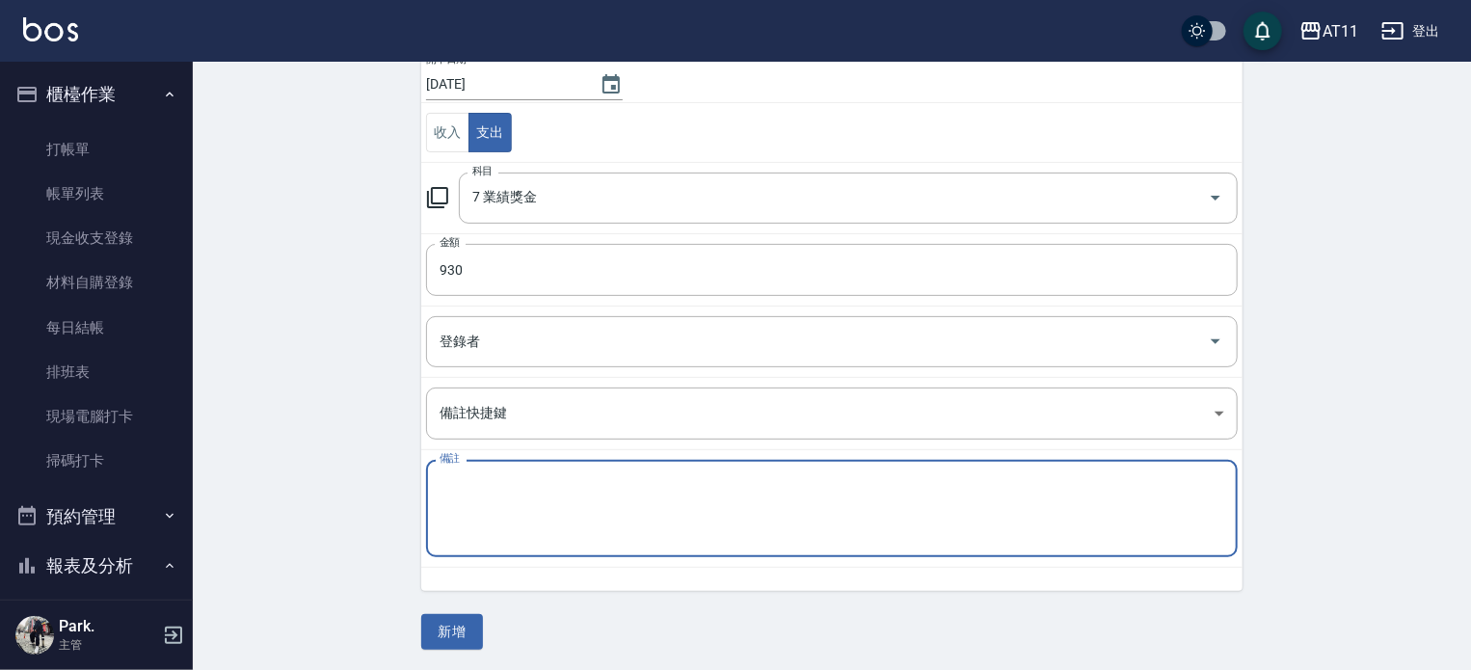
click at [624, 504] on textarea "備註" at bounding box center [831, 509] width 784 height 66
type textarea "I"
type textarea "接"
type textarea "業績達成.紅包袋1"
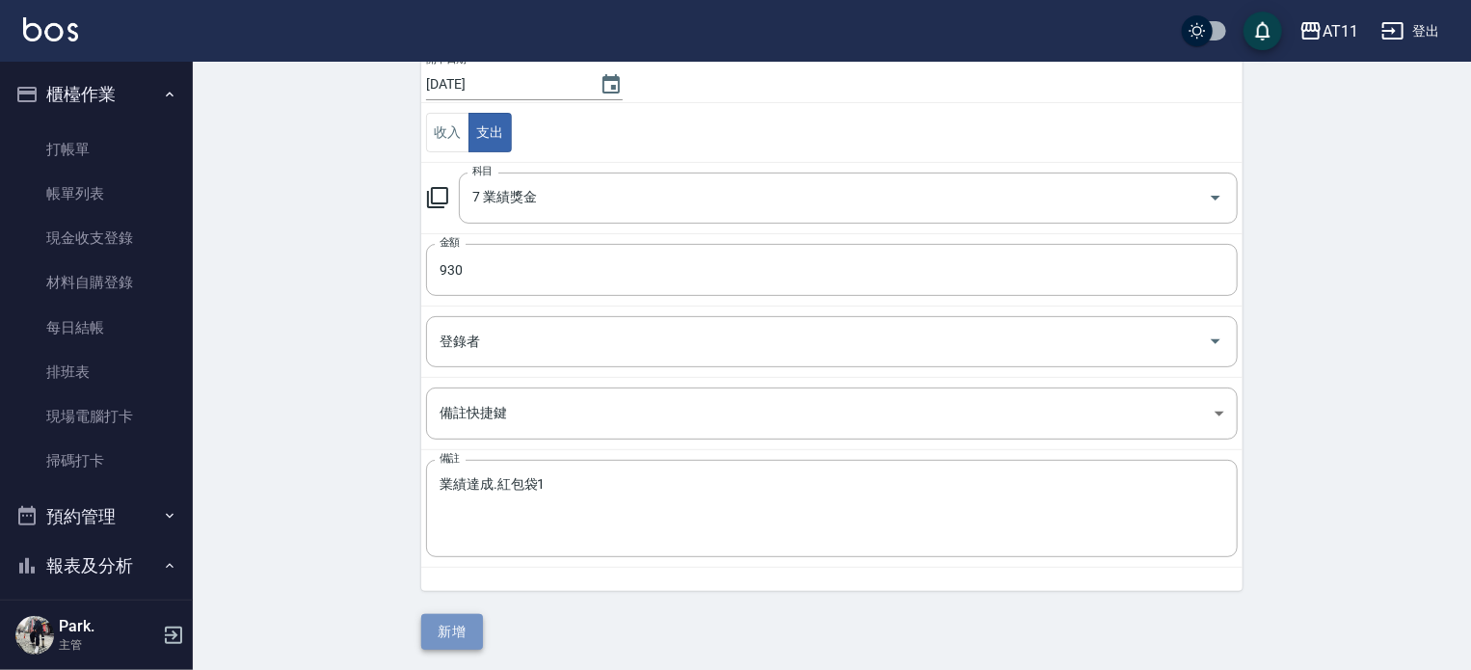
click at [463, 627] on button "新增" at bounding box center [452, 632] width 62 height 36
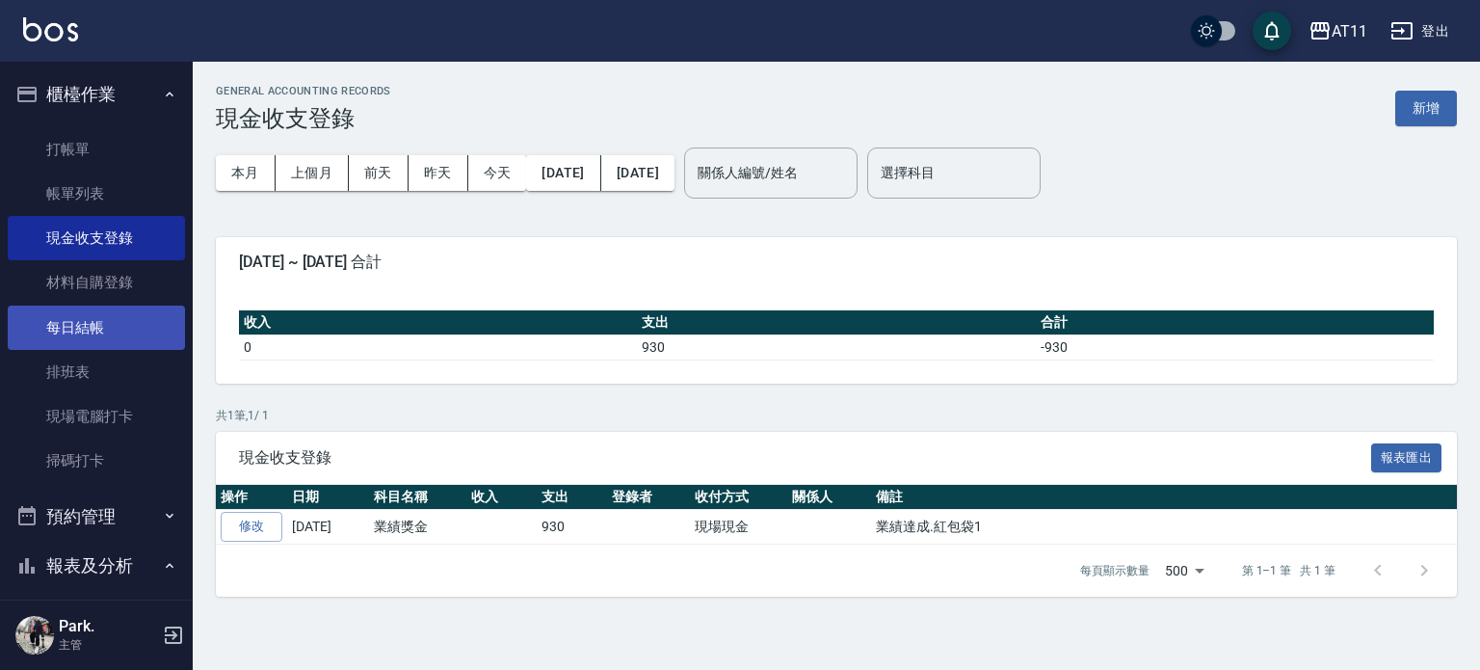
click at [89, 319] on link "每日結帳" at bounding box center [96, 327] width 177 height 44
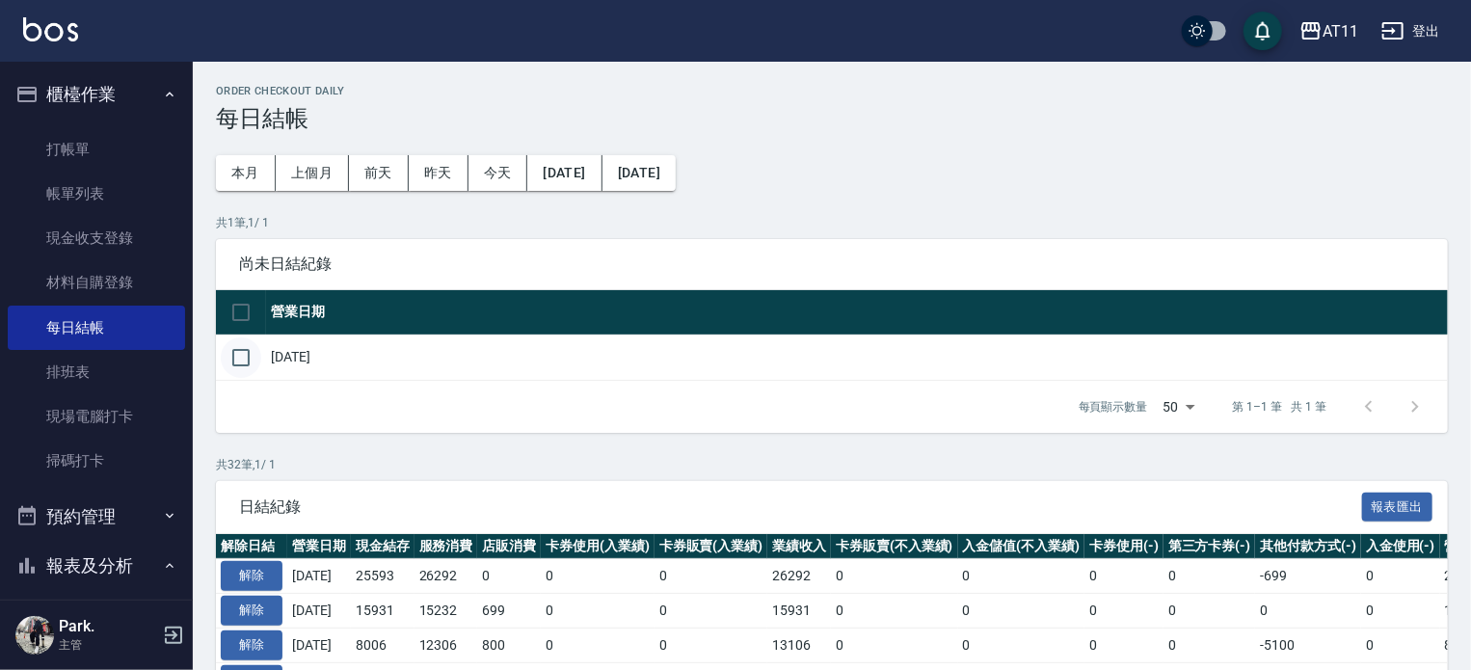
click at [241, 350] on input "checkbox" at bounding box center [241, 357] width 40 height 40
checkbox input "true"
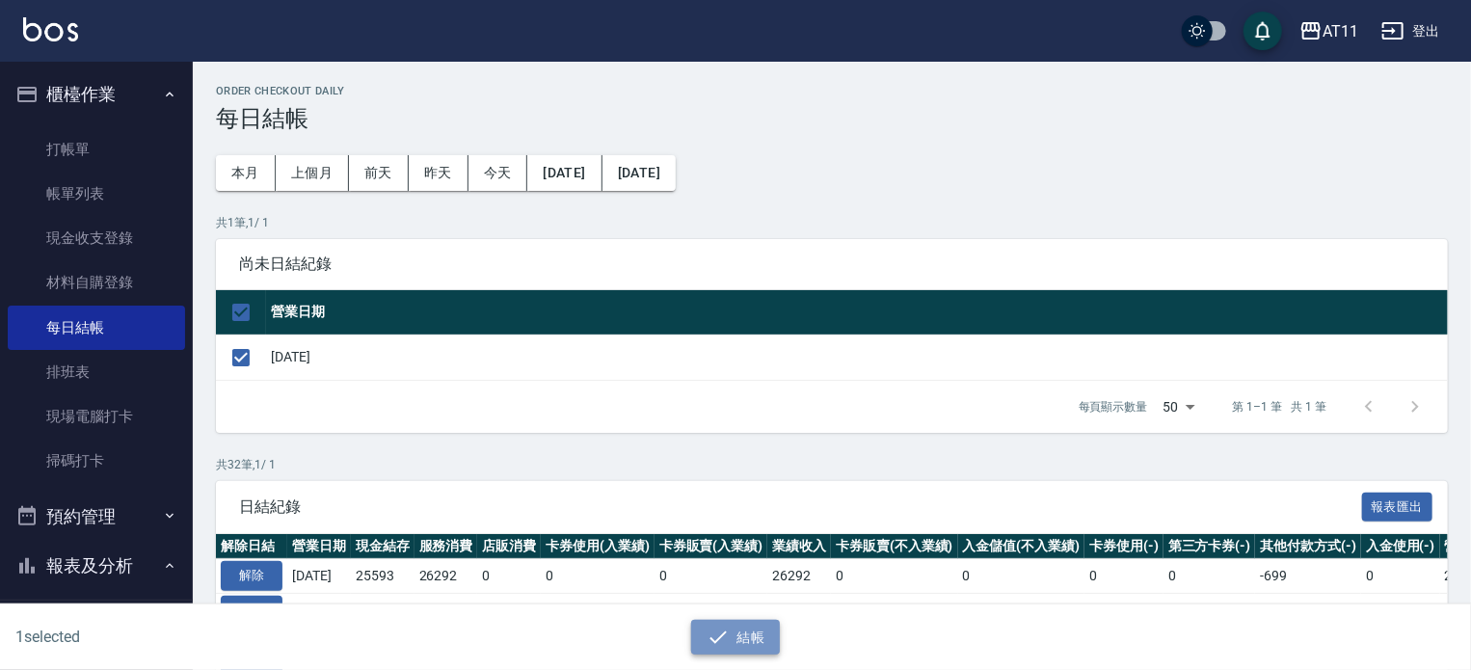
drag, startPoint x: 719, startPoint y: 635, endPoint x: 694, endPoint y: 639, distance: 25.4
click at [721, 633] on icon "button" at bounding box center [717, 636] width 23 height 23
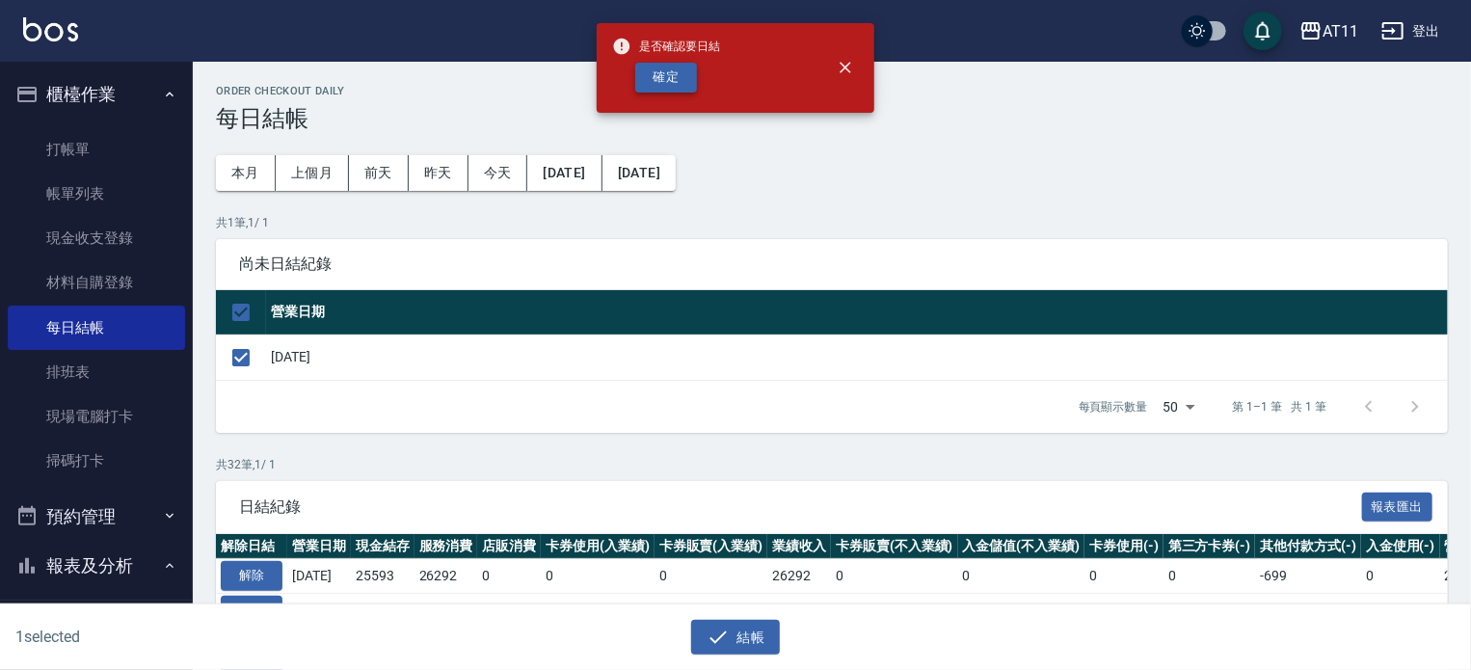
click at [662, 70] on button "確定" at bounding box center [666, 78] width 62 height 30
checkbox input "false"
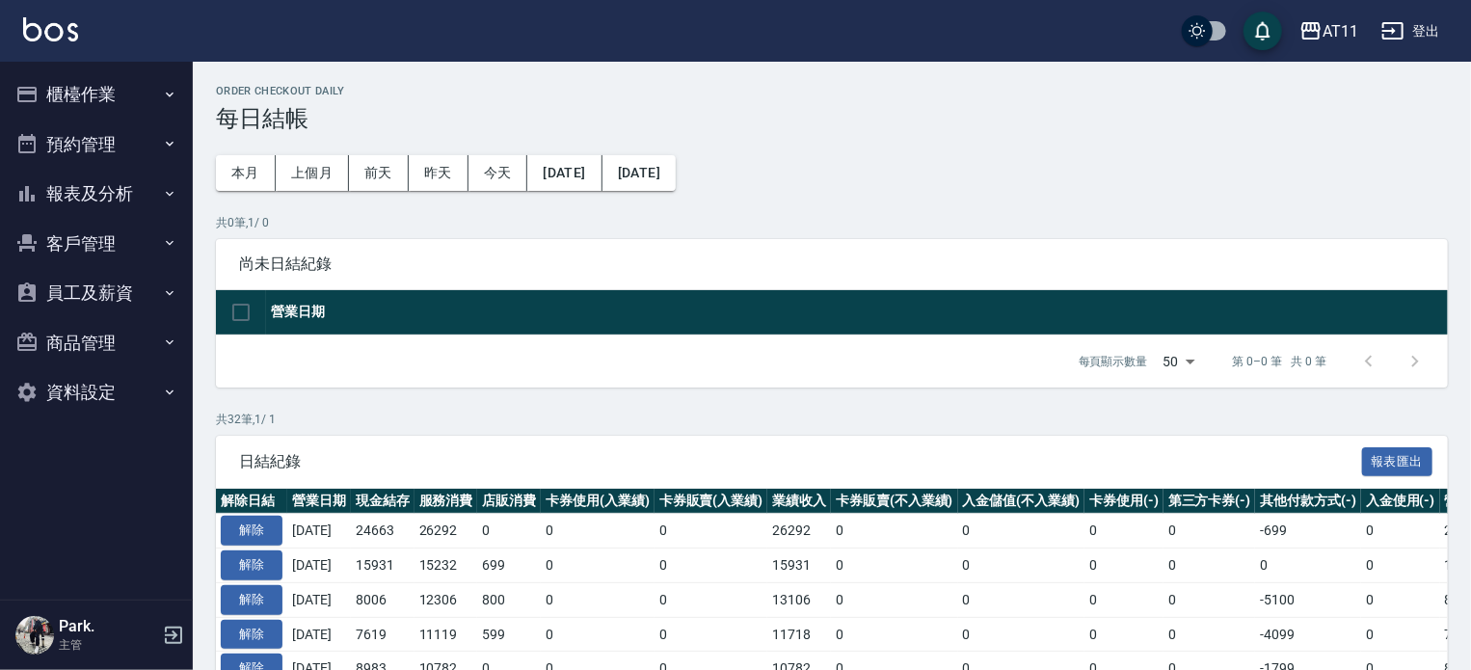
click at [123, 197] on button "報表及分析" at bounding box center [96, 194] width 177 height 50
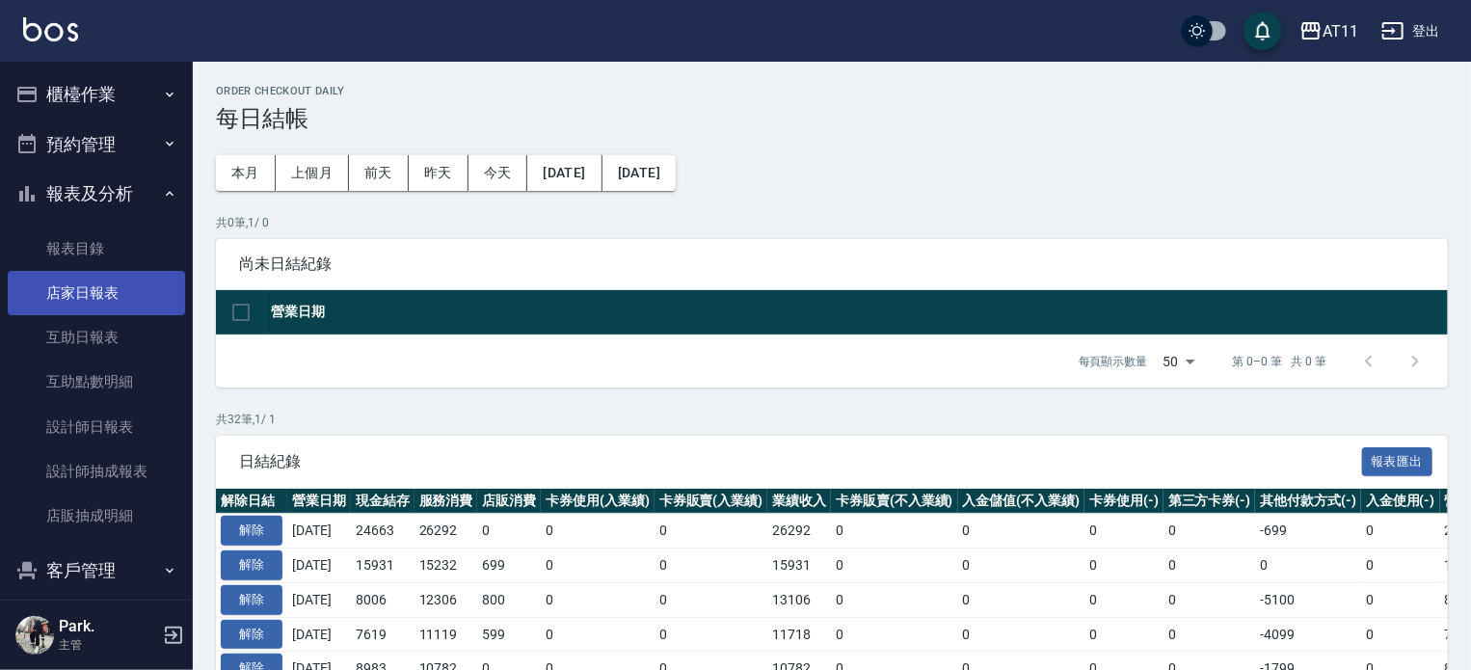
click at [99, 293] on link "店家日報表" at bounding box center [96, 293] width 177 height 44
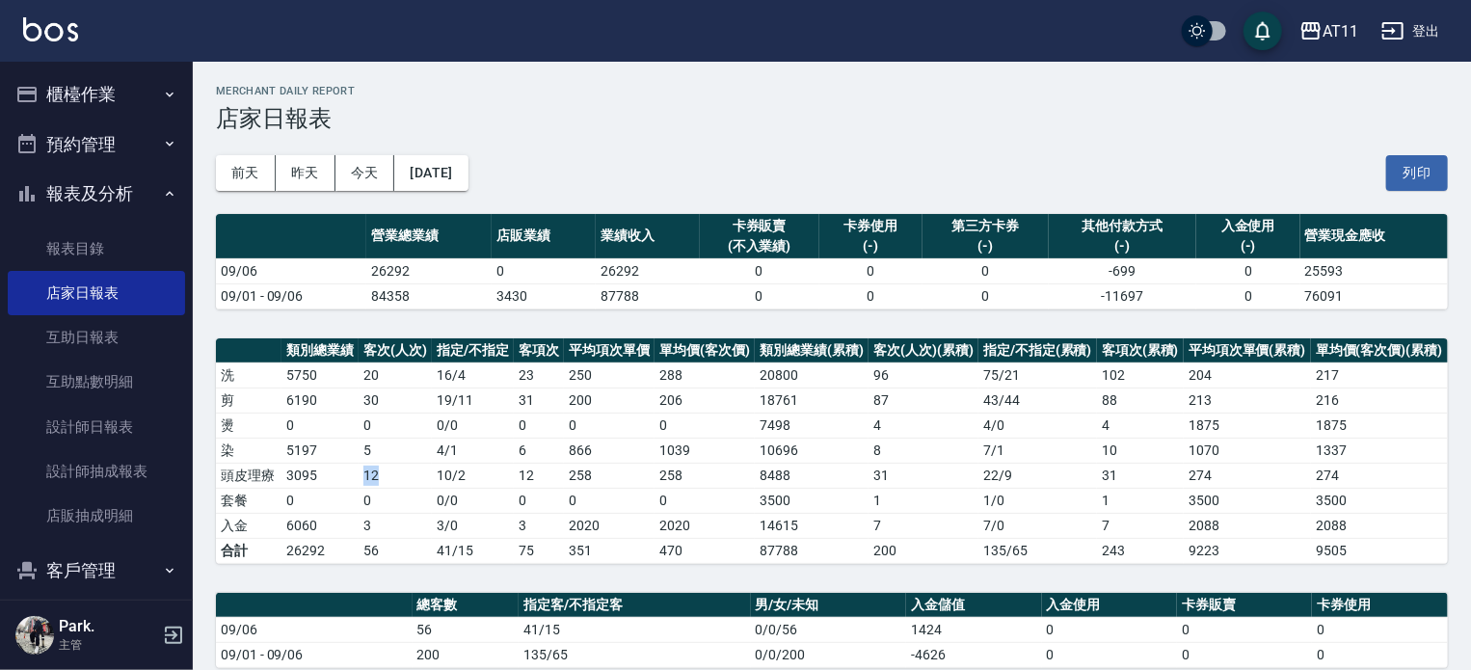
drag, startPoint x: 346, startPoint y: 478, endPoint x: 383, endPoint y: 475, distance: 36.7
click at [383, 475] on tr "頭皮理療 3095 12 10 / 2 12 258 258 8488 31 22 / 9 31 274 274" at bounding box center [832, 475] width 1232 height 25
click at [411, 478] on td "12" at bounding box center [394, 475] width 73 height 25
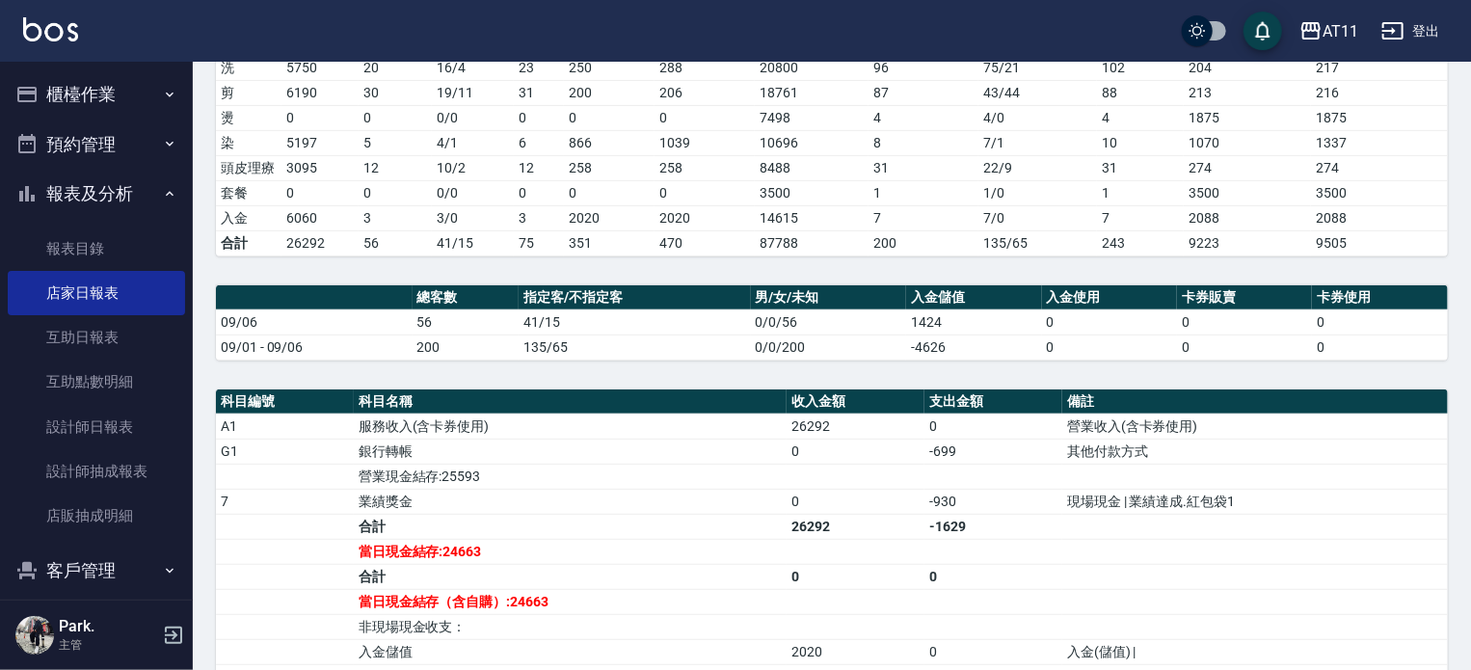
scroll to position [123, 0]
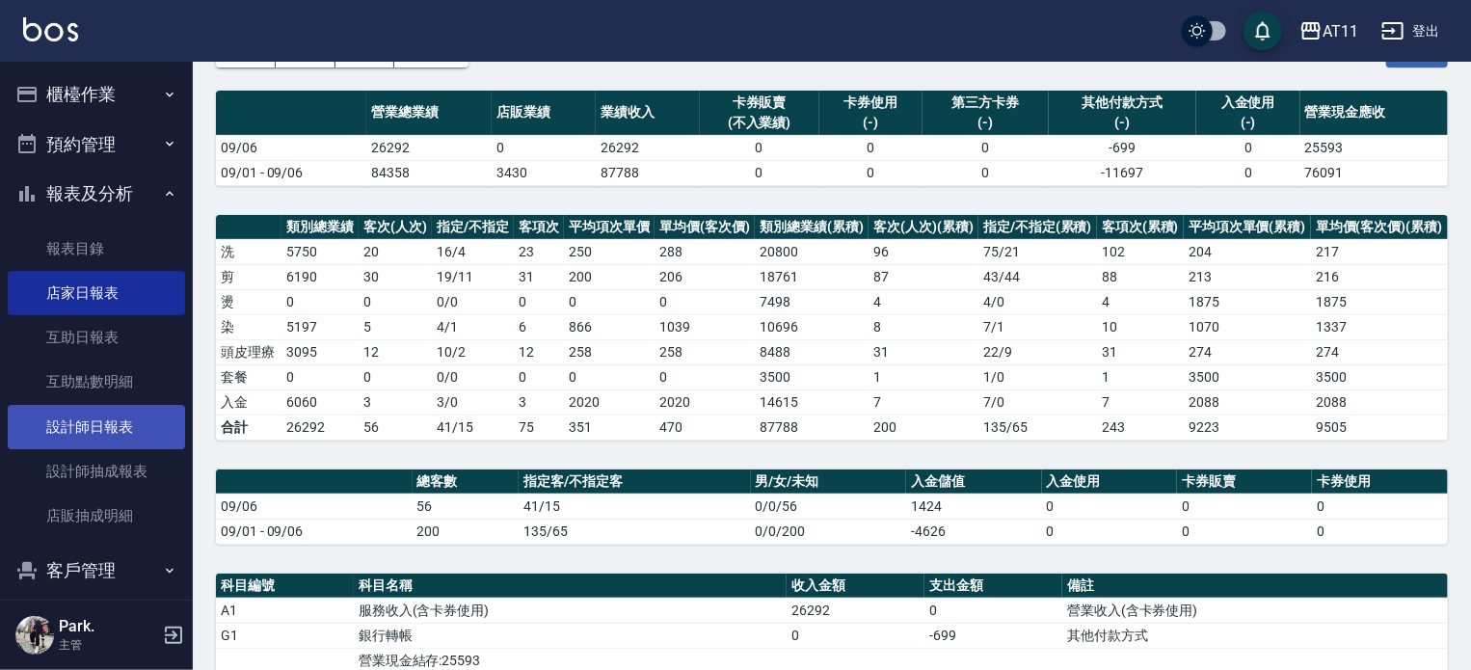
click at [107, 426] on link "設計師日報表" at bounding box center [96, 427] width 177 height 44
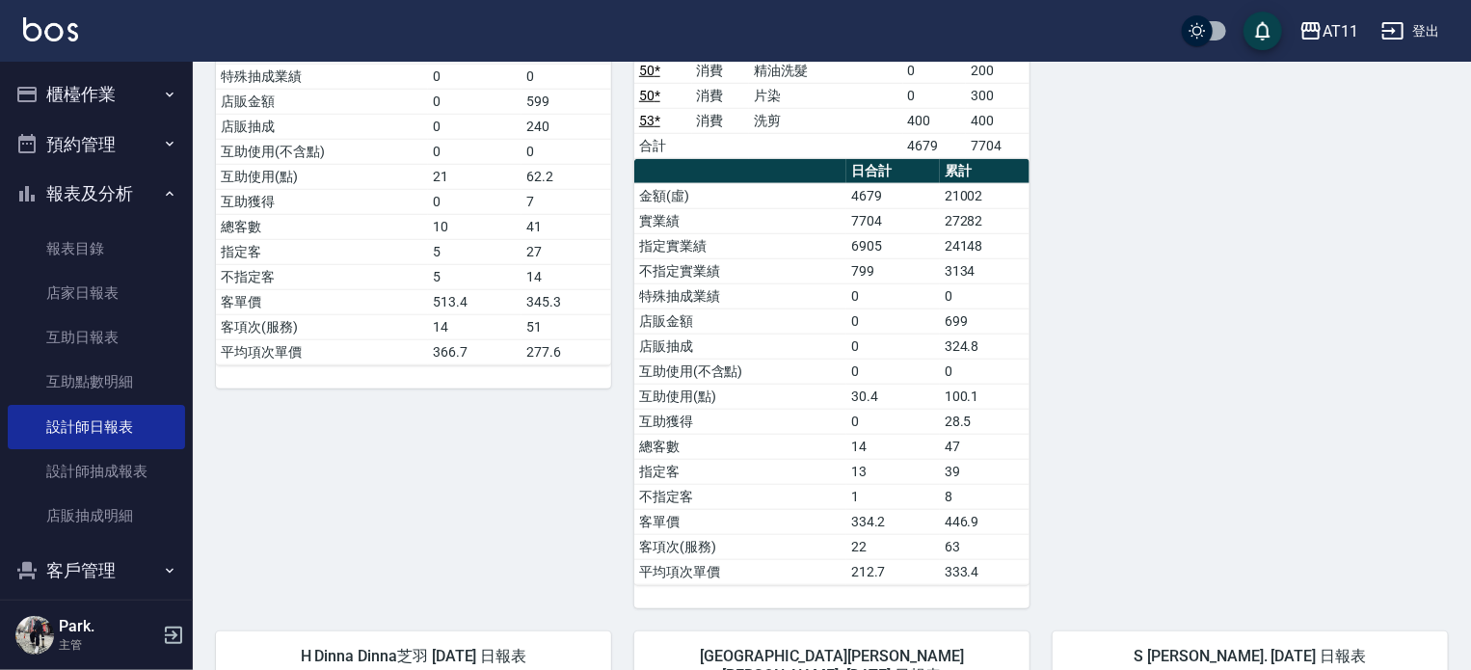
scroll to position [699, 0]
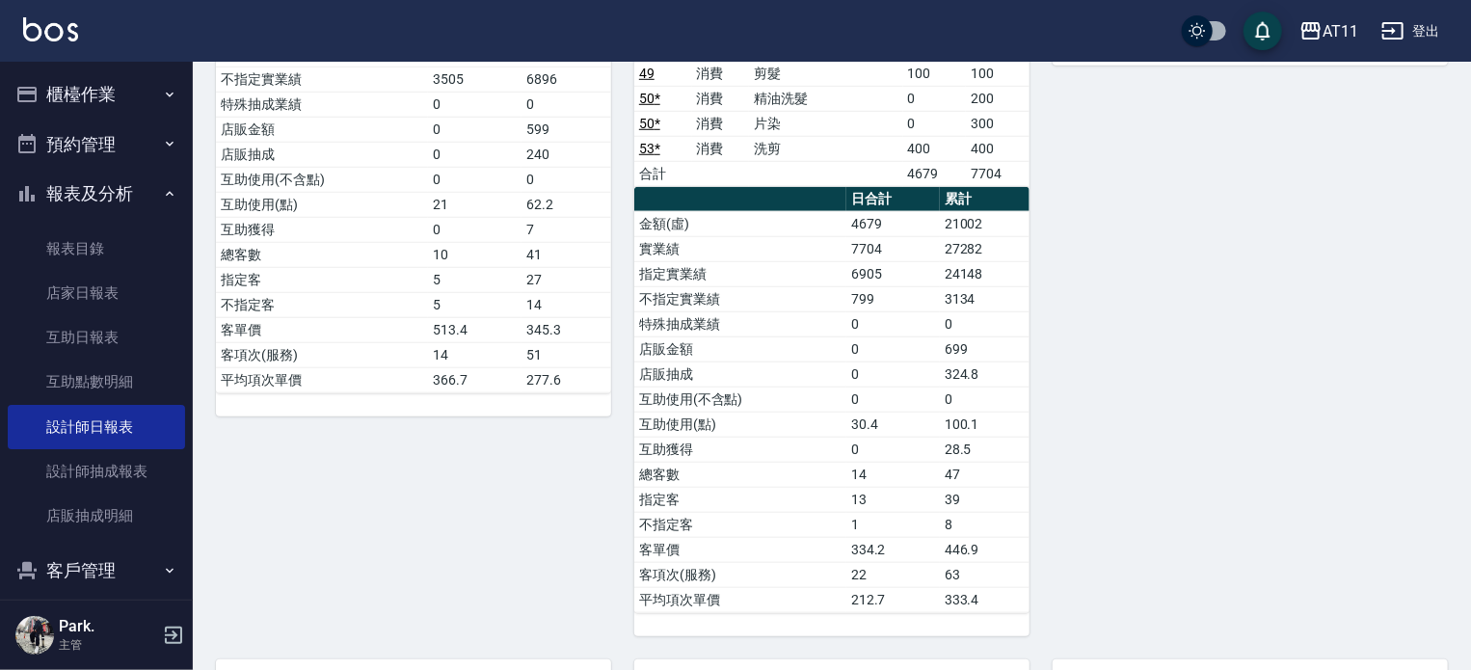
click at [80, 97] on button "櫃檯作業" at bounding box center [96, 94] width 177 height 50
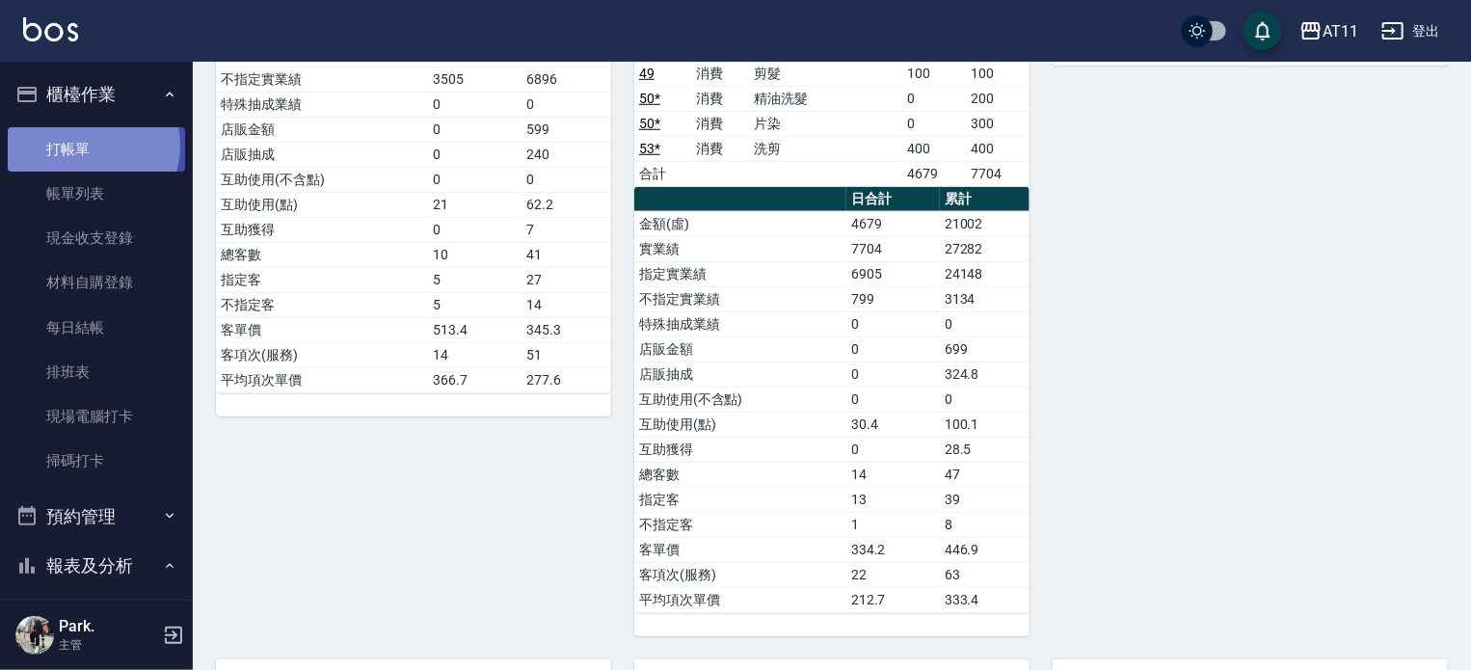
click at [90, 145] on link "打帳單" at bounding box center [96, 149] width 177 height 44
